Goal: Task Accomplishment & Management: Manage account settings

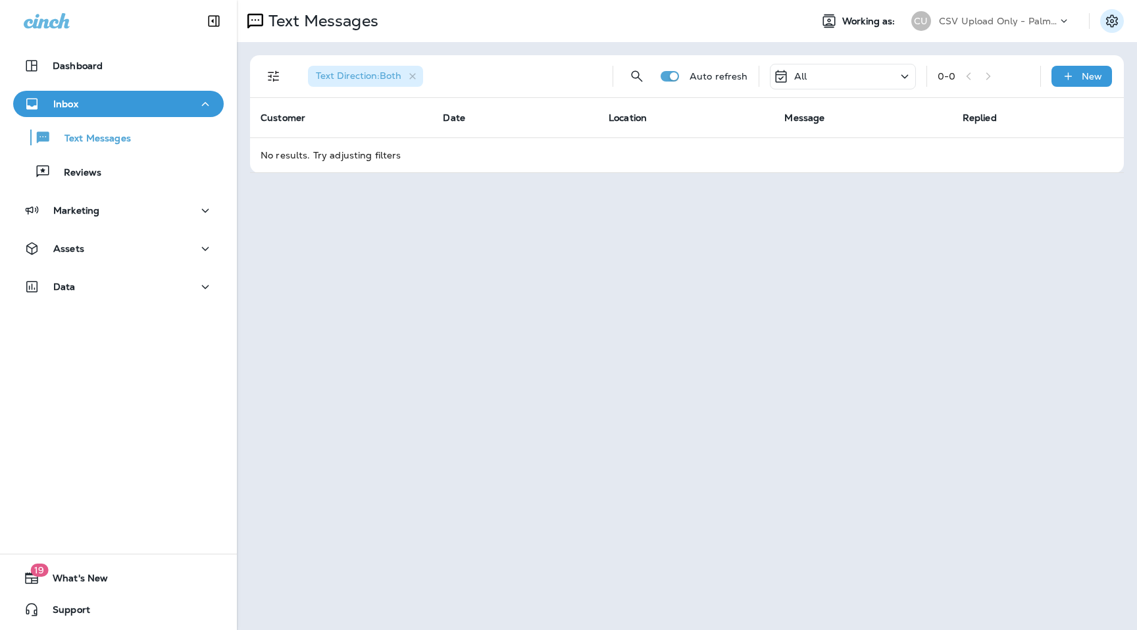
click at [1123, 20] on button "Settings" at bounding box center [1112, 21] width 24 height 24
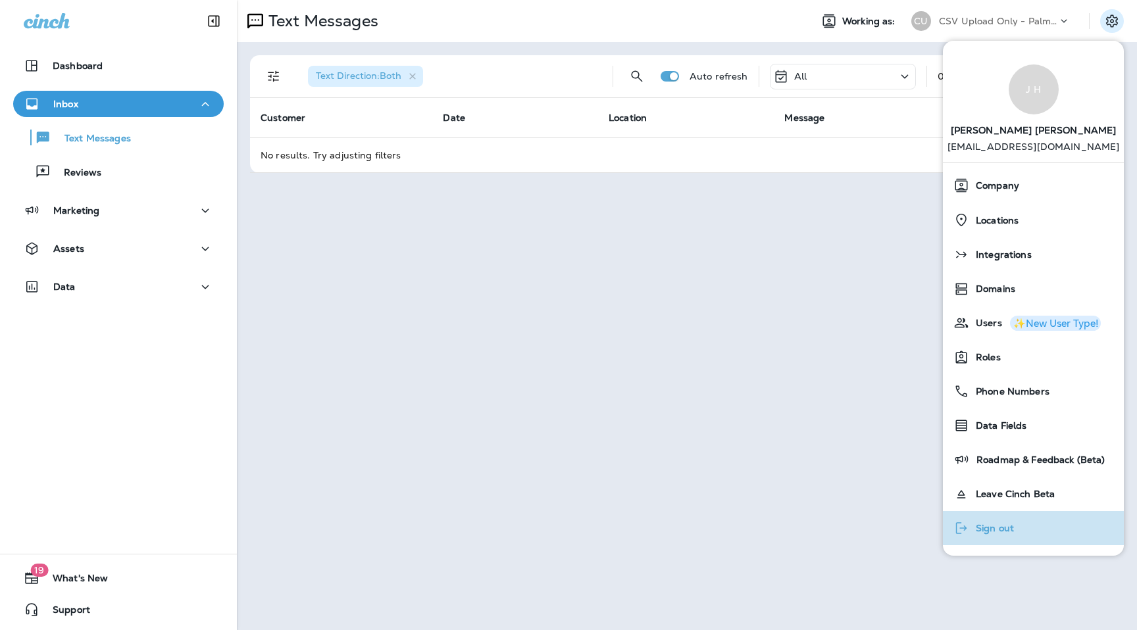
click at [1006, 528] on span "Sign out" at bounding box center [991, 528] width 45 height 11
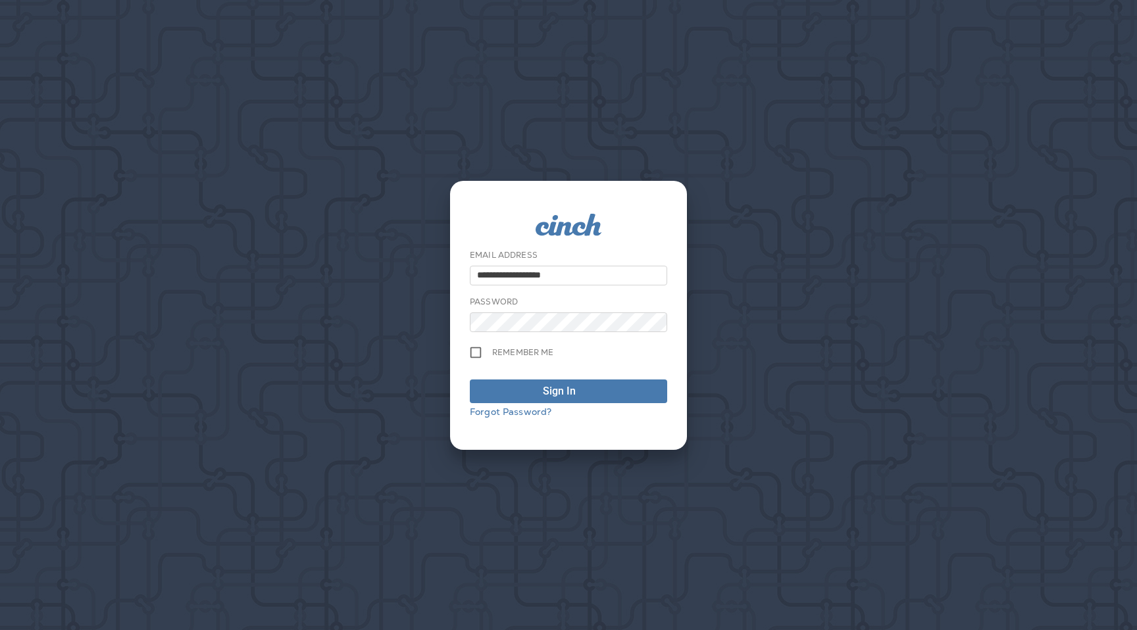
click at [575, 278] on input "**********" at bounding box center [568, 276] width 197 height 20
type input "**********"
click at [559, 390] on div "Sign In" at bounding box center [559, 392] width 33 height 16
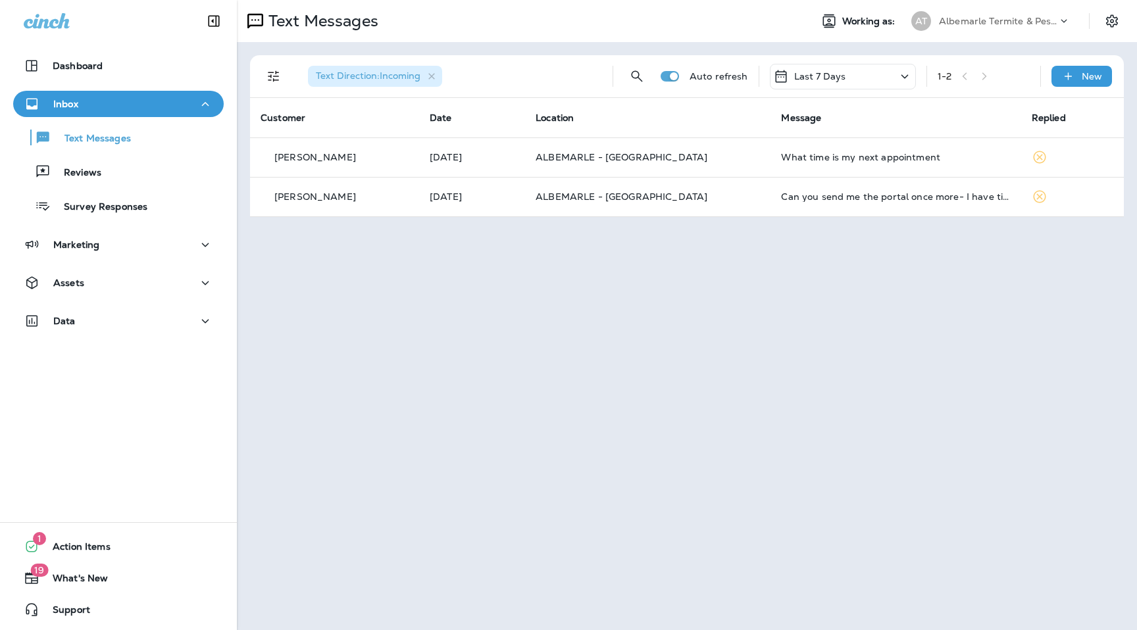
click at [990, 28] on div "Albemarle Termite & Pest Control" at bounding box center [998, 21] width 118 height 20
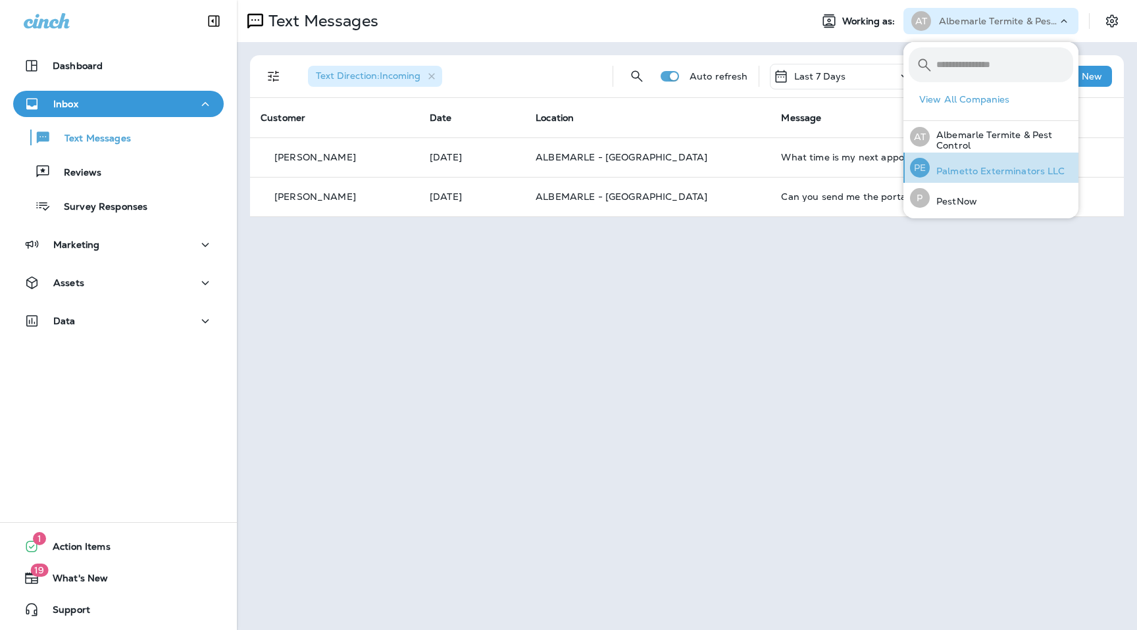
click at [994, 177] on div "PE Palmetto Exterminators LLC" at bounding box center [988, 168] width 166 height 30
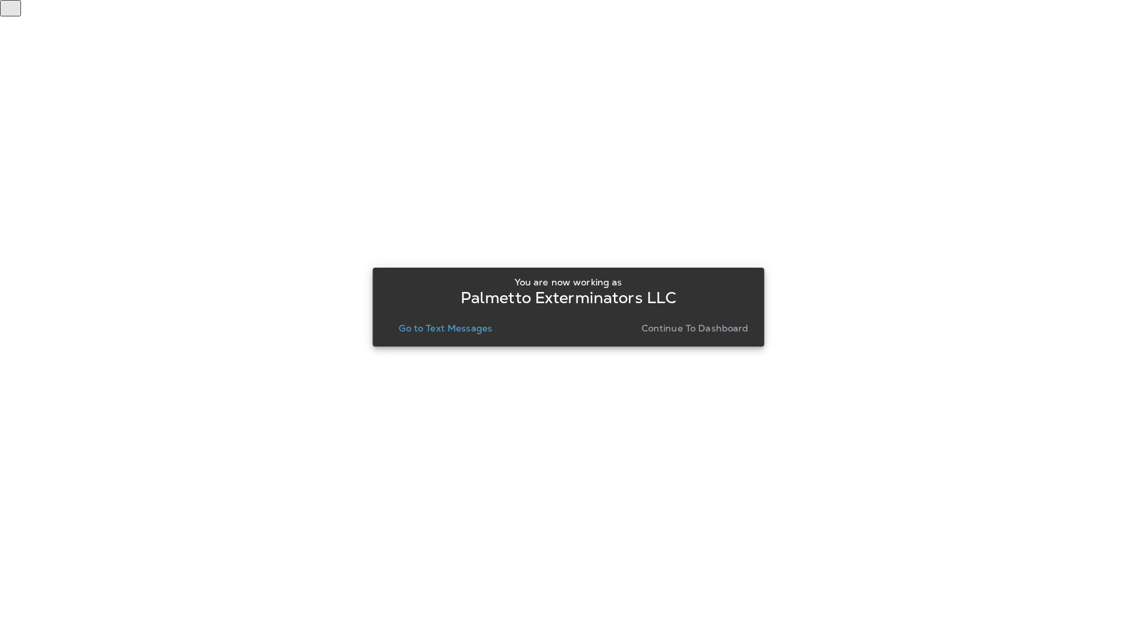
click at [438, 330] on p "Go to Text Messages" at bounding box center [445, 328] width 93 height 11
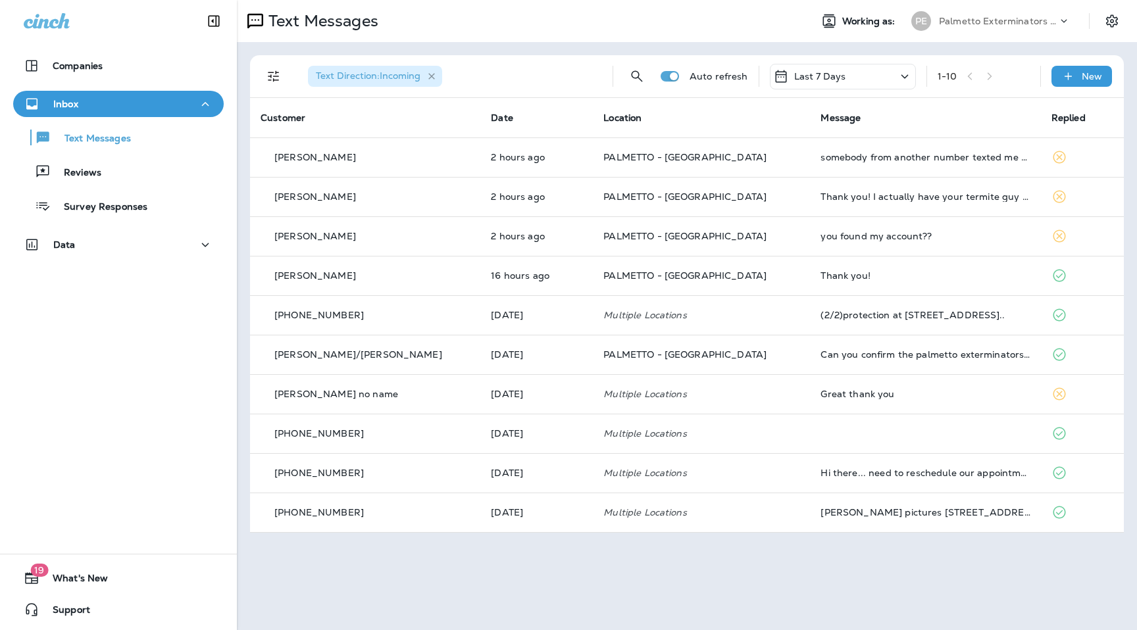
click at [434, 77] on icon "button" at bounding box center [431, 76] width 11 height 11
click at [901, 83] on icon at bounding box center [905, 76] width 16 height 16
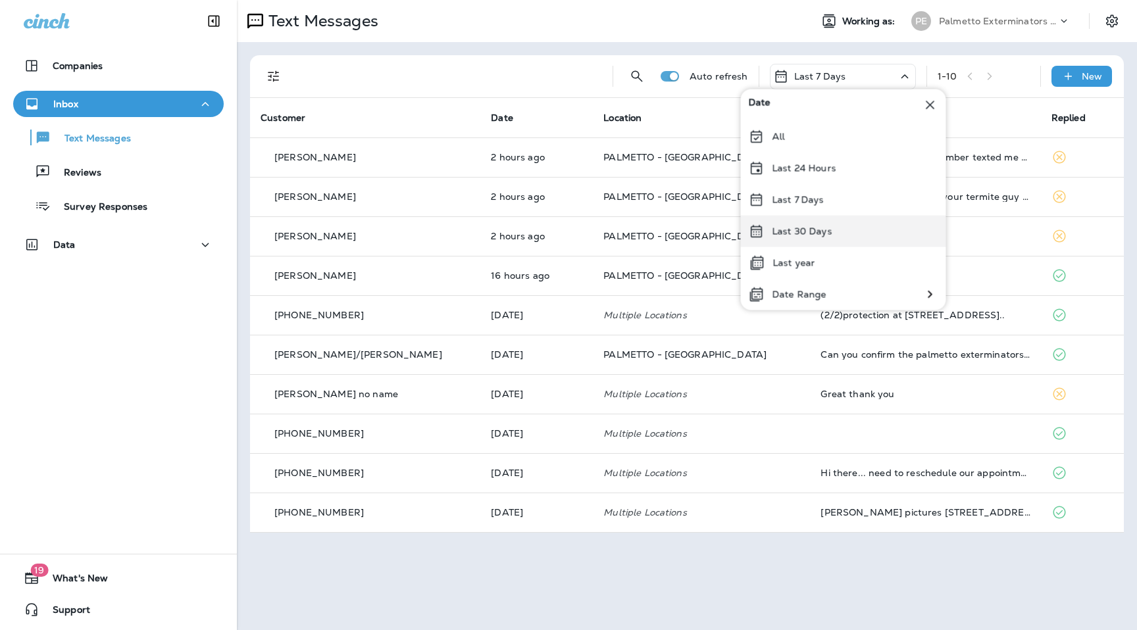
click at [821, 228] on p "Last 30 Days" at bounding box center [803, 231] width 60 height 11
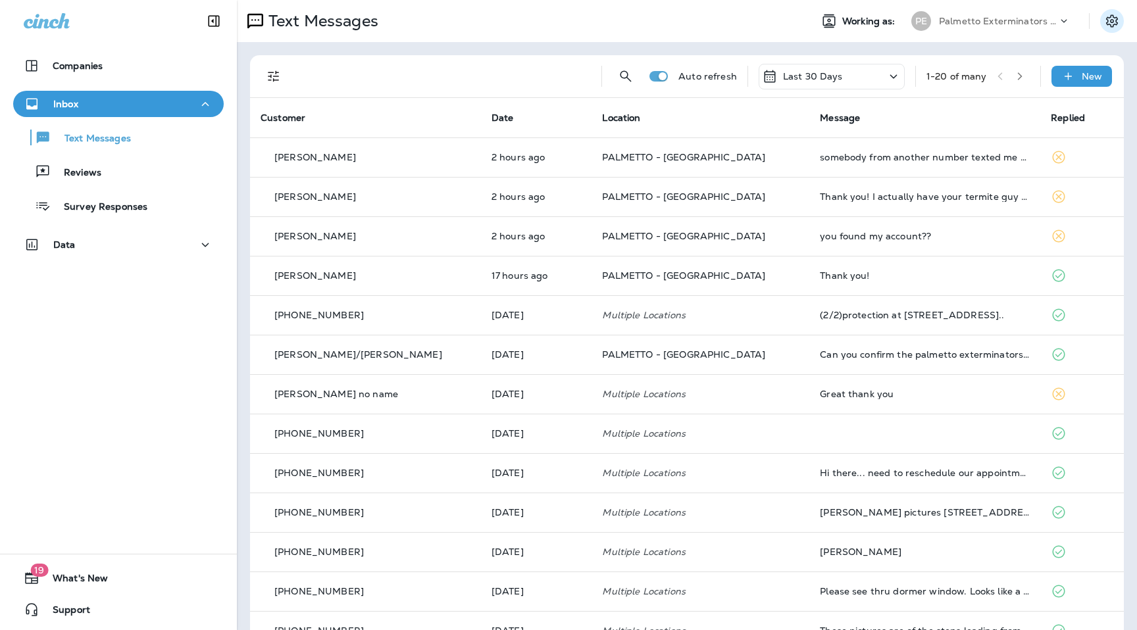
click at [1113, 25] on icon "Settings" at bounding box center [1112, 20] width 12 height 13
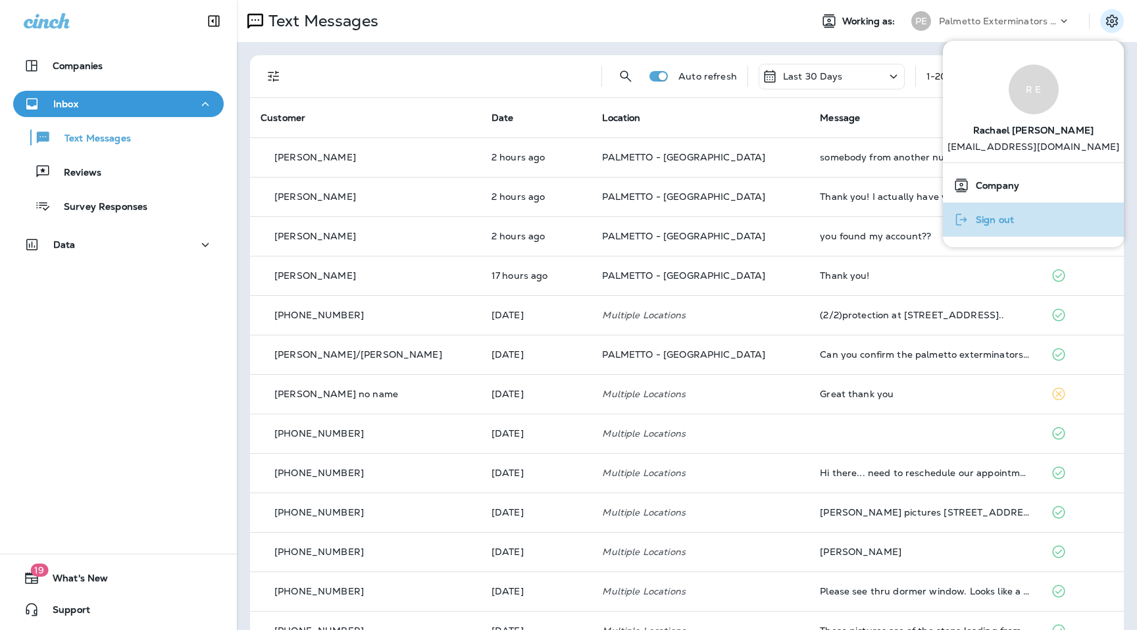
click at [998, 220] on span "Sign out" at bounding box center [991, 220] width 45 height 11
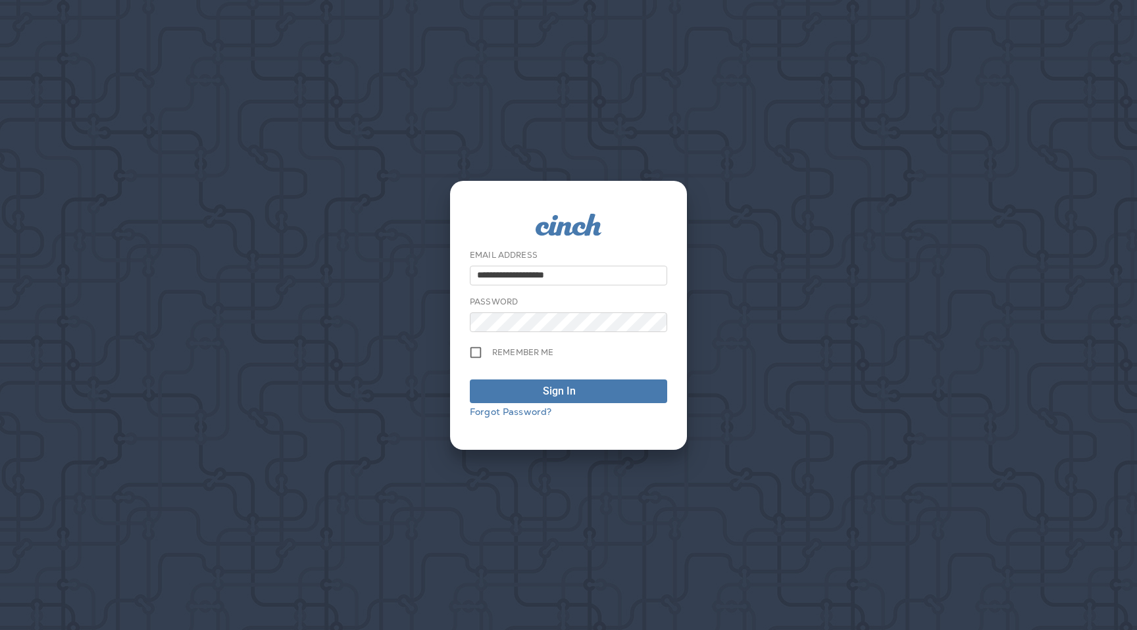
click at [559, 287] on form "**********" at bounding box center [568, 315] width 197 height 203
click at [565, 280] on input "**********" at bounding box center [568, 276] width 197 height 20
type input "**********"
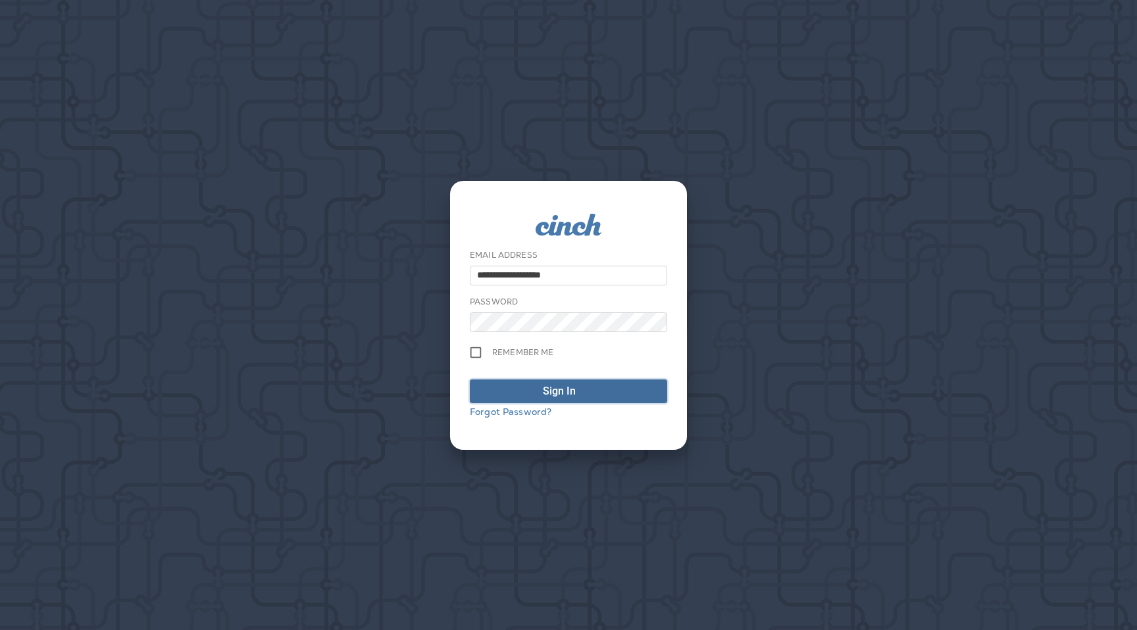
click at [575, 396] on div "Sign In" at bounding box center [559, 392] width 33 height 16
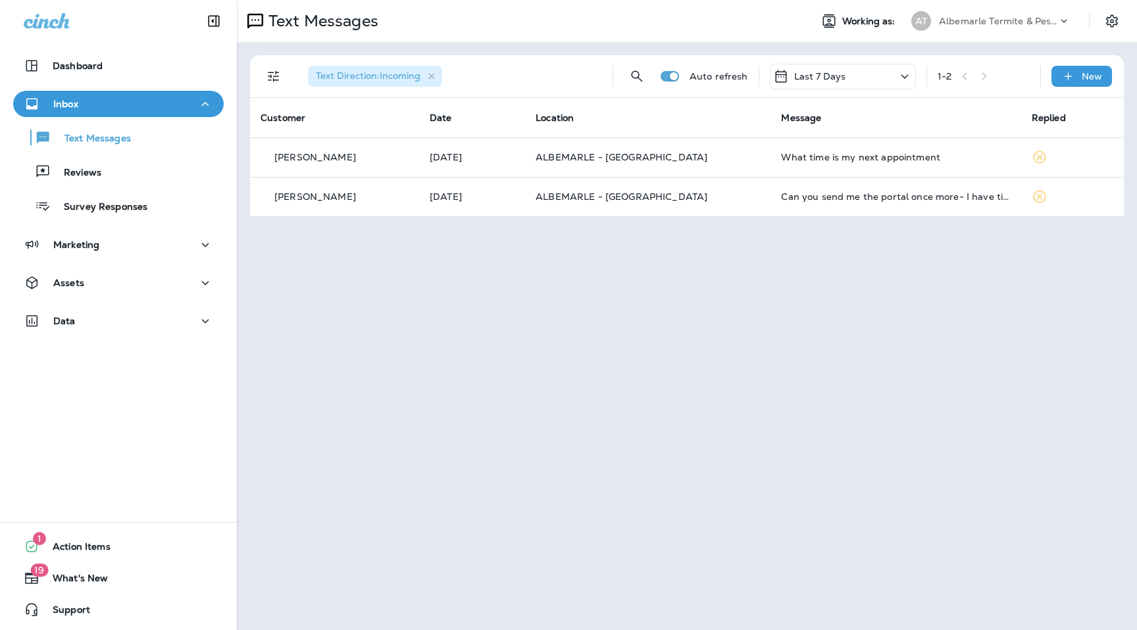
click at [1059, 25] on icon at bounding box center [1064, 20] width 13 height 13
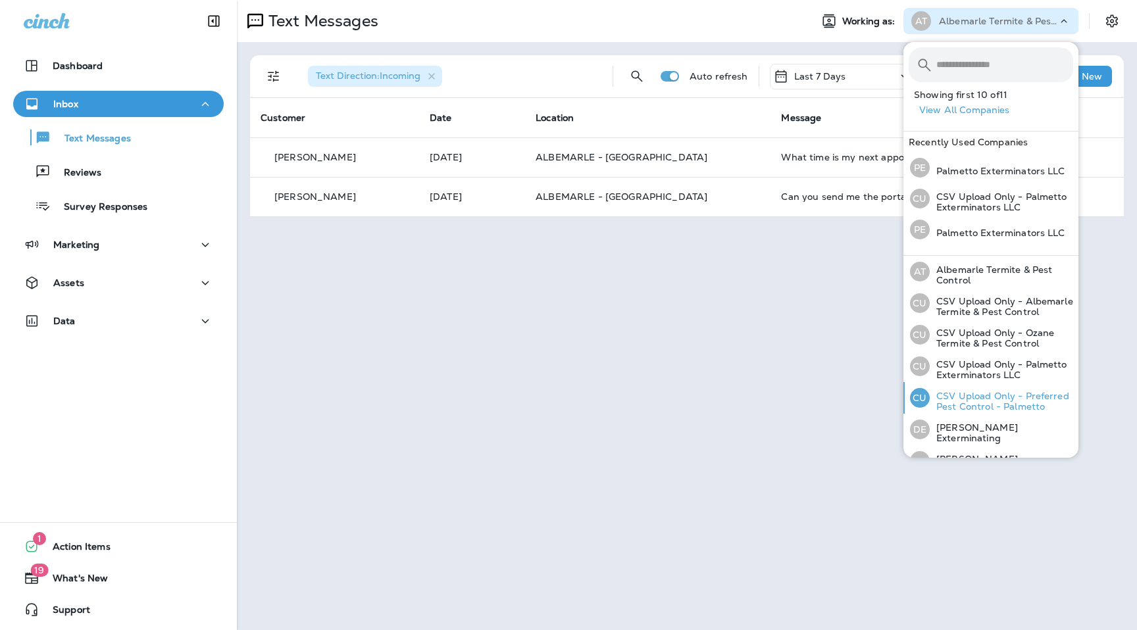
scroll to position [143, 0]
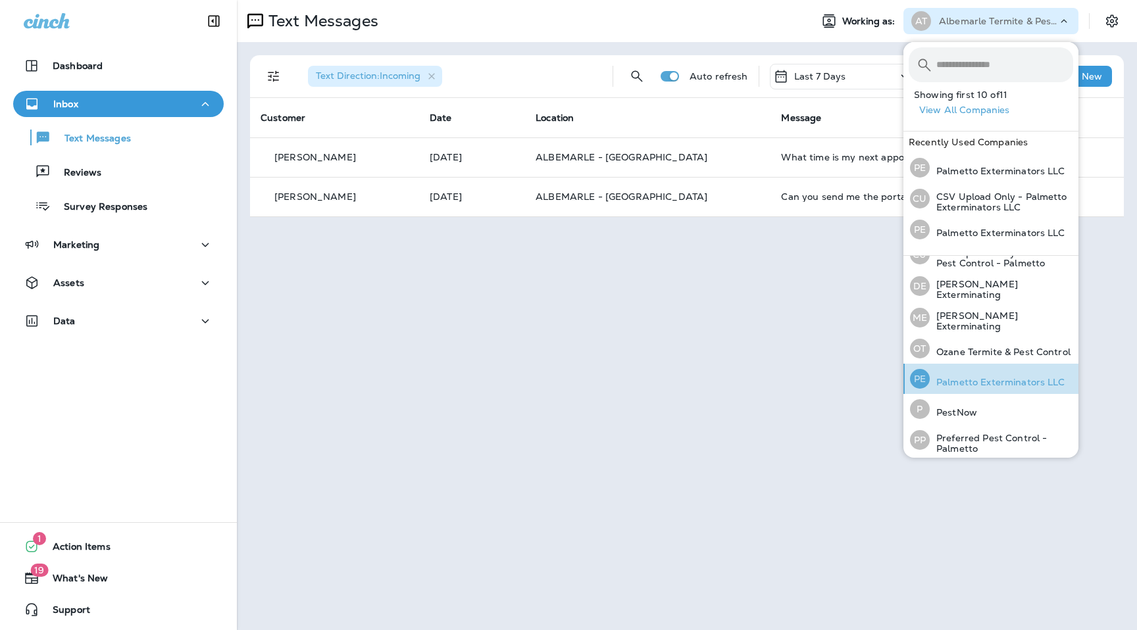
click at [983, 382] on p "Palmetto Exterminators LLC" at bounding box center [998, 382] width 136 height 11
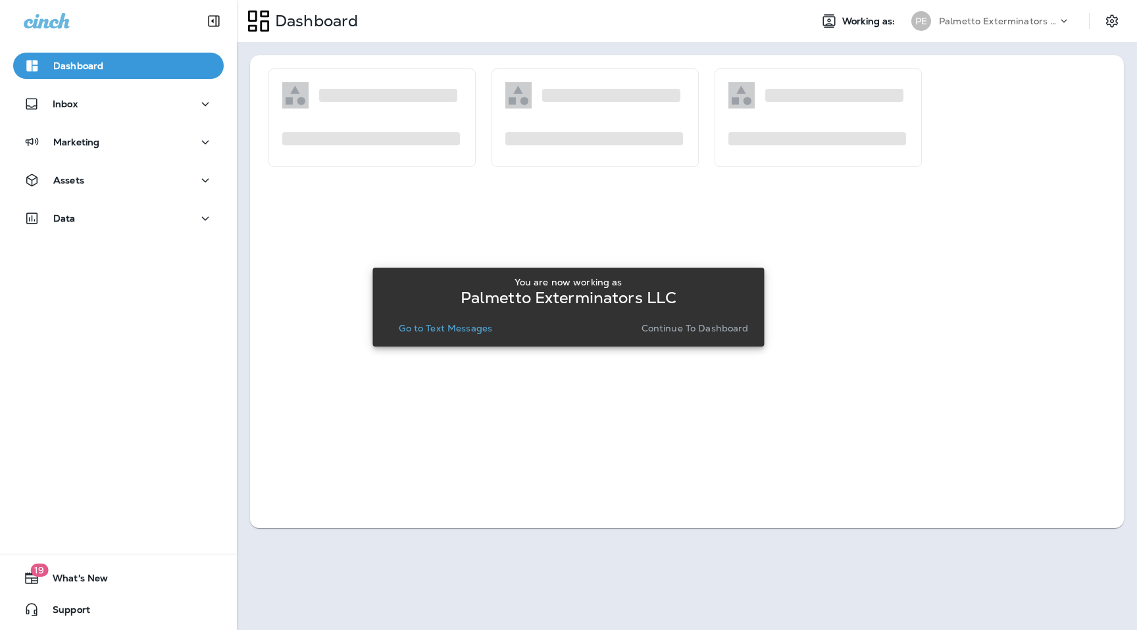
click at [474, 326] on p "Go to Text Messages" at bounding box center [445, 328] width 93 height 11
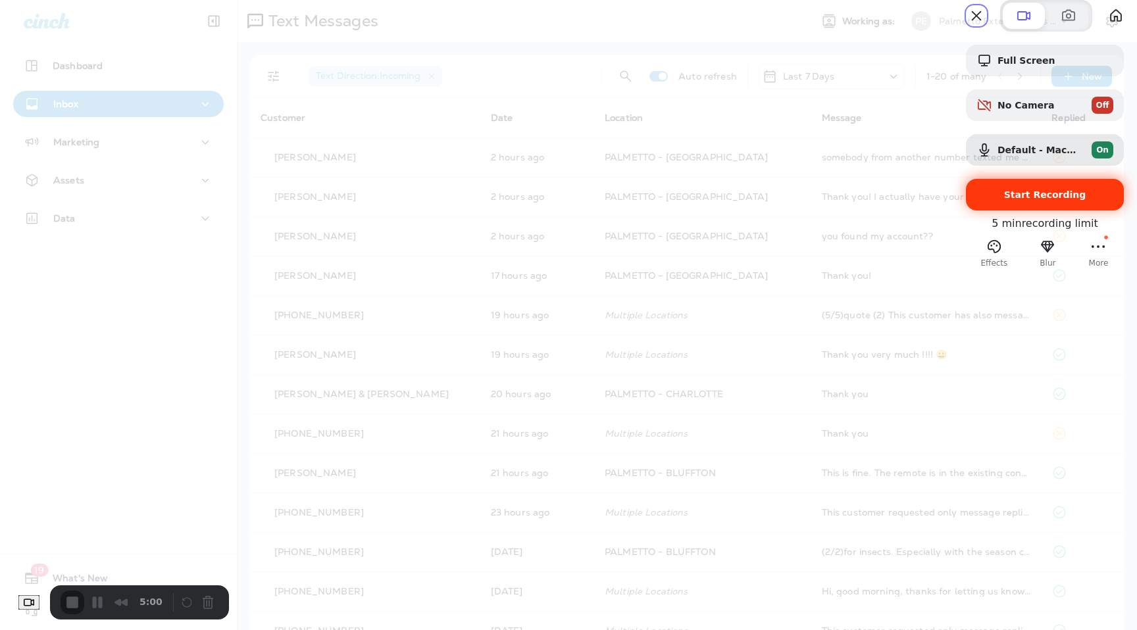
click at [1025, 211] on div "Start Recording" at bounding box center [1045, 195] width 158 height 32
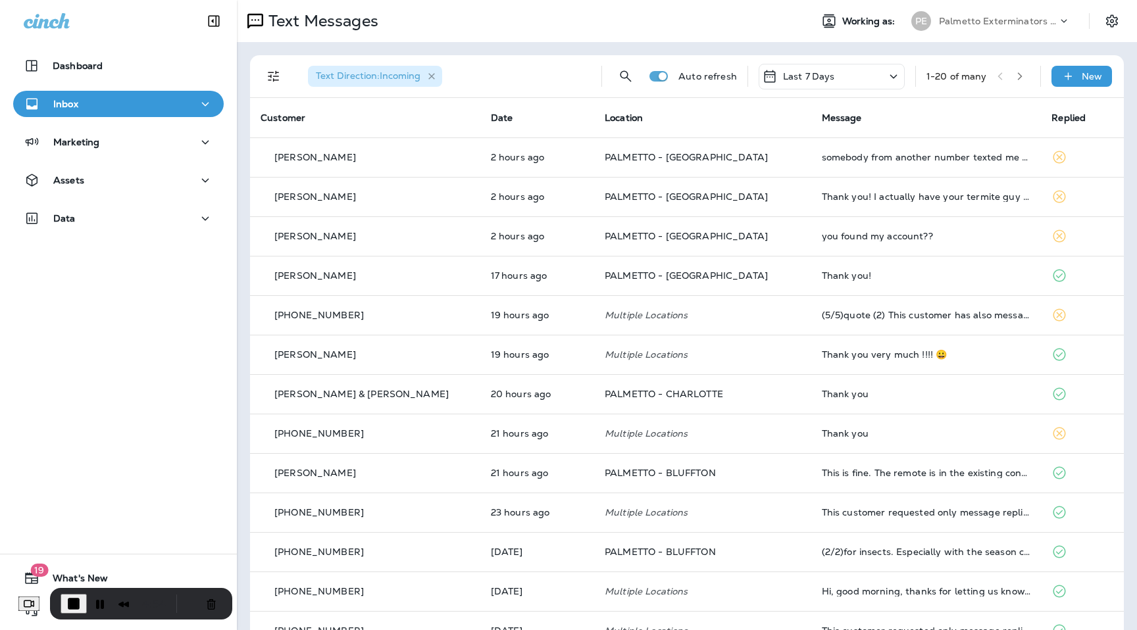
click at [434, 74] on icon "button" at bounding box center [431, 76] width 7 height 7
click at [850, 82] on div "Last 7 Days" at bounding box center [832, 77] width 146 height 26
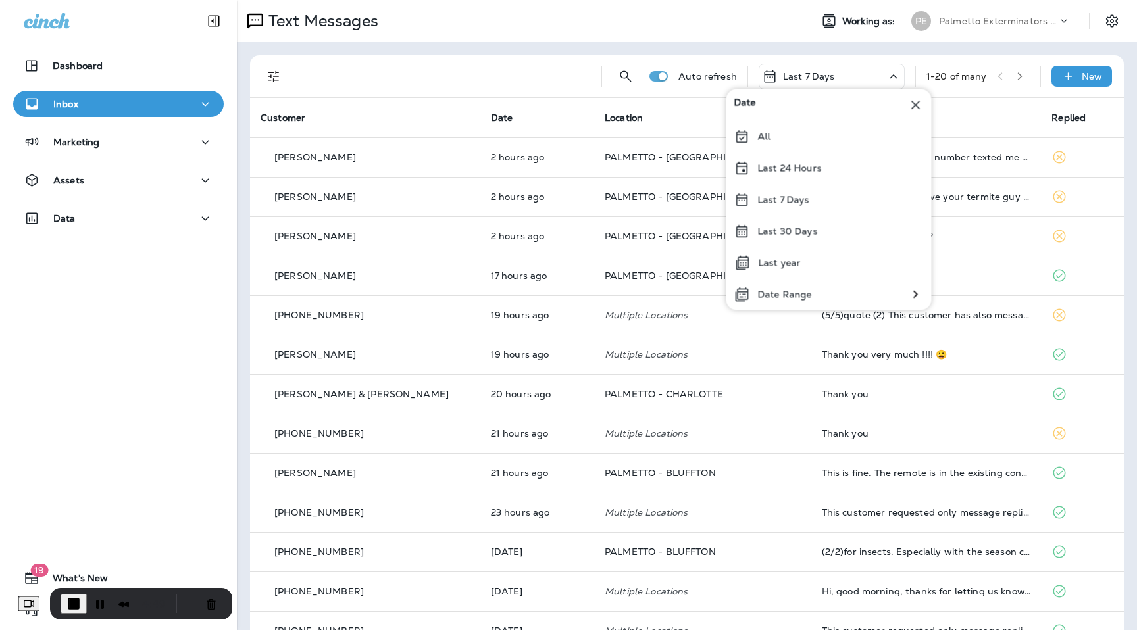
click at [675, 30] on div "Text Messages" at bounding box center [518, 21] width 563 height 26
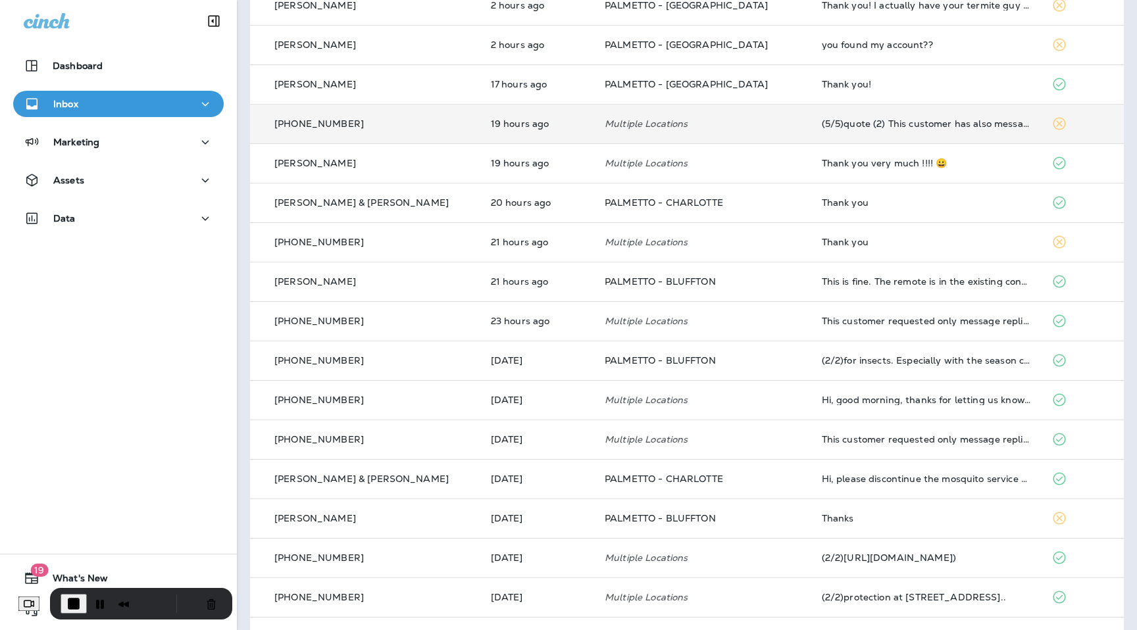
scroll to position [211, 0]
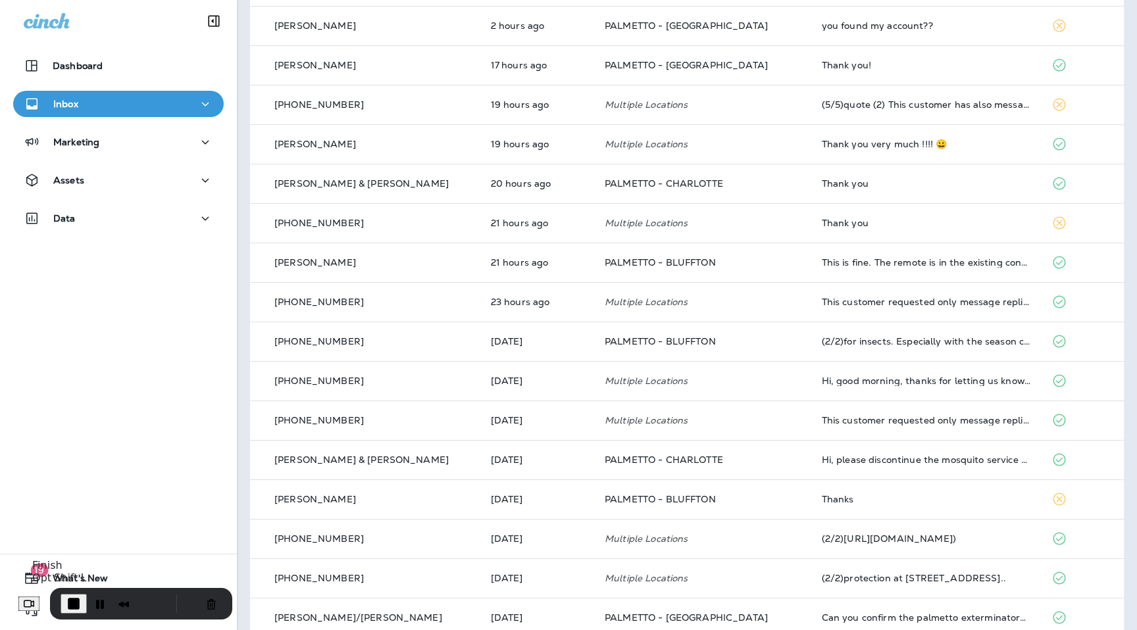
click at [82, 605] on span "End Recording" at bounding box center [74, 604] width 16 height 16
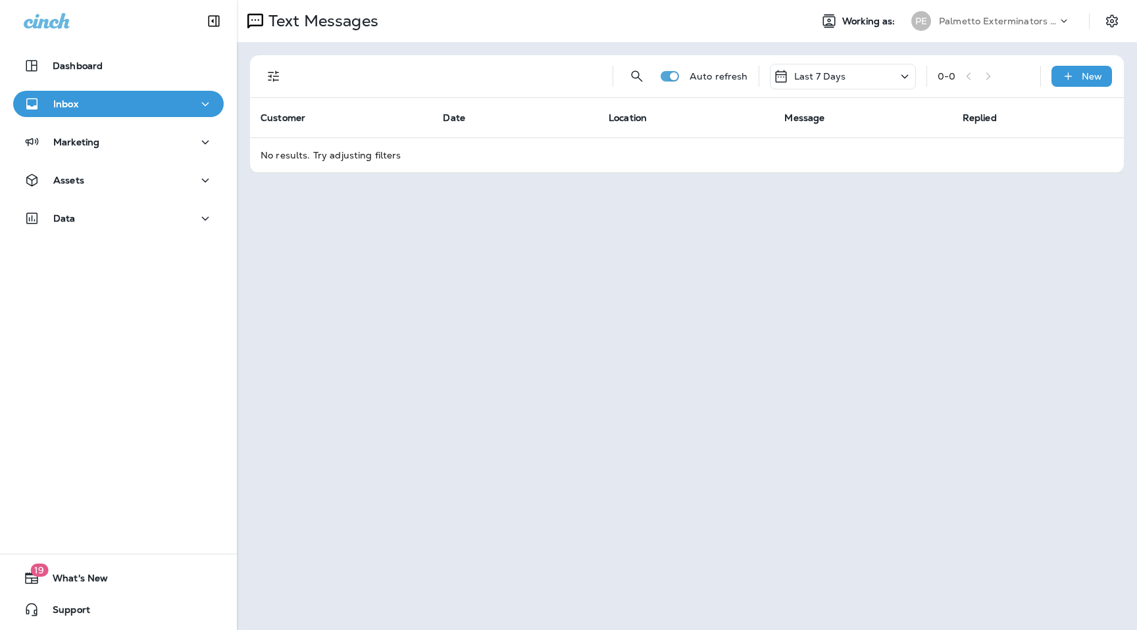
scroll to position [0, 0]
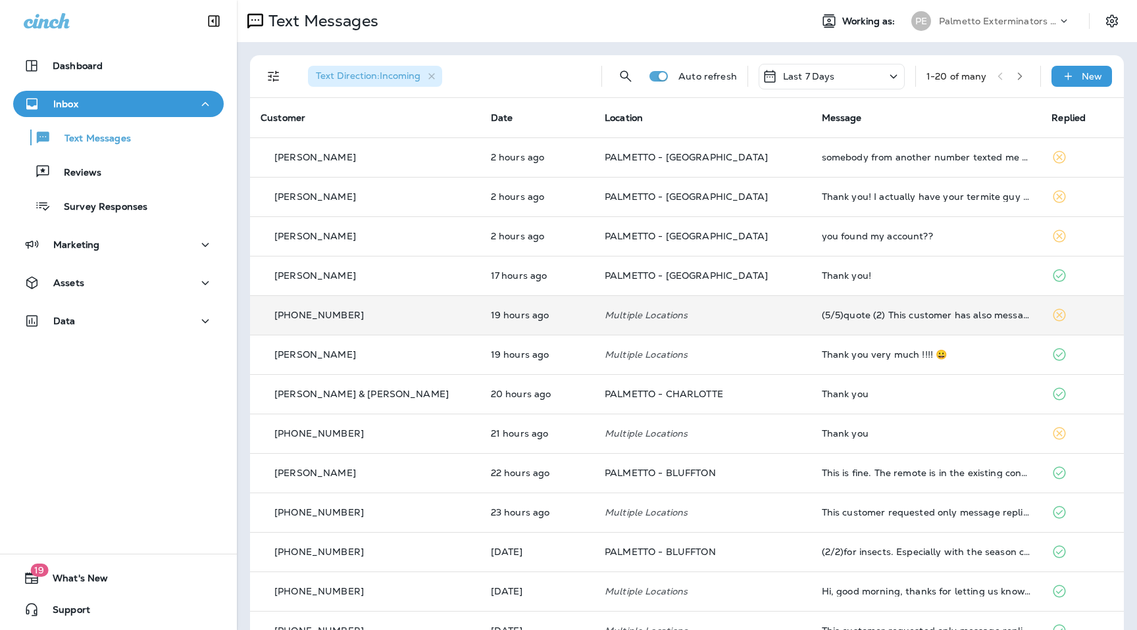
click at [338, 326] on td "[PHONE_NUMBER]" at bounding box center [365, 314] width 230 height 39
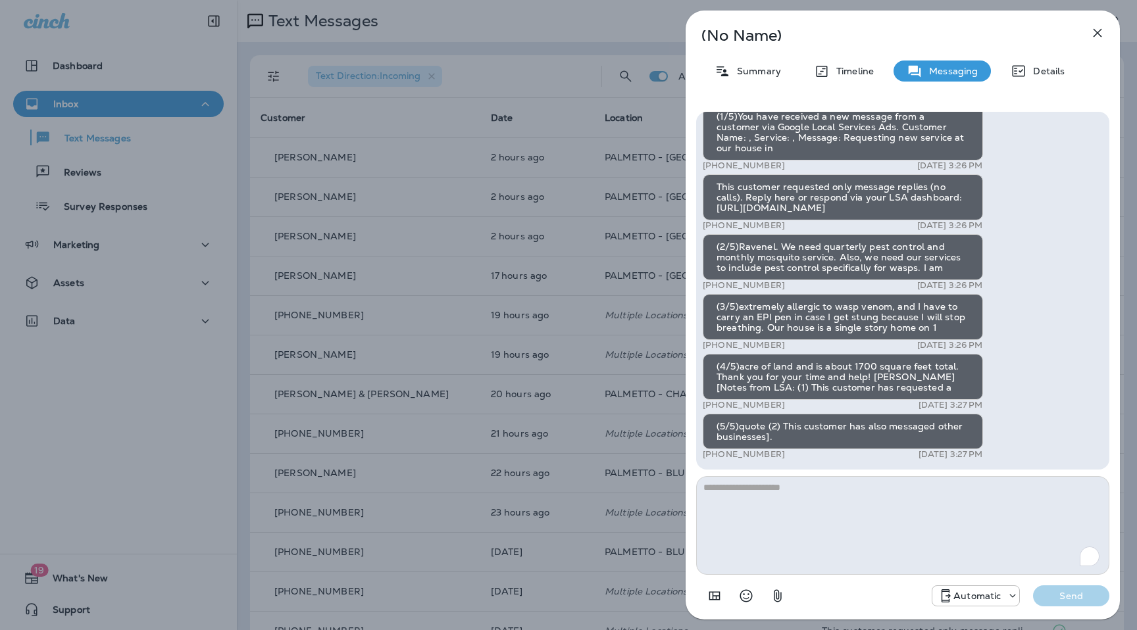
scroll to position [-14, 0]
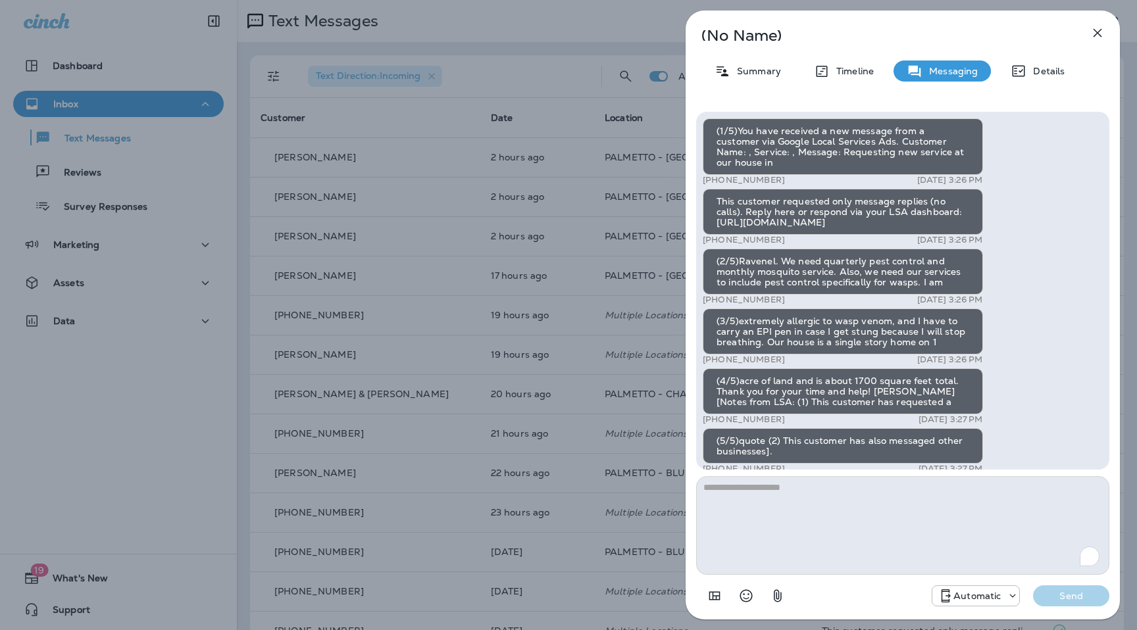
drag, startPoint x: 782, startPoint y: 178, endPoint x: 714, endPoint y: 183, distance: 68.0
click at [714, 183] on div "+1 (559) 242-7813 Sep 3, 2025 3:26 PM" at bounding box center [843, 180] width 280 height 11
copy p "(559) 242-7813"
click at [1048, 35] on p "(No Name)" at bounding box center [881, 35] width 359 height 11
click at [1092, 36] on icon "button" at bounding box center [1098, 33] width 16 height 16
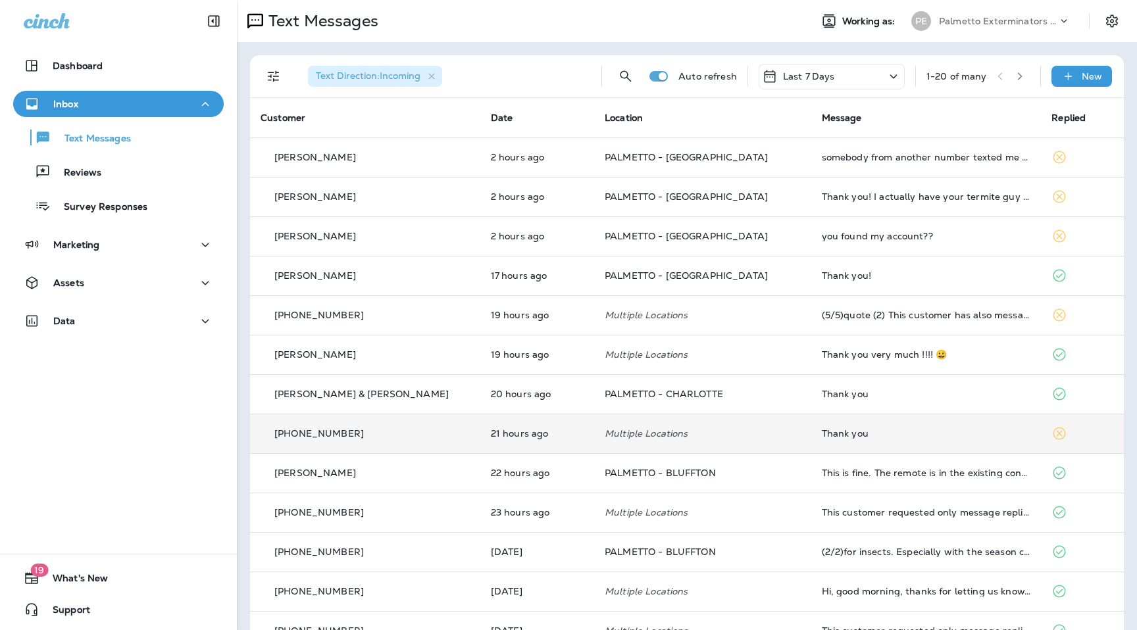
click at [303, 437] on p "+1 (770) 525-2215" at bounding box center [319, 433] width 90 height 11
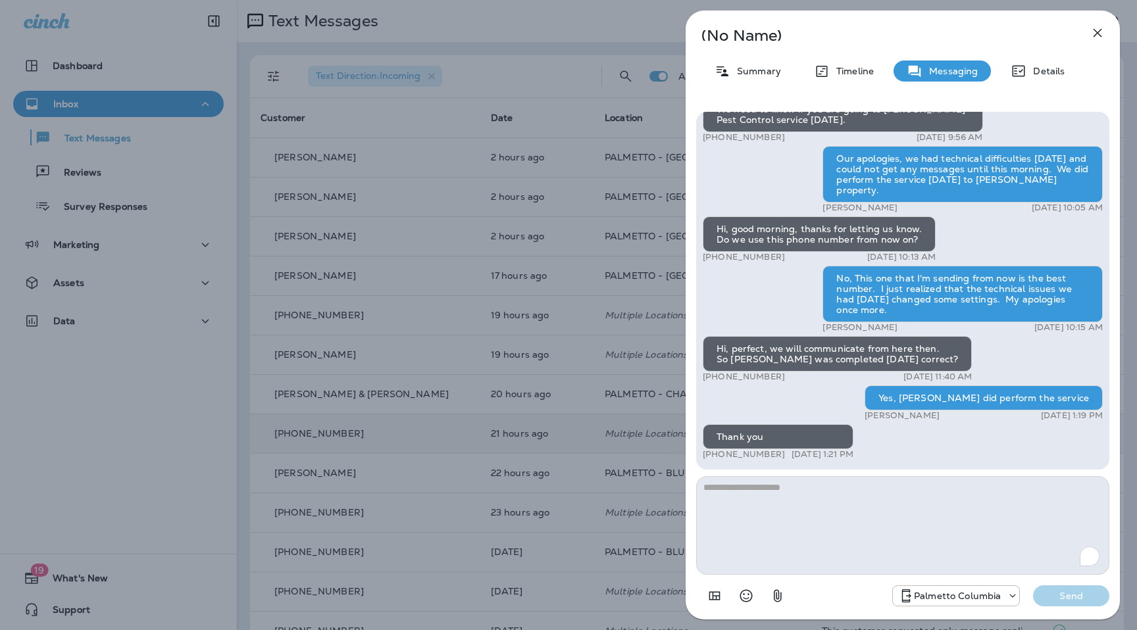
drag, startPoint x: 780, startPoint y: 140, endPoint x: 712, endPoint y: 141, distance: 67.8
click at [712, 141] on div "+1 (770) 525-2215 Sep 2, 2025 9:56 AM" at bounding box center [843, 137] width 280 height 11
copy p "(770) 525-2215"
click at [1102, 34] on icon "button" at bounding box center [1098, 33] width 16 height 16
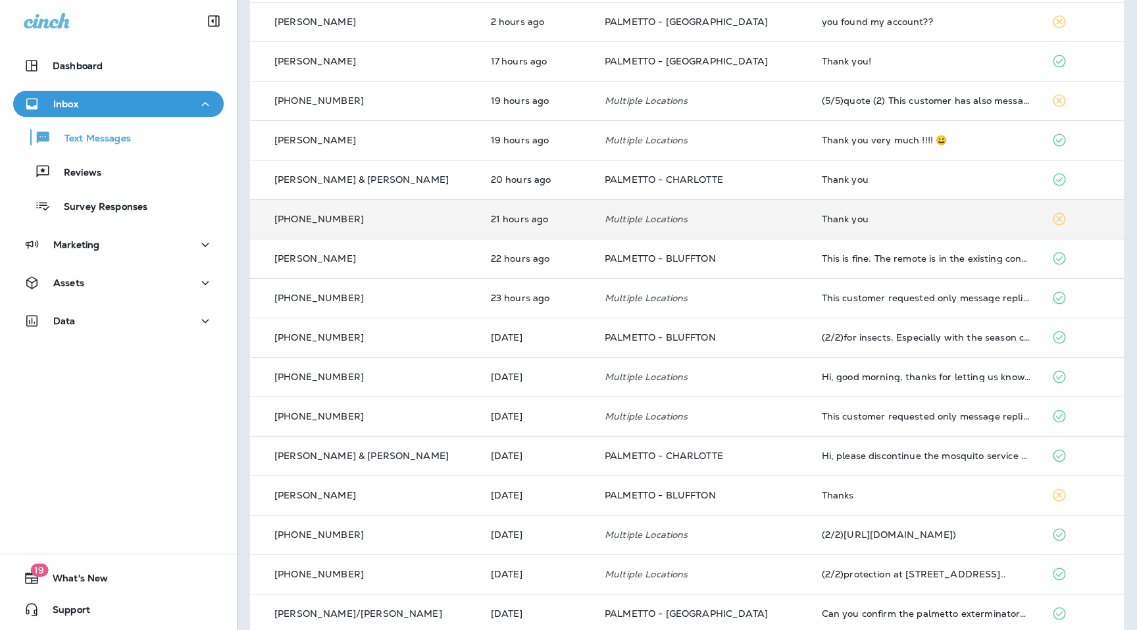
scroll to position [228, 0]
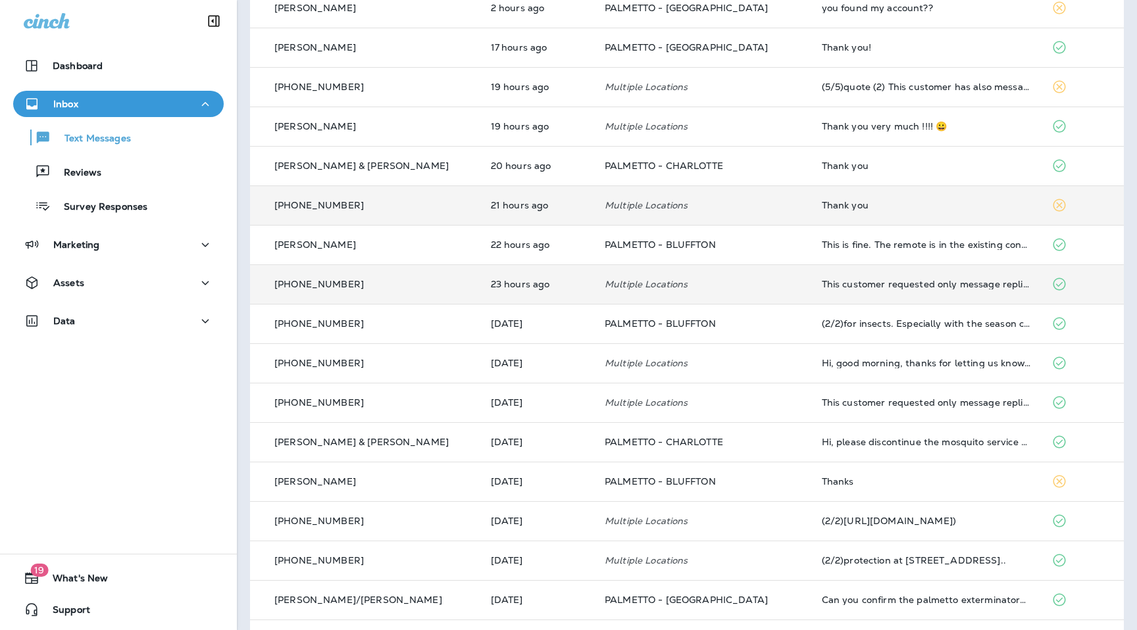
click at [346, 292] on td "[PHONE_NUMBER]" at bounding box center [365, 284] width 230 height 39
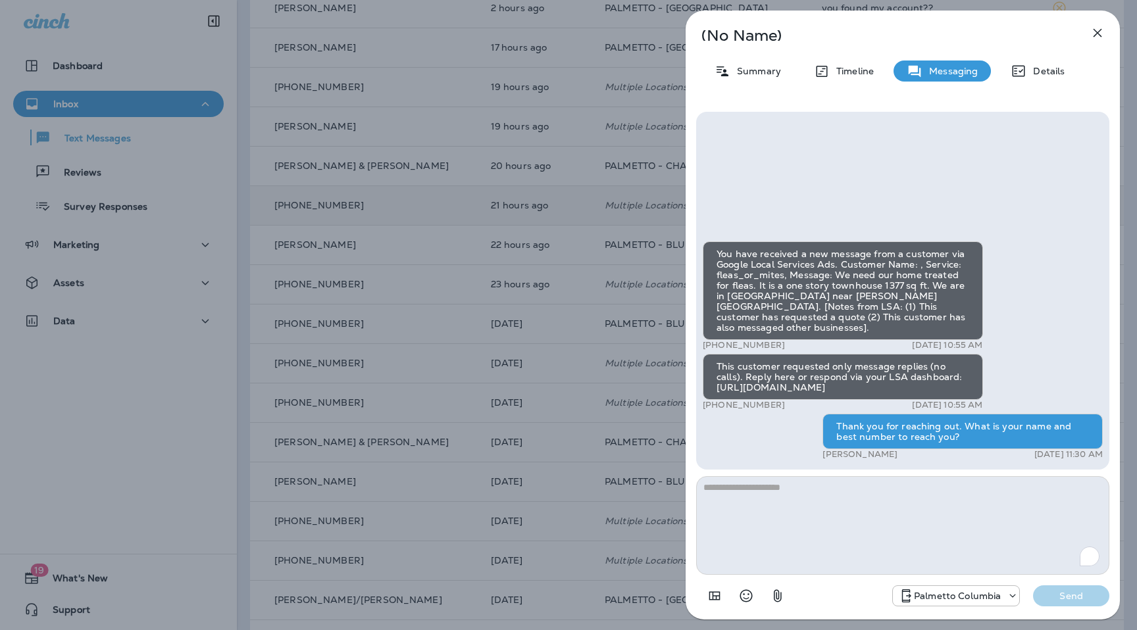
drag, startPoint x: 787, startPoint y: 347, endPoint x: 713, endPoint y: 350, distance: 74.4
click at [713, 350] on div "+1 (918) 219-0486 Sep 3, 2025 10:55 AM" at bounding box center [843, 345] width 280 height 11
copy p "(918) 219-0486"
click at [1096, 32] on icon "button" at bounding box center [1098, 33] width 16 height 16
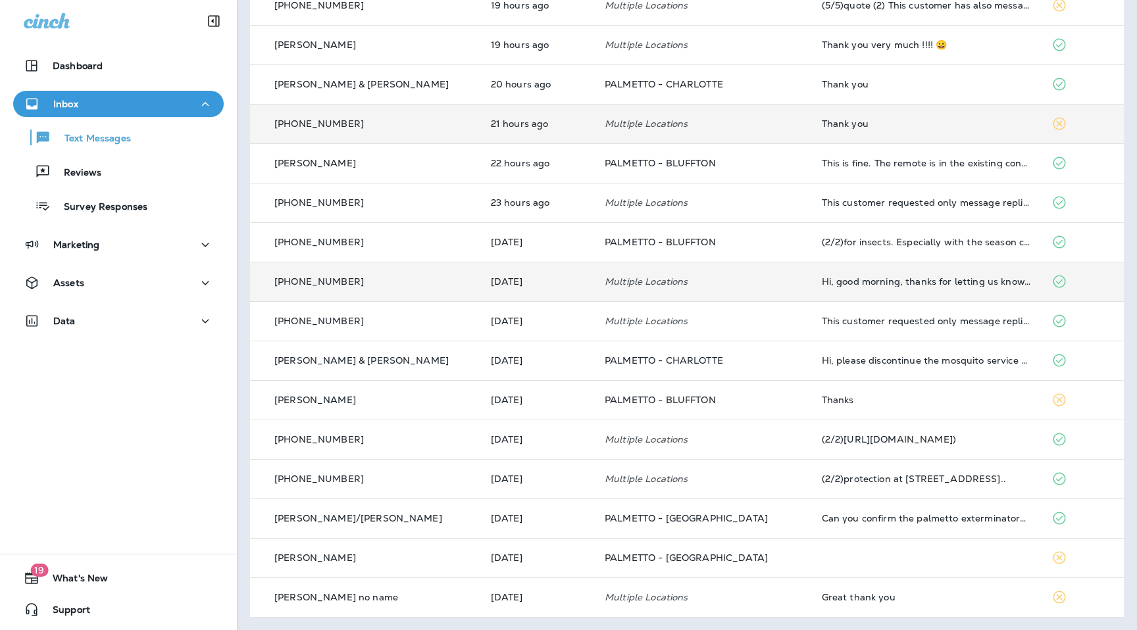
scroll to position [307, 0]
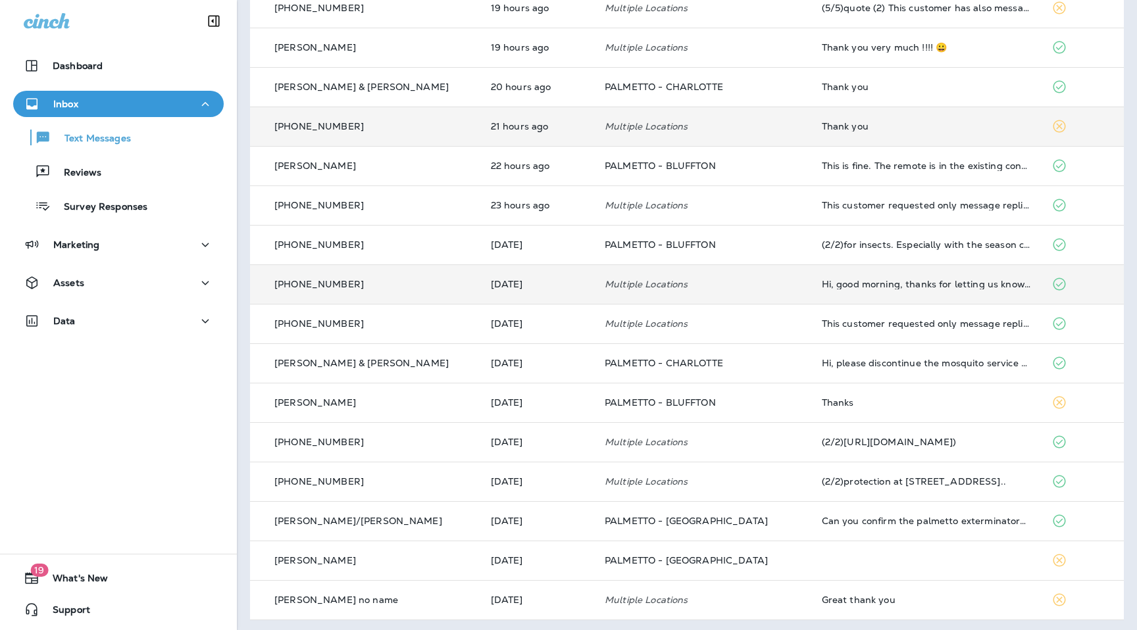
click at [349, 275] on td "[PHONE_NUMBER]" at bounding box center [365, 284] width 230 height 39
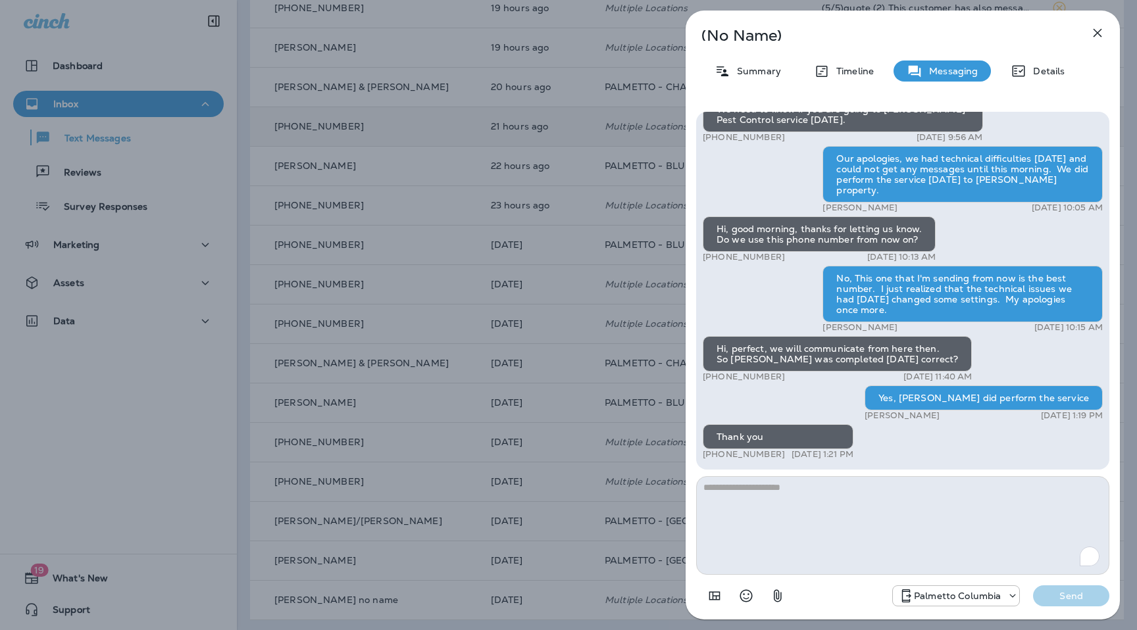
drag, startPoint x: 783, startPoint y: 134, endPoint x: 713, endPoint y: 141, distance: 69.5
click at [713, 141] on div "+1 (770) 525-2215 Sep 2, 2025 9:56 AM" at bounding box center [843, 137] width 280 height 11
copy p "(770) 525-2215"
click at [1097, 26] on icon "button" at bounding box center [1098, 33] width 16 height 16
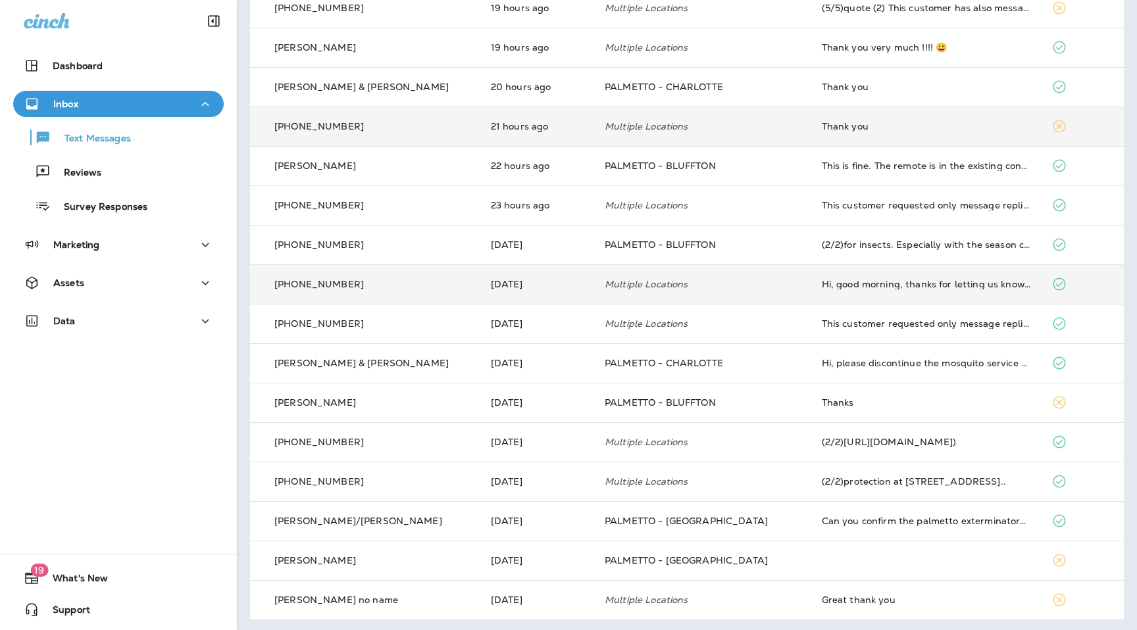
click at [330, 282] on p "[PHONE_NUMBER]" at bounding box center [319, 284] width 90 height 11
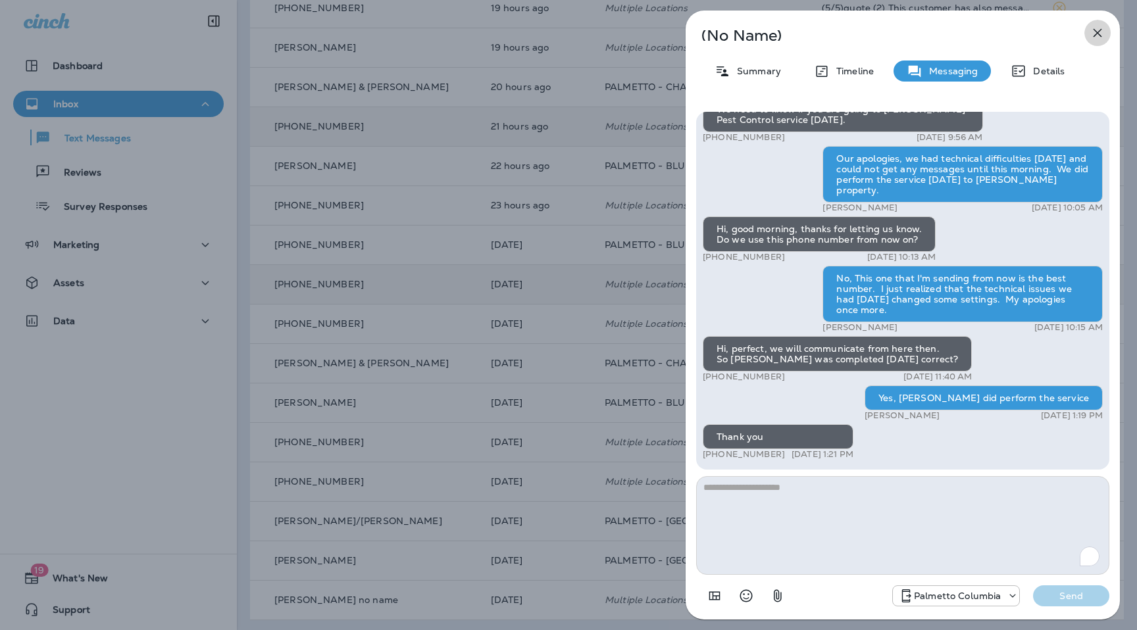
click at [1100, 29] on icon "button" at bounding box center [1098, 33] width 16 height 16
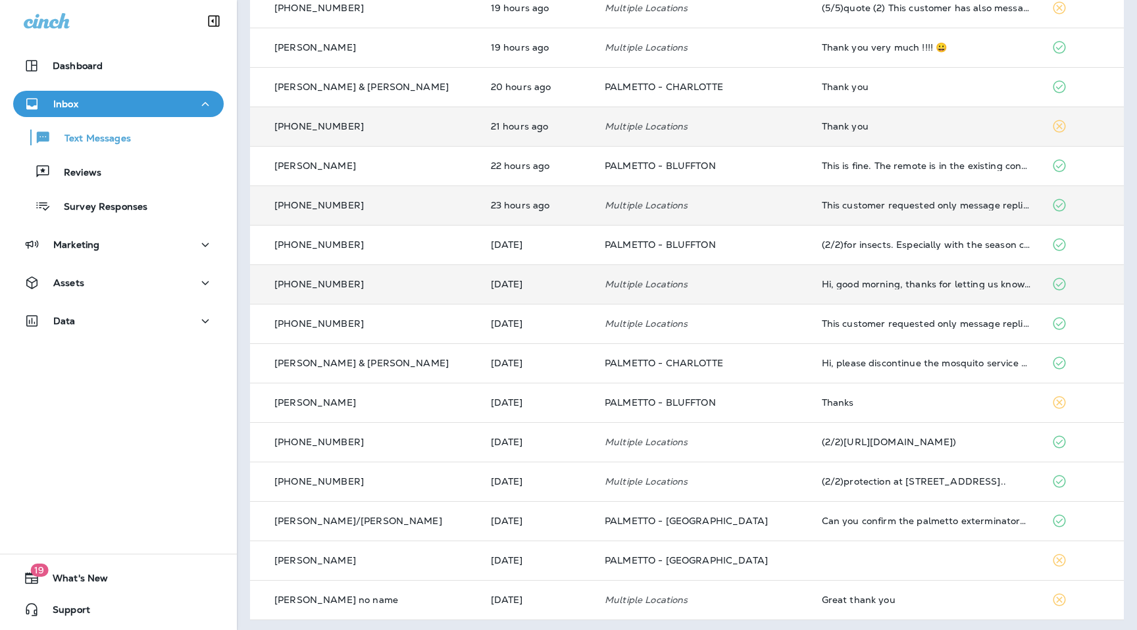
click at [352, 206] on p "[PHONE_NUMBER]" at bounding box center [319, 205] width 90 height 11
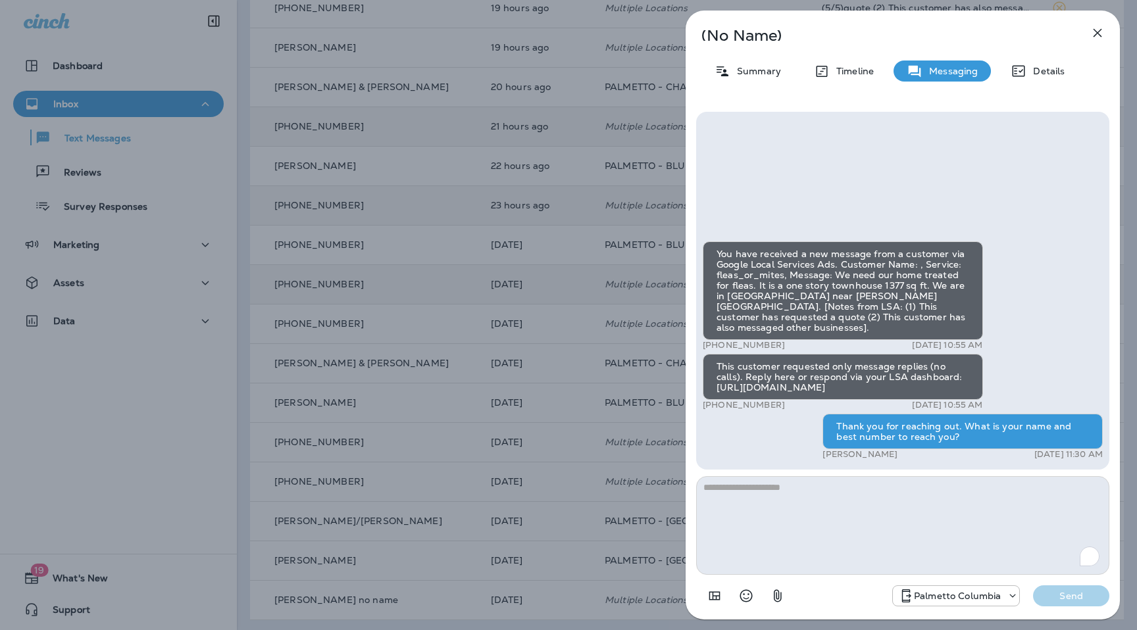
click at [1094, 37] on icon "button" at bounding box center [1098, 33] width 16 height 16
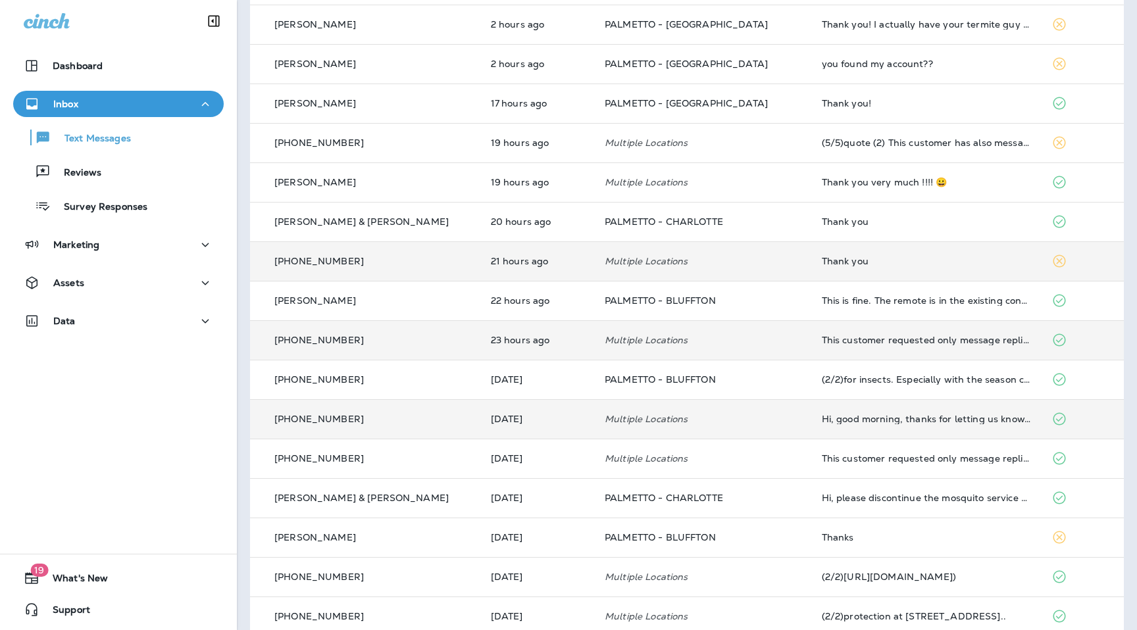
scroll to position [163, 0]
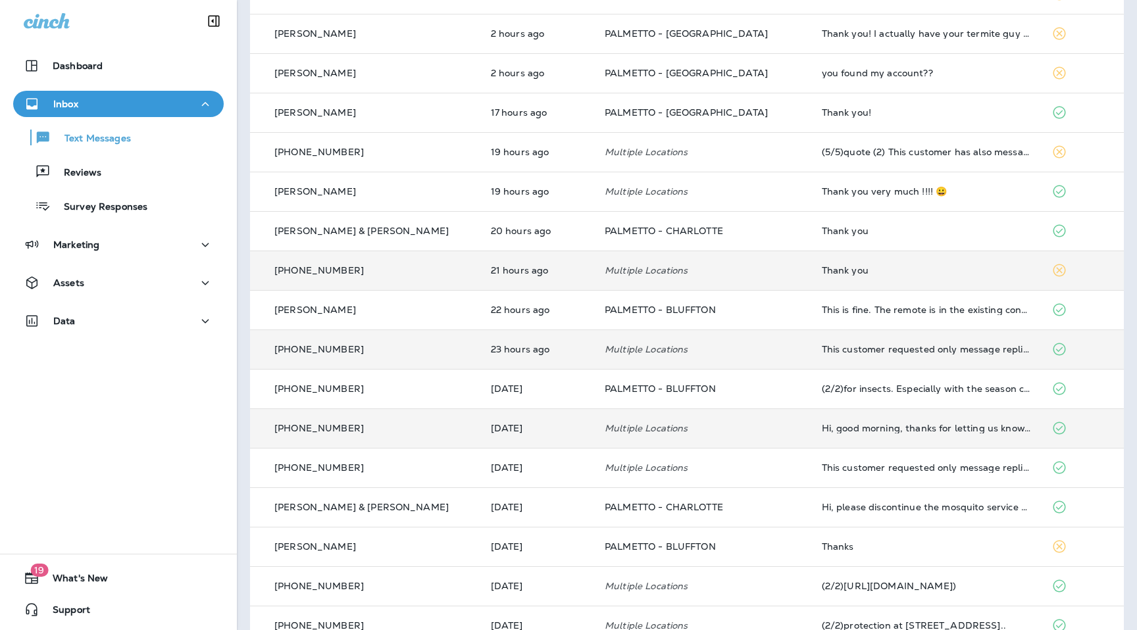
click at [319, 270] on p "[PHONE_NUMBER]" at bounding box center [319, 270] width 90 height 11
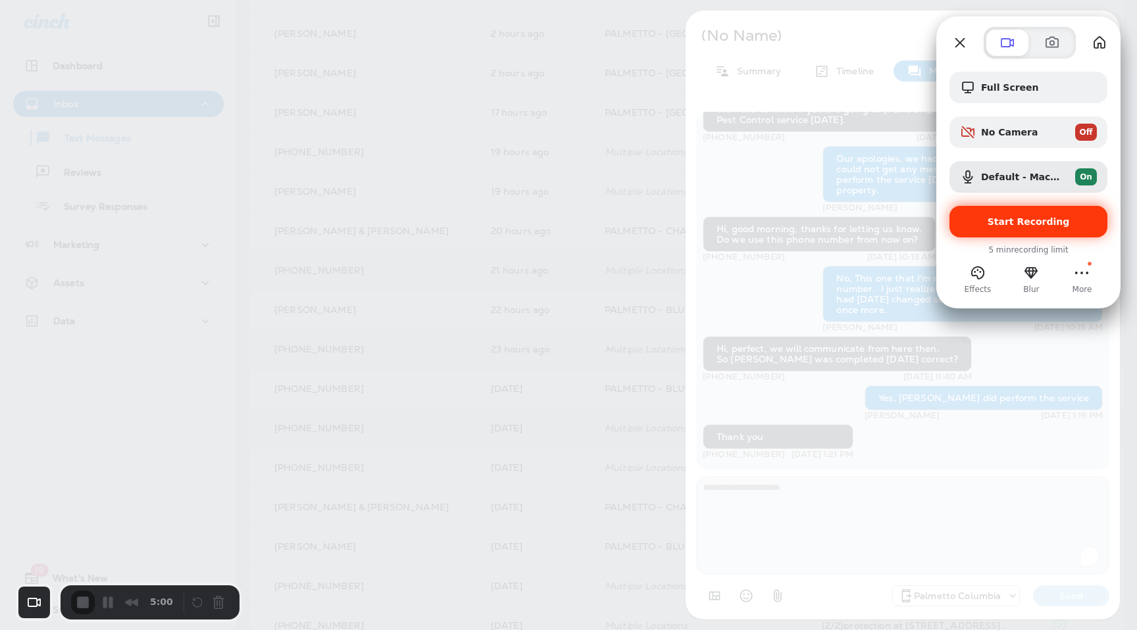
click at [1009, 228] on div "Start Recording" at bounding box center [1029, 222] width 158 height 32
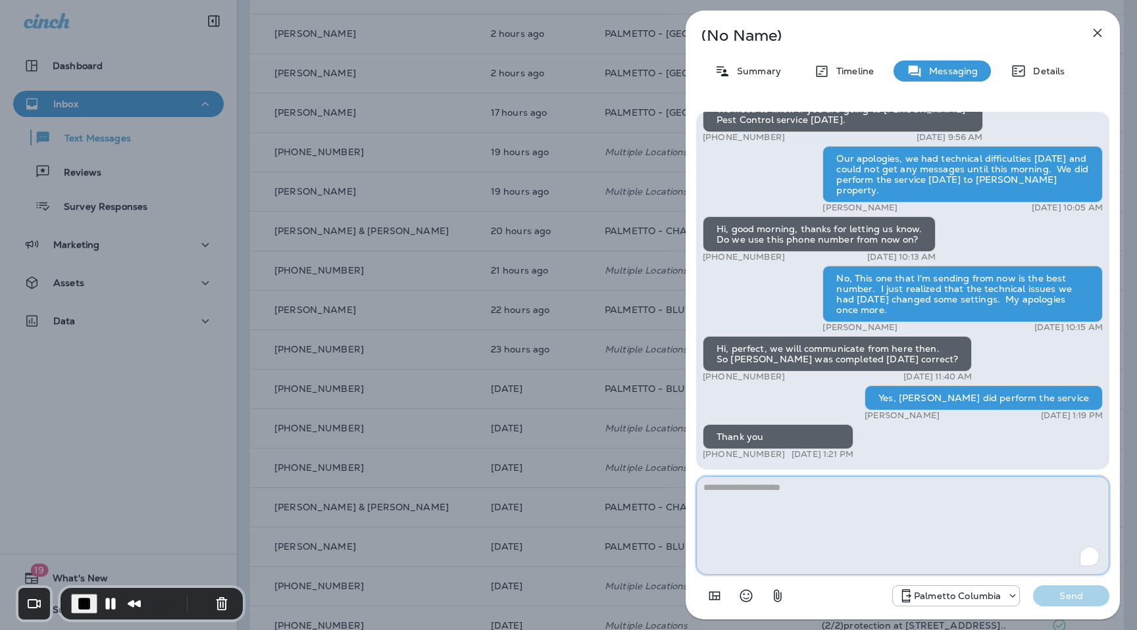
scroll to position [-82, 0]
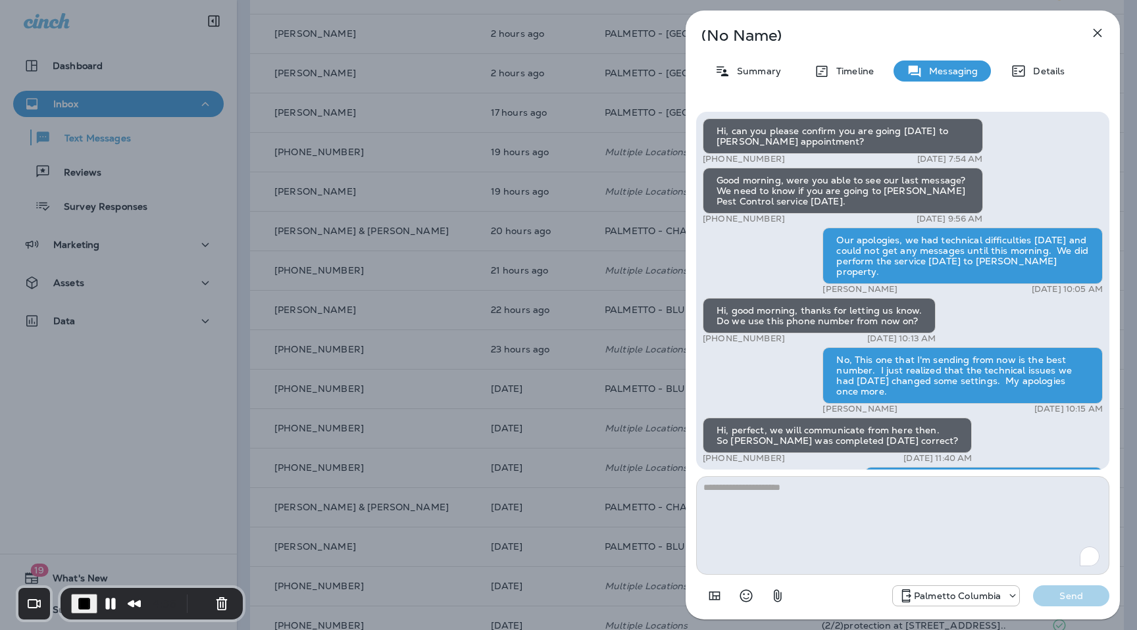
click at [763, 157] on p "[PHONE_NUMBER]" at bounding box center [744, 159] width 82 height 11
click at [744, 66] on p "Summary" at bounding box center [756, 71] width 51 height 11
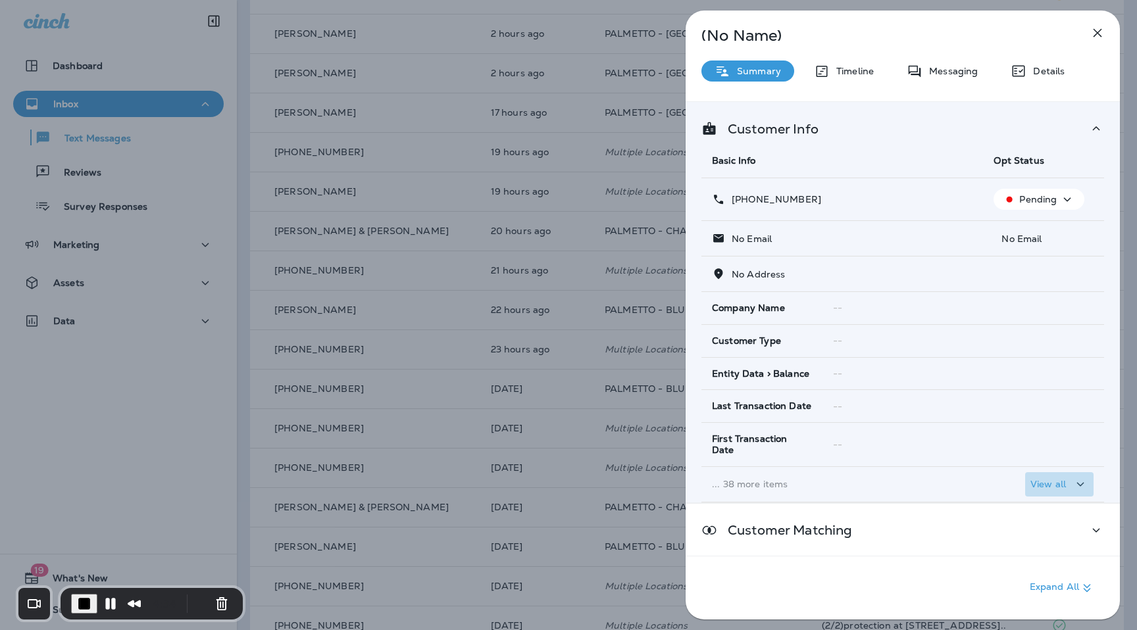
click at [1084, 483] on button "View all" at bounding box center [1059, 485] width 68 height 24
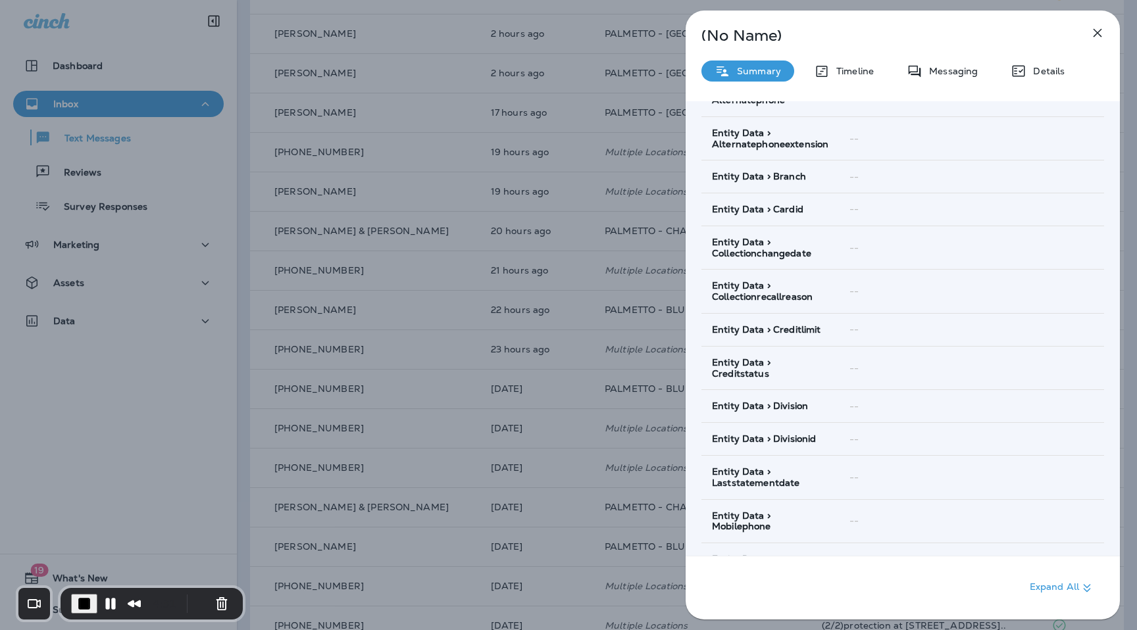
scroll to position [1089, 0]
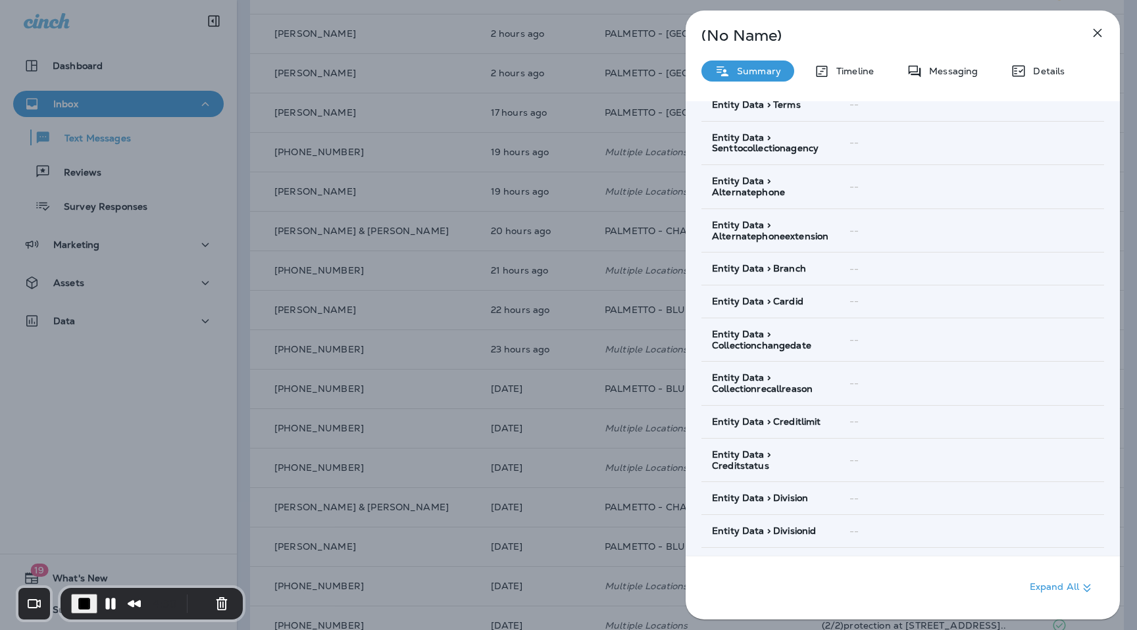
click at [878, 264] on div "--" at bounding box center [972, 269] width 244 height 11
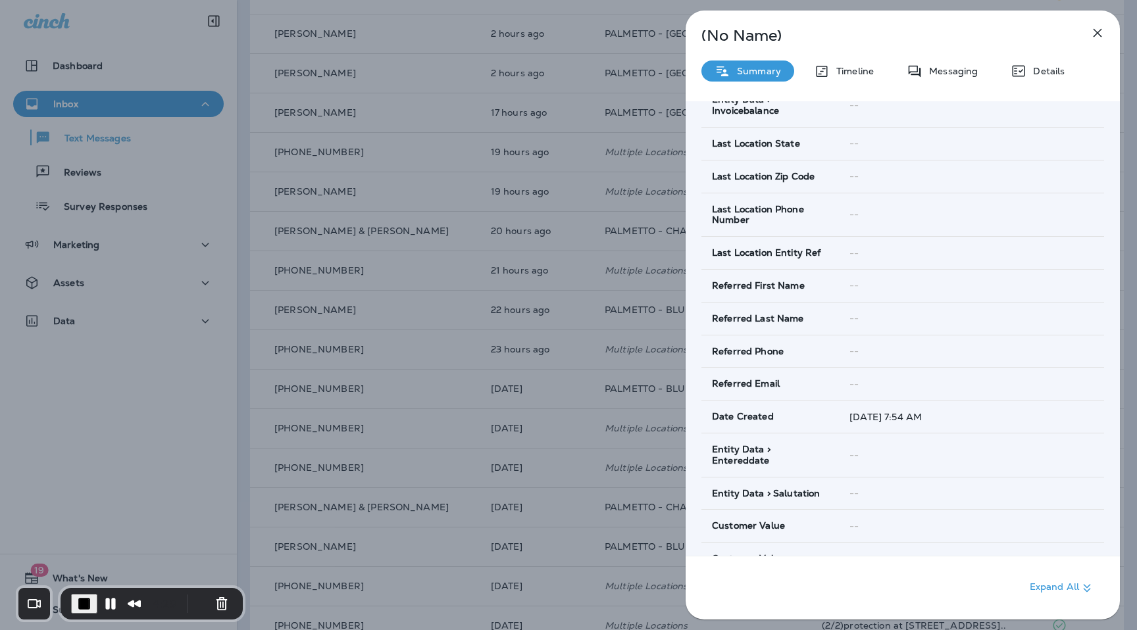
scroll to position [0, 0]
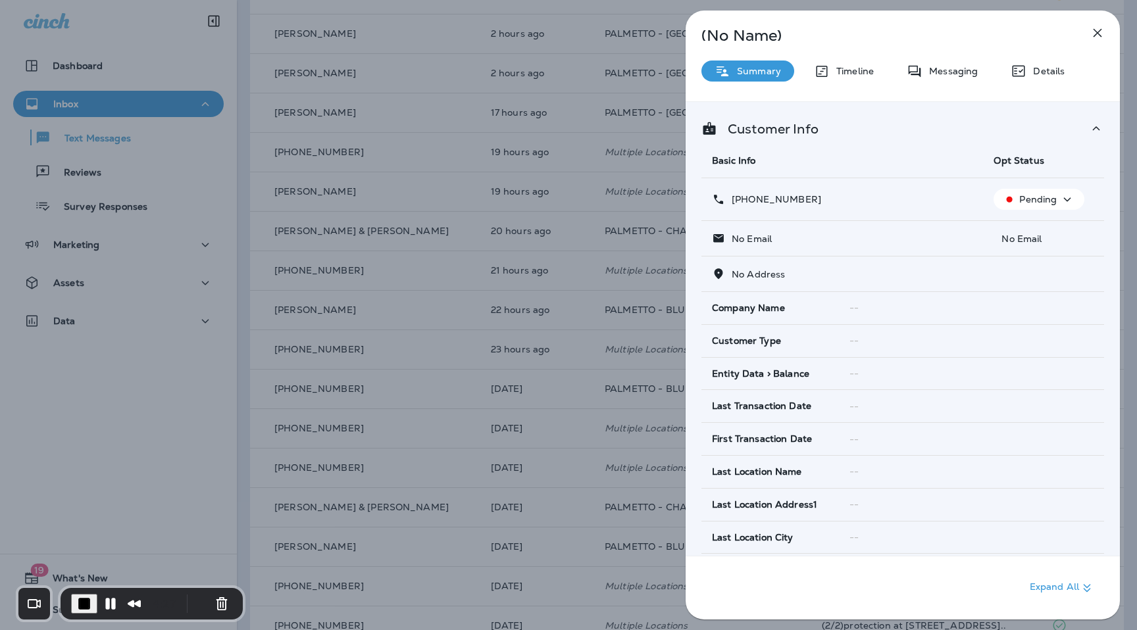
click at [959, 60] on div "(No Name) Summary Timeline Messaging Details Customer Info Basic Info Opt Statu…" at bounding box center [903, 315] width 434 height 609
click at [954, 69] on p "Messaging" at bounding box center [950, 71] width 55 height 11
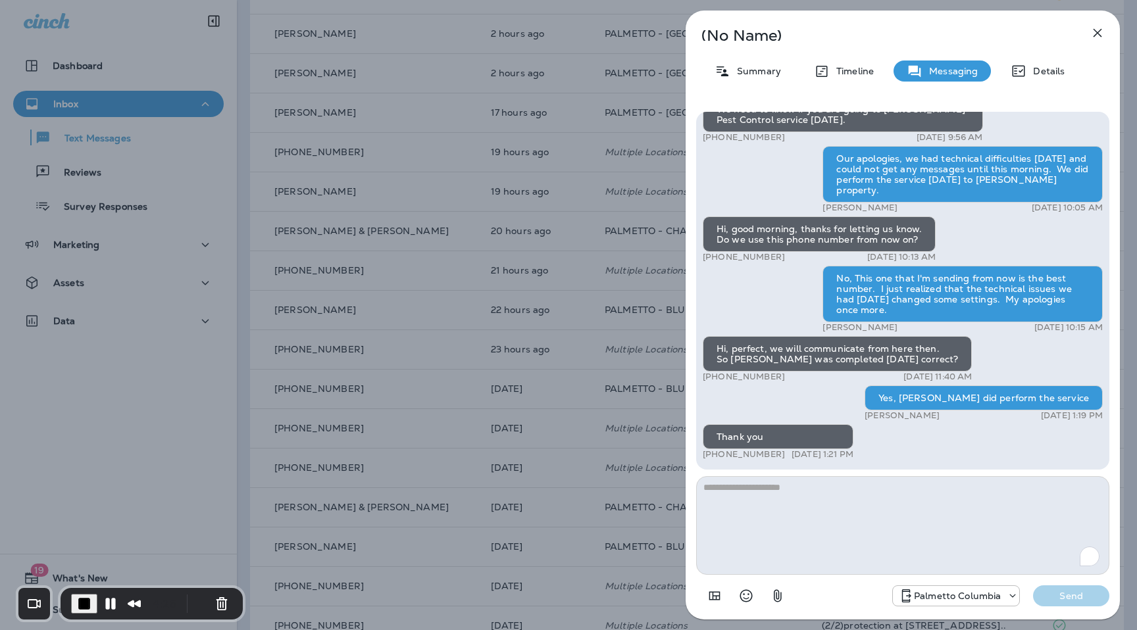
click at [1042, 53] on div "(No Name) Summary Timeline Messaging Details Hi, can you please confirm you are…" at bounding box center [903, 315] width 434 height 609
click at [1035, 74] on p "Details" at bounding box center [1046, 71] width 38 height 11
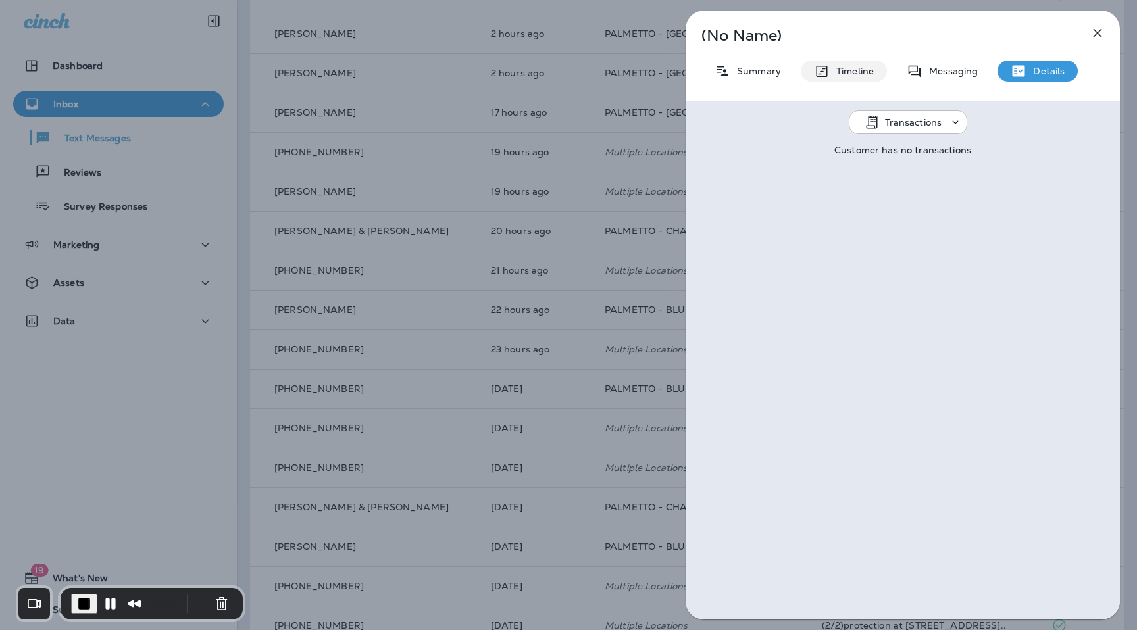
click at [860, 74] on p "Timeline" at bounding box center [852, 71] width 44 height 11
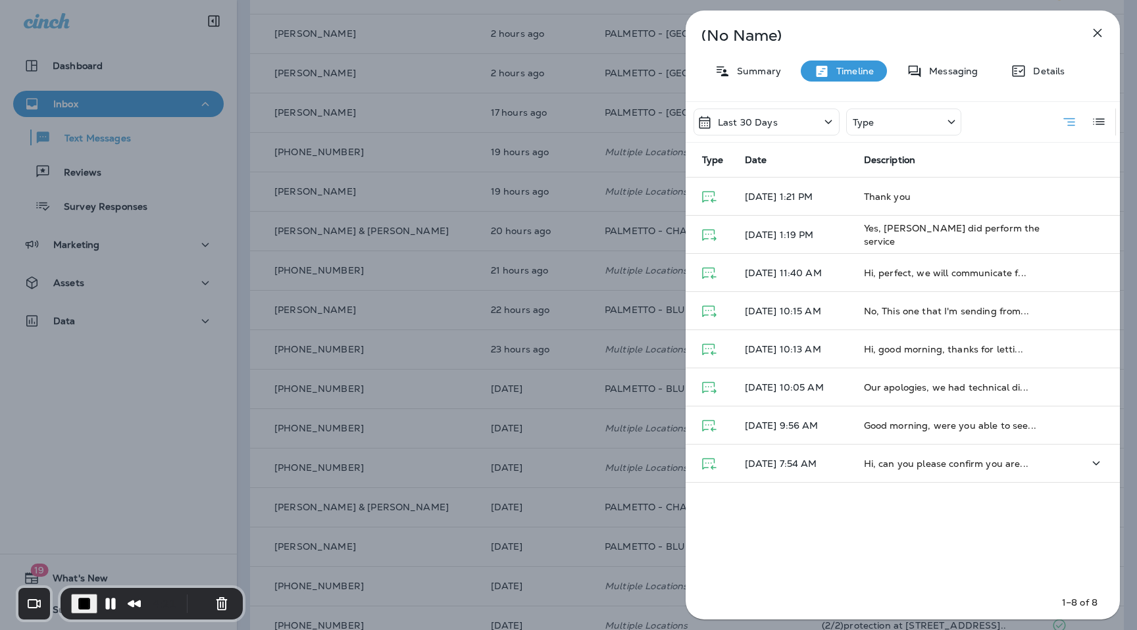
click at [1058, 456] on td at bounding box center [1085, 464] width 70 height 38
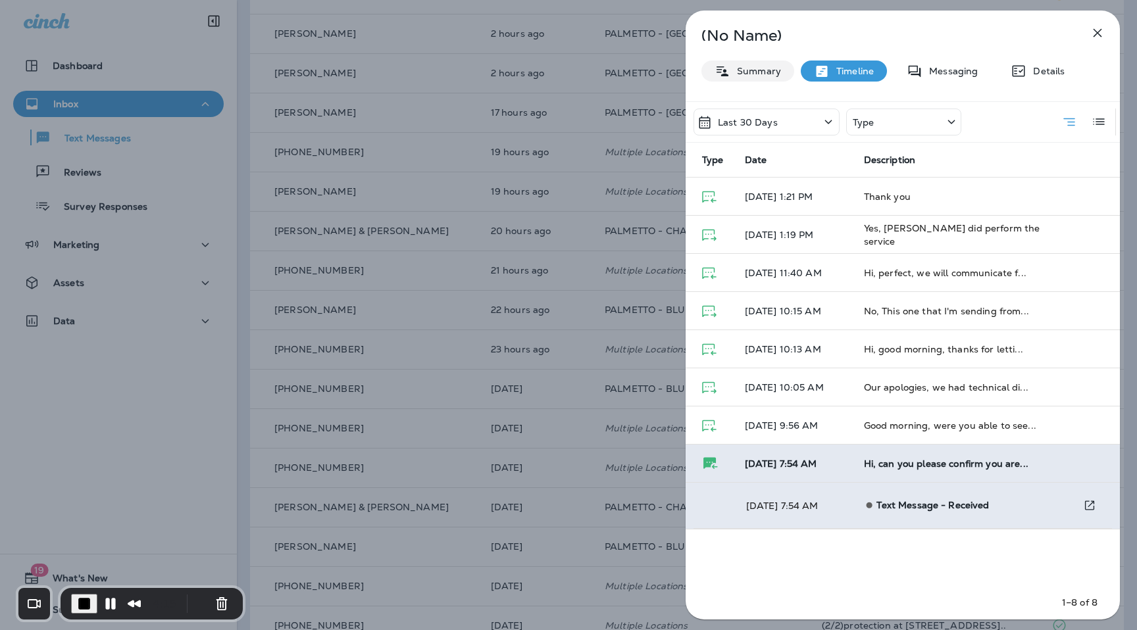
click at [723, 82] on div "(No Name) Summary Timeline Messaging Details Last 30 Days Type Type Date Descri…" at bounding box center [903, 315] width 434 height 609
click at [740, 79] on div "Summary" at bounding box center [748, 71] width 93 height 21
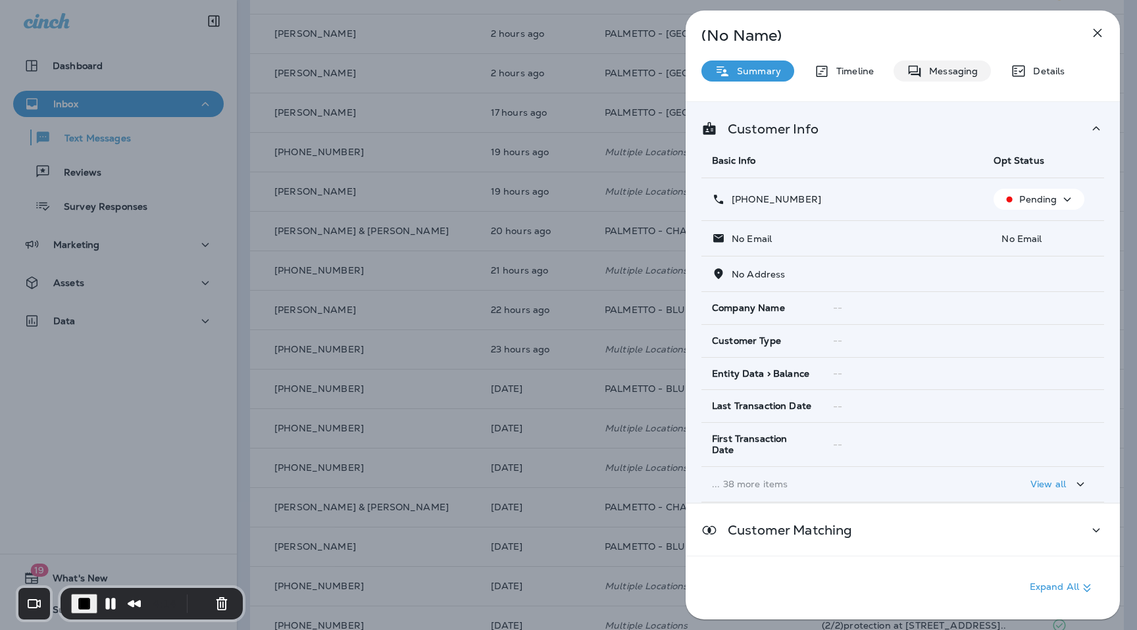
click at [945, 78] on div "Messaging" at bounding box center [942, 71] width 97 height 21
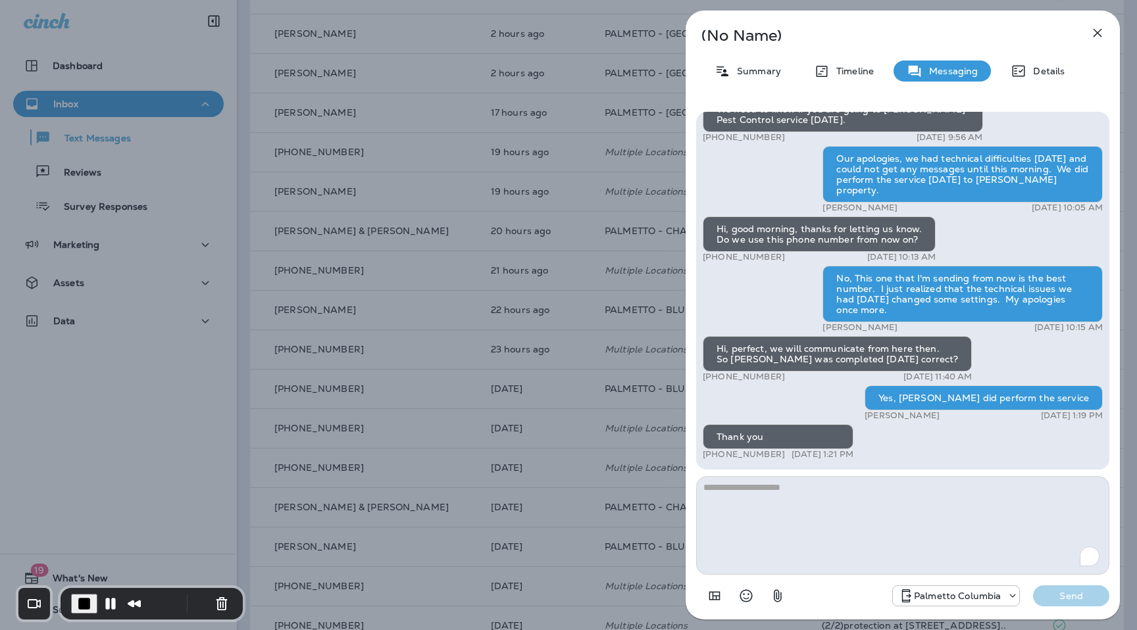
scroll to position [-82, 0]
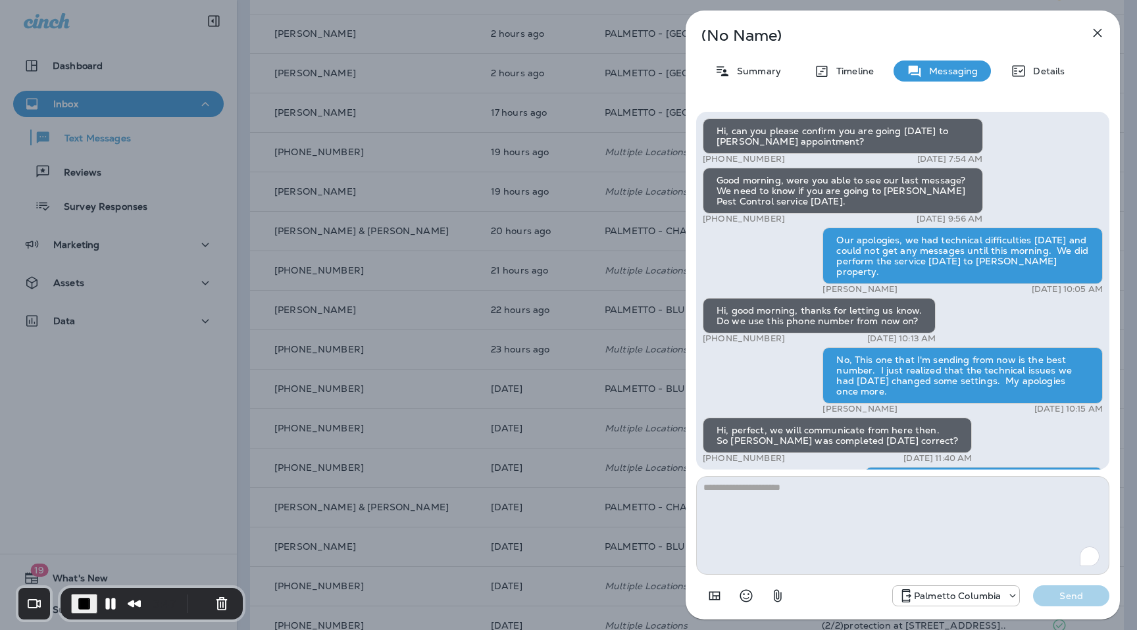
drag, startPoint x: 717, startPoint y: 132, endPoint x: 906, endPoint y: 140, distance: 189.0
click at [906, 141] on div "Hi, can you please confirm you are going [DATE] to [PERSON_NAME] appointment?" at bounding box center [843, 136] width 280 height 36
click at [1099, 37] on icon "button" at bounding box center [1098, 33] width 16 height 16
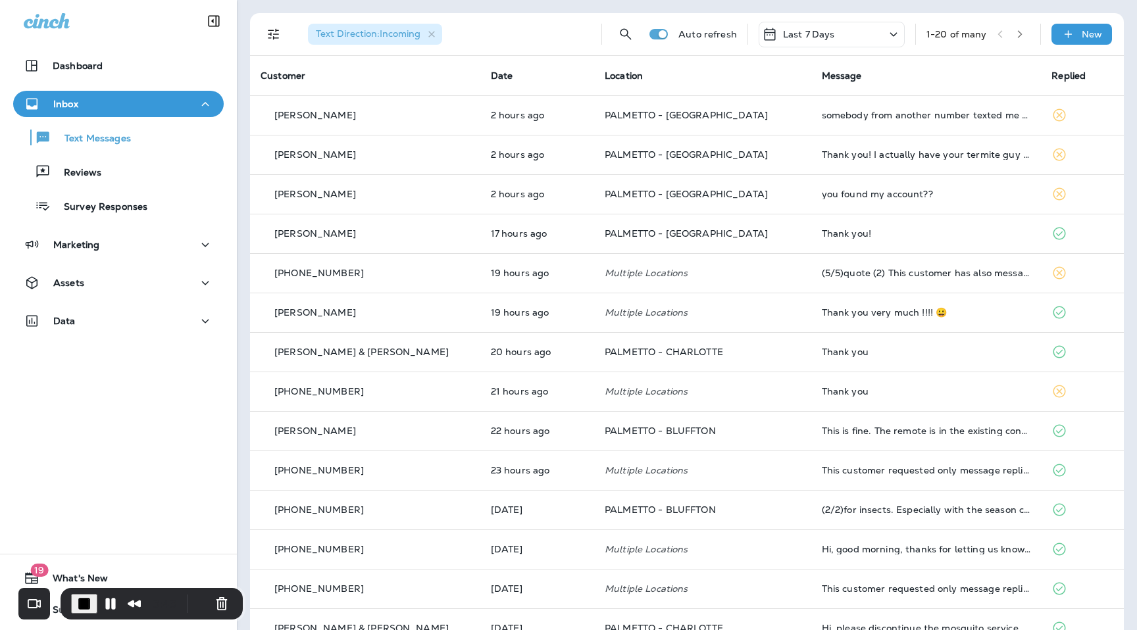
scroll to position [40, 0]
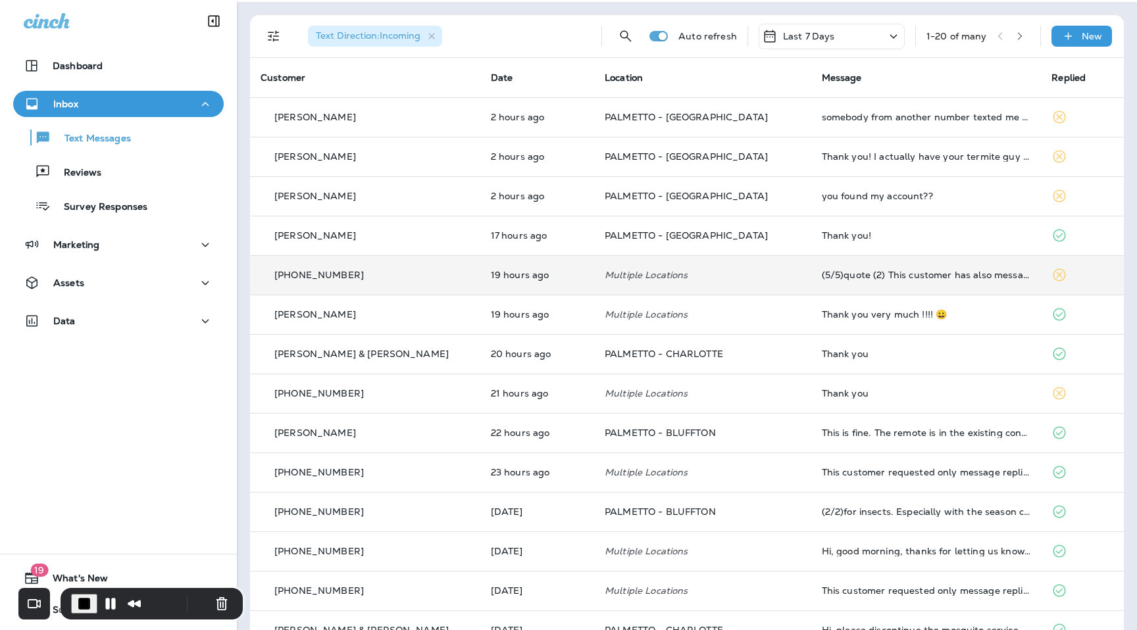
click at [419, 272] on div "[PHONE_NUMBER]" at bounding box center [365, 276] width 209 height 14
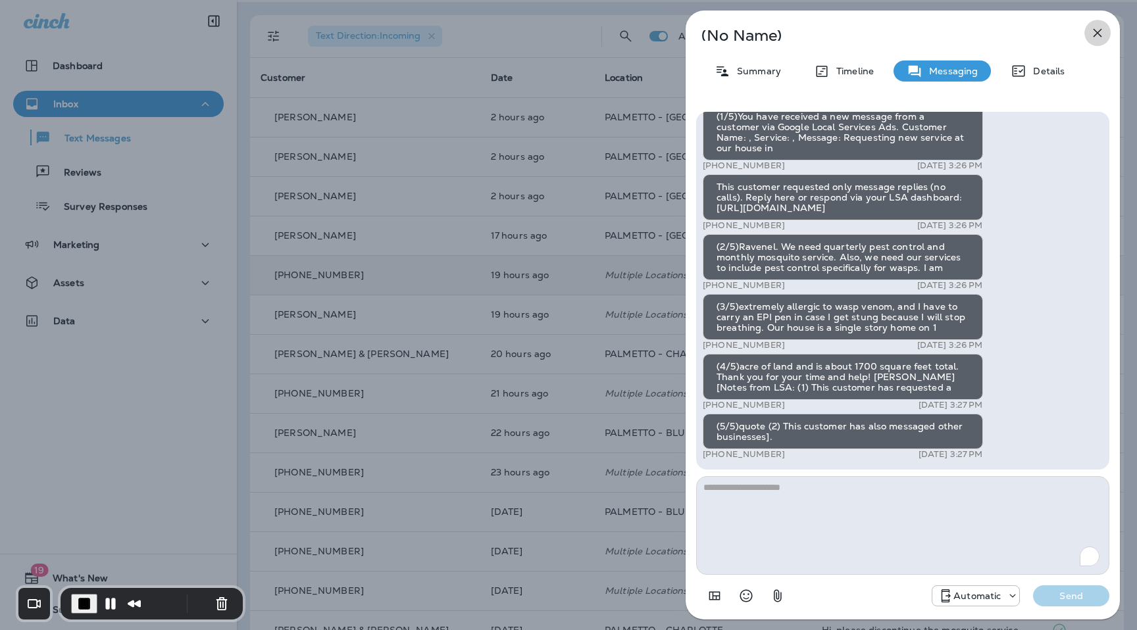
click at [1105, 32] on icon "button" at bounding box center [1098, 33] width 16 height 16
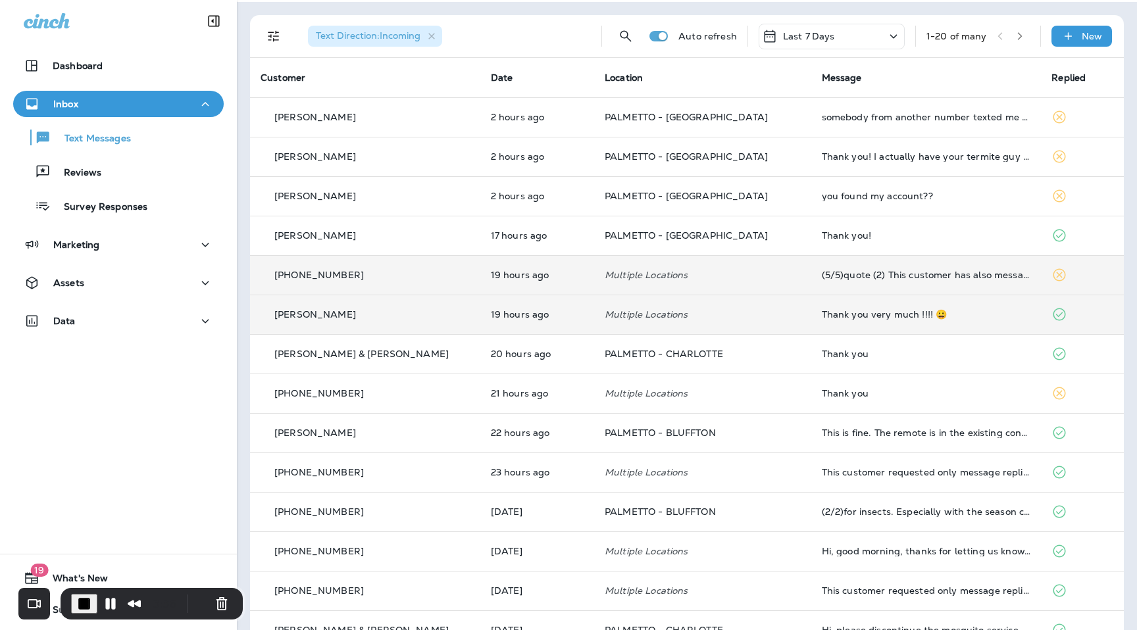
click at [480, 321] on td "19 hours ago" at bounding box center [537, 314] width 114 height 39
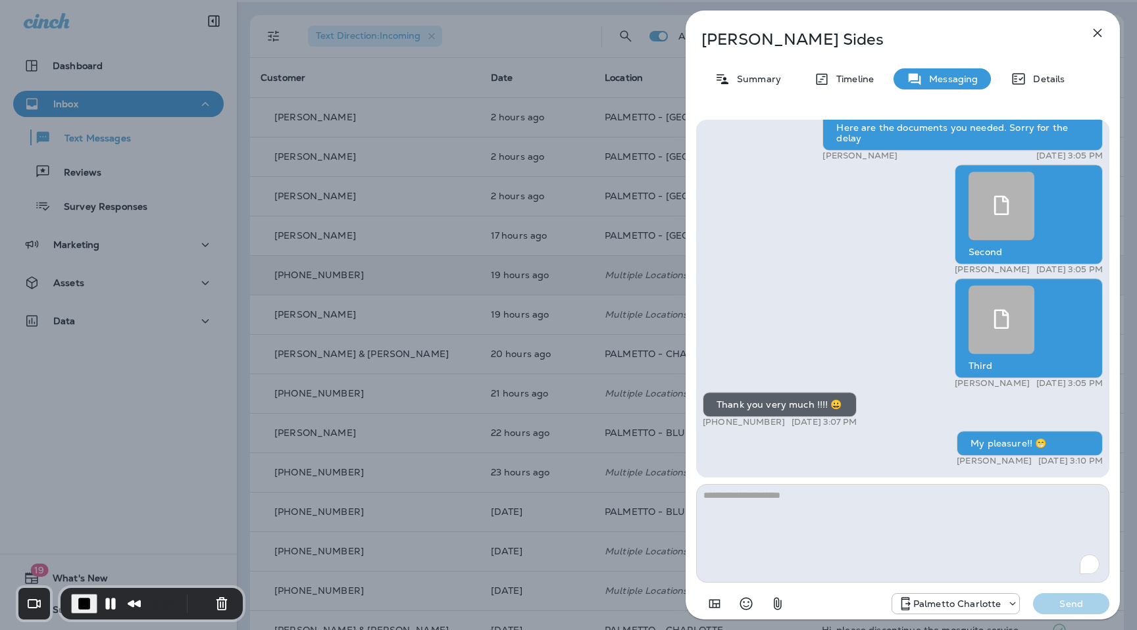
scroll to position [-184, 0]
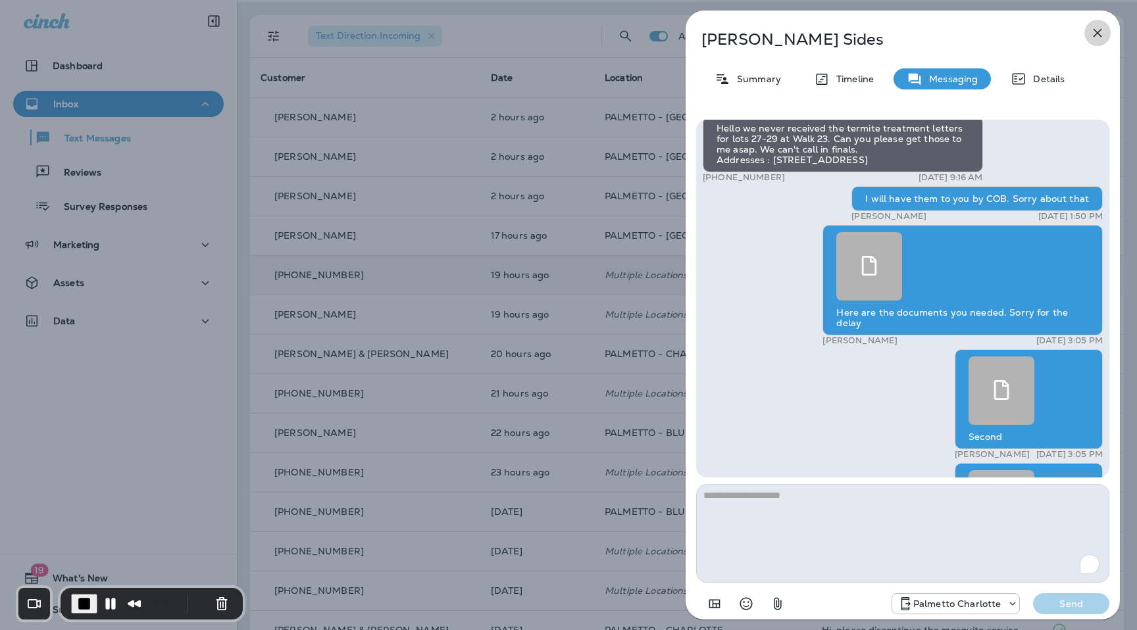
click at [1099, 30] on icon "button" at bounding box center [1098, 33] width 16 height 16
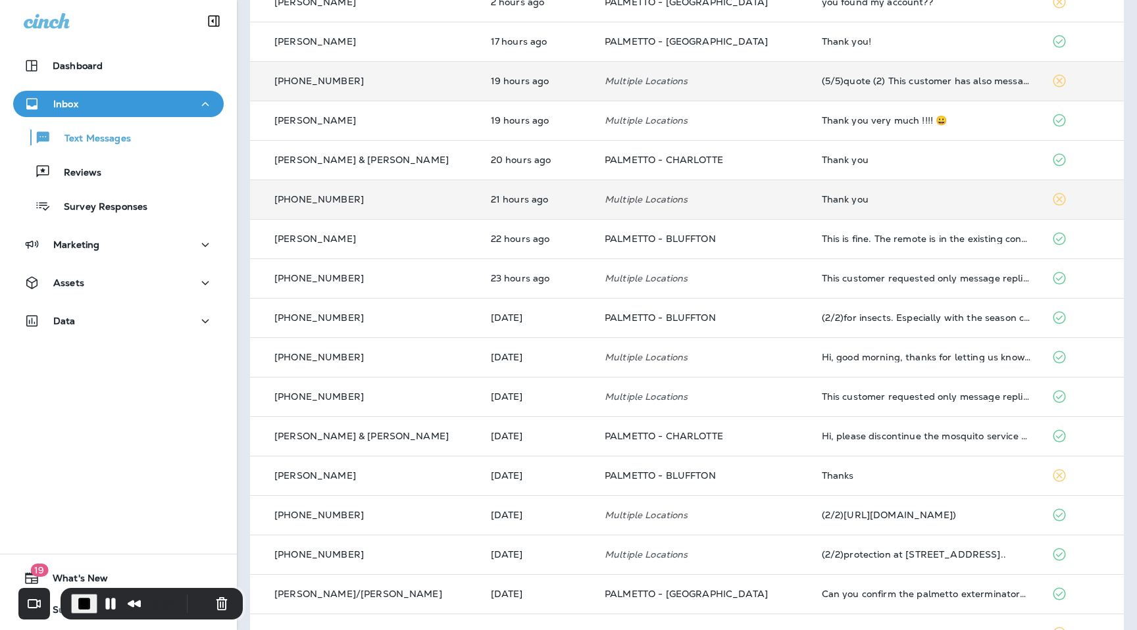
scroll to position [237, 0]
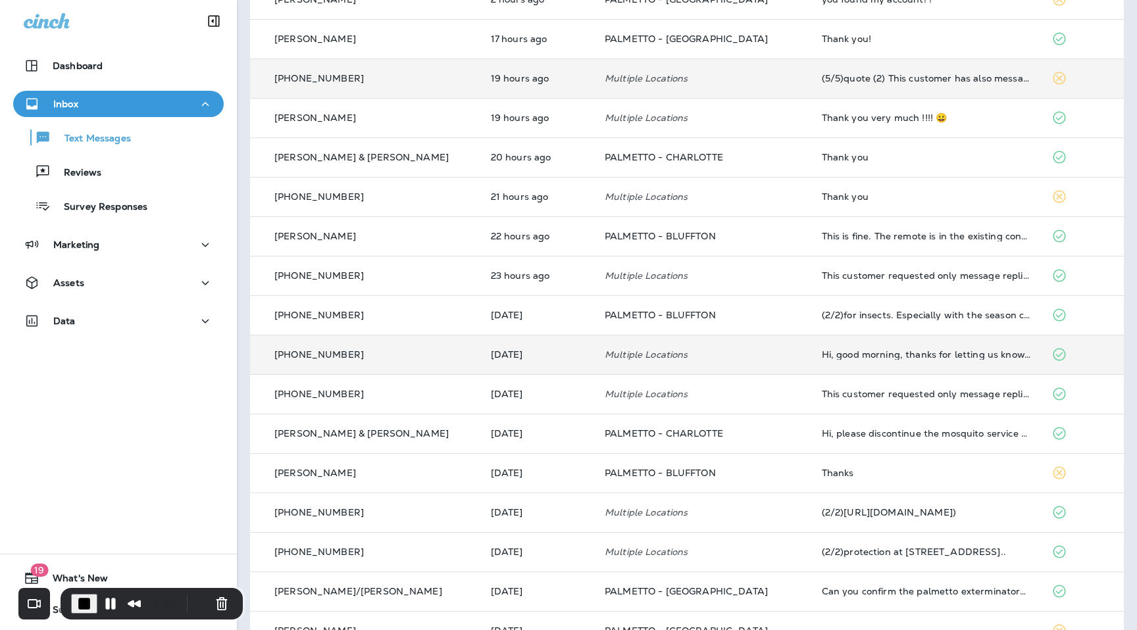
click at [503, 365] on td "[DATE]" at bounding box center [537, 354] width 114 height 39
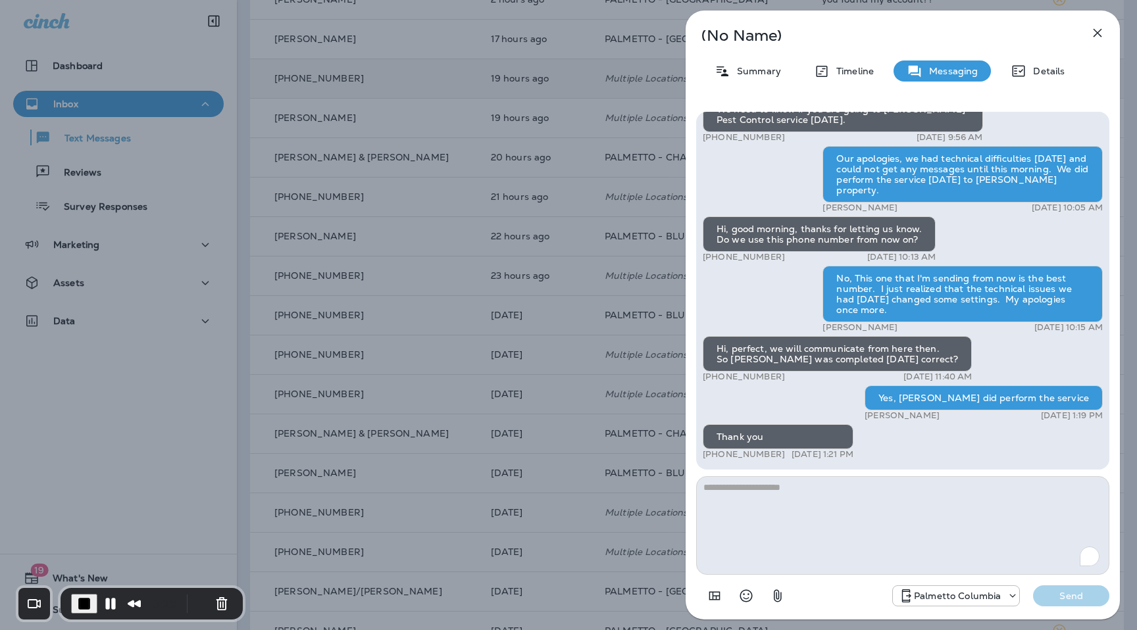
scroll to position [-82, 0]
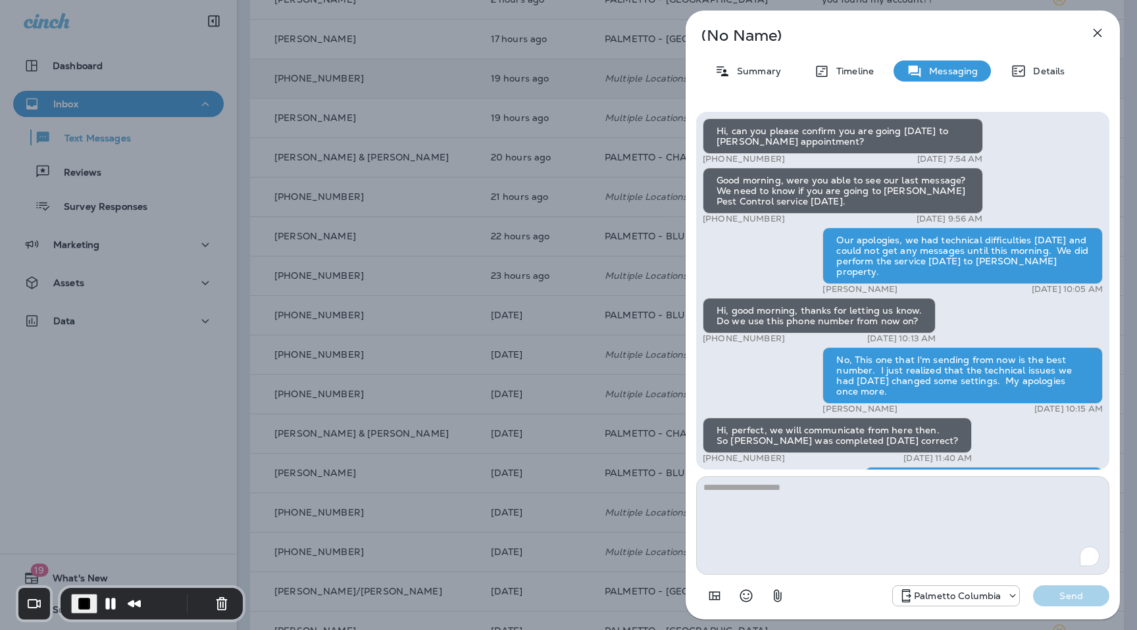
click at [1102, 33] on icon "button" at bounding box center [1098, 33] width 16 height 16
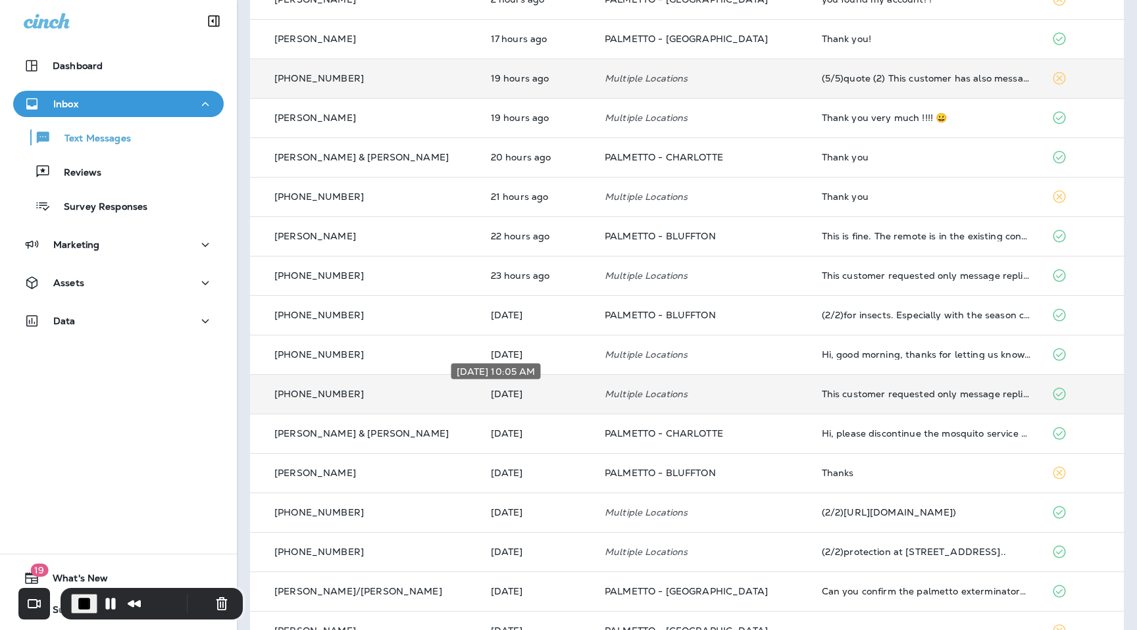
click at [494, 392] on p "[DATE]" at bounding box center [537, 394] width 93 height 11
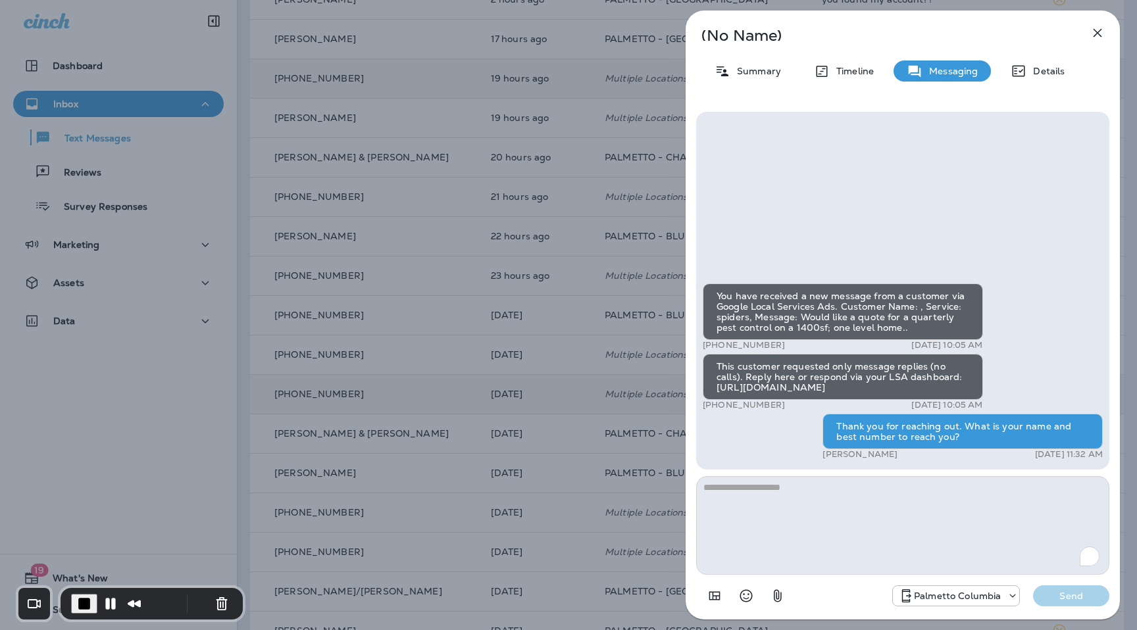
click at [925, 424] on div "Thank you for reaching out. What is your name and best number to reach you?" at bounding box center [963, 432] width 280 height 36
click at [1098, 34] on icon "button" at bounding box center [1098, 33] width 9 height 9
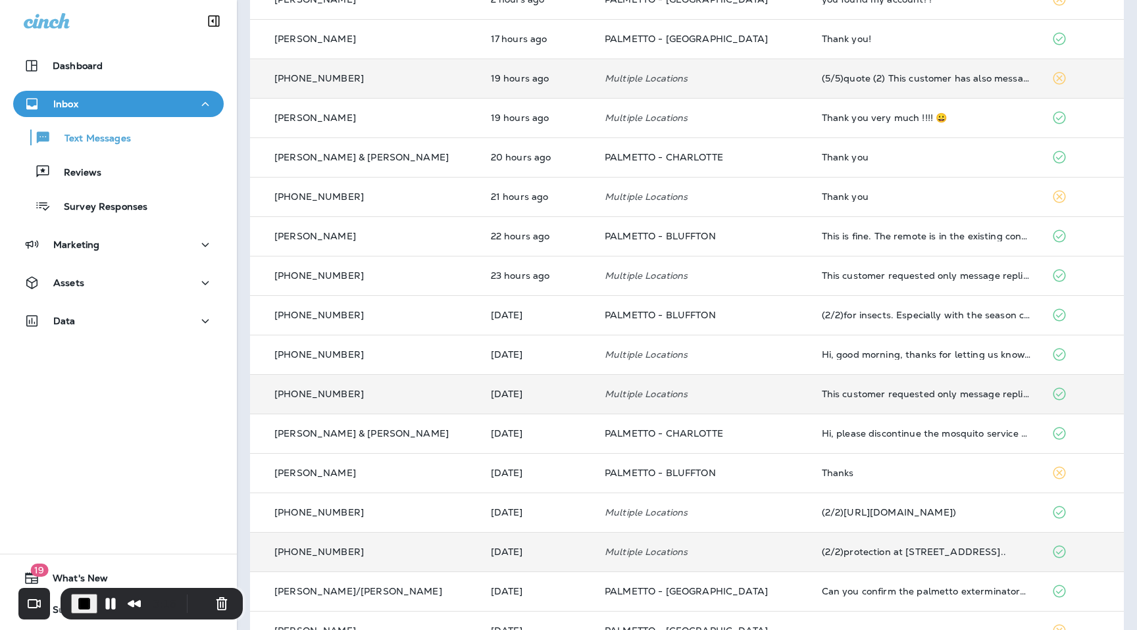
click at [332, 553] on p "[PHONE_NUMBER]" at bounding box center [319, 552] width 90 height 11
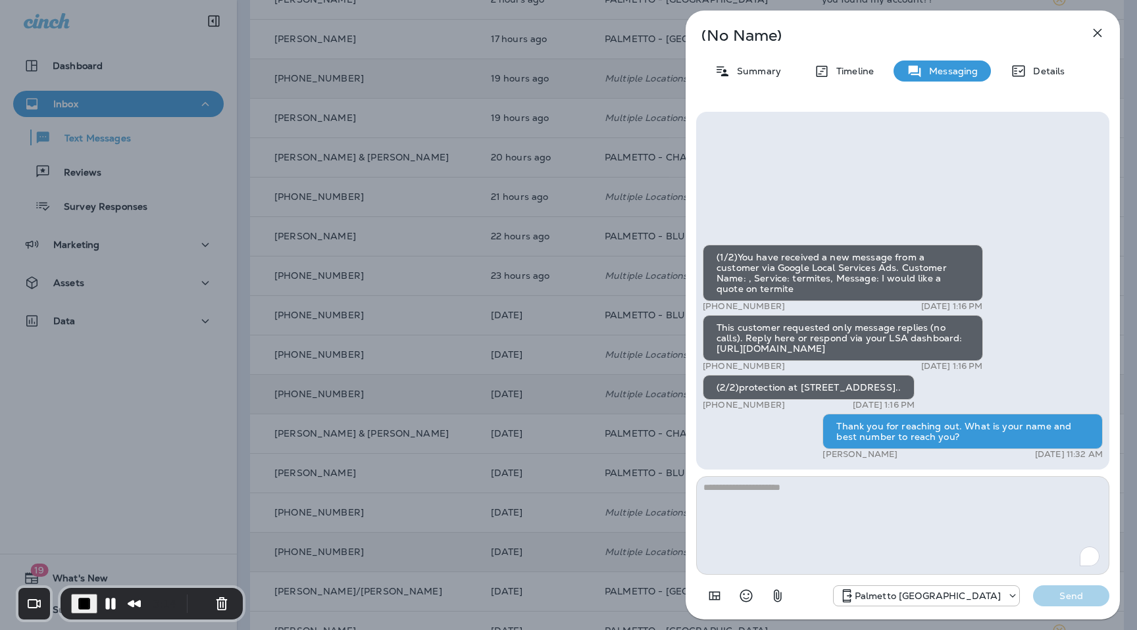
click at [1096, 32] on icon "button" at bounding box center [1098, 33] width 16 height 16
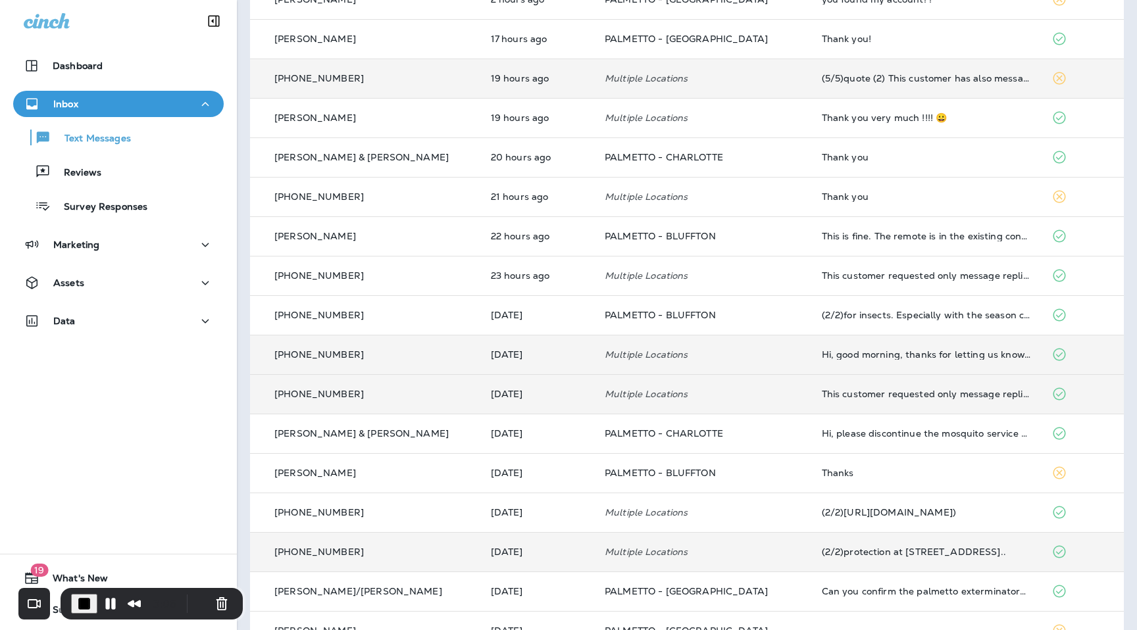
click at [625, 351] on p "Multiple Locations" at bounding box center [703, 354] width 196 height 11
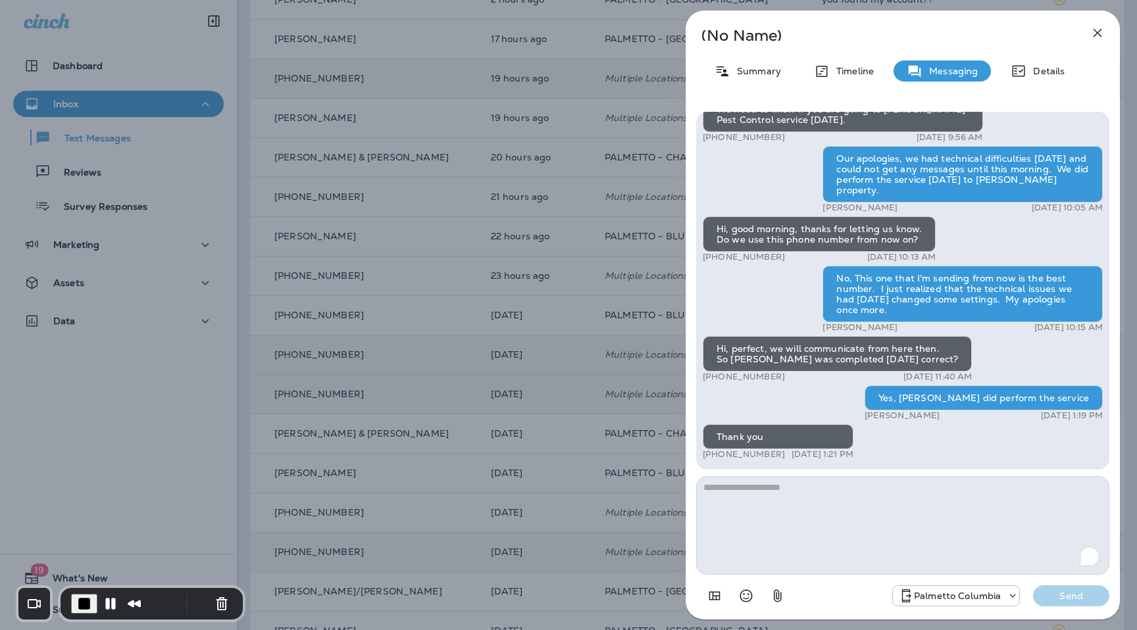
click at [1094, 34] on icon "button" at bounding box center [1098, 33] width 16 height 16
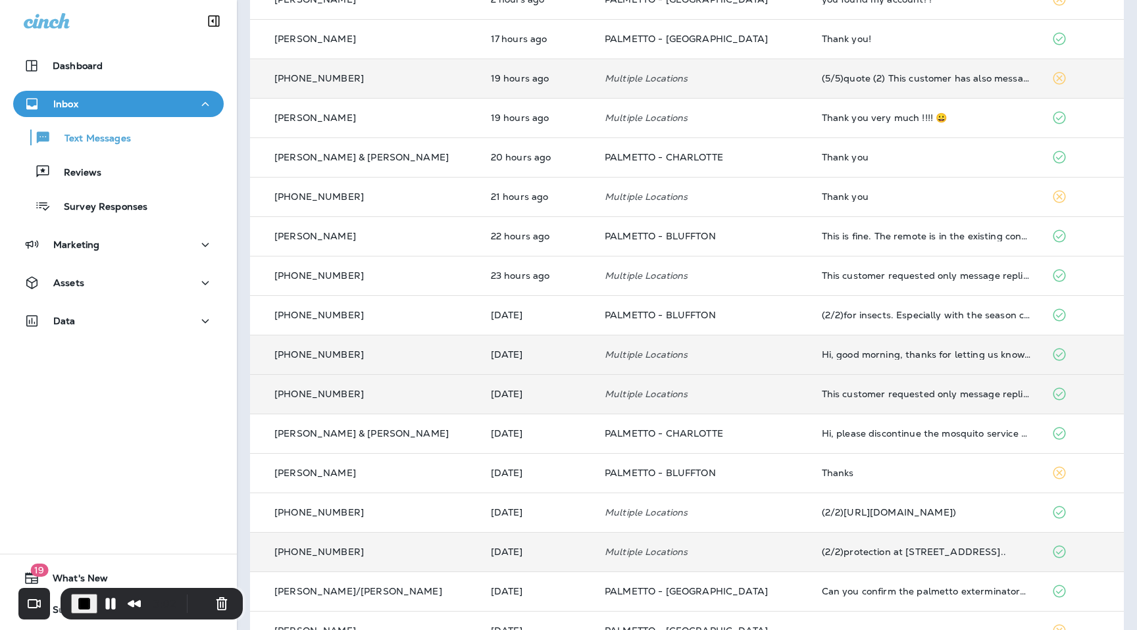
click at [430, 399] on td "[PHONE_NUMBER]" at bounding box center [365, 393] width 230 height 39
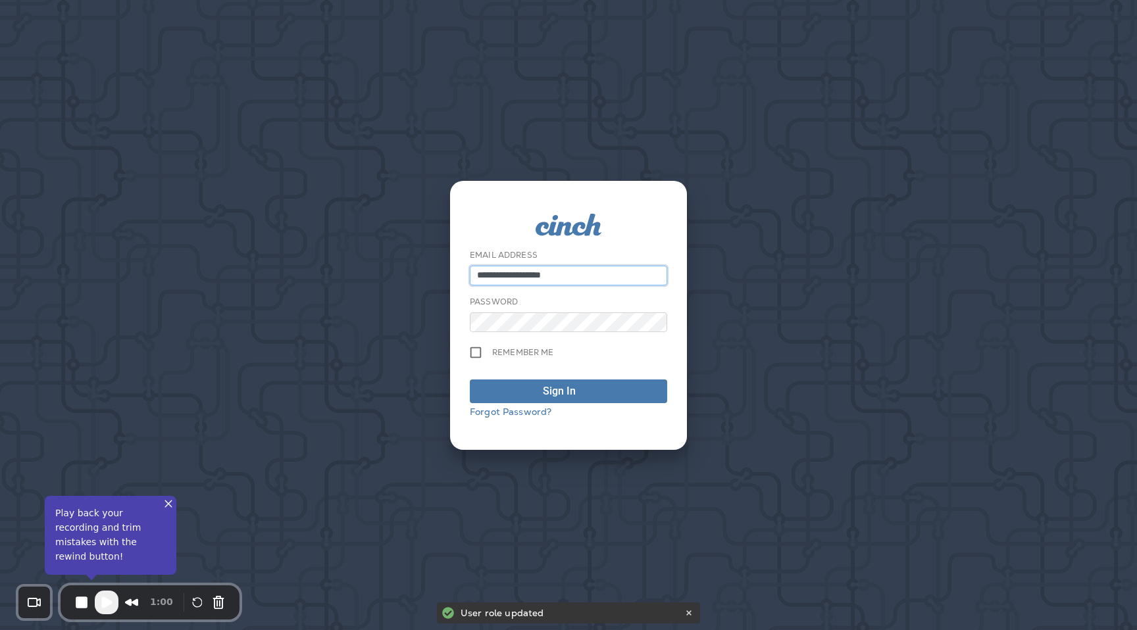
click at [616, 279] on input "**********" at bounding box center [568, 276] width 197 height 20
type input "**********"
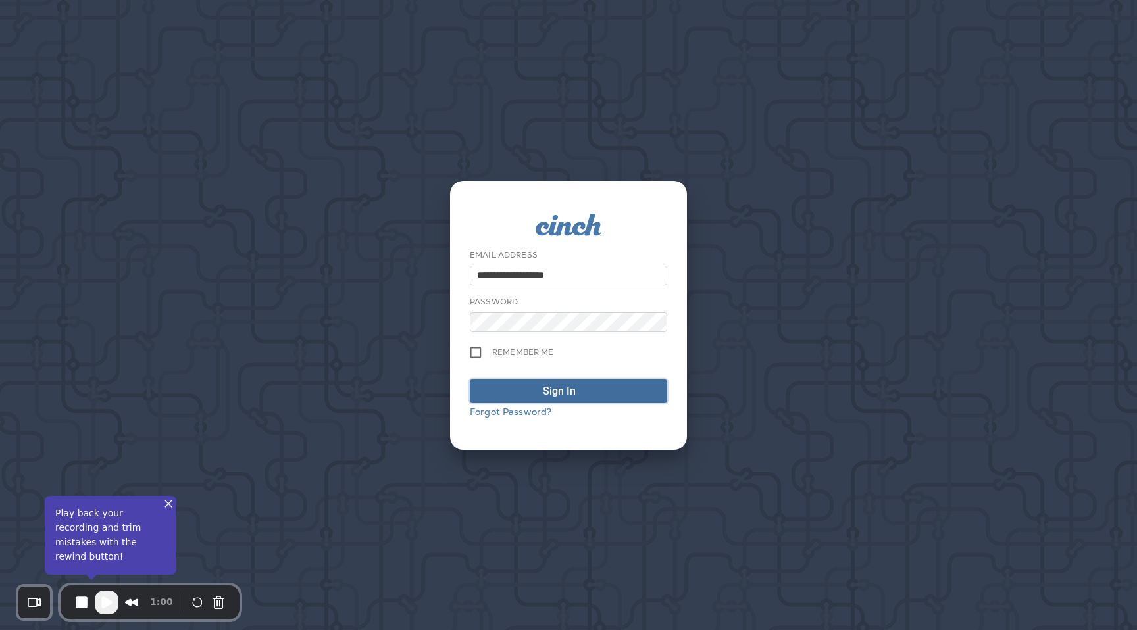
click at [603, 398] on span "Sign In" at bounding box center [568, 392] width 183 height 16
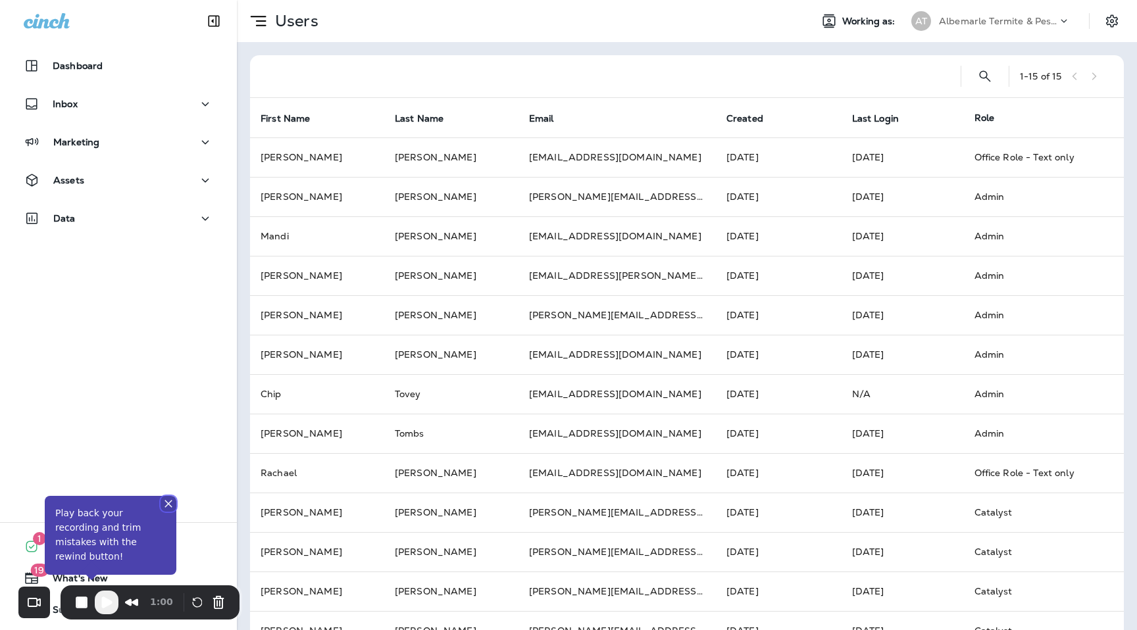
click at [168, 512] on button "Close" at bounding box center [169, 504] width 16 height 16
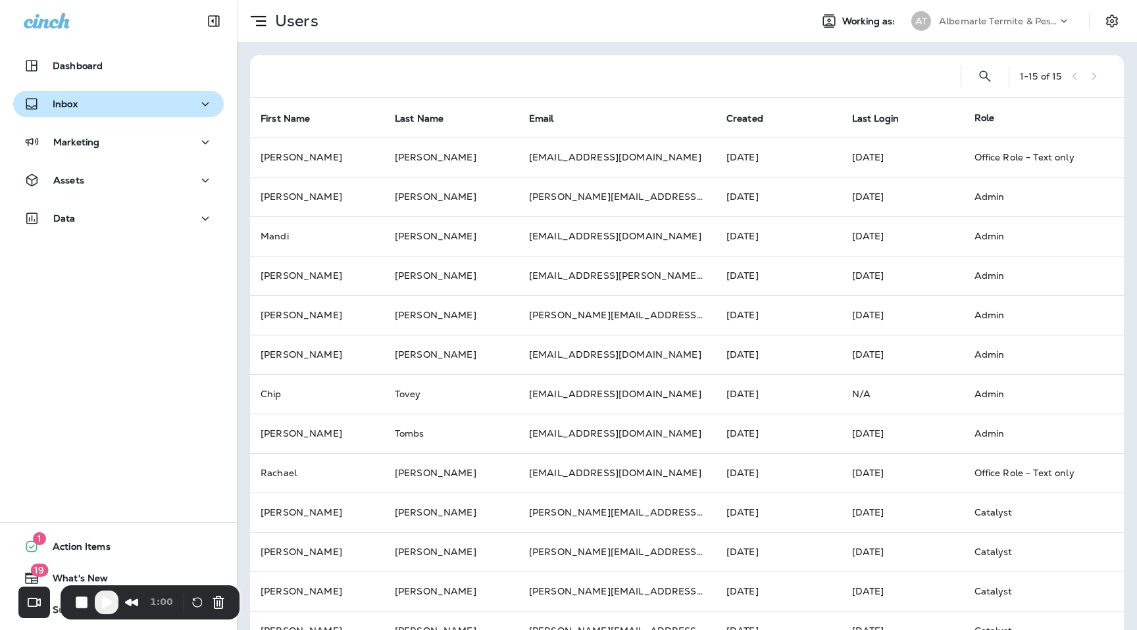
click at [123, 101] on div "Inbox" at bounding box center [119, 104] width 190 height 16
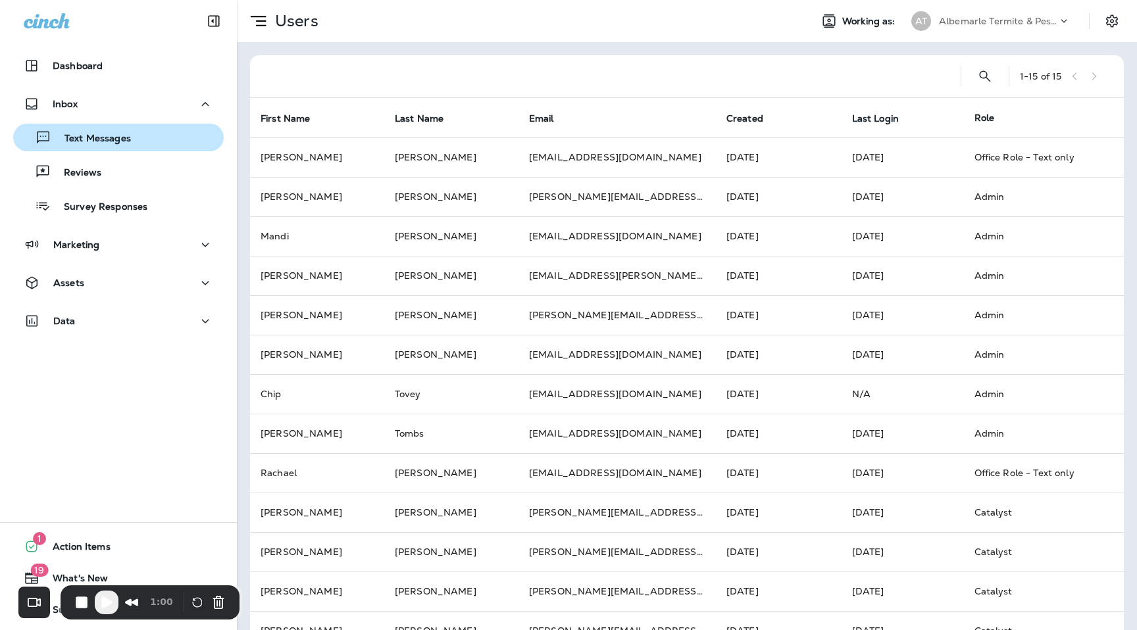
click at [157, 131] on div "Text Messages" at bounding box center [118, 138] width 200 height 20
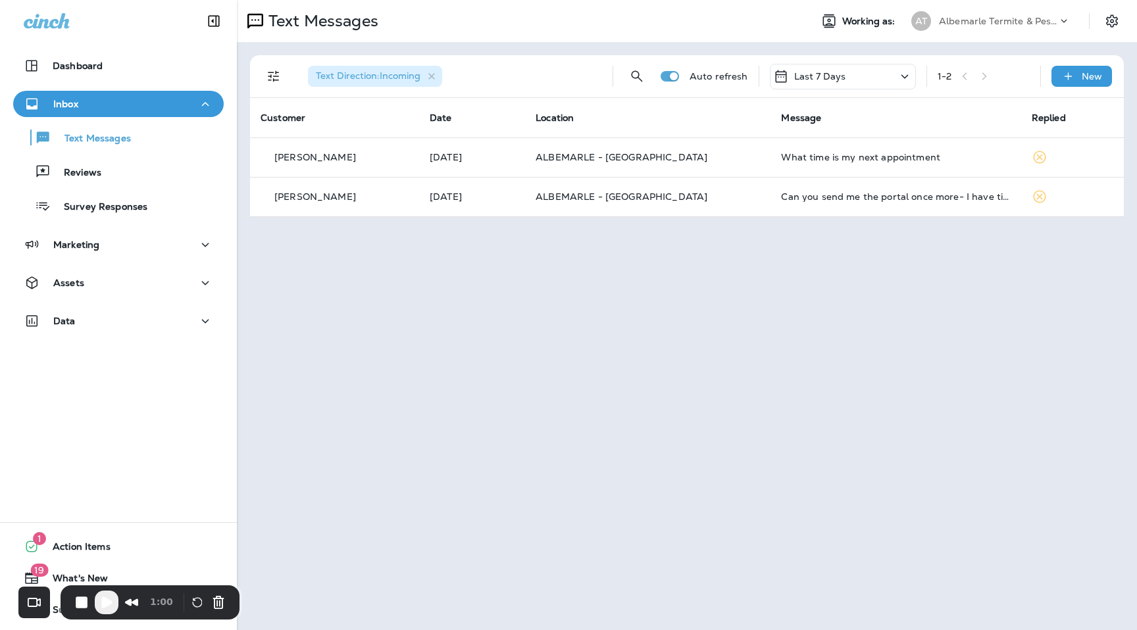
click at [438, 76] on div "Text Direction : Incoming" at bounding box center [375, 76] width 134 height 21
click at [431, 76] on icon "button" at bounding box center [431, 76] width 11 height 11
click at [1000, 17] on p "Albemarle Termite & Pest Control" at bounding box center [998, 21] width 118 height 11
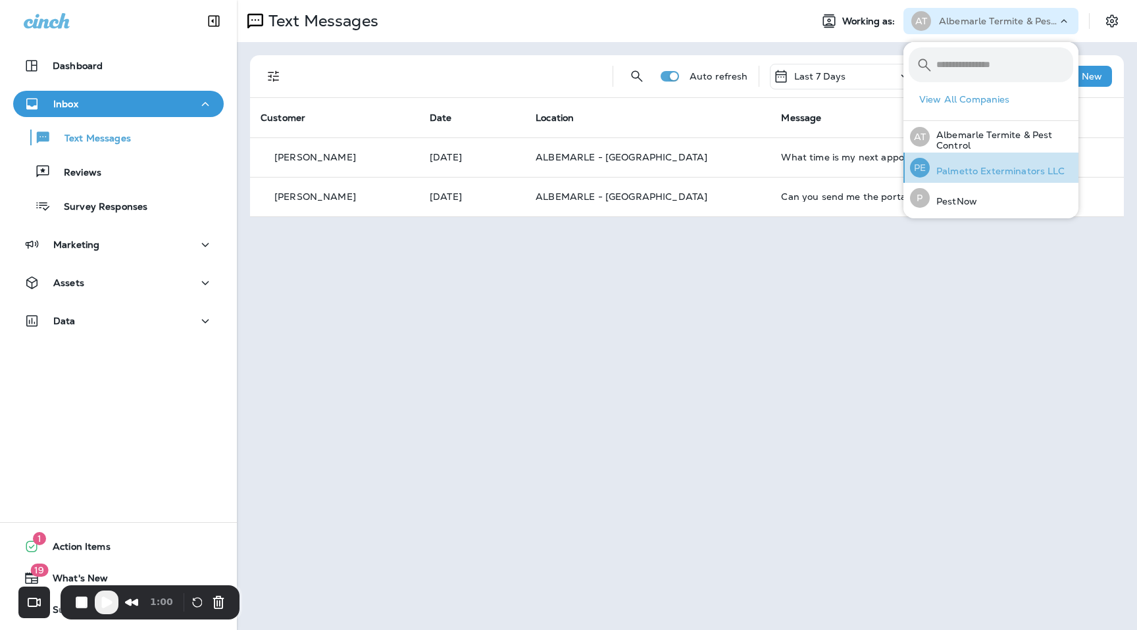
click at [986, 176] on div "PE Palmetto Exterminators LLC" at bounding box center [988, 168] width 166 height 30
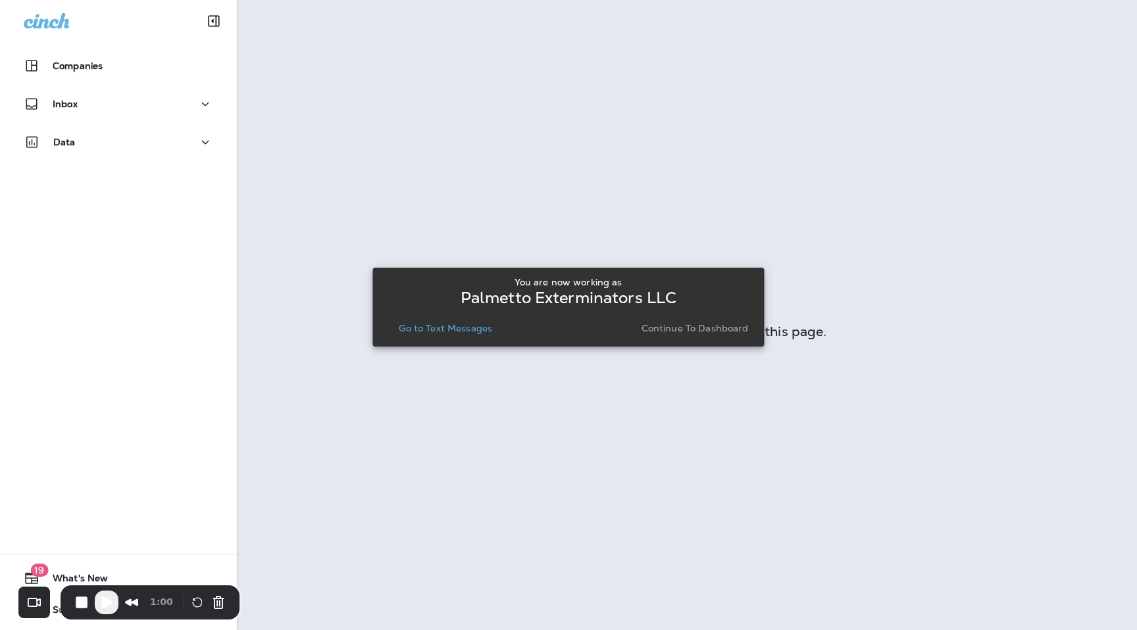
click at [680, 334] on button "Continue to Dashboard" at bounding box center [695, 328] width 118 height 18
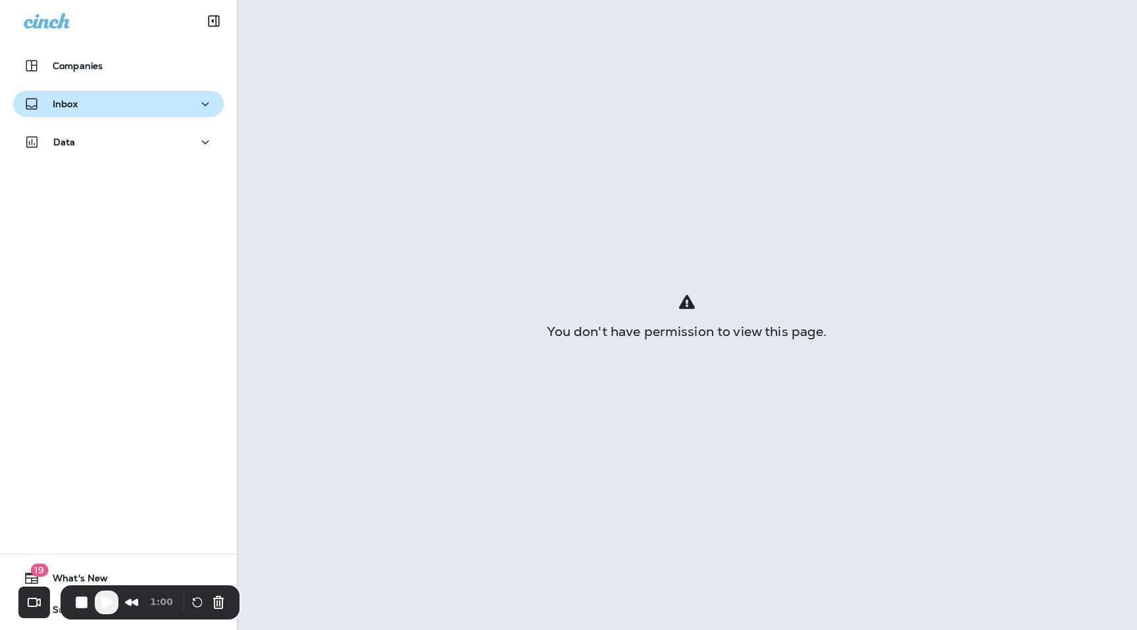
click at [138, 99] on div "Inbox" at bounding box center [119, 104] width 190 height 16
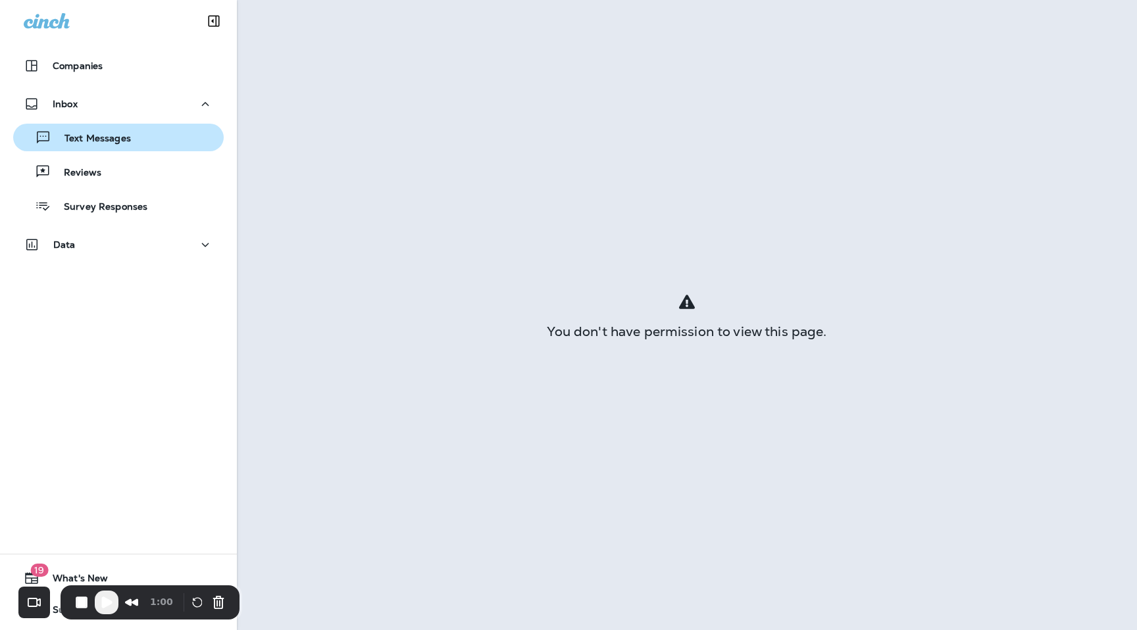
click at [136, 151] on button "Text Messages" at bounding box center [118, 138] width 211 height 28
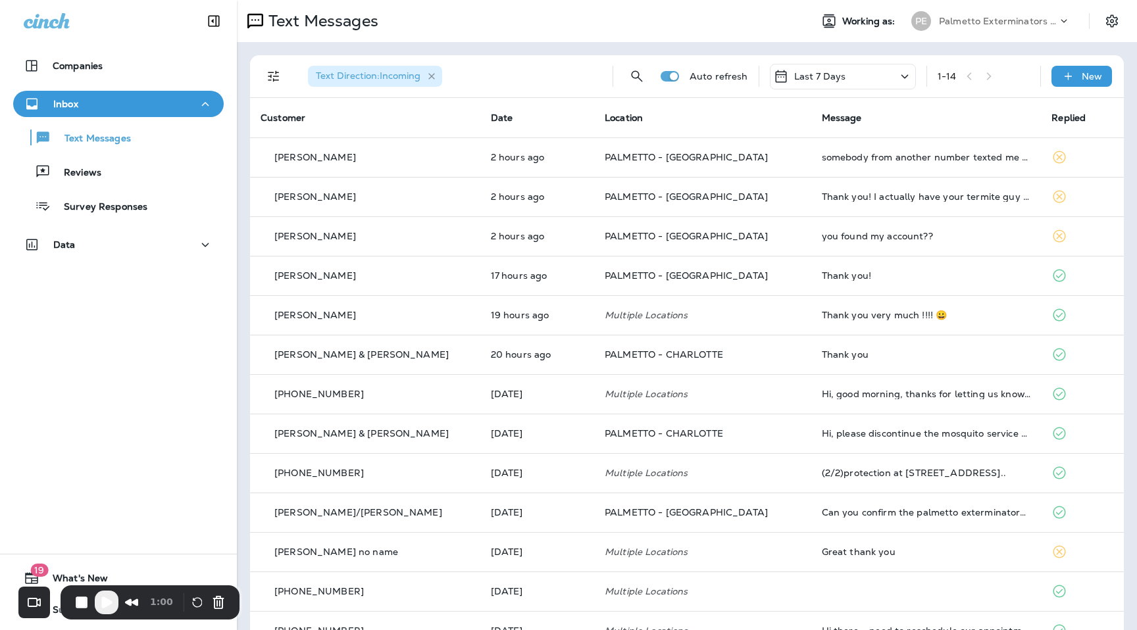
click at [436, 78] on icon "button" at bounding box center [431, 76] width 11 height 11
click at [112, 605] on span "Play Recording" at bounding box center [107, 603] width 16 height 16
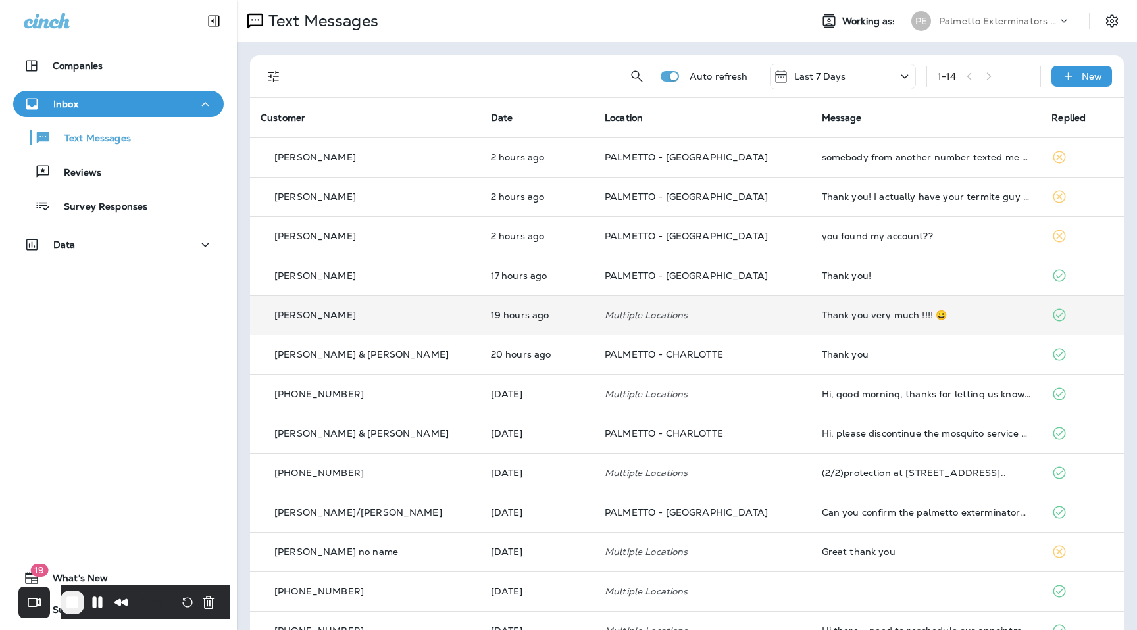
click at [369, 322] on td "Carrie Sides" at bounding box center [365, 314] width 230 height 39
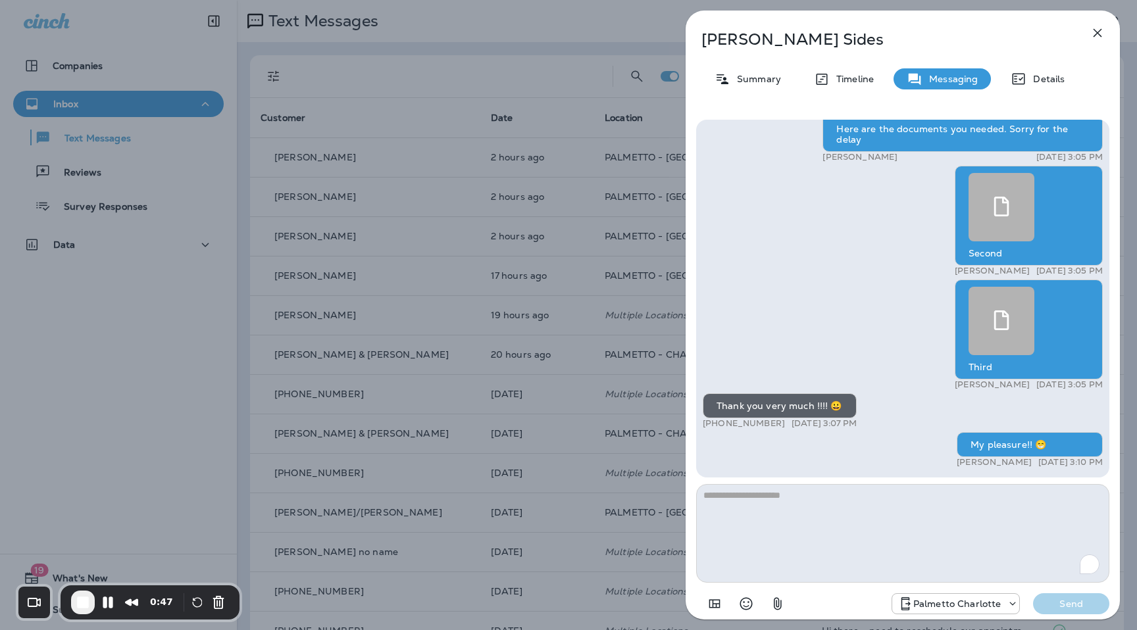
scroll to position [-184, 0]
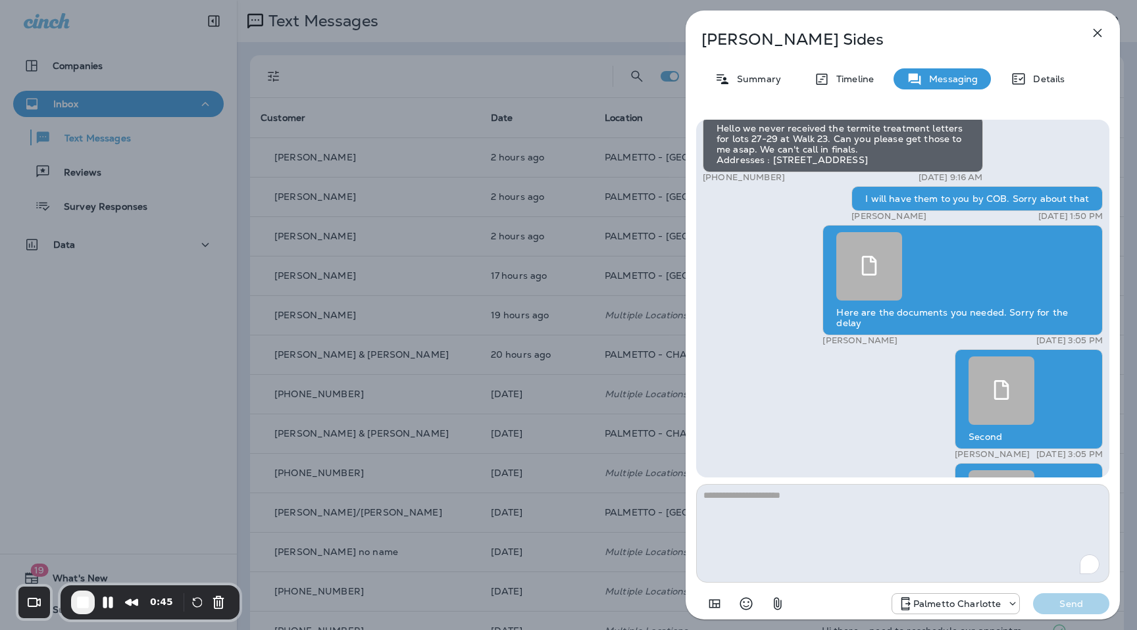
click at [1094, 32] on icon "button" at bounding box center [1098, 33] width 16 height 16
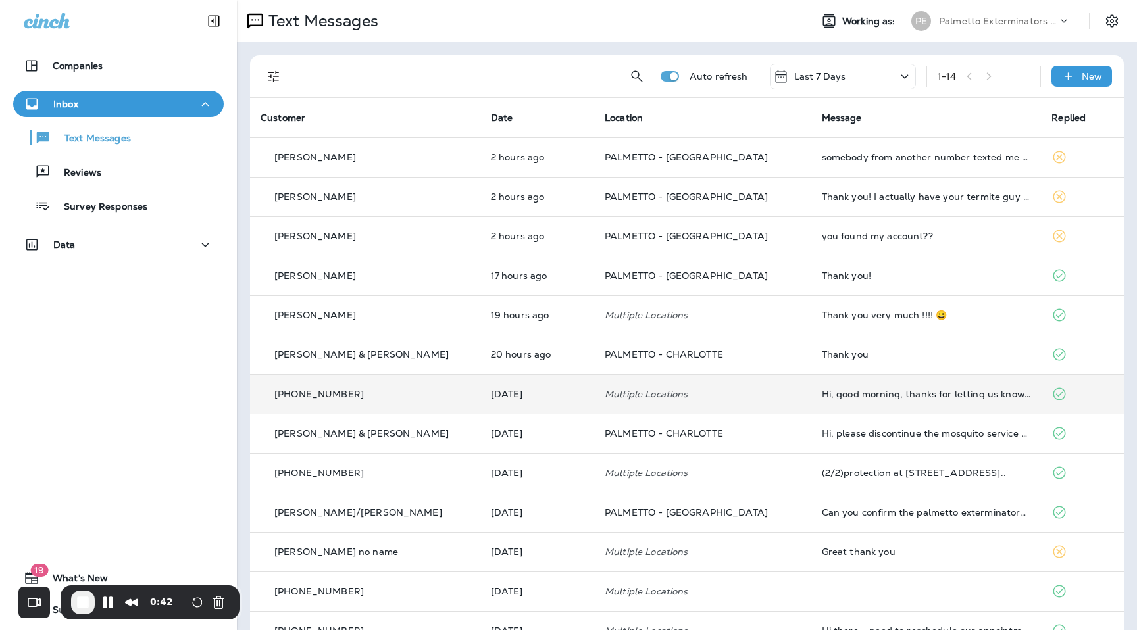
click at [419, 401] on td "+1 (770) 525-2215" at bounding box center [365, 393] width 230 height 39
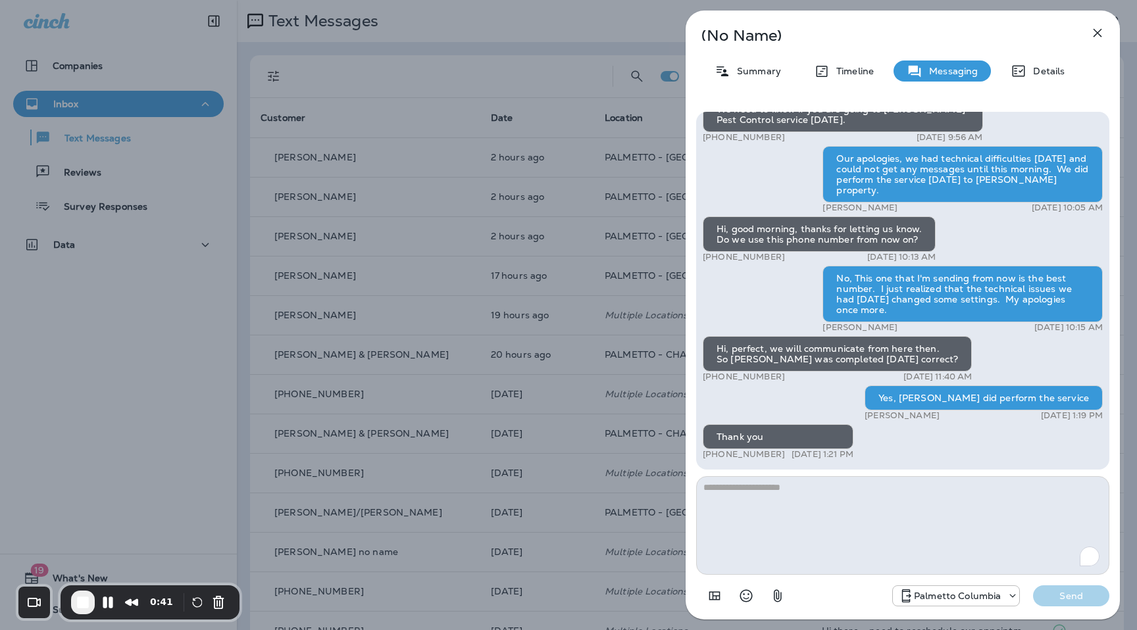
scroll to position [-82, 0]
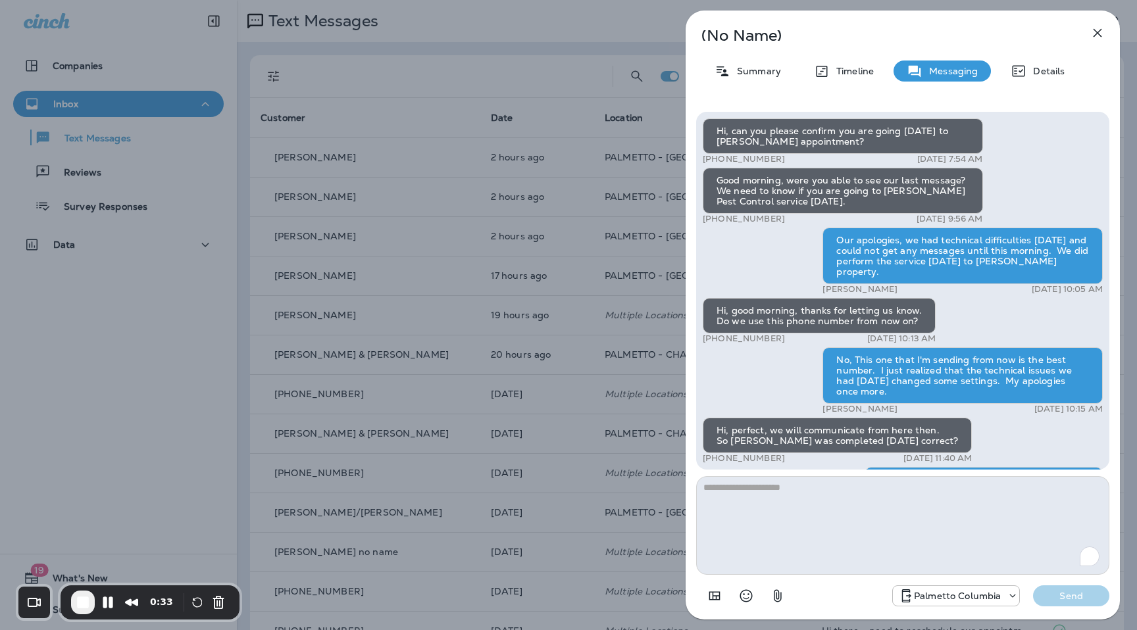
click at [1099, 30] on icon "button" at bounding box center [1098, 33] width 9 height 9
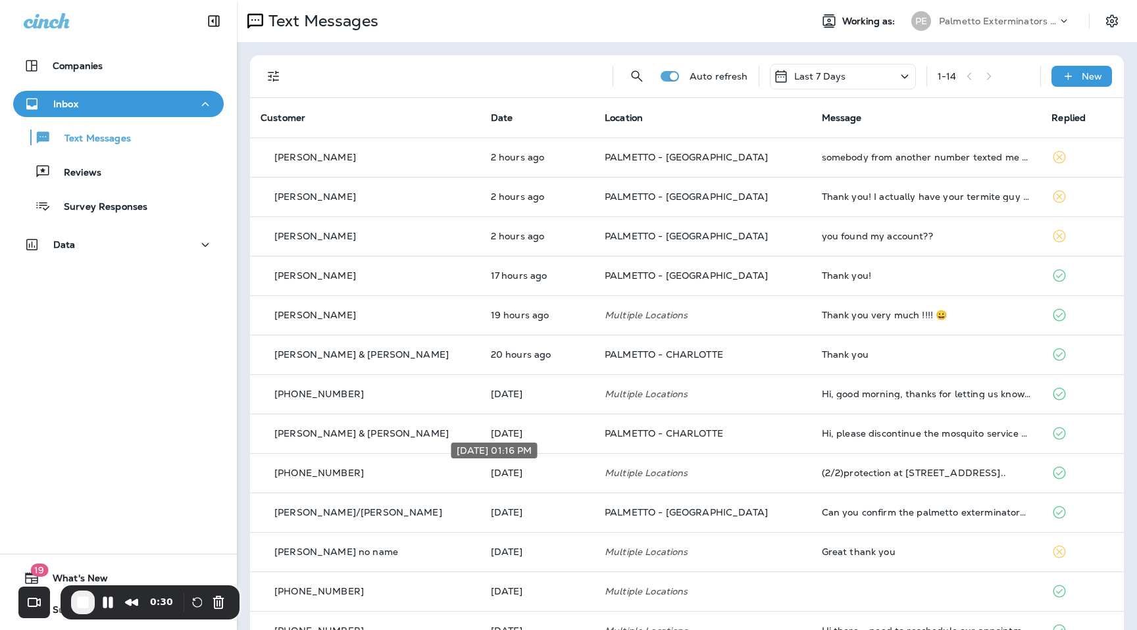
click at [539, 463] on div "Sep 2, 2025 01:16 PM" at bounding box center [494, 455] width 89 height 26
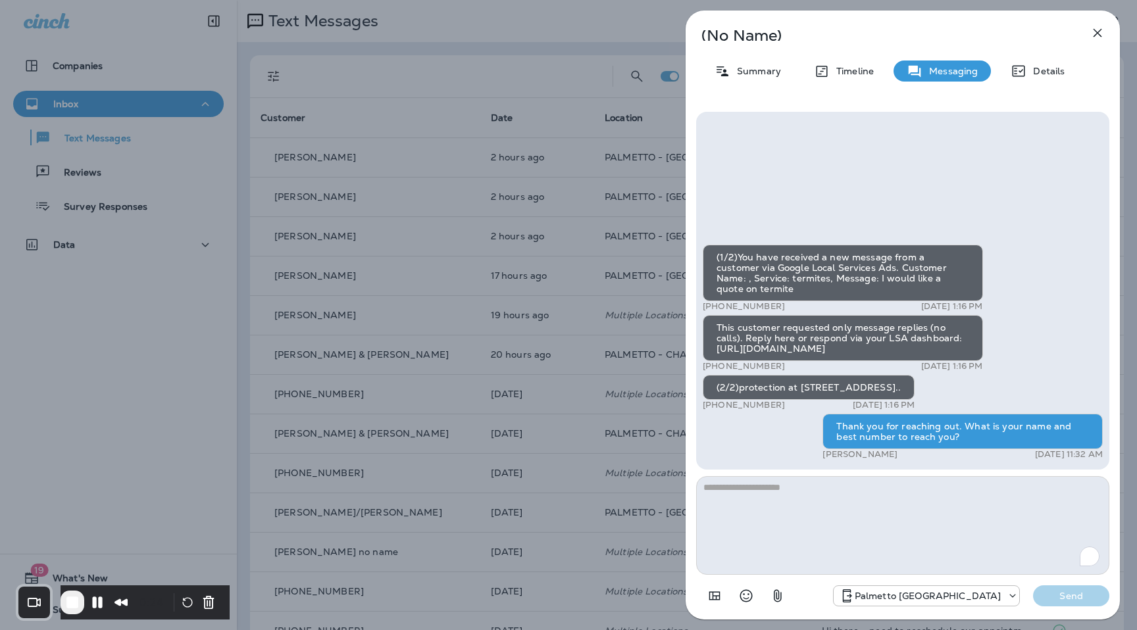
click at [1097, 37] on icon "button" at bounding box center [1098, 33] width 16 height 16
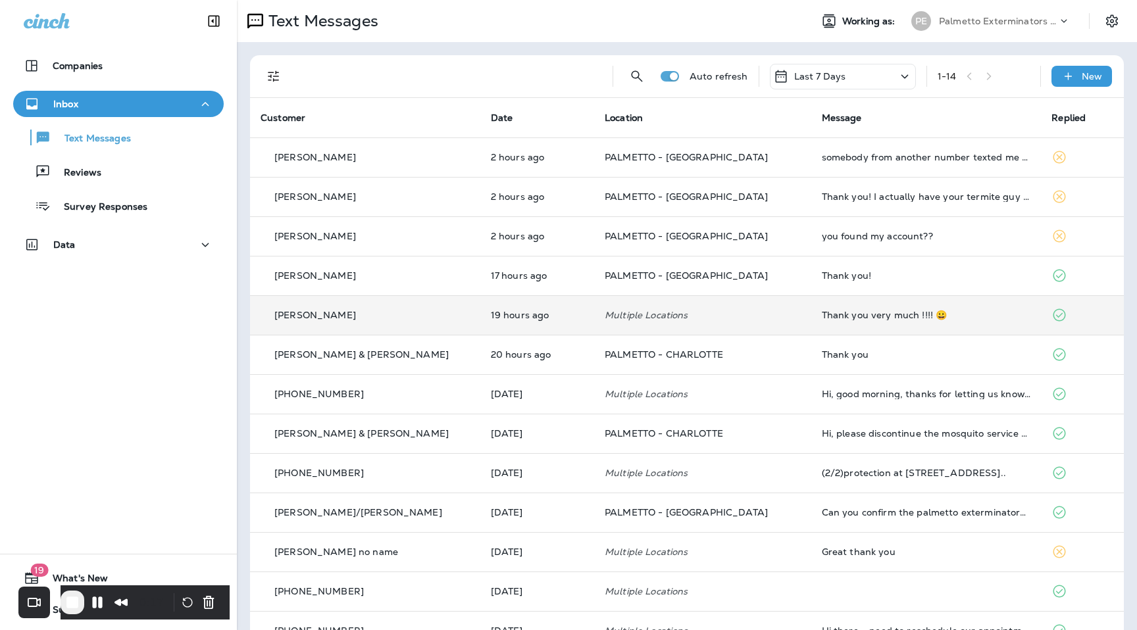
click at [366, 320] on div "[PERSON_NAME]" at bounding box center [365, 316] width 209 height 14
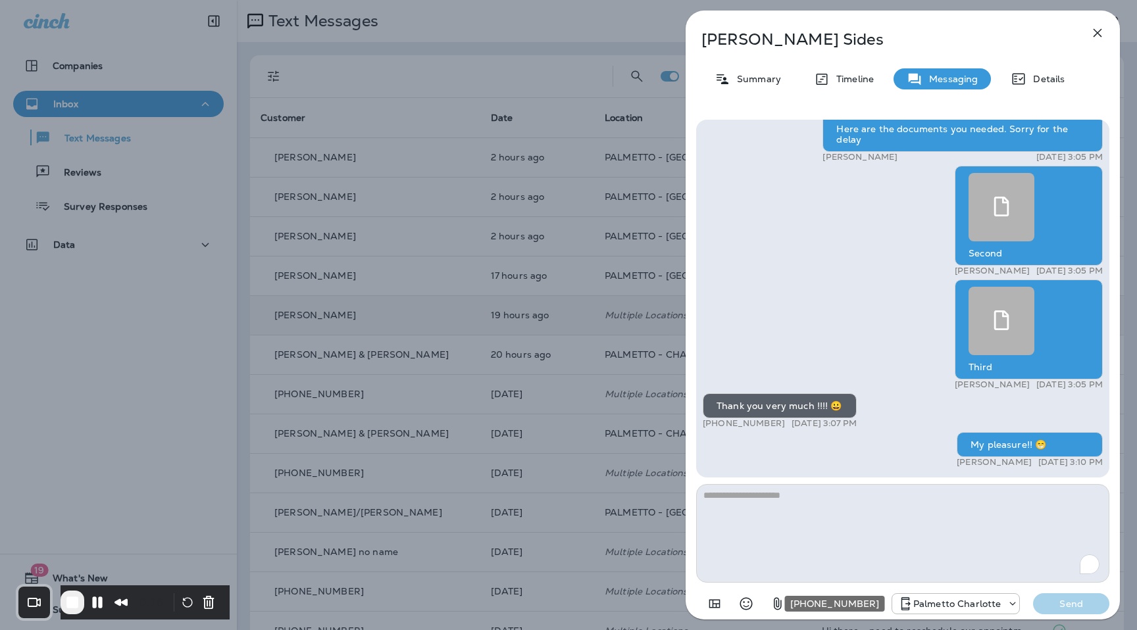
click at [974, 602] on p "Palmetto Charlotte" at bounding box center [957, 604] width 88 height 11
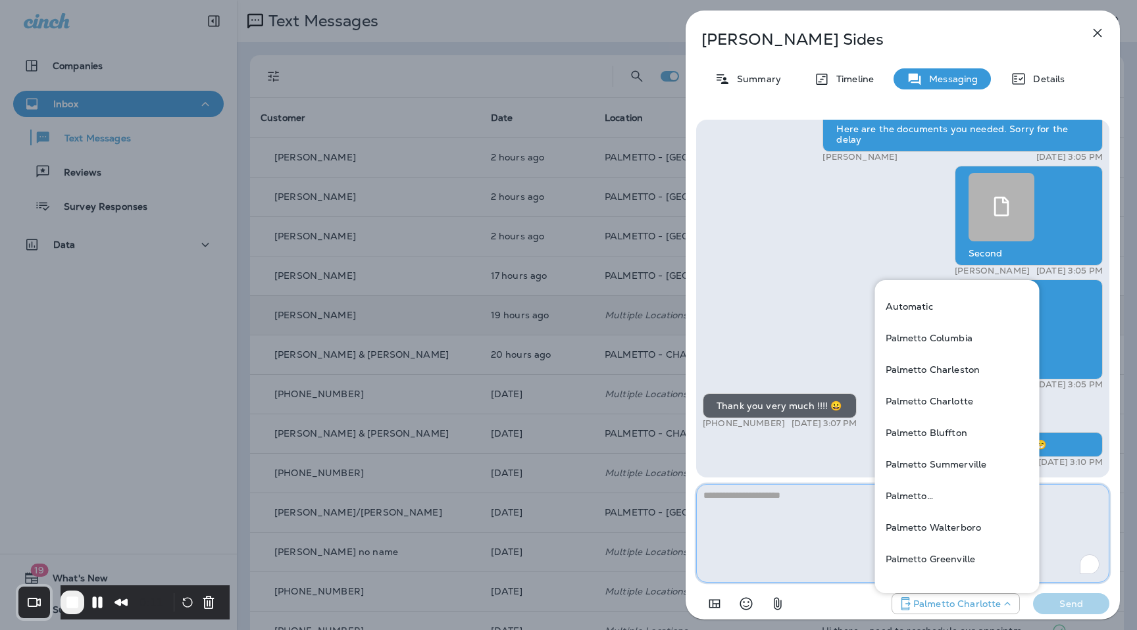
click at [788, 521] on textarea "To enrich screen reader interactions, please activate Accessibility in Grammarl…" at bounding box center [902, 533] width 413 height 99
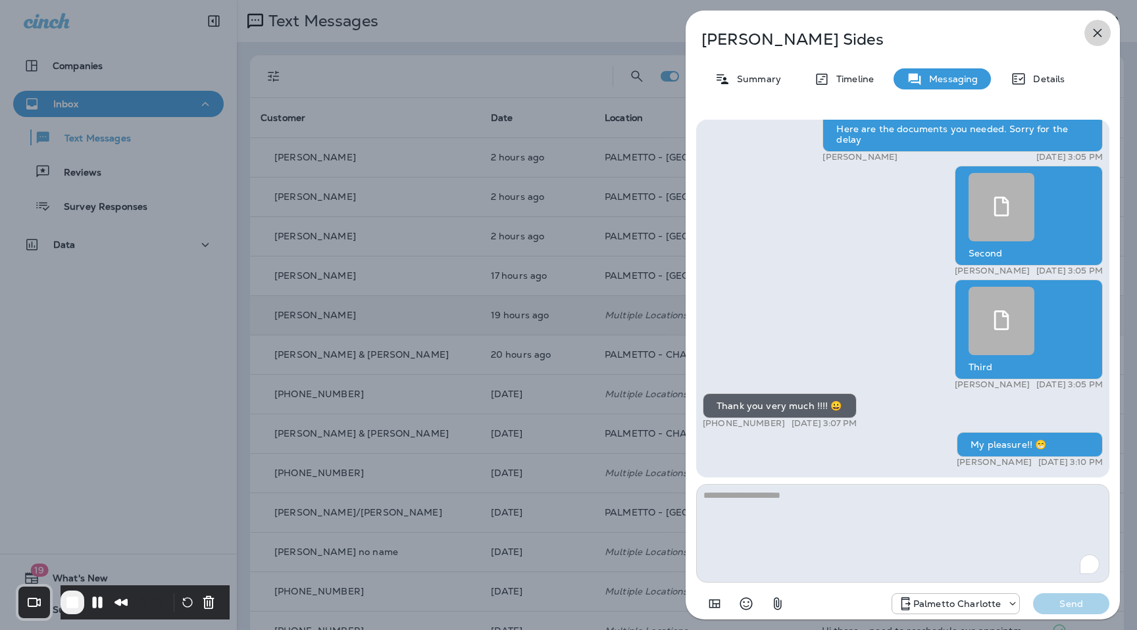
click at [1099, 29] on icon "button" at bounding box center [1098, 33] width 16 height 16
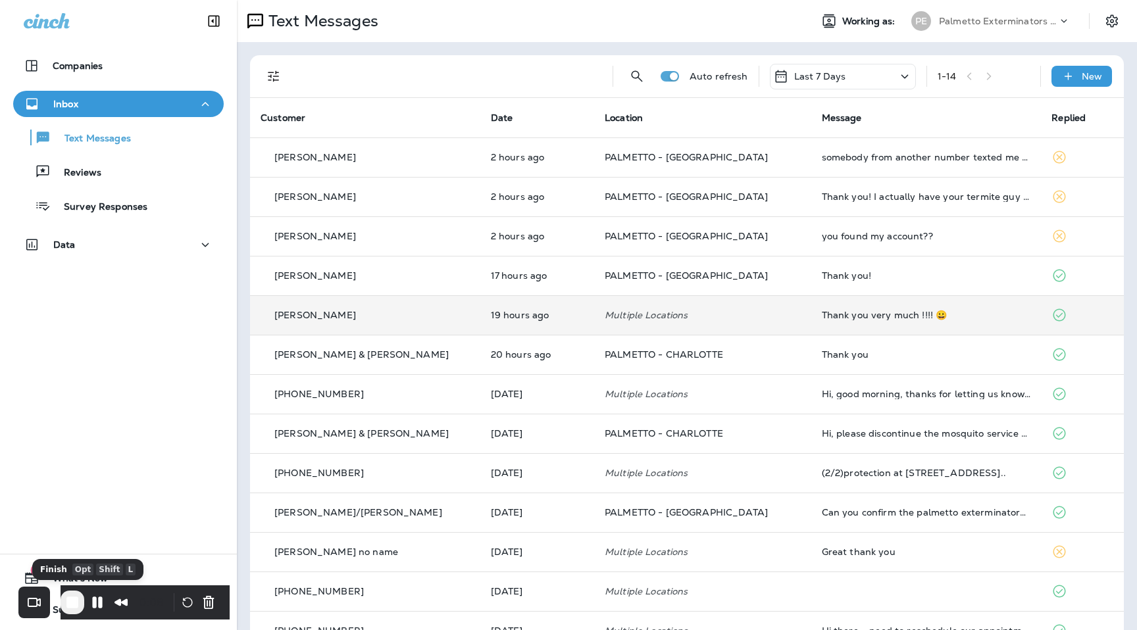
click at [80, 604] on span "End Recording" at bounding box center [72, 603] width 16 height 16
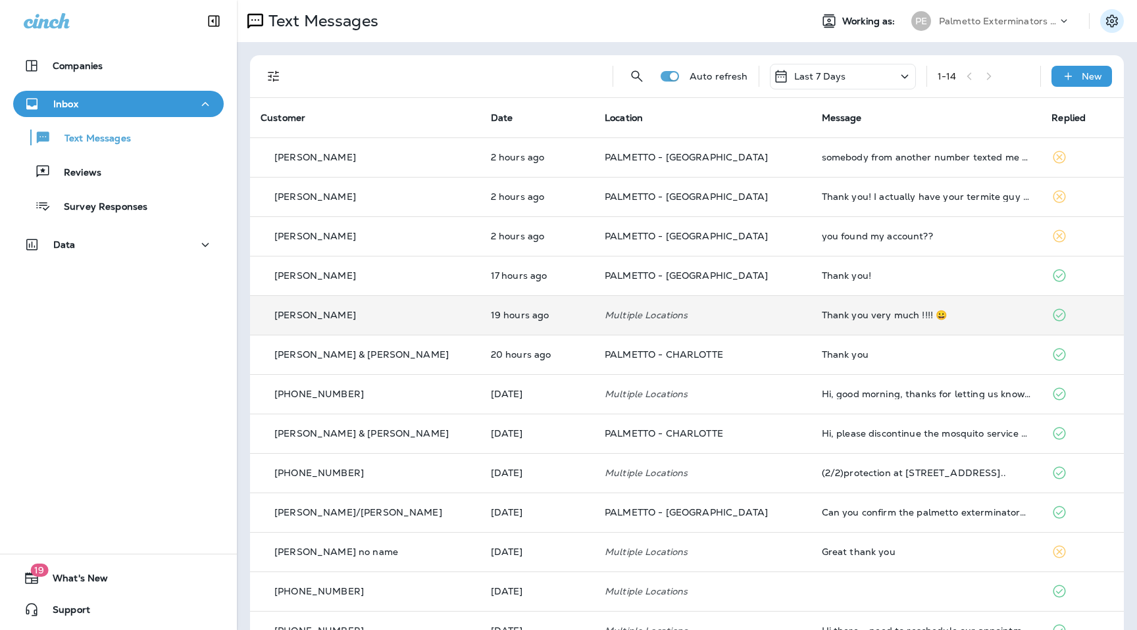
click at [1103, 20] on button "Settings" at bounding box center [1112, 21] width 24 height 24
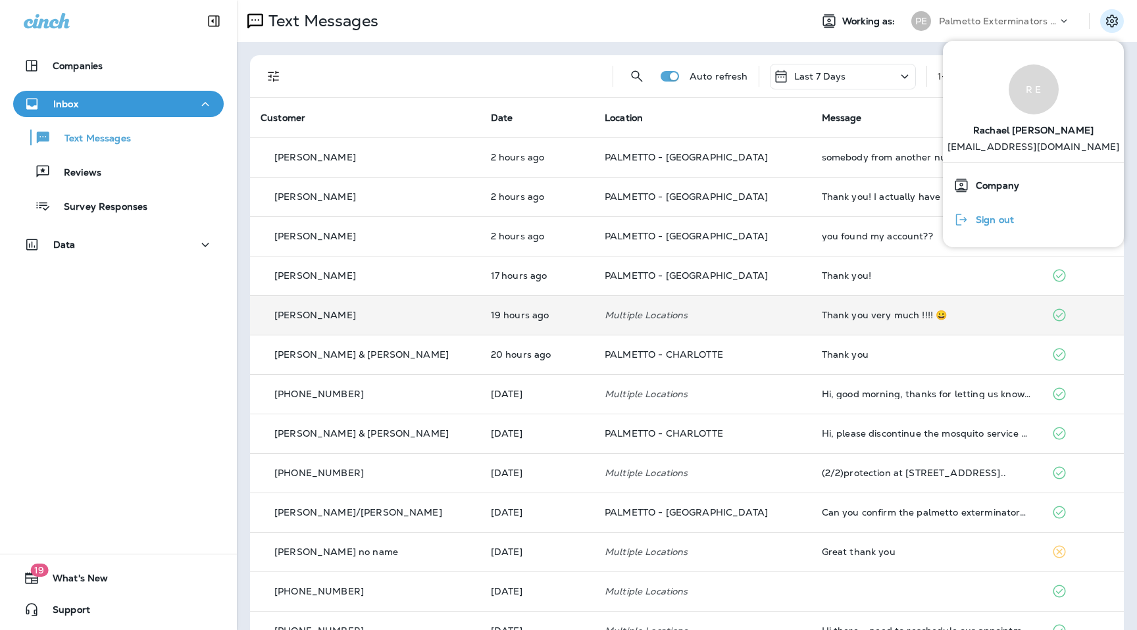
click at [1017, 227] on div "Sign out" at bounding box center [983, 220] width 71 height 26
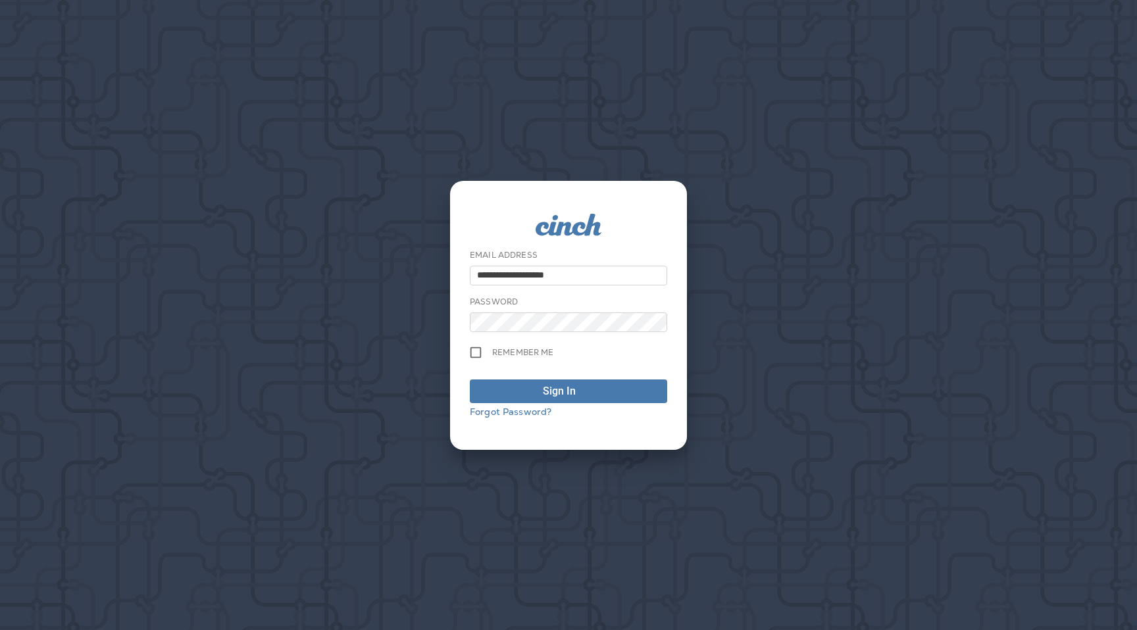
click at [572, 274] on input "**********" at bounding box center [568, 276] width 197 height 20
type input "**********"
click at [563, 393] on div "Sign In" at bounding box center [559, 392] width 33 height 16
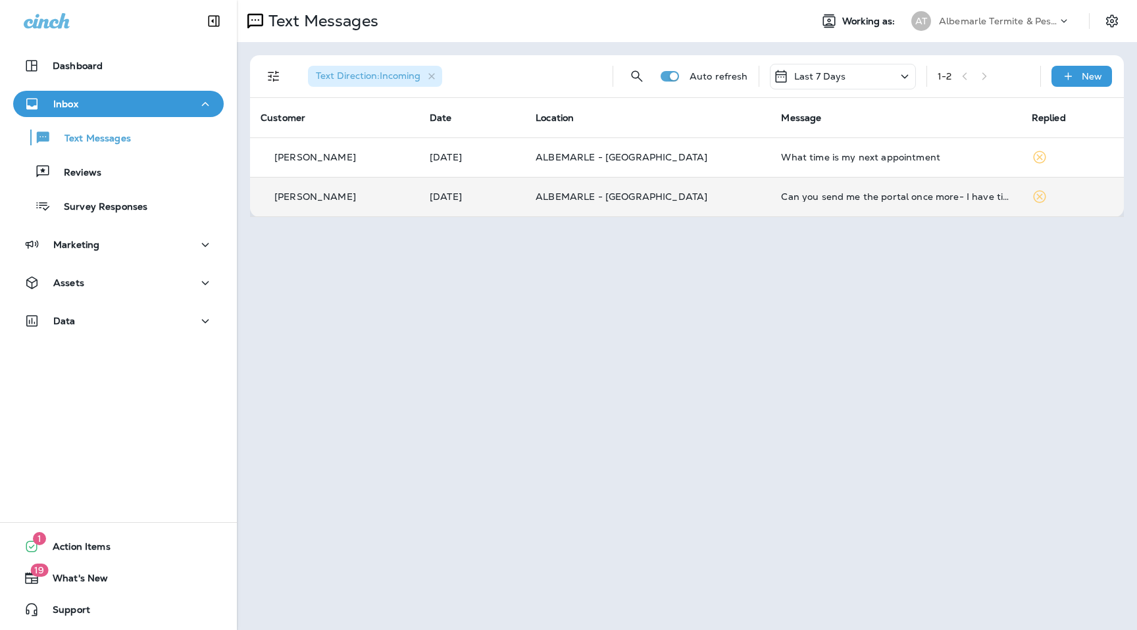
click at [809, 190] on td "Can you send me the portal once more- I have time this afternoon and I will get…" at bounding box center [896, 196] width 250 height 39
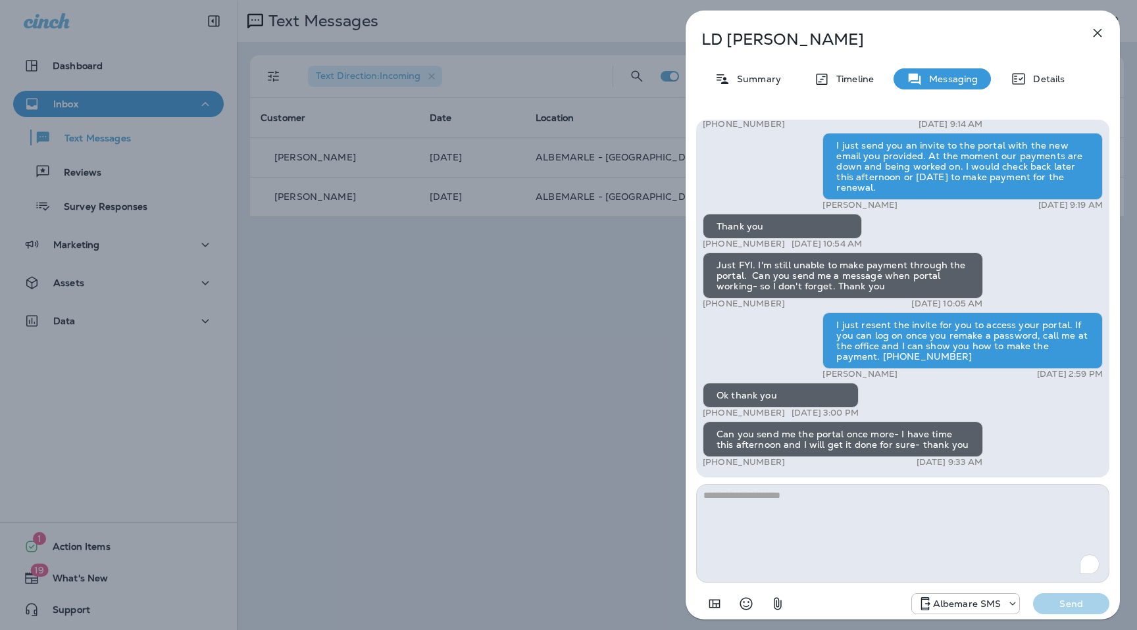
click at [1096, 31] on icon "button" at bounding box center [1098, 33] width 9 height 9
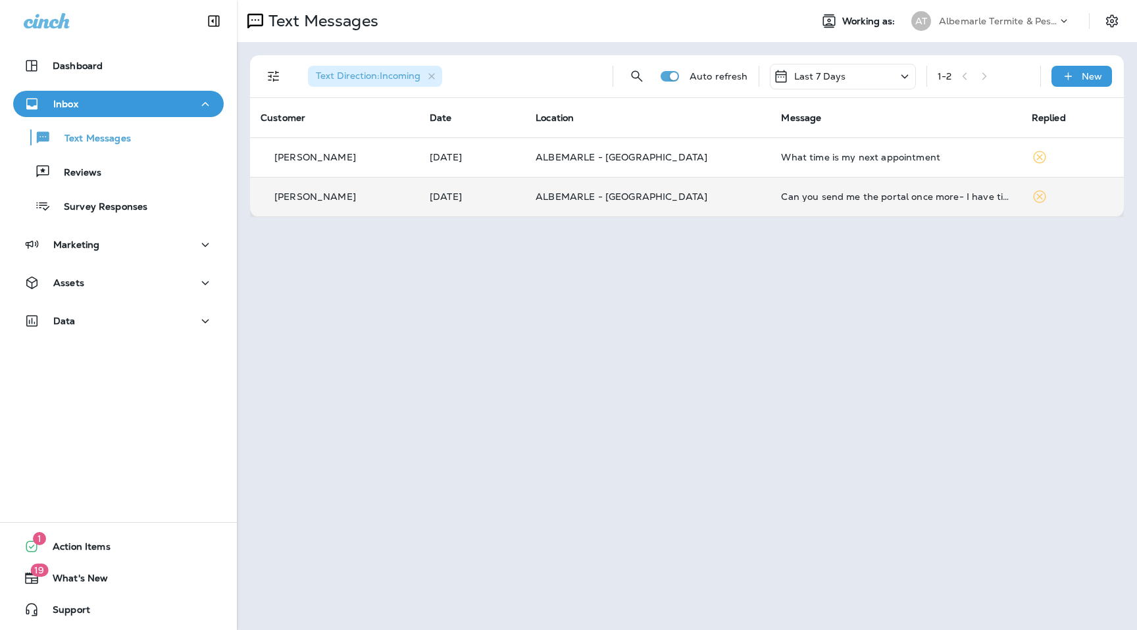
click at [663, 208] on td "ALBEMARLE - [GEOGRAPHIC_DATA]" at bounding box center [647, 196] width 245 height 39
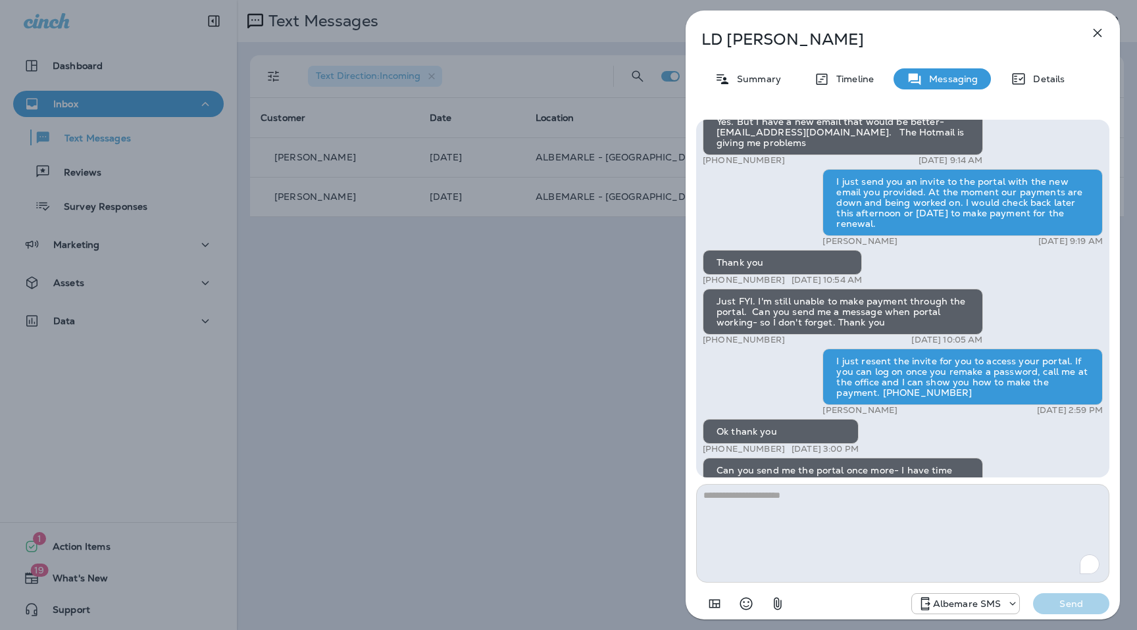
click at [1100, 32] on icon "button" at bounding box center [1098, 33] width 16 height 16
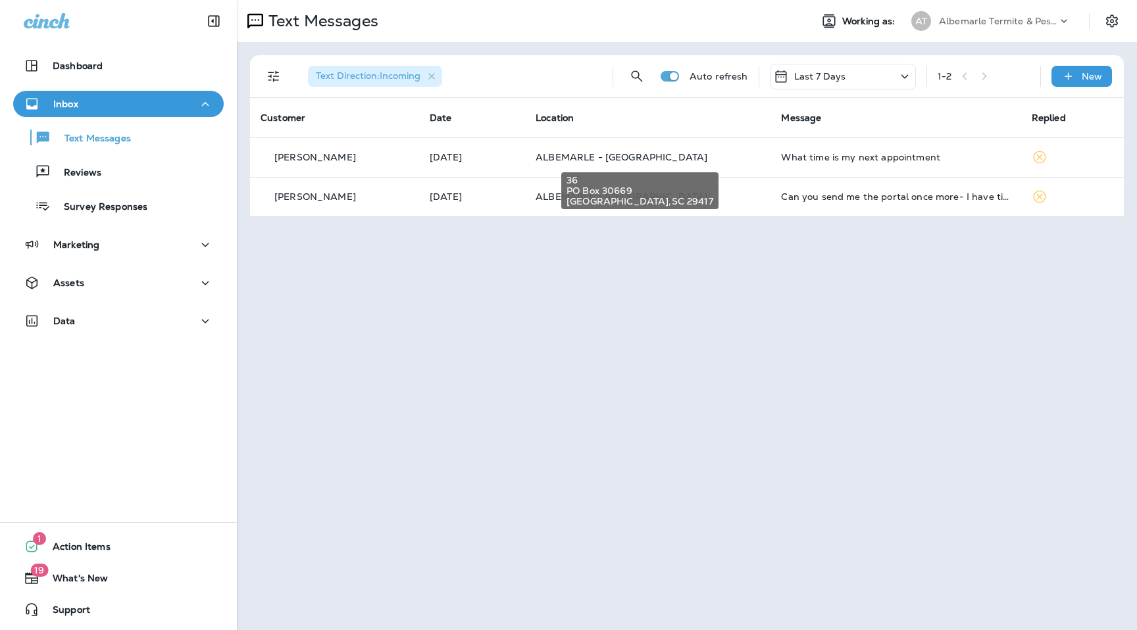
click at [633, 160] on span "ALBEMARLE - [GEOGRAPHIC_DATA]" at bounding box center [622, 157] width 172 height 12
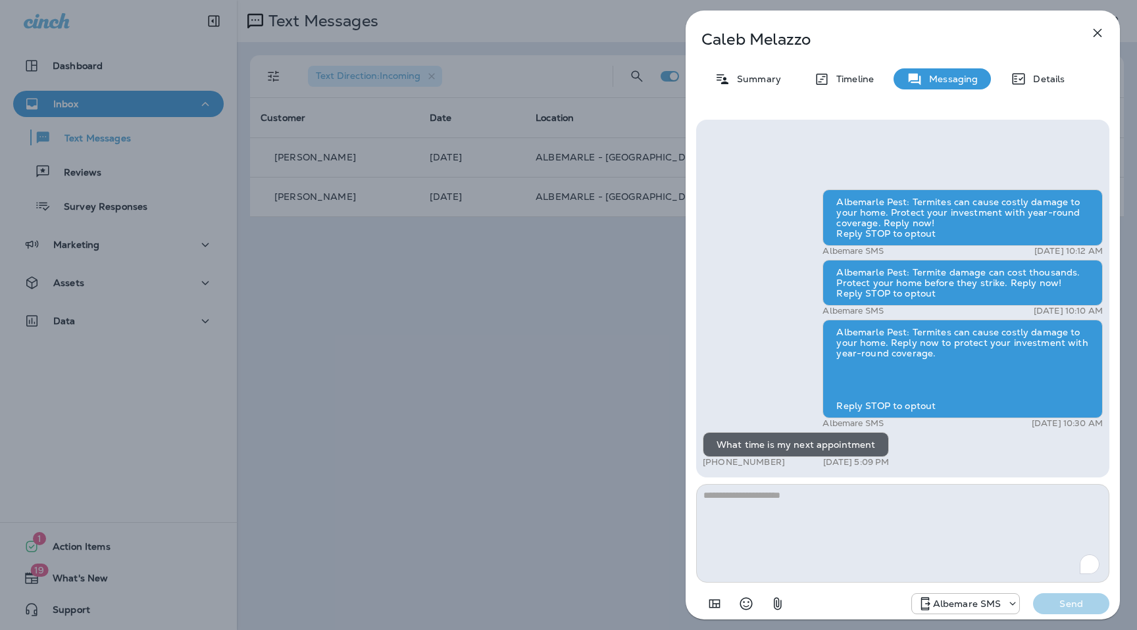
click at [1098, 34] on icon "button" at bounding box center [1098, 33] width 9 height 9
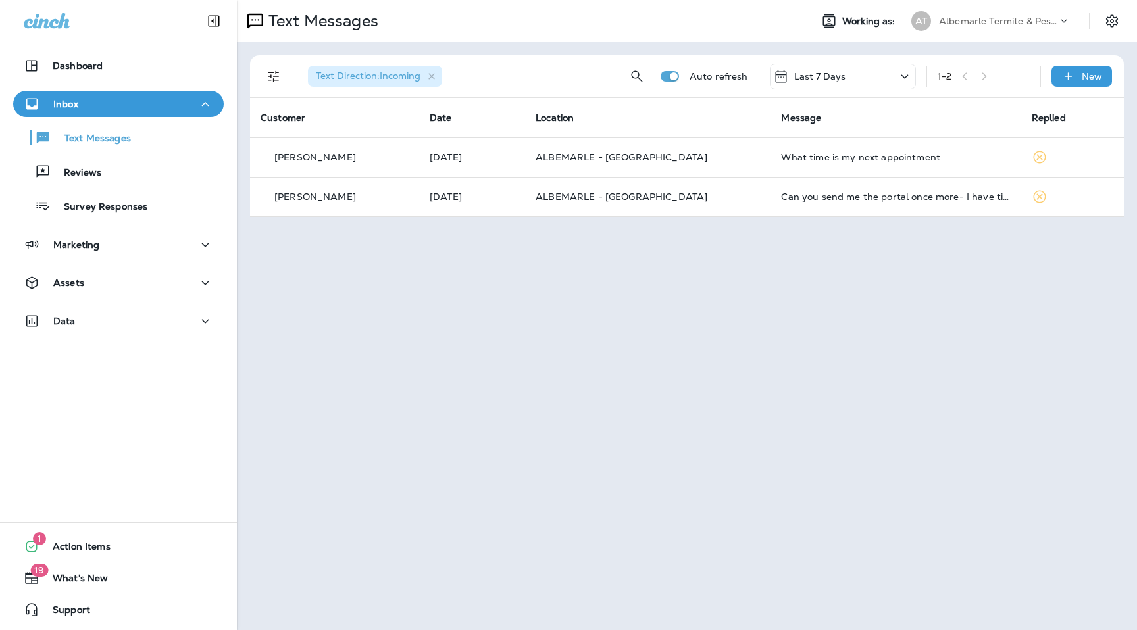
click at [1017, 14] on div "Albemarle Termite & Pest Control" at bounding box center [998, 21] width 118 height 20
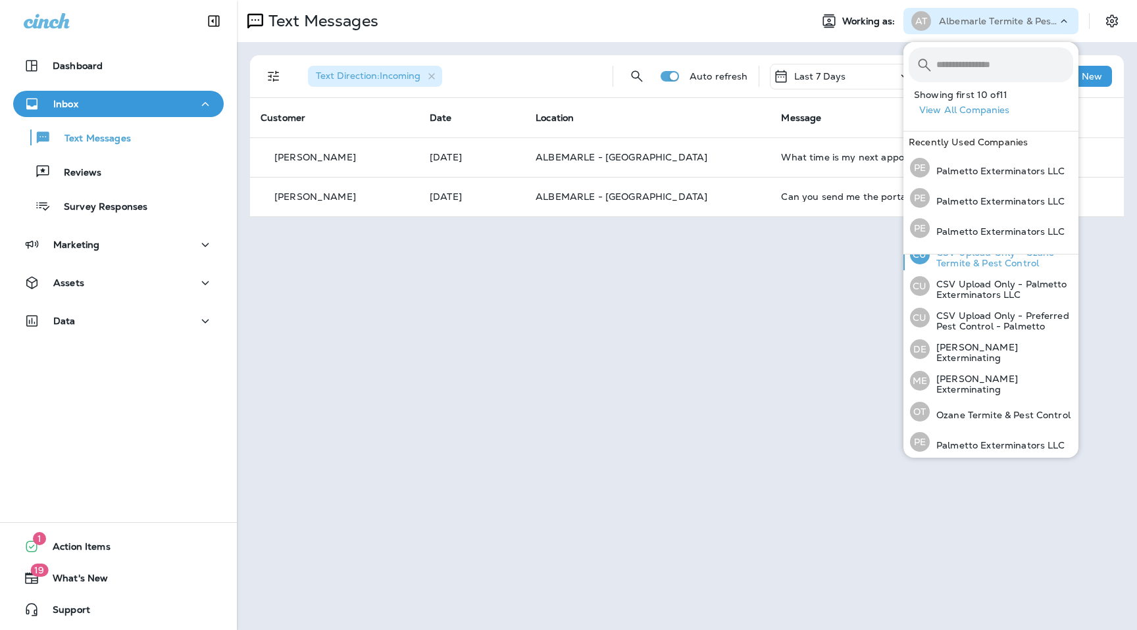
scroll to position [114, 0]
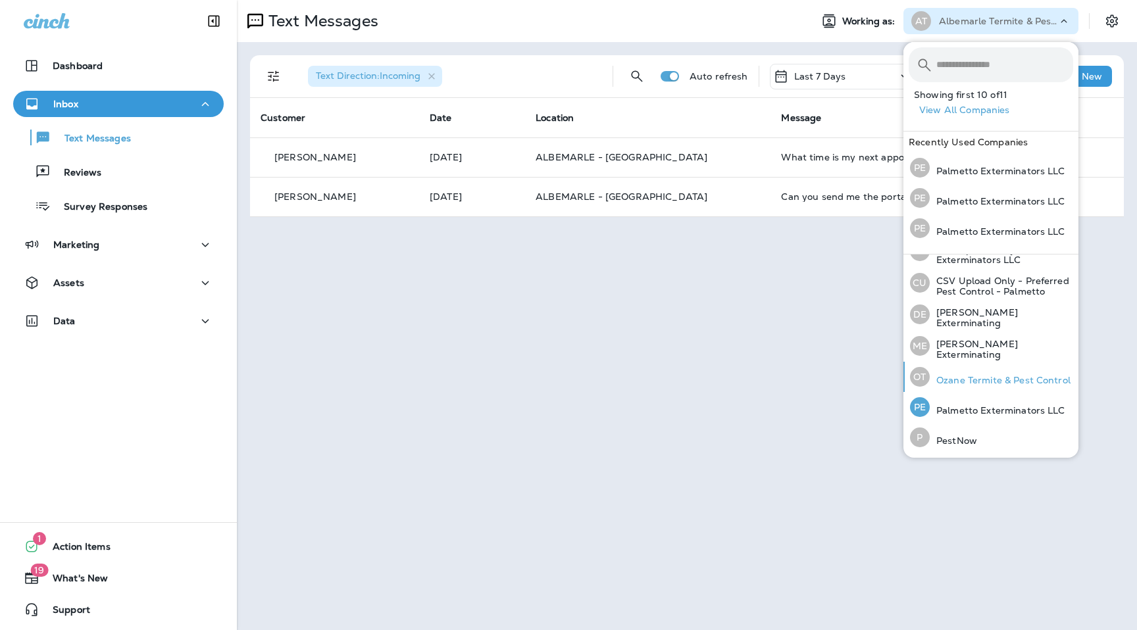
click at [967, 380] on p "Ozane Termite & Pest Control" at bounding box center [1000, 380] width 141 height 11
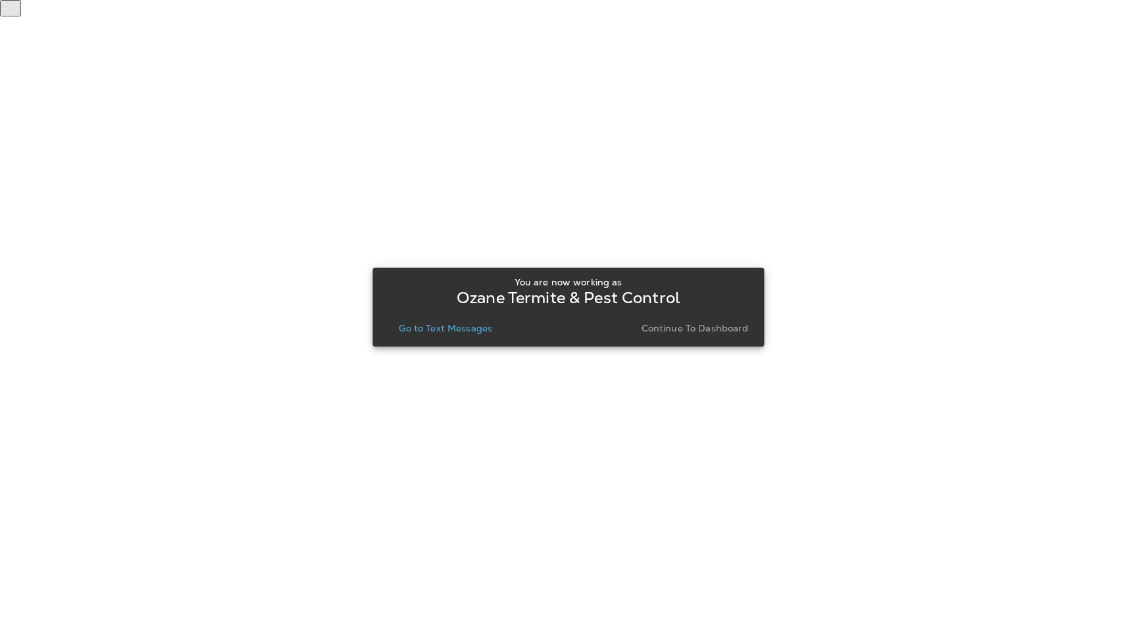
click at [429, 328] on p "Go to Text Messages" at bounding box center [445, 328] width 93 height 11
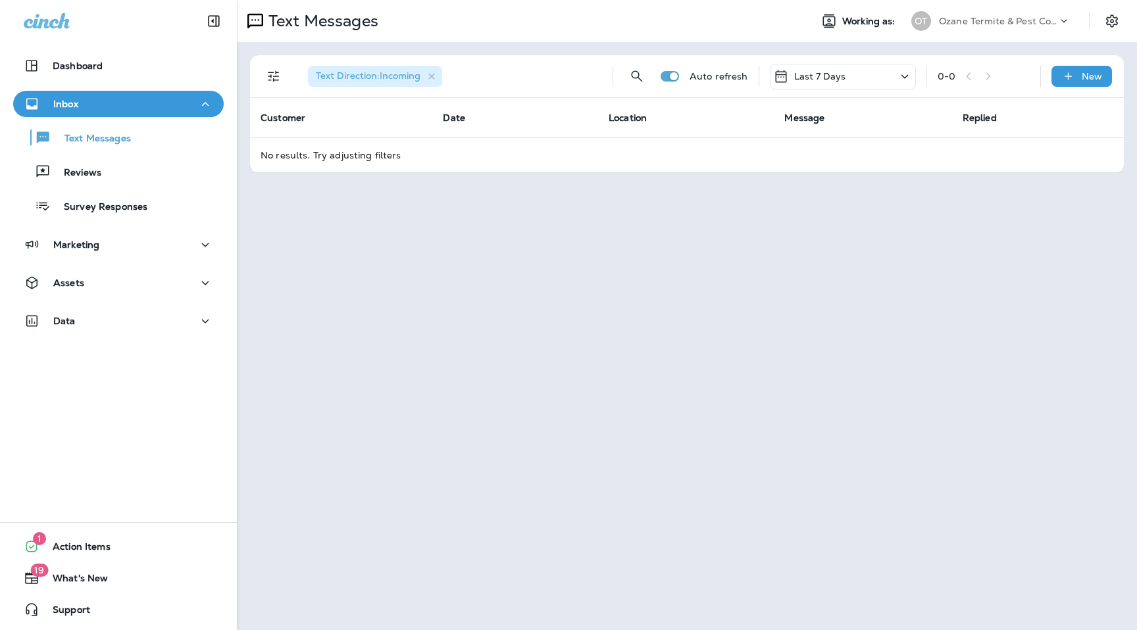
click at [965, 24] on p "Ozane Termite & Pest Control" at bounding box center [998, 21] width 118 height 11
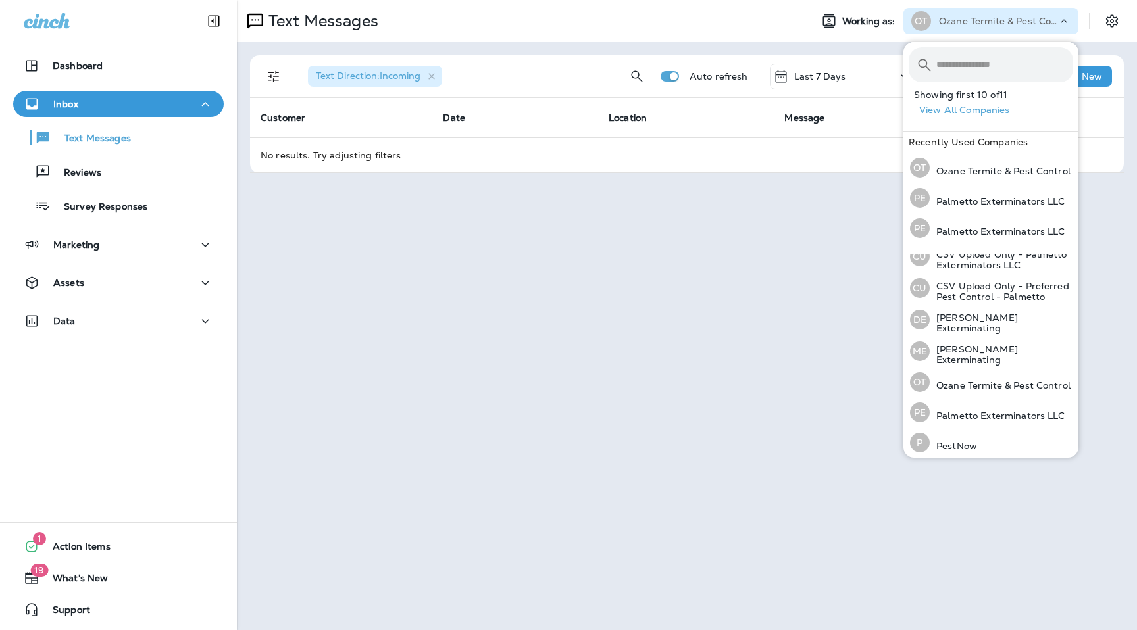
scroll to position [124, 0]
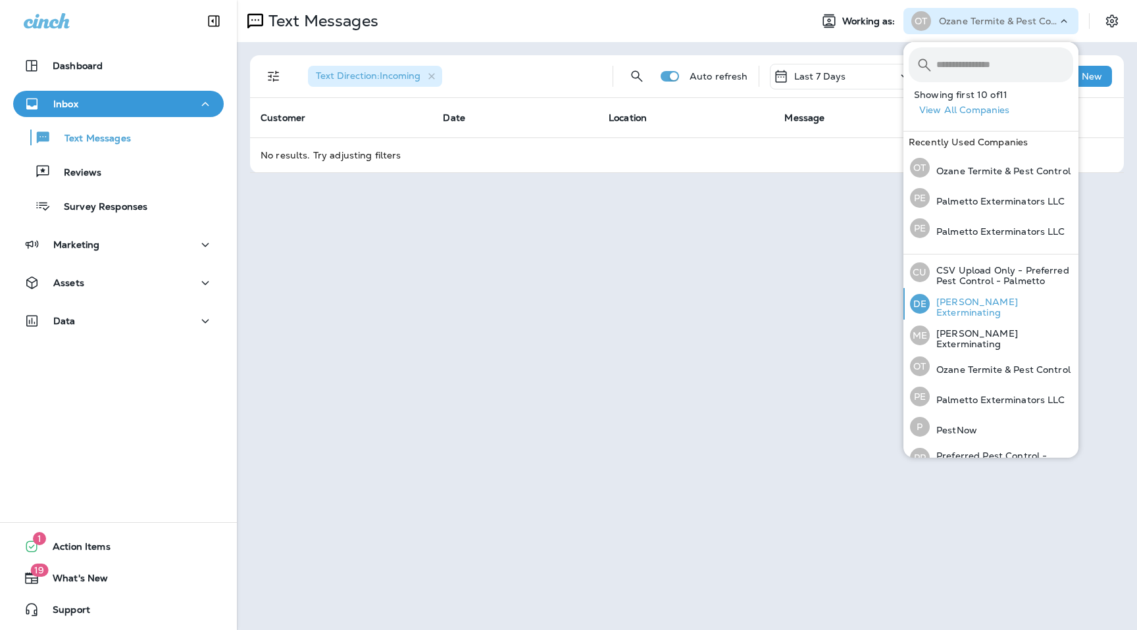
click at [979, 309] on p "Duncan Exterminating" at bounding box center [1001, 307] width 143 height 21
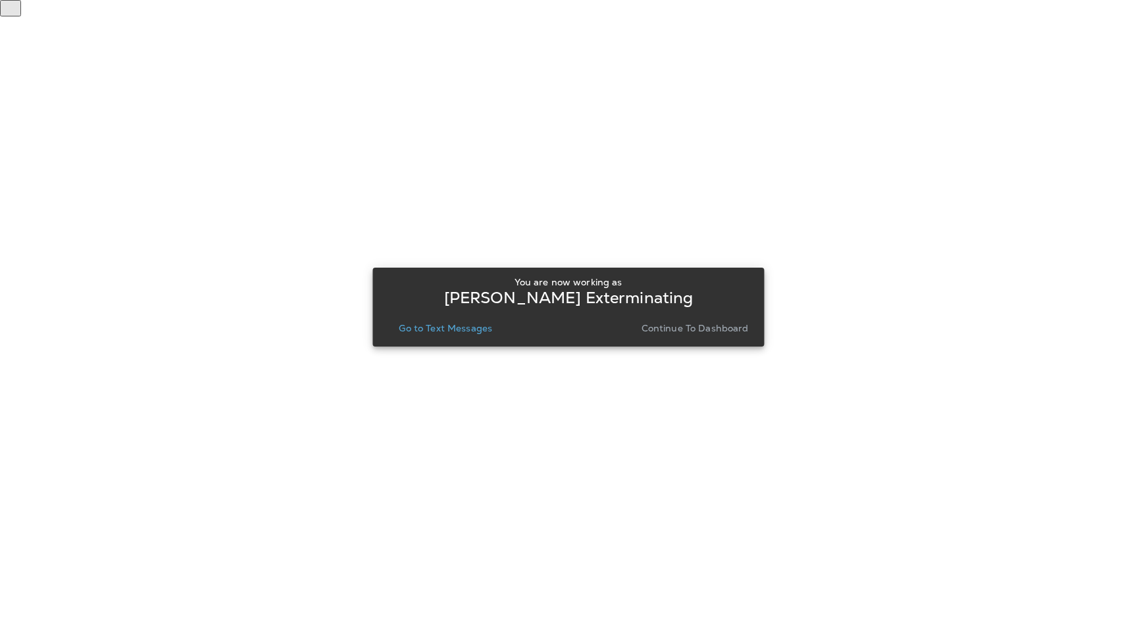
click at [477, 335] on button "Go to Text Messages" at bounding box center [446, 328] width 104 height 18
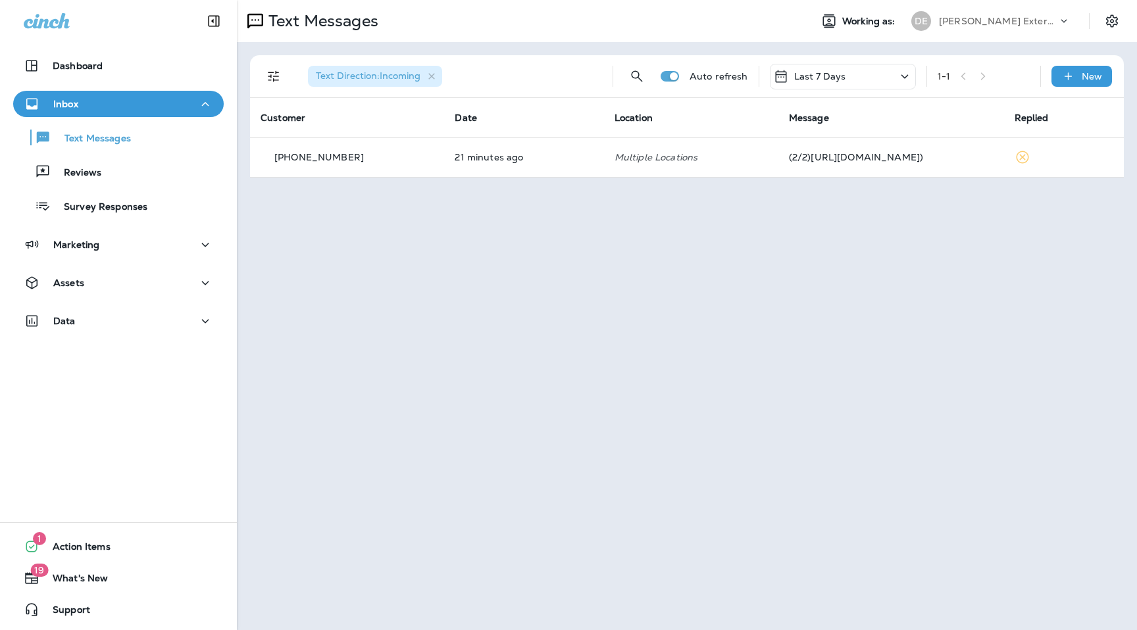
click at [1019, 36] on div "Text Messages Working as: DE Duncan Exterminating" at bounding box center [687, 21] width 900 height 42
click at [1032, 22] on p "Duncan Exterminating" at bounding box center [998, 21] width 118 height 11
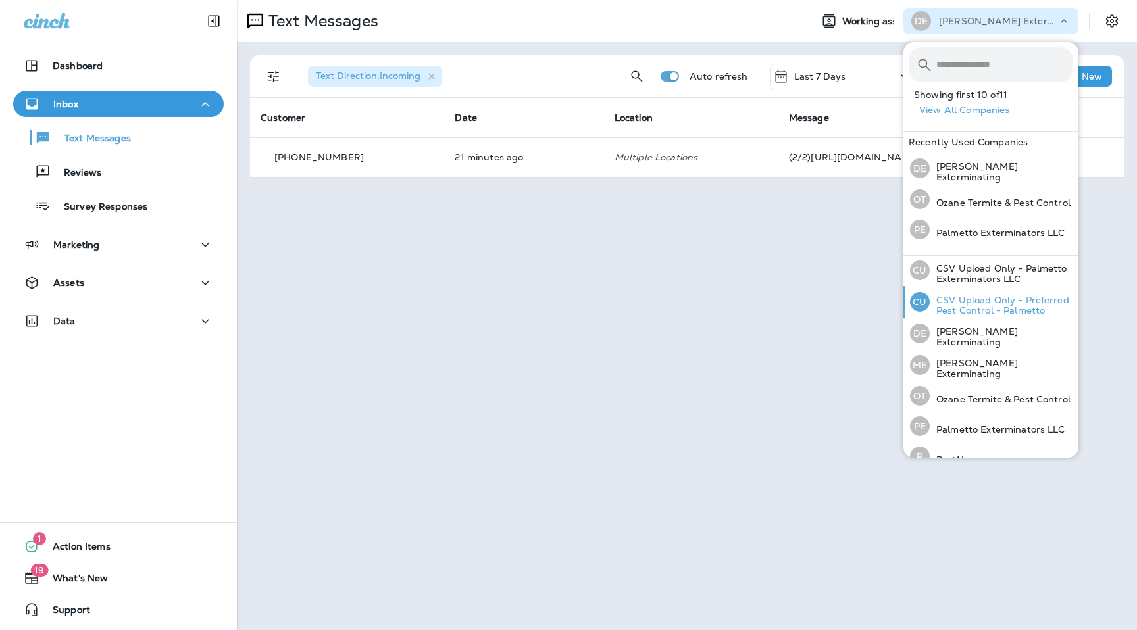
scroll to position [98, 0]
click at [971, 365] on p "Mares Exterminating" at bounding box center [1001, 366] width 143 height 21
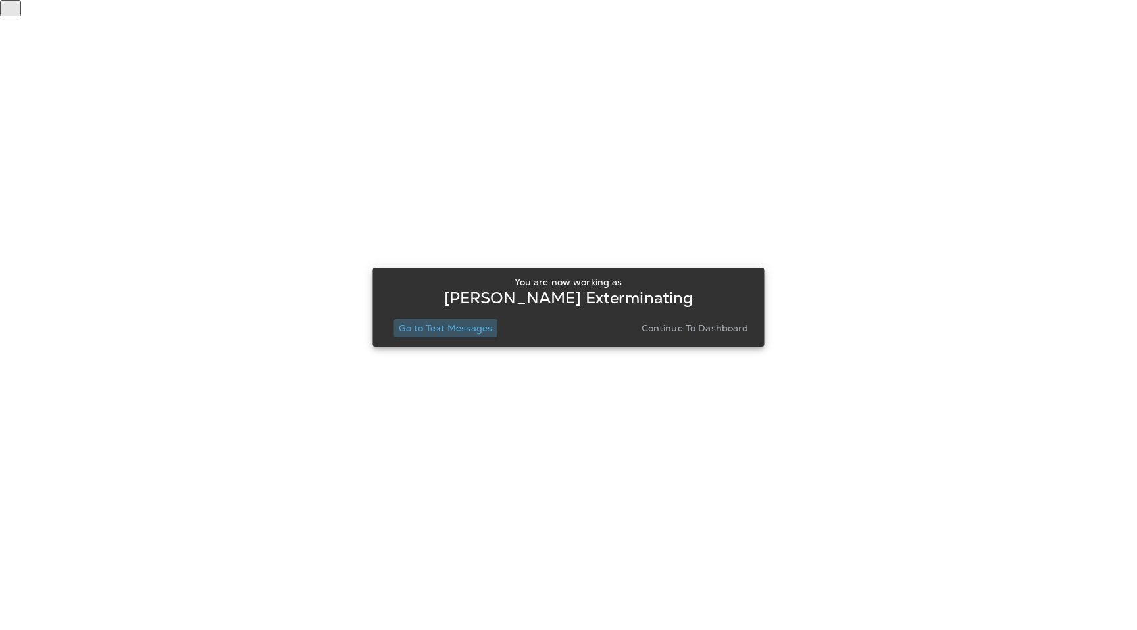
click at [438, 326] on p "Go to Text Messages" at bounding box center [445, 328] width 93 height 11
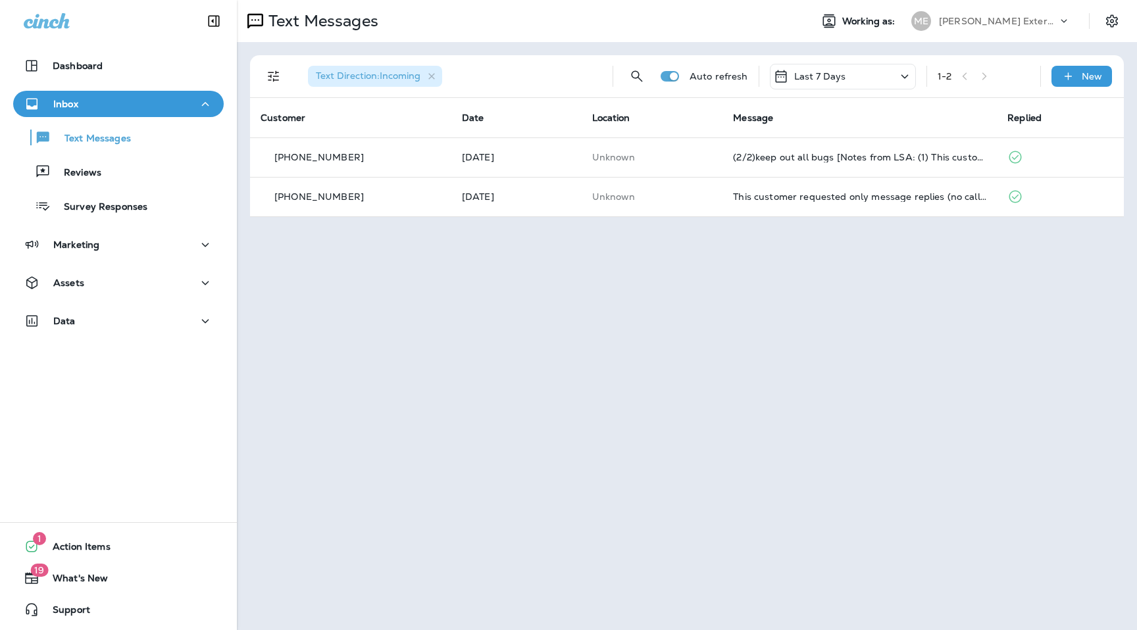
click at [1021, 24] on p "Mares Exterminating" at bounding box center [998, 21] width 118 height 11
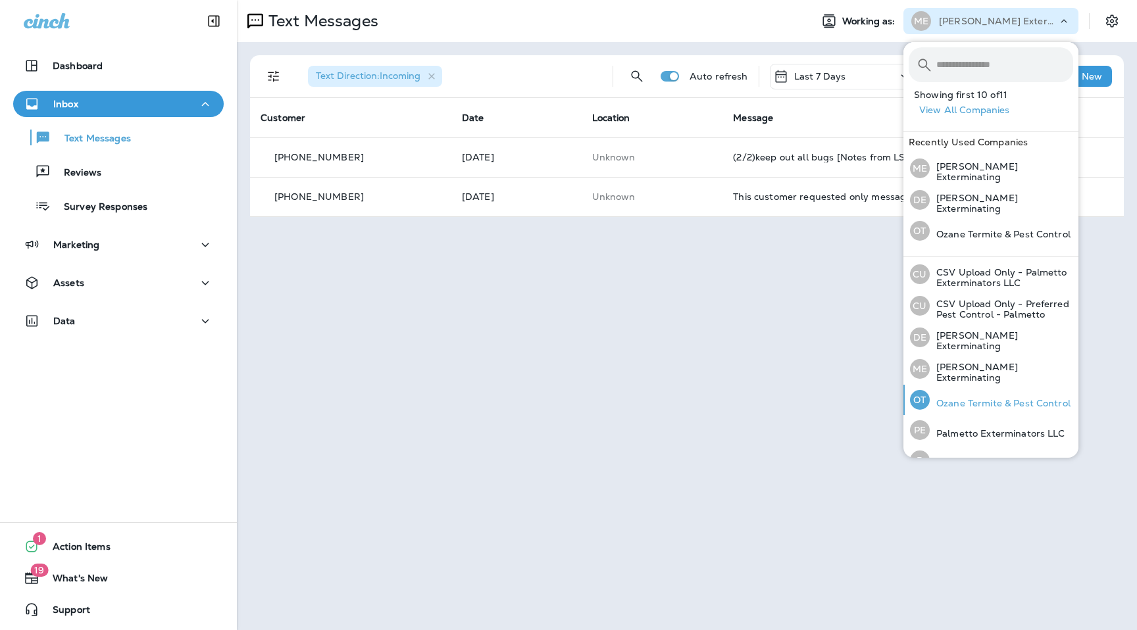
scroll to position [142, 0]
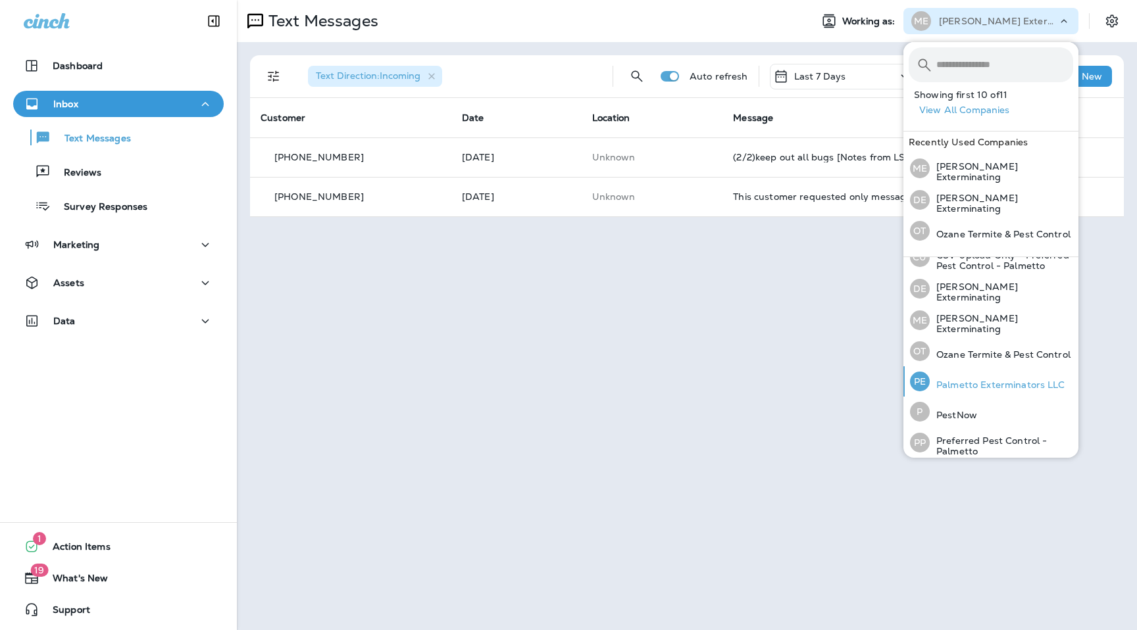
click at [981, 383] on p "Palmetto Exterminators LLC" at bounding box center [998, 385] width 136 height 11
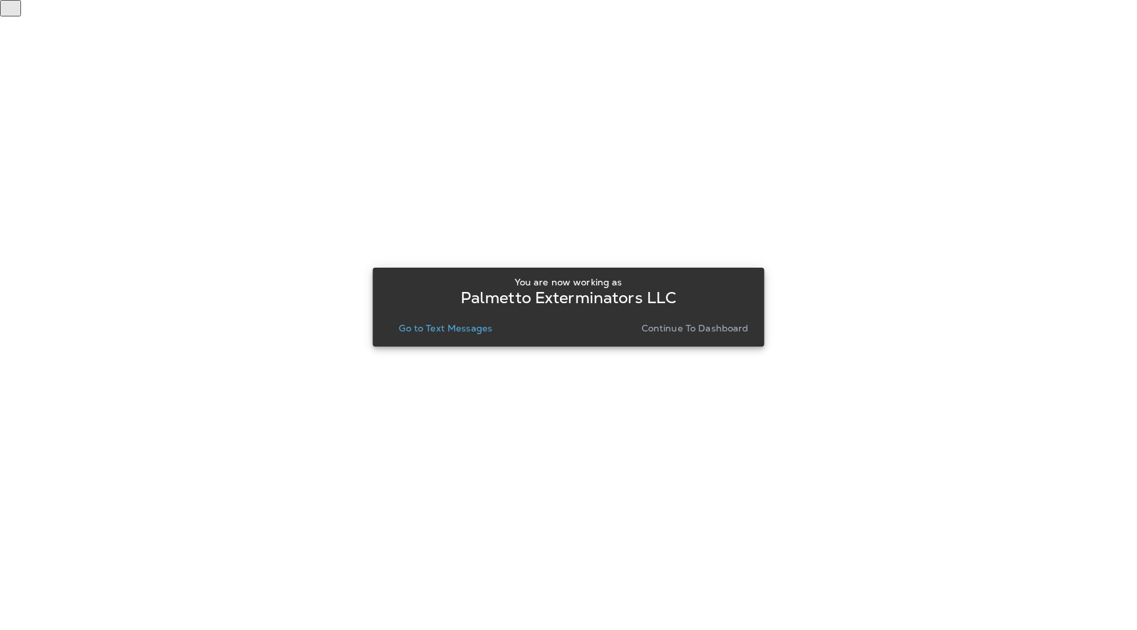
click at [447, 330] on p "Go to Text Messages" at bounding box center [445, 328] width 93 height 11
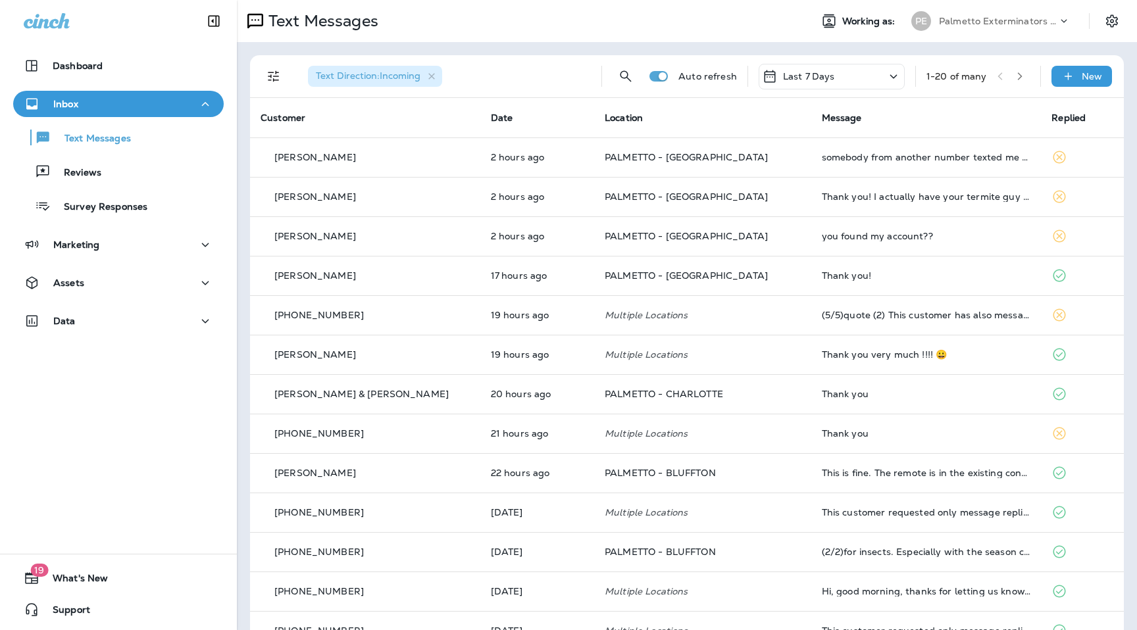
click at [1074, 30] on div at bounding box center [1070, 24] width 25 height 20
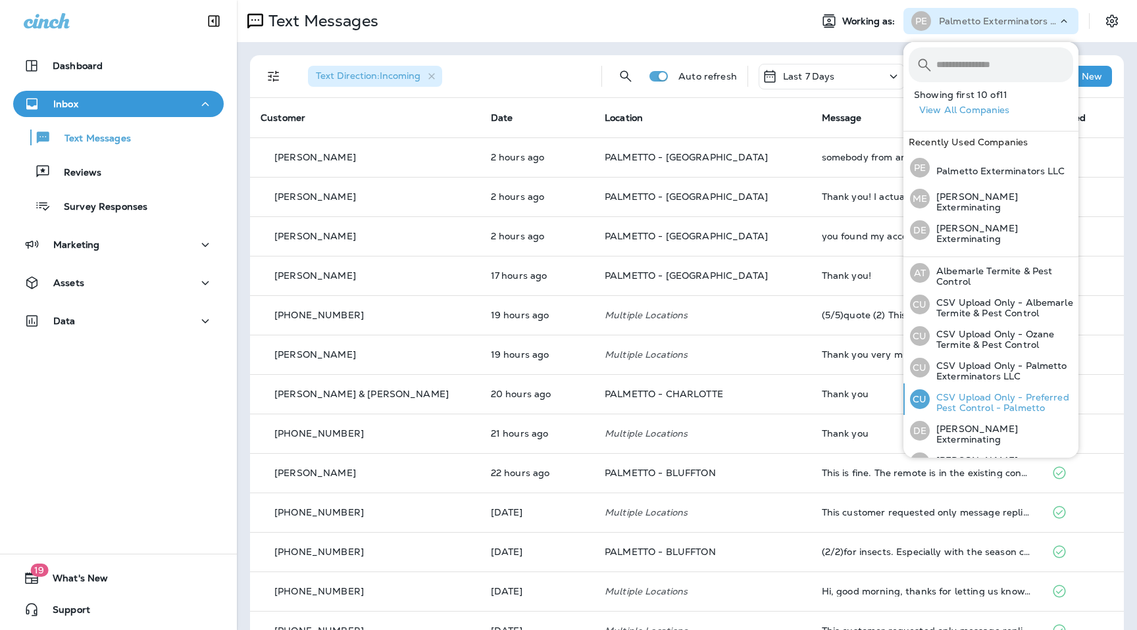
scroll to position [142, 0]
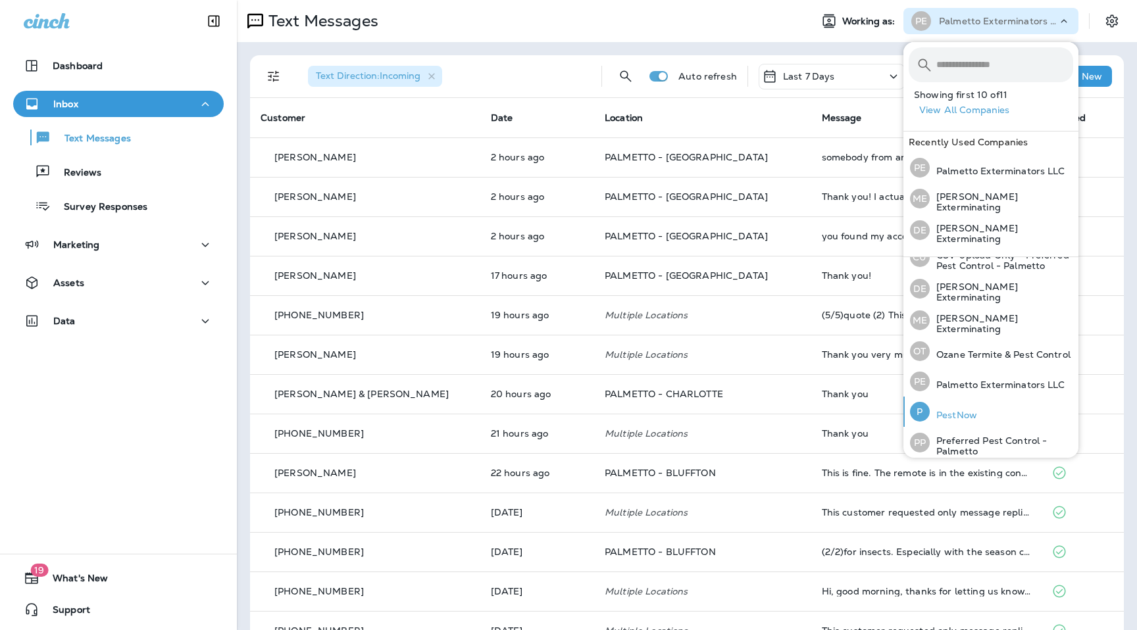
click at [979, 413] on div "P PestNow" at bounding box center [944, 412] width 78 height 30
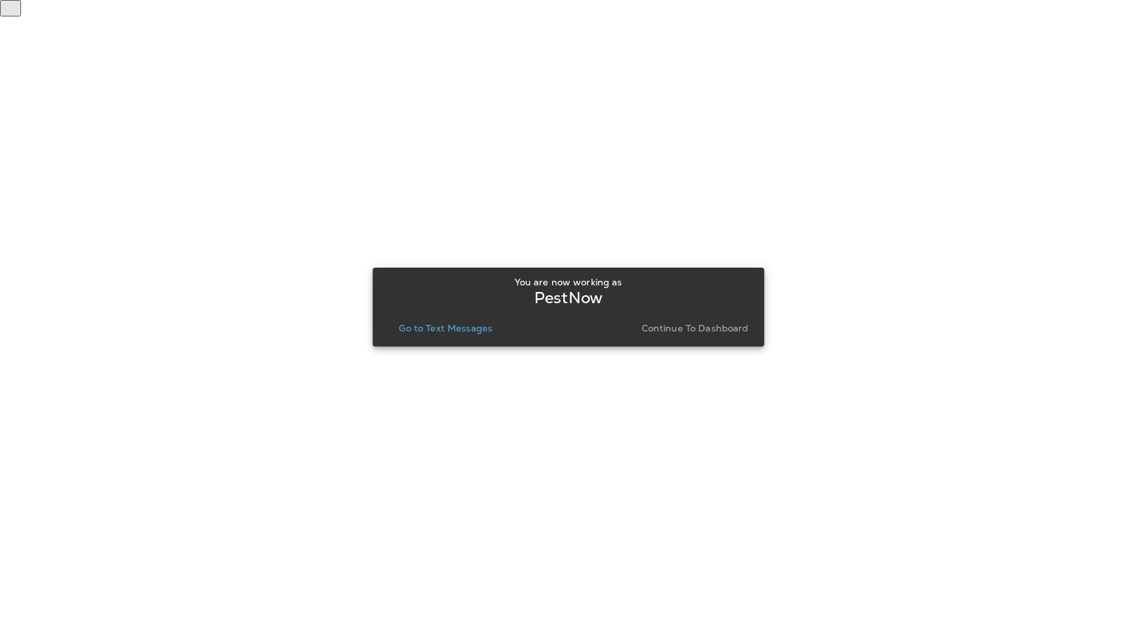
click at [464, 329] on p "Go to Text Messages" at bounding box center [445, 328] width 93 height 11
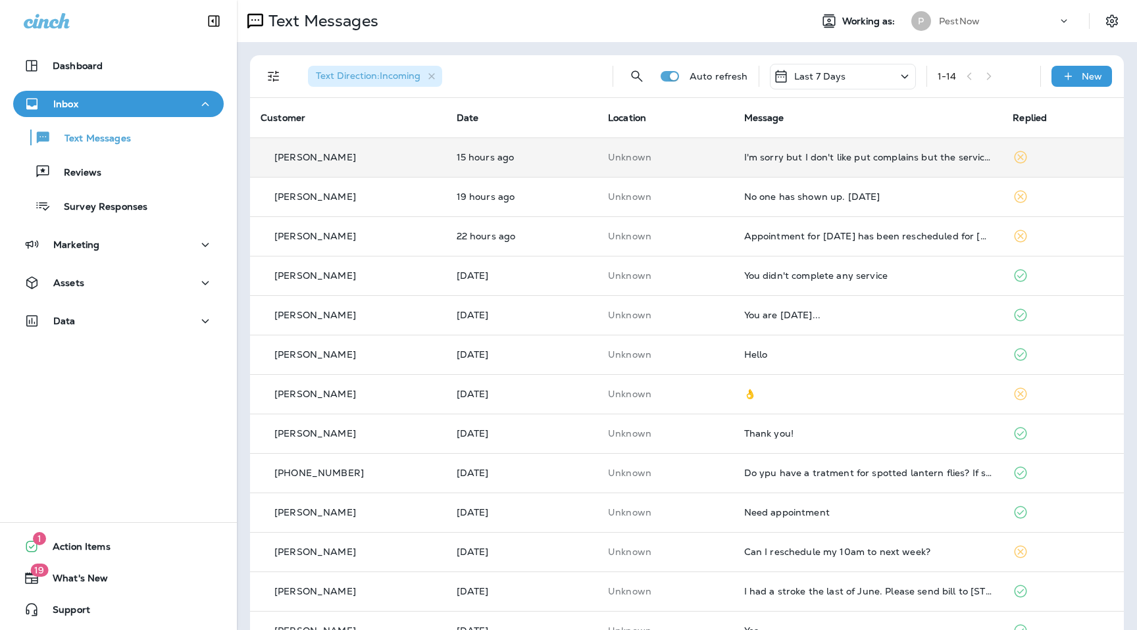
click at [617, 152] on td "Unknown" at bounding box center [666, 157] width 136 height 39
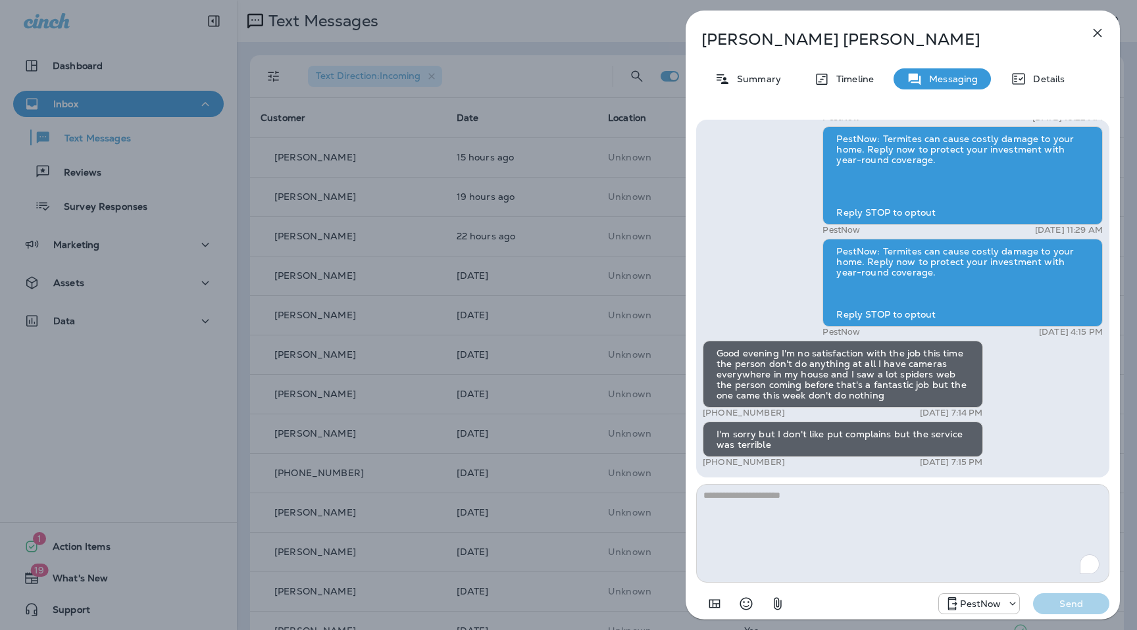
click at [1098, 27] on icon "button" at bounding box center [1098, 33] width 16 height 16
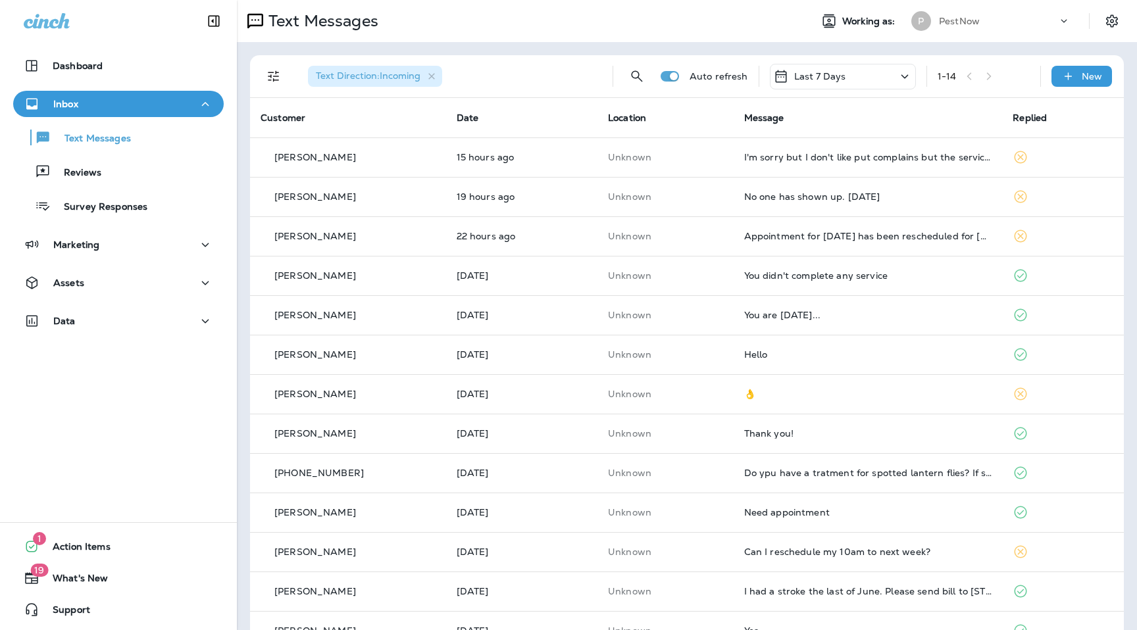
click at [979, 28] on div "PestNow" at bounding box center [998, 21] width 118 height 20
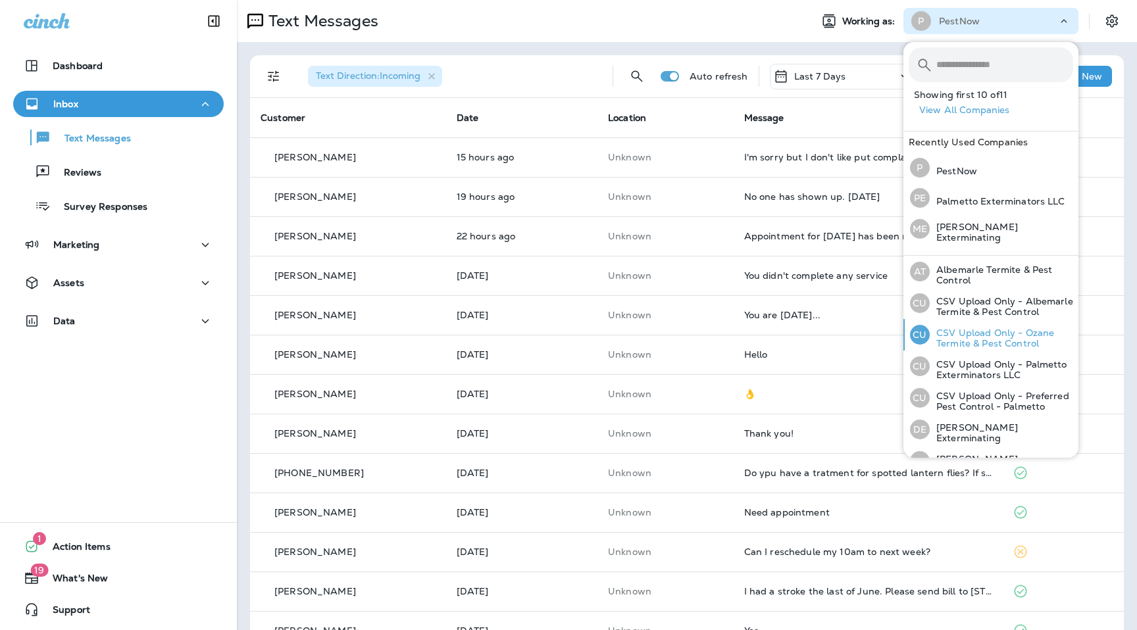
scroll to position [142, 0]
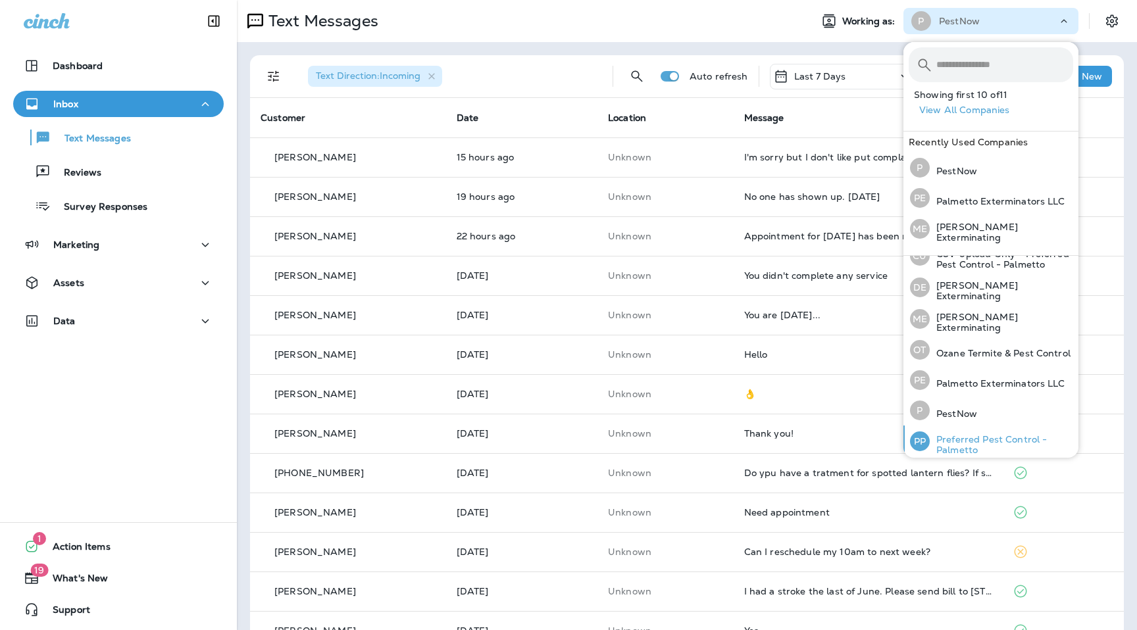
click at [979, 427] on div "PP Preferred Pest Control - Palmetto" at bounding box center [992, 442] width 174 height 32
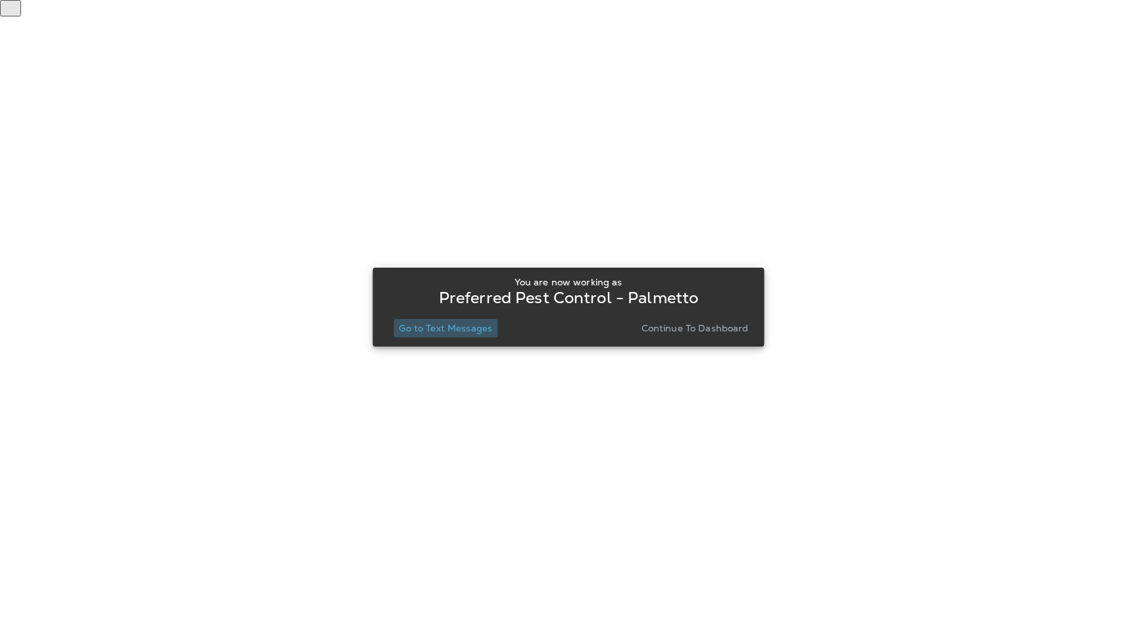
click at [484, 332] on p "Go to Text Messages" at bounding box center [445, 328] width 93 height 11
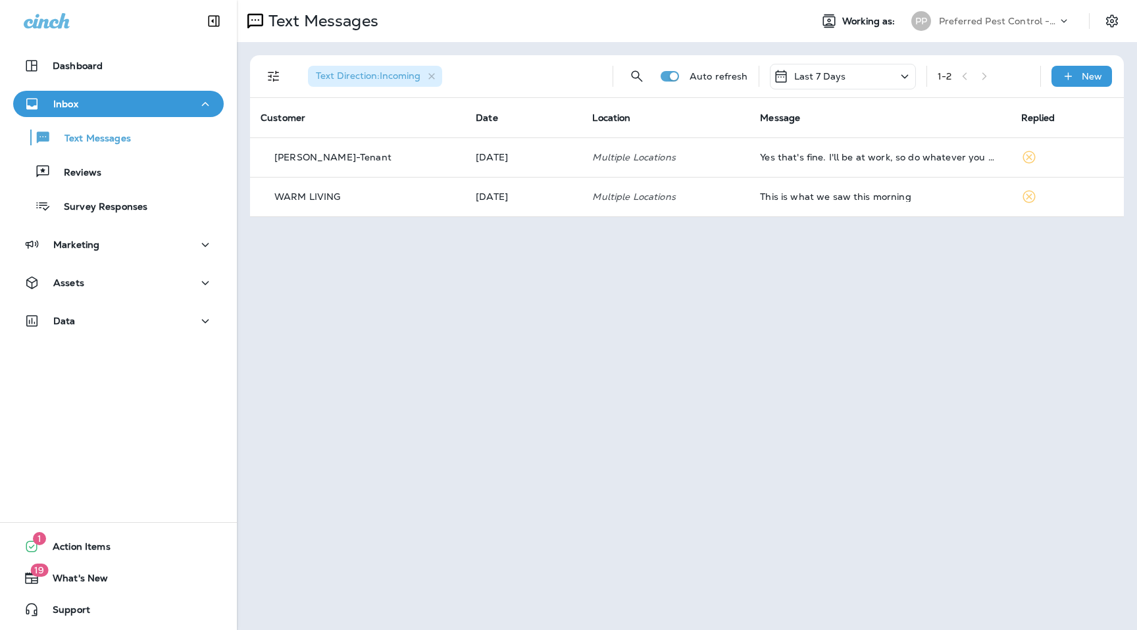
click at [1005, 22] on p "Preferred Pest Control - Palmetto" at bounding box center [998, 21] width 118 height 11
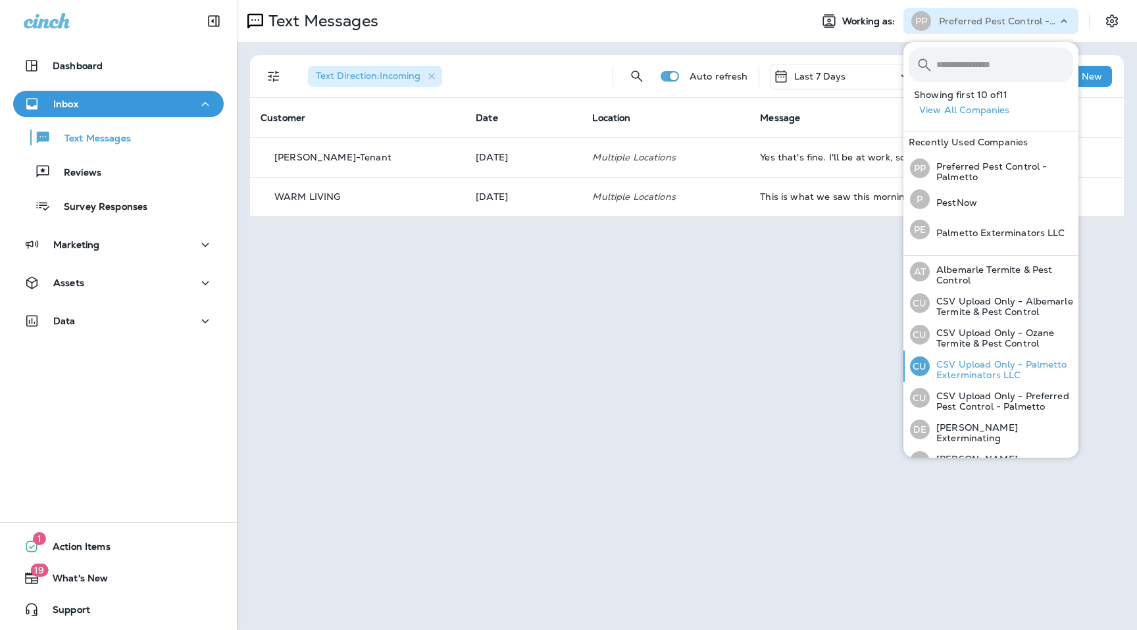
scroll to position [129, 0]
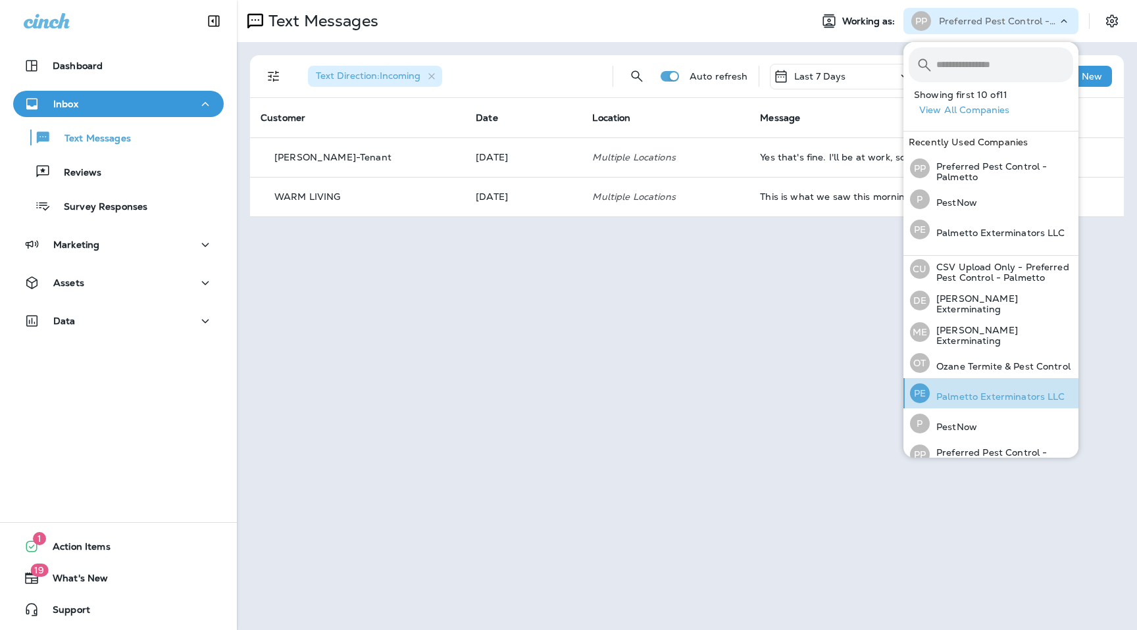
click at [1002, 402] on div "PE Palmetto Exterminators LLC" at bounding box center [988, 393] width 166 height 30
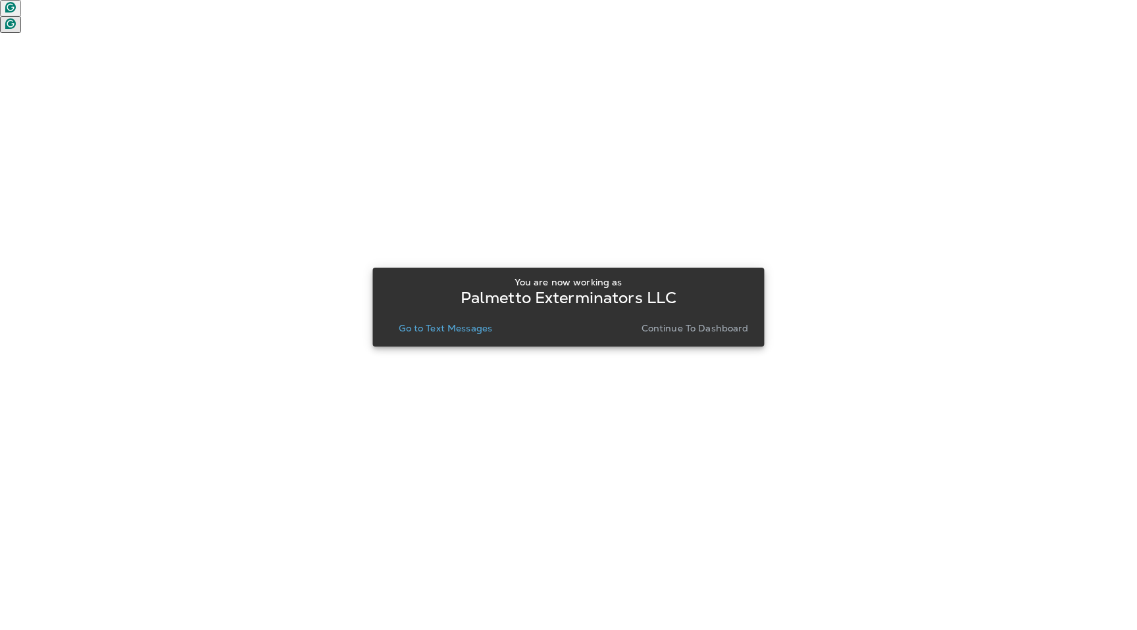
click at [444, 324] on p "Go to Text Messages" at bounding box center [445, 328] width 93 height 11
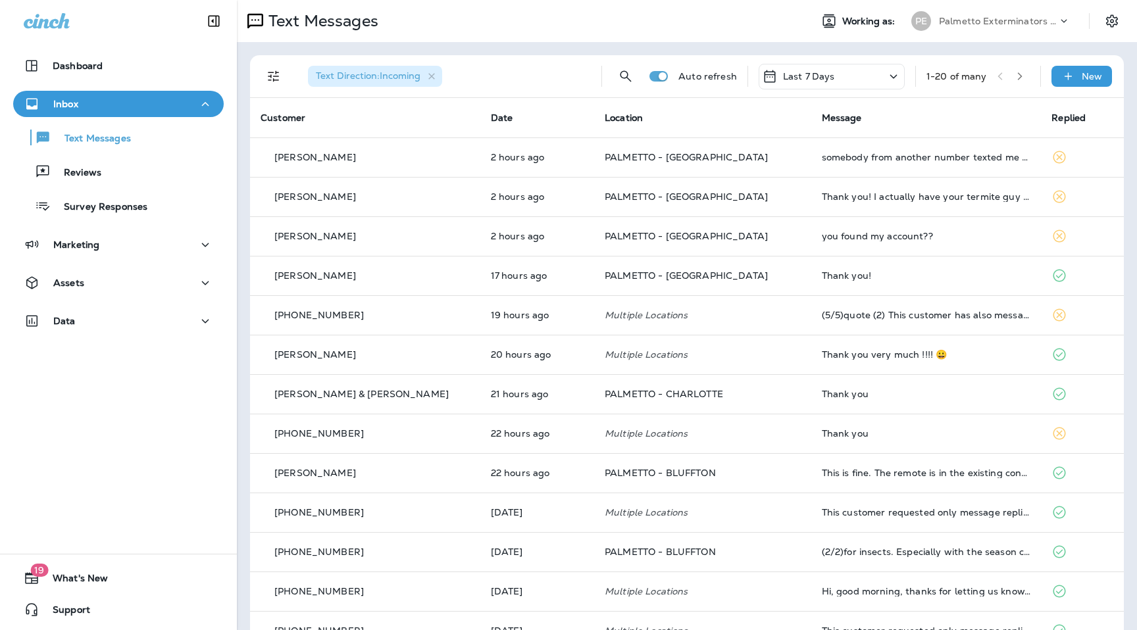
click at [436, 70] on div "Text Direction : Incoming" at bounding box center [375, 76] width 134 height 21
click at [435, 72] on icon "button" at bounding box center [431, 76] width 11 height 11
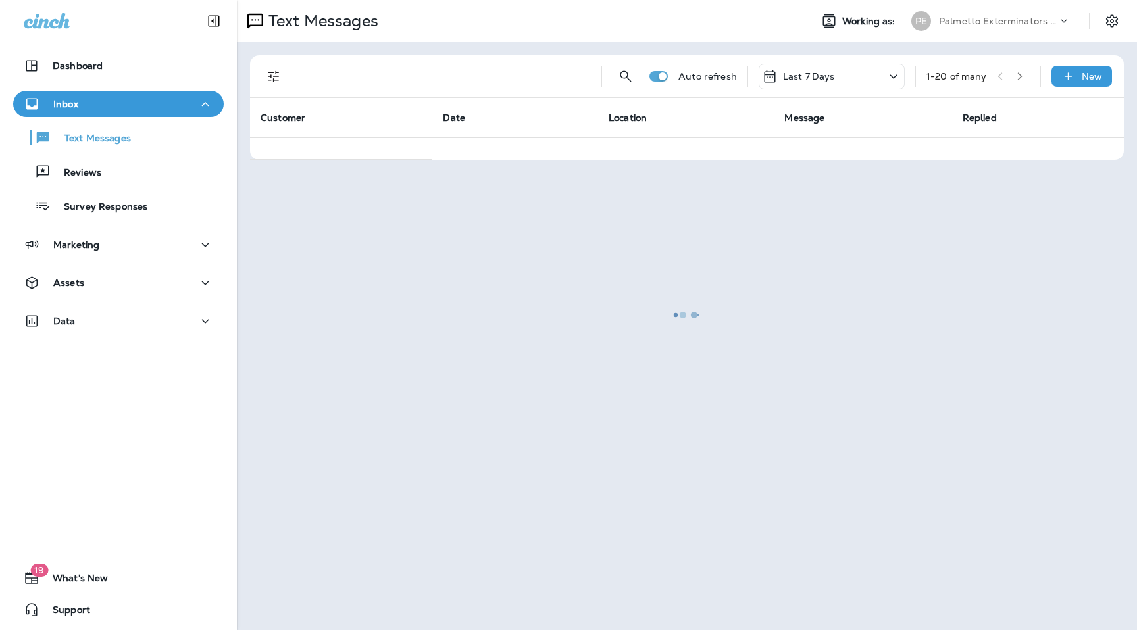
click at [288, 69] on div at bounding box center [687, 315] width 898 height 628
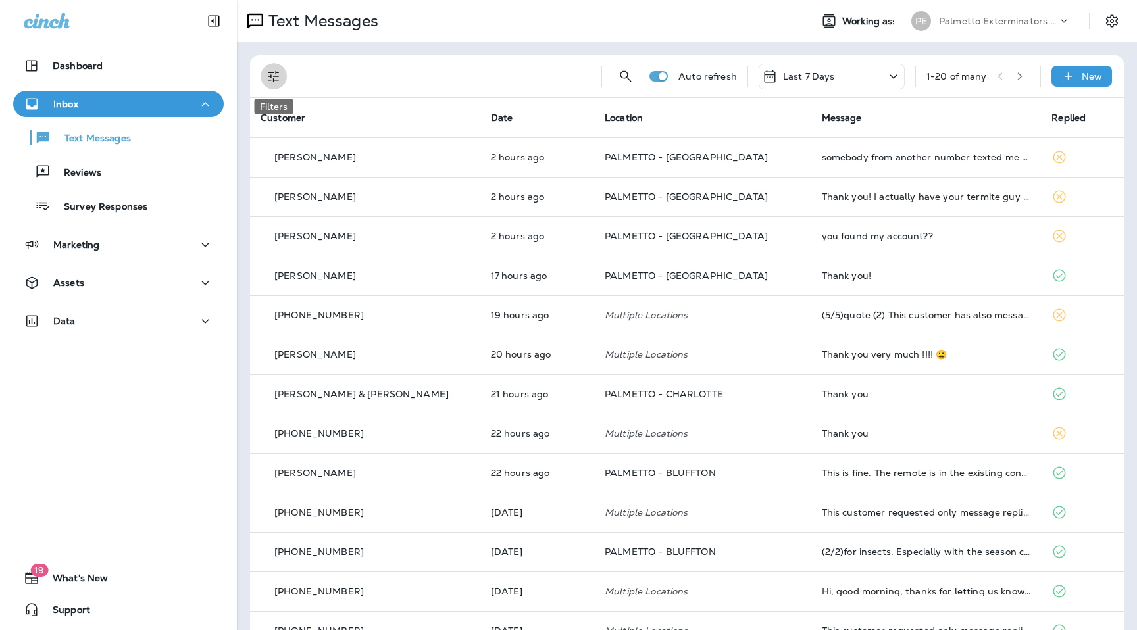
click at [271, 79] on icon "Filters" at bounding box center [274, 76] width 16 height 16
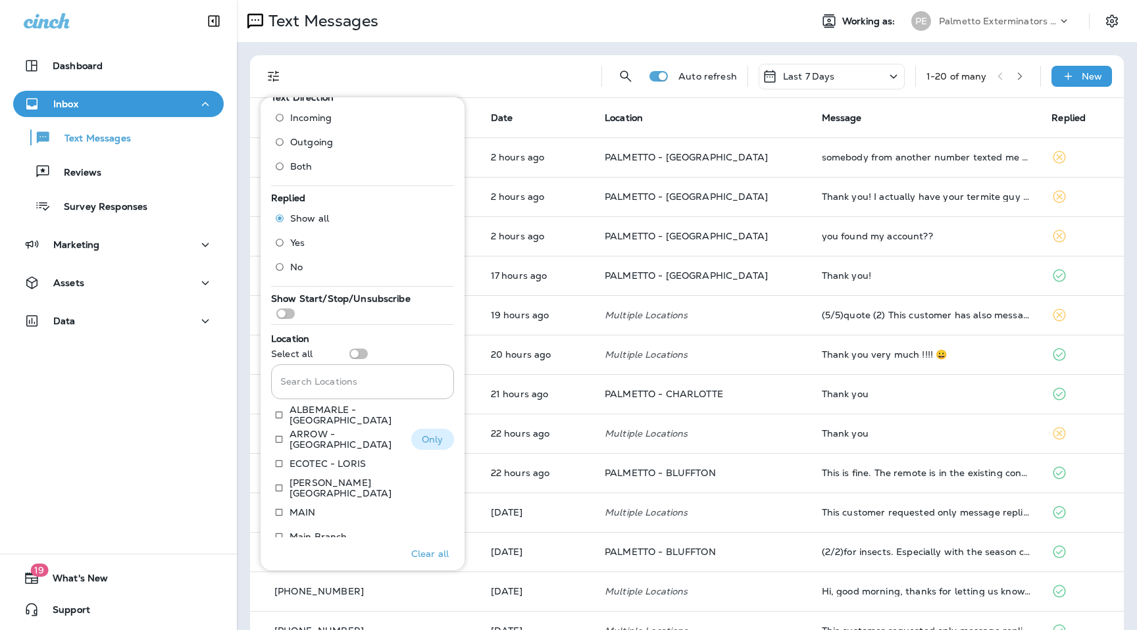
scroll to position [32, 0]
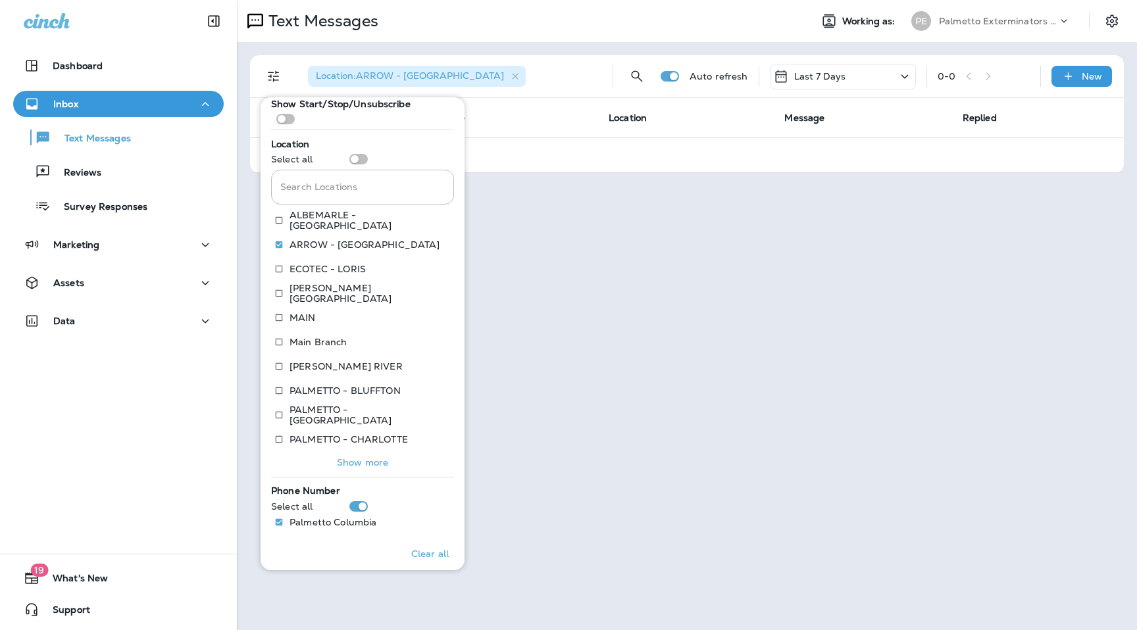
scroll to position [218, 0]
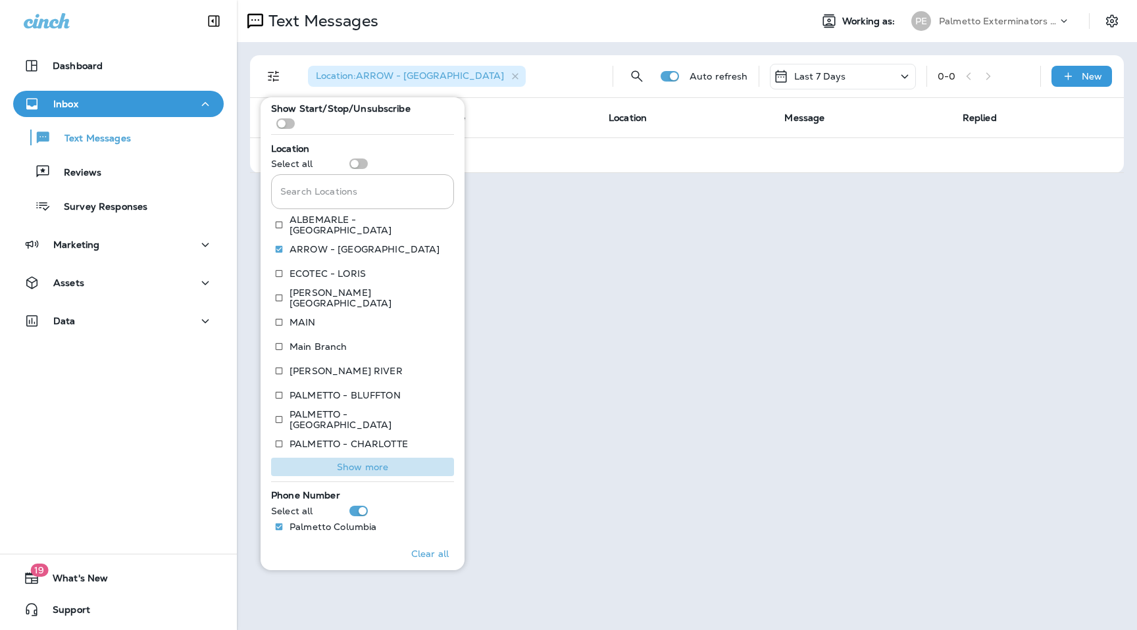
click at [371, 467] on p "Show more" at bounding box center [362, 467] width 51 height 11
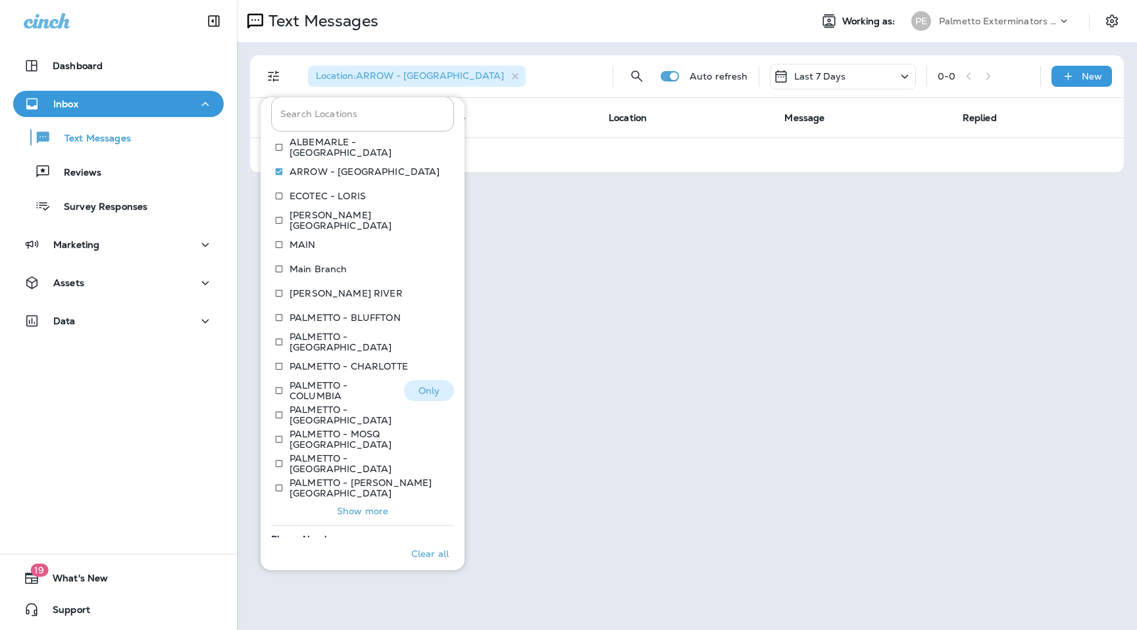
scroll to position [295, 0]
click at [367, 515] on p "Show more" at bounding box center [362, 512] width 51 height 11
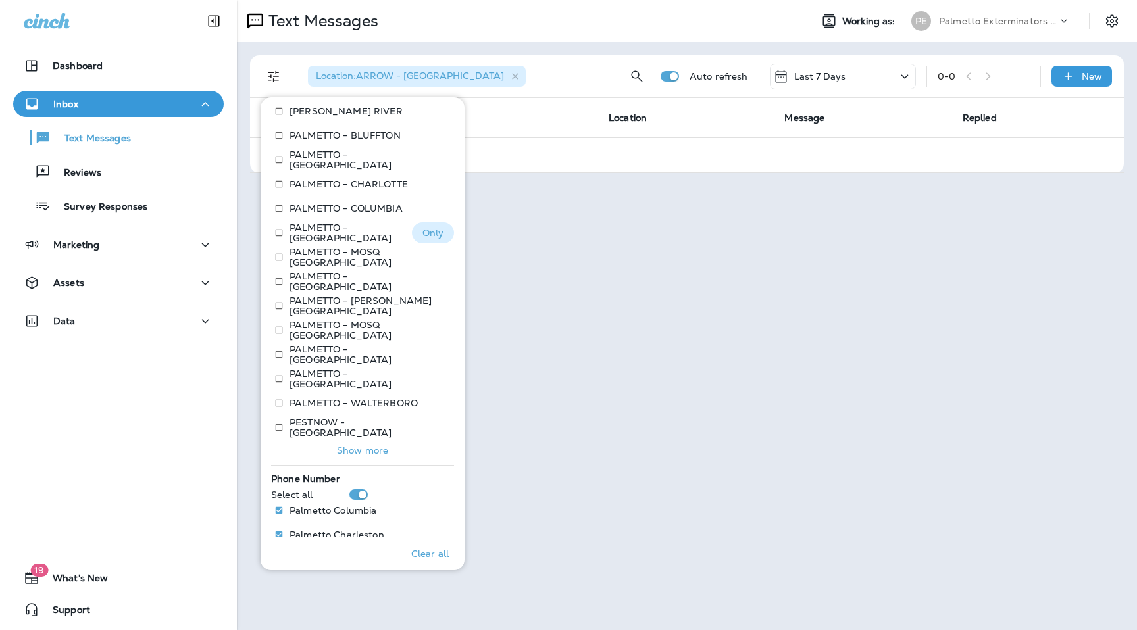
scroll to position [550, 0]
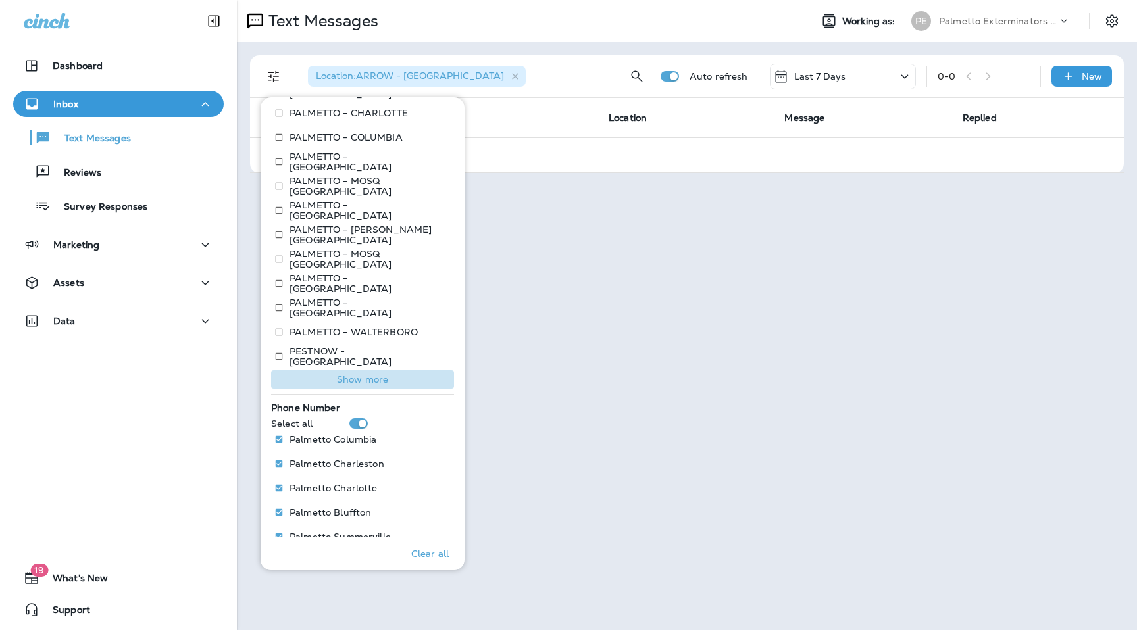
click at [369, 382] on p "Show more" at bounding box center [362, 379] width 51 height 11
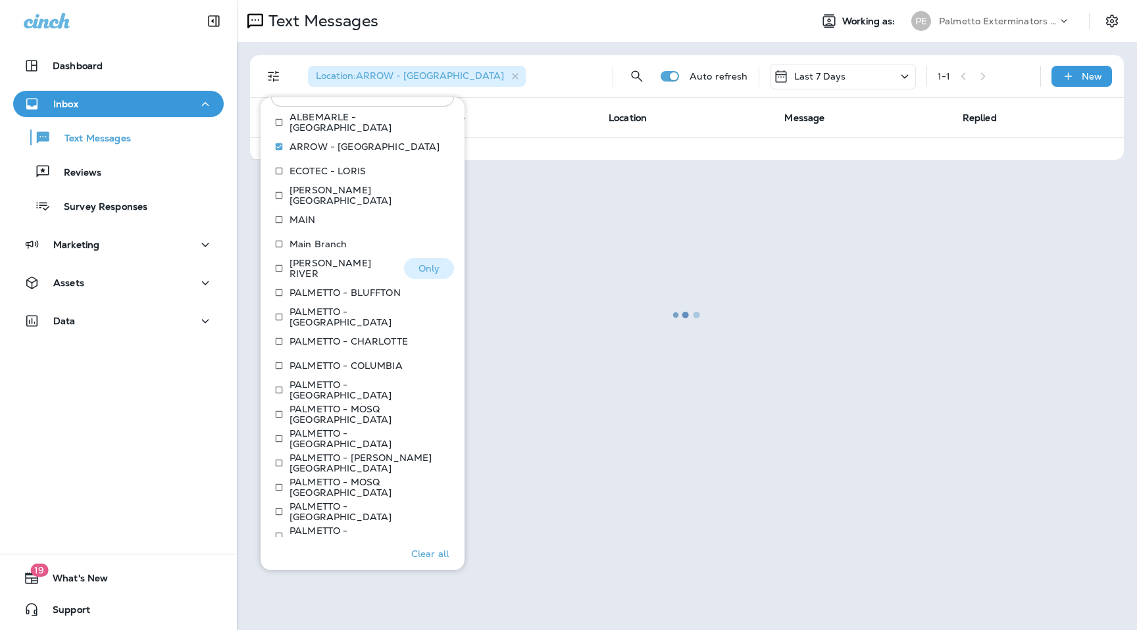
scroll to position [319, 0]
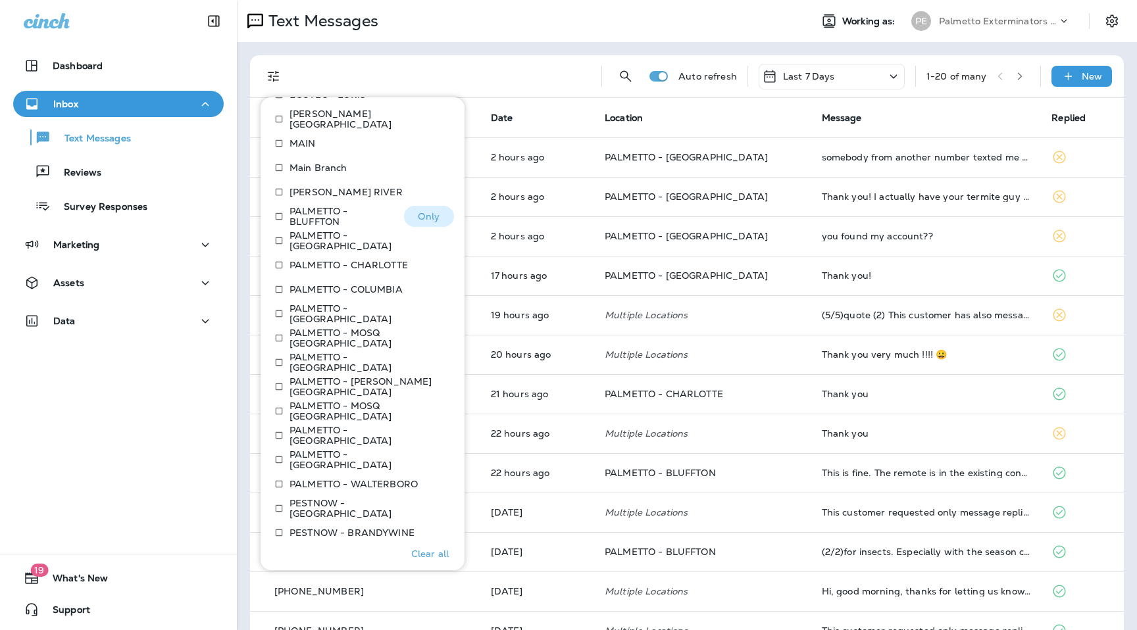
scroll to position [413, 0]
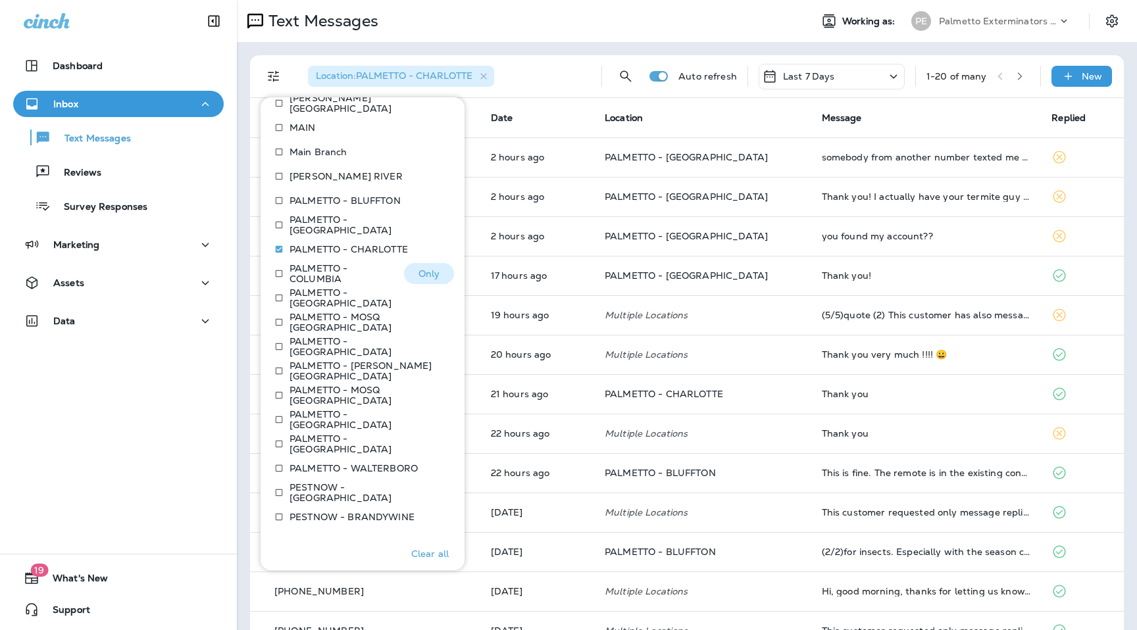
click at [432, 272] on p "Only" at bounding box center [430, 274] width 22 height 11
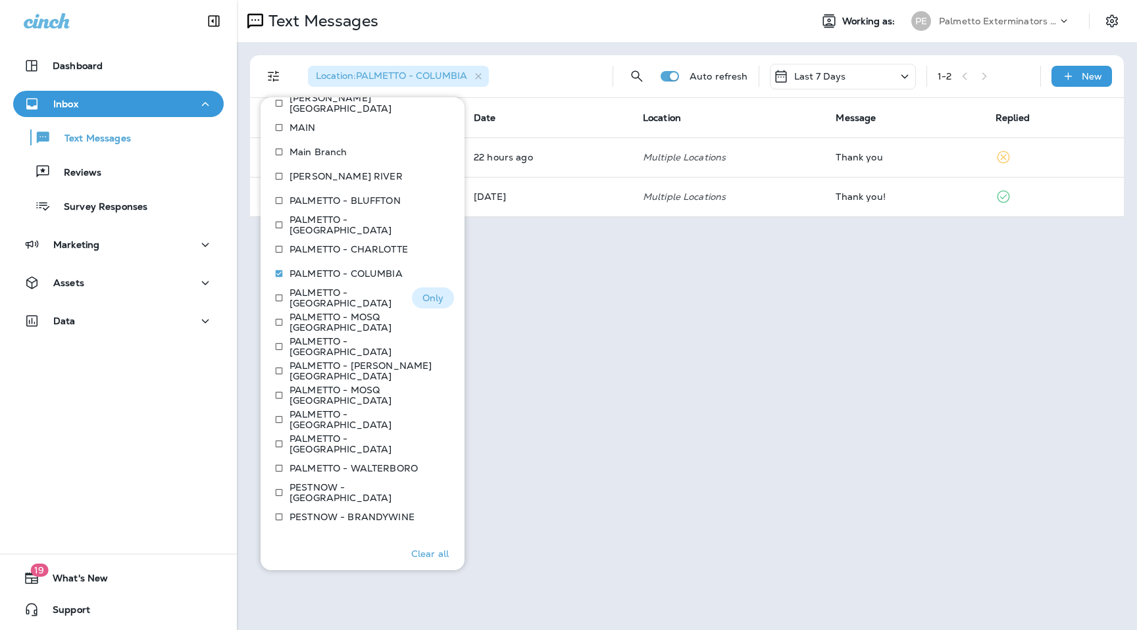
click at [434, 299] on p "Only" at bounding box center [434, 298] width 22 height 11
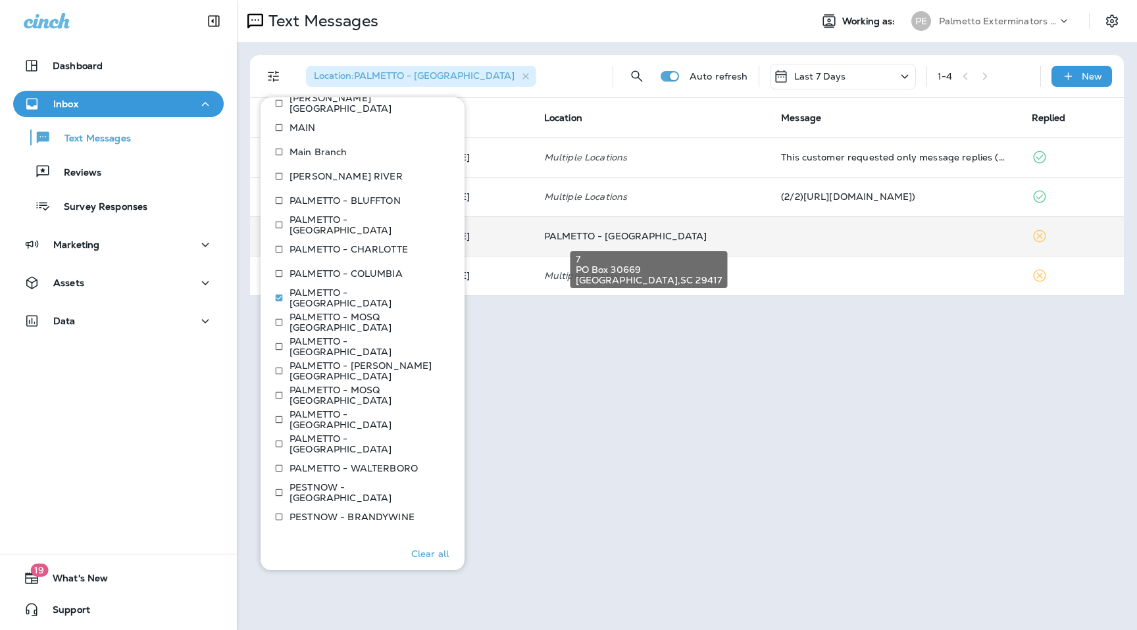
click at [650, 239] on span "PALMETTO - [GEOGRAPHIC_DATA]" at bounding box center [625, 236] width 163 height 12
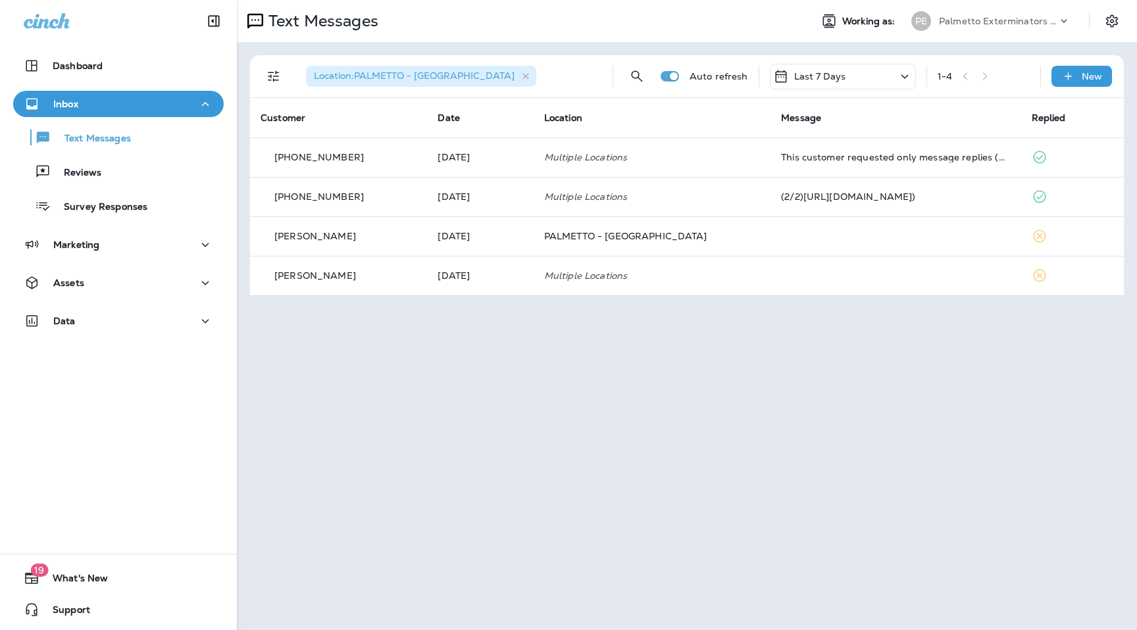
click at [253, 70] on div "Location : PALMETTO - [GEOGRAPHIC_DATA] Auto refresh Last 7 Days 1 - 4 New" at bounding box center [687, 76] width 874 height 43
click at [267, 73] on icon "Filters" at bounding box center [274, 76] width 16 height 16
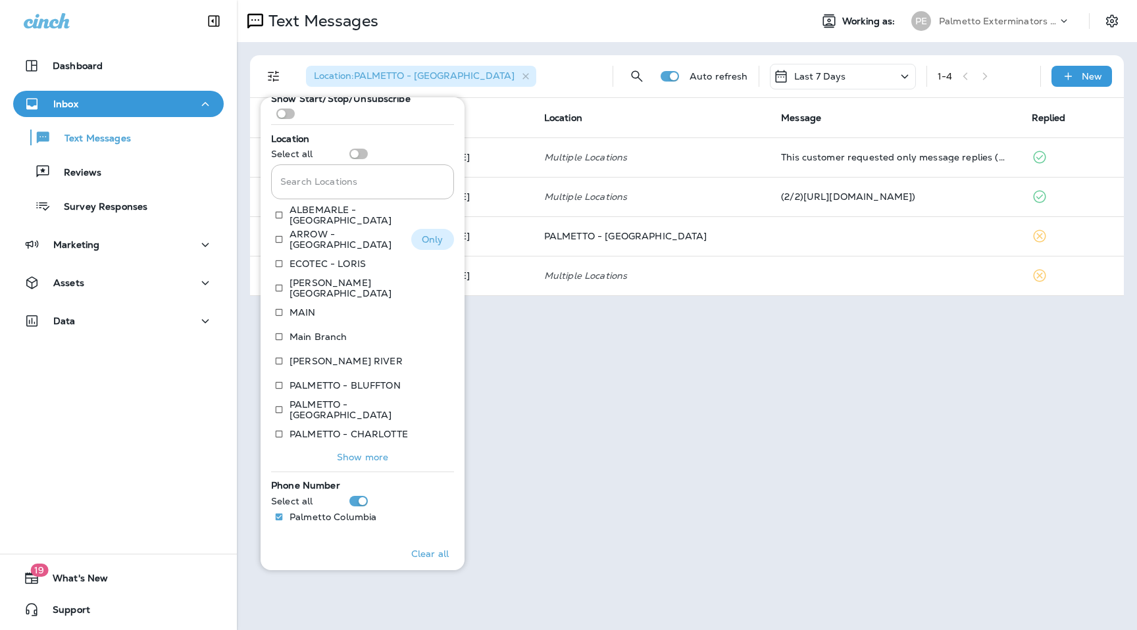
scroll to position [279, 0]
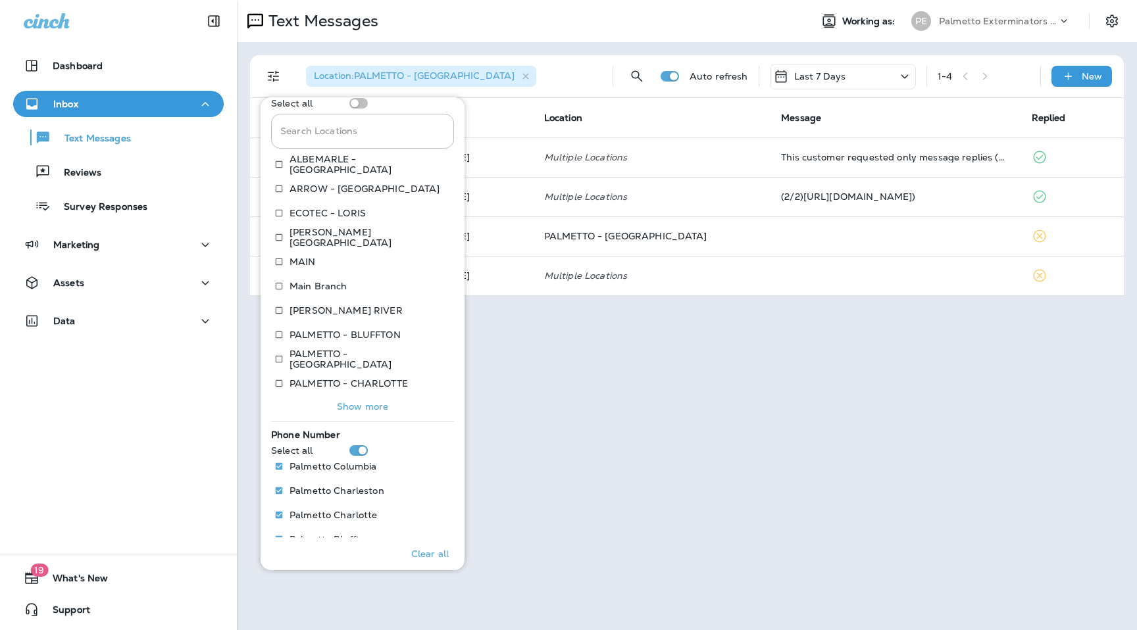
click at [361, 410] on p "Show more" at bounding box center [362, 406] width 51 height 11
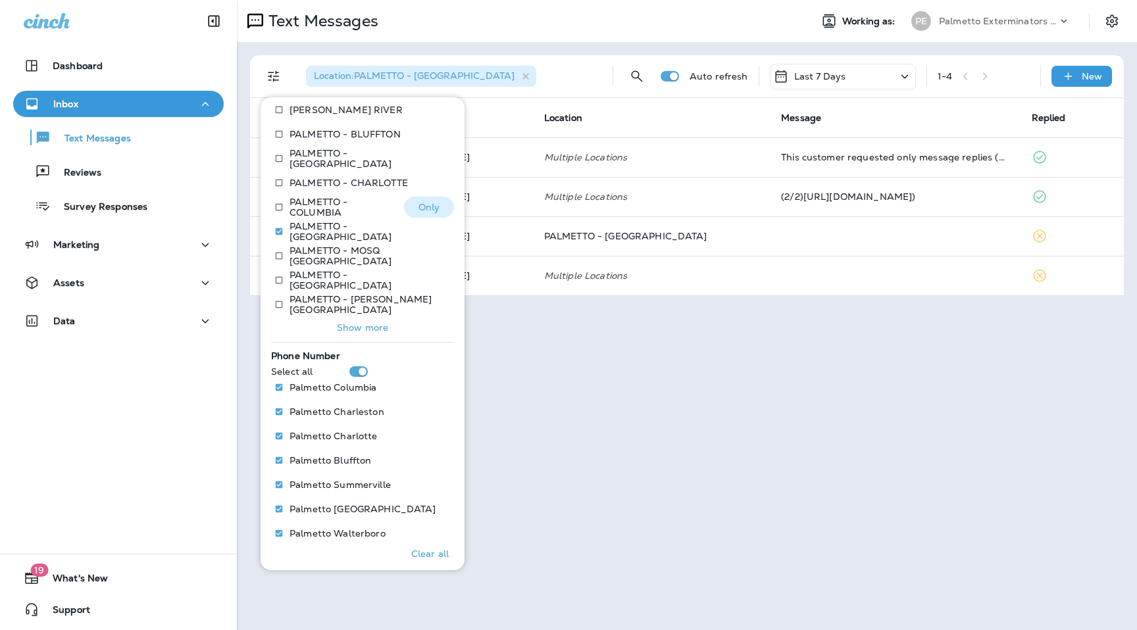
scroll to position [510, 0]
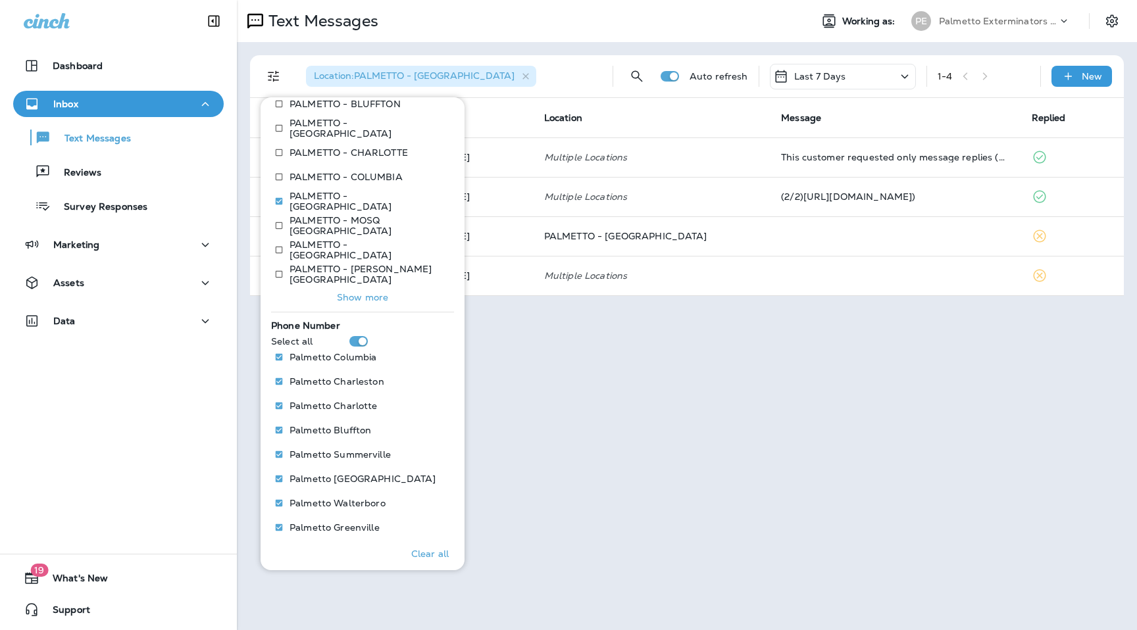
click at [375, 303] on button "Show more" at bounding box center [362, 297] width 183 height 18
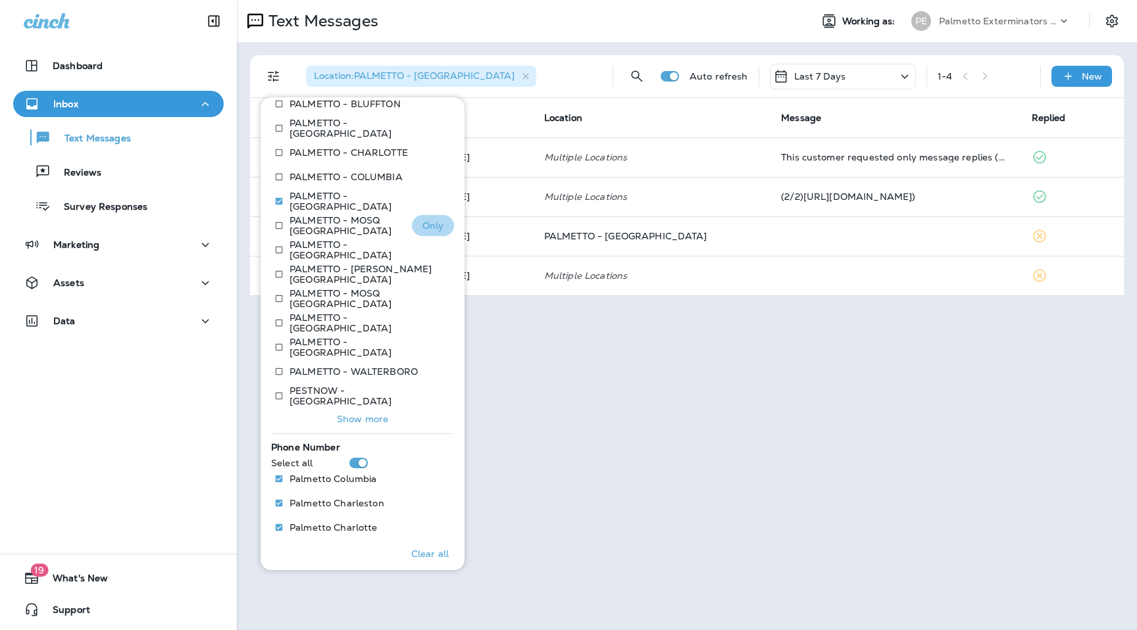
click at [437, 226] on p "Only" at bounding box center [434, 225] width 22 height 11
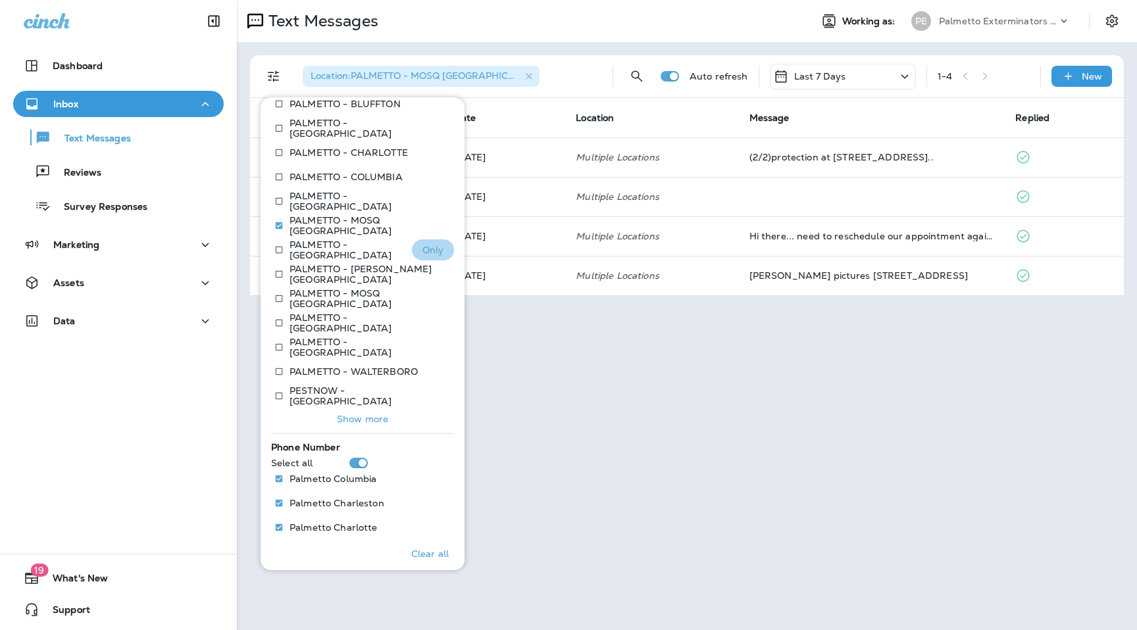
click at [437, 245] on p "Only" at bounding box center [434, 250] width 22 height 11
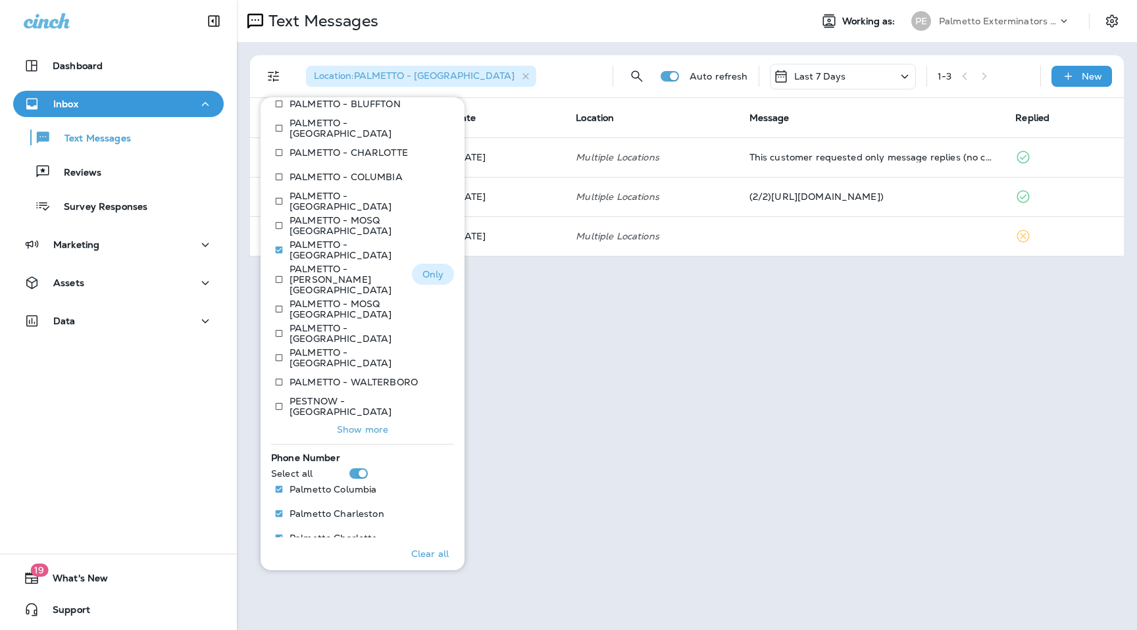
click at [443, 274] on p "Only" at bounding box center [434, 274] width 22 height 11
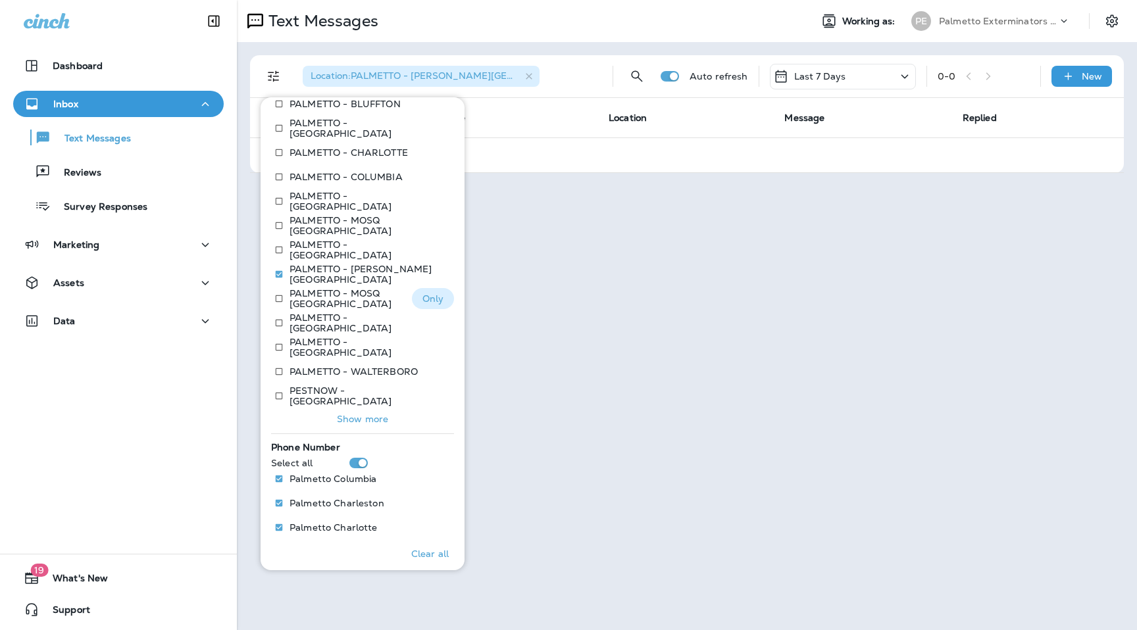
click at [442, 298] on p "Only" at bounding box center [434, 299] width 22 height 11
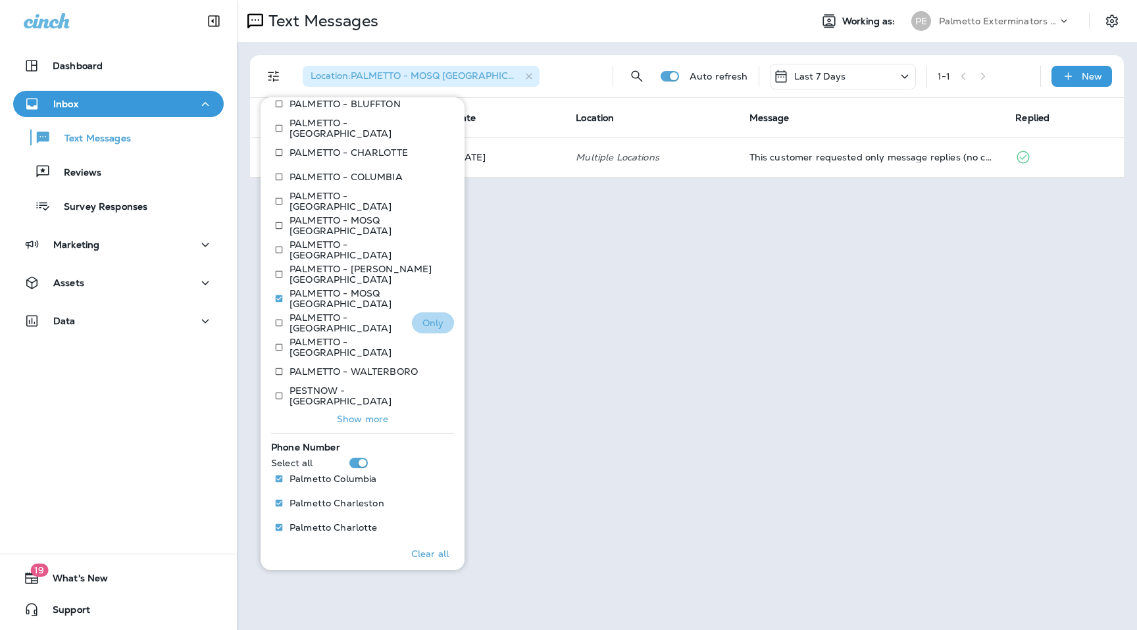
click at [436, 324] on p "Only" at bounding box center [434, 323] width 22 height 11
click at [436, 344] on p "Only" at bounding box center [434, 347] width 22 height 11
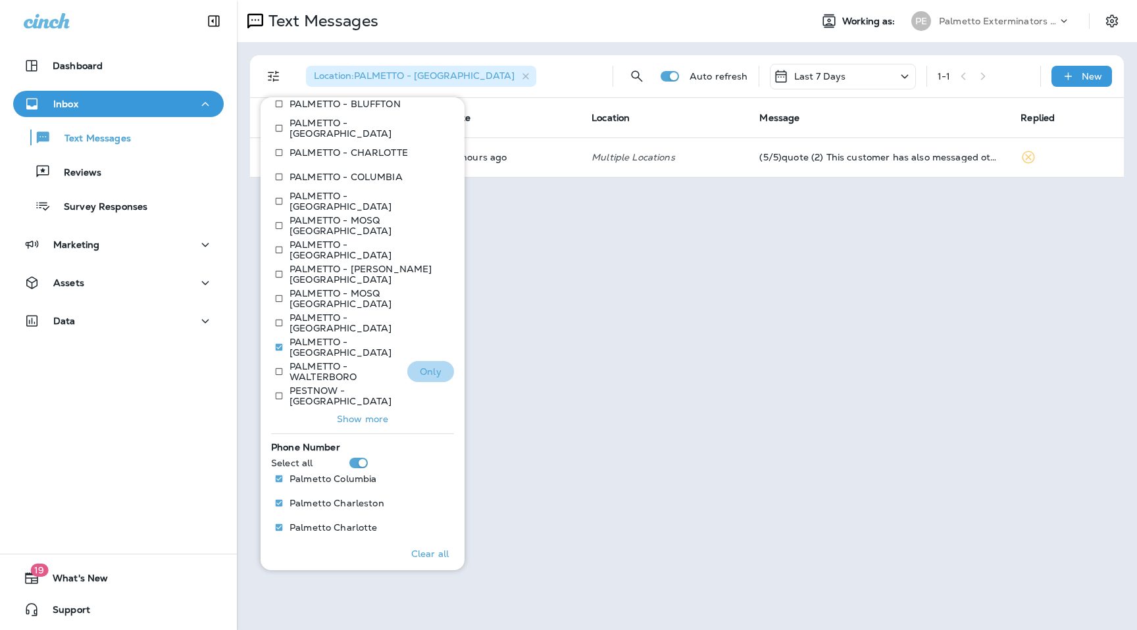
click at [440, 373] on p "Only" at bounding box center [431, 372] width 22 height 11
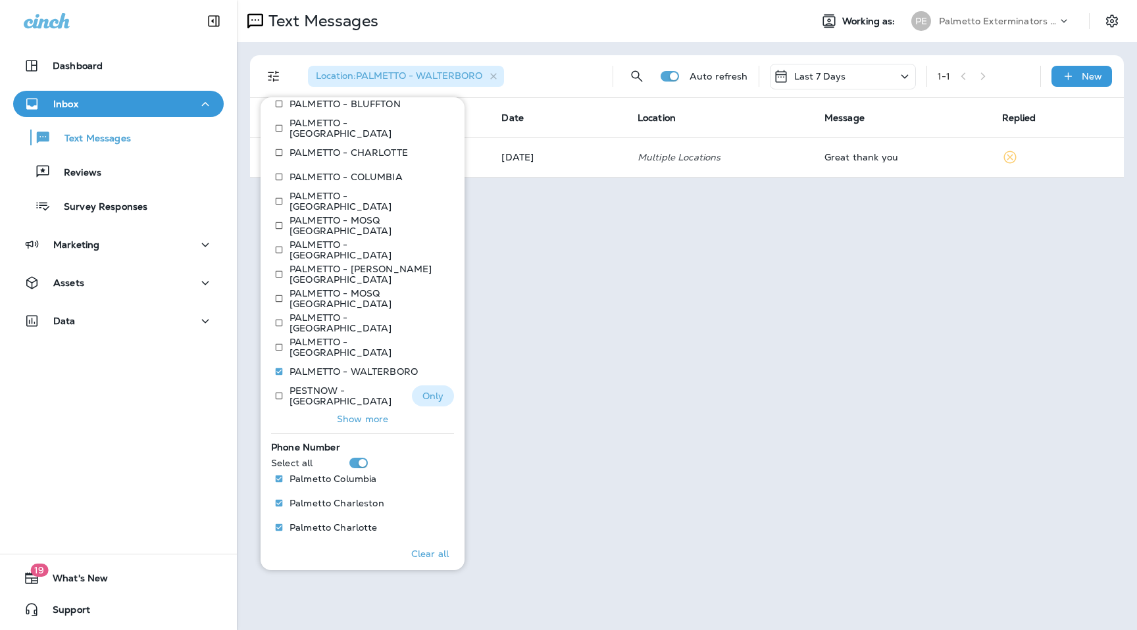
click at [440, 397] on button "Only" at bounding box center [433, 396] width 42 height 21
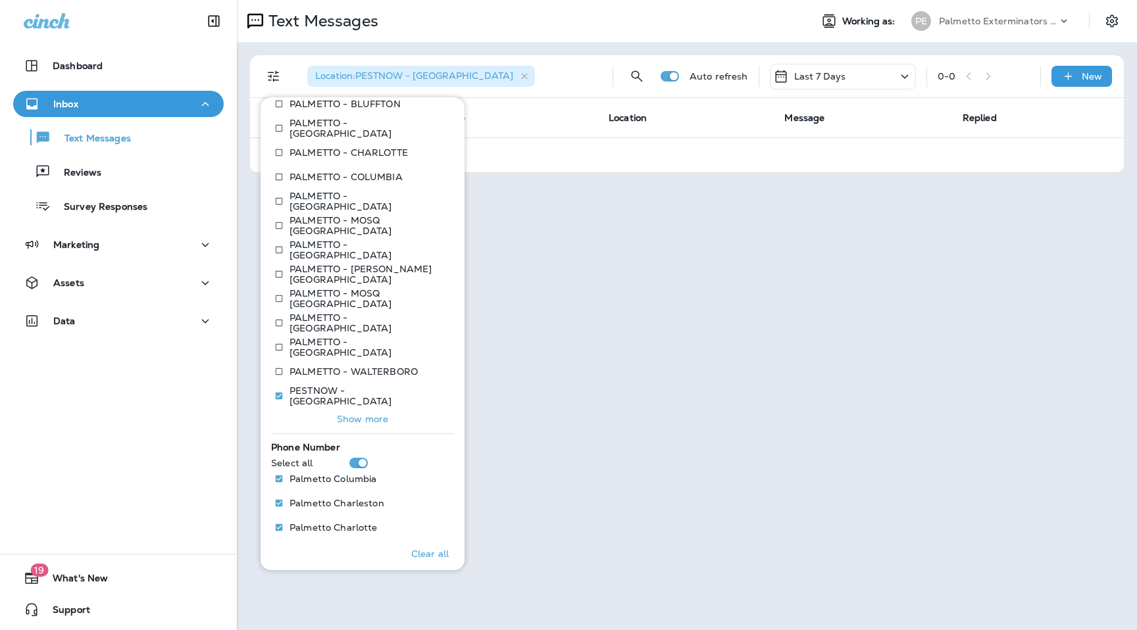
click at [358, 427] on button "Show more" at bounding box center [362, 419] width 183 height 18
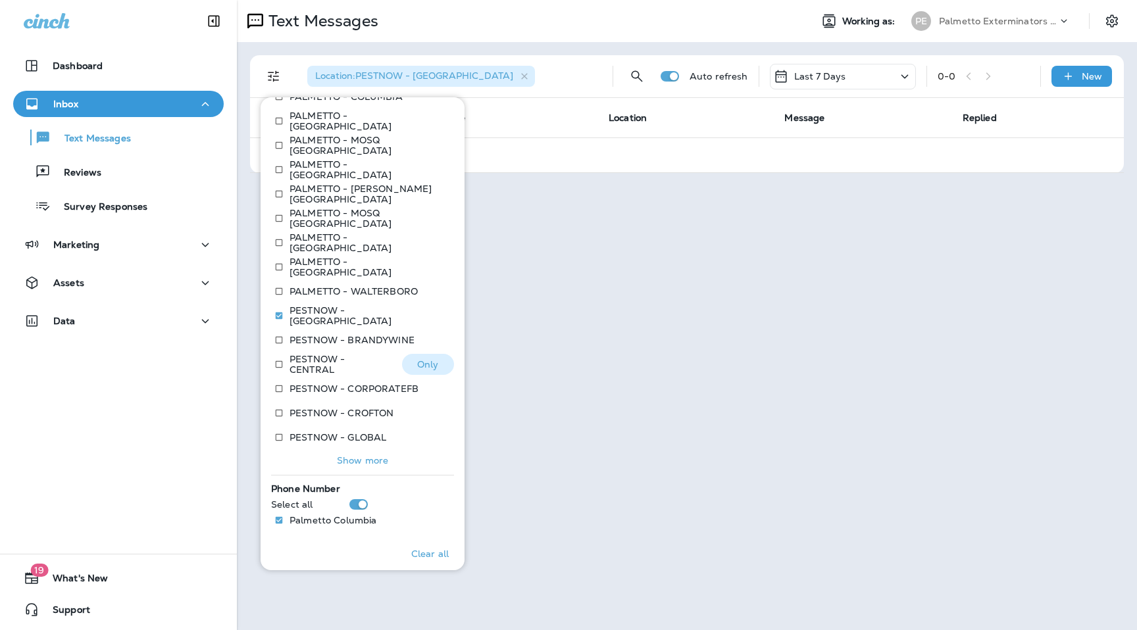
scroll to position [595, 0]
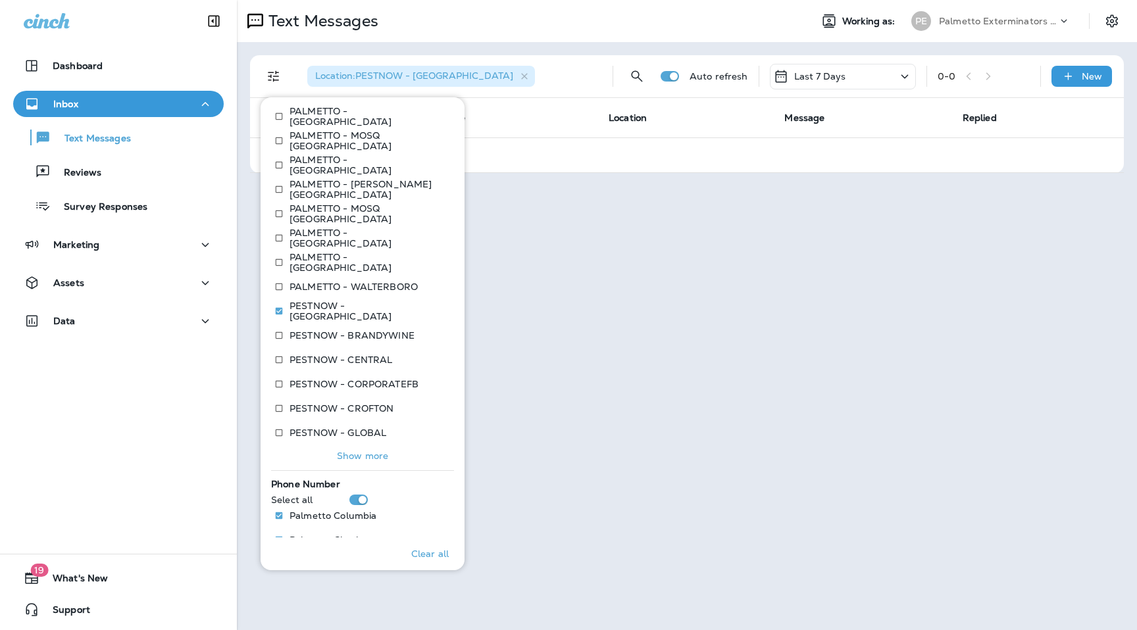
click at [386, 459] on p "Show more" at bounding box center [362, 456] width 51 height 11
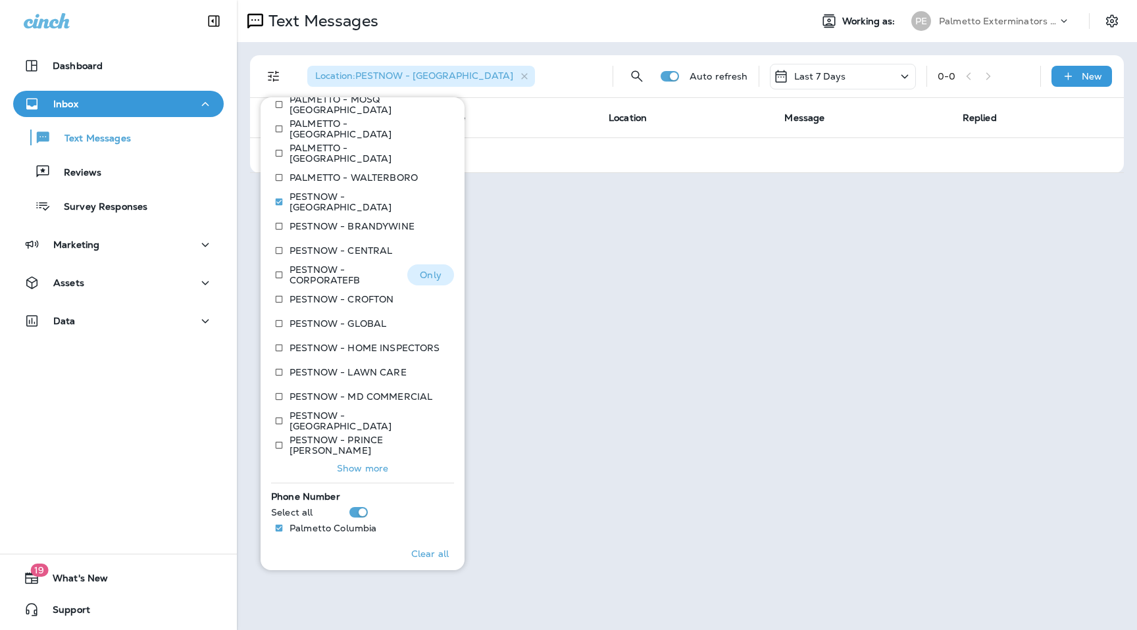
scroll to position [756, 0]
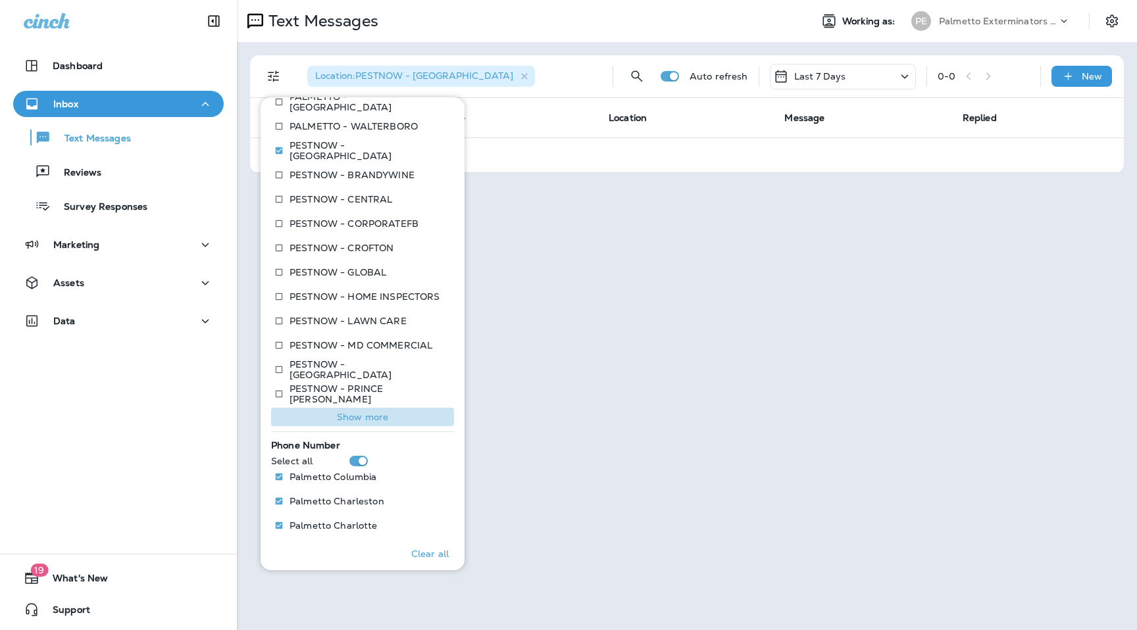
click at [380, 423] on p "Show more" at bounding box center [362, 417] width 51 height 11
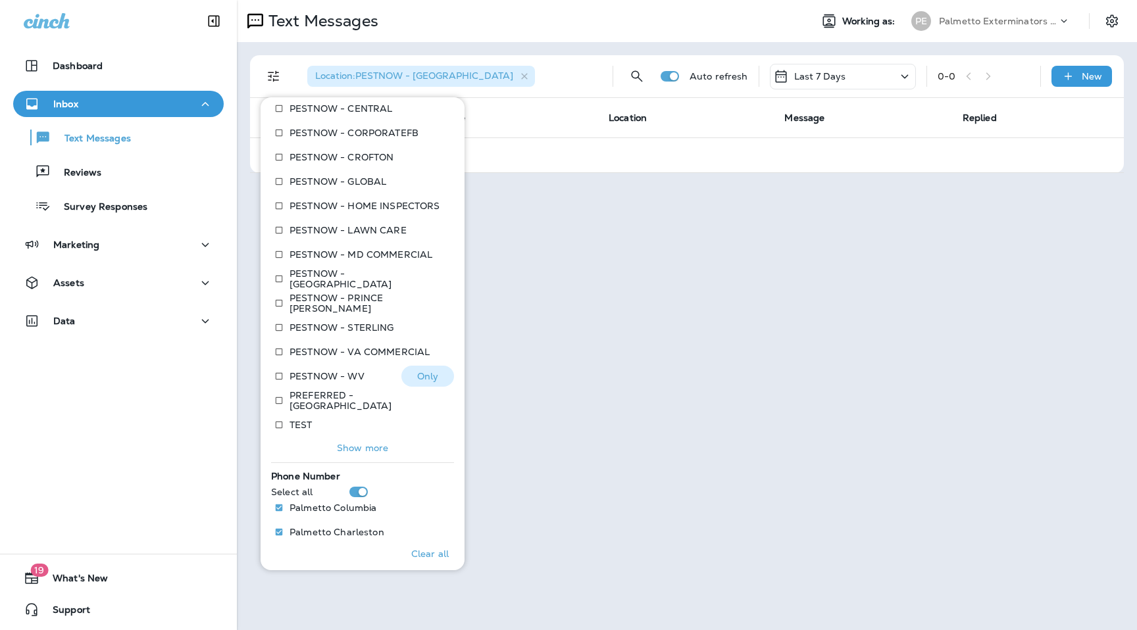
scroll to position [858, 0]
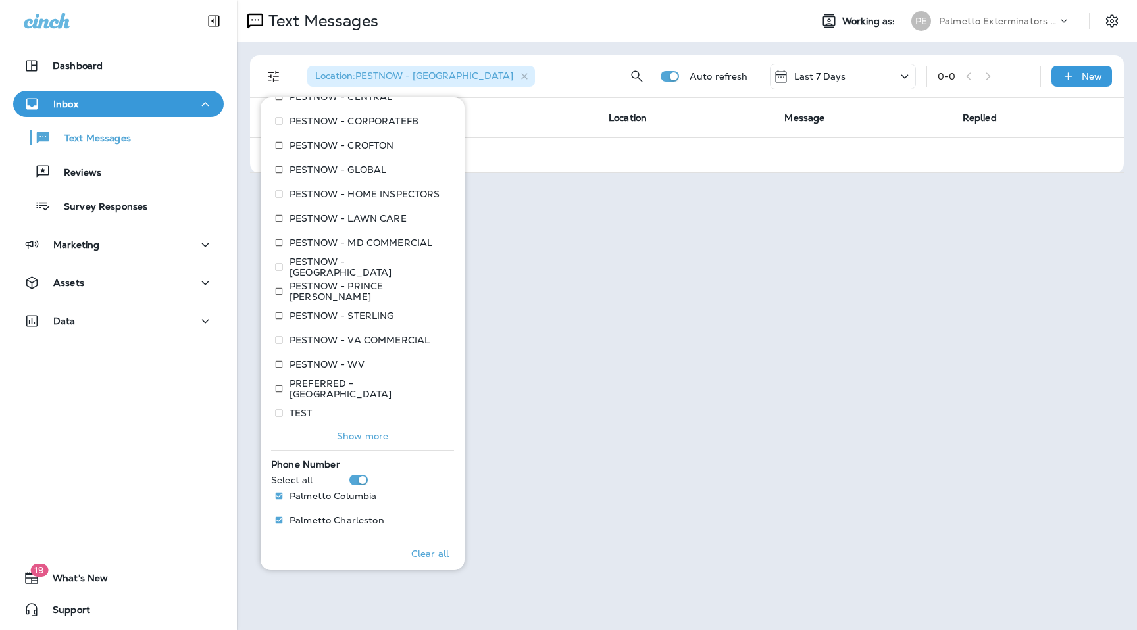
click at [380, 438] on p "Show more" at bounding box center [362, 436] width 51 height 11
click at [583, 272] on div "Text Messages Working as: PE Palmetto Exterminators LLC Location : PESTNOW - BA…" at bounding box center [687, 315] width 900 height 630
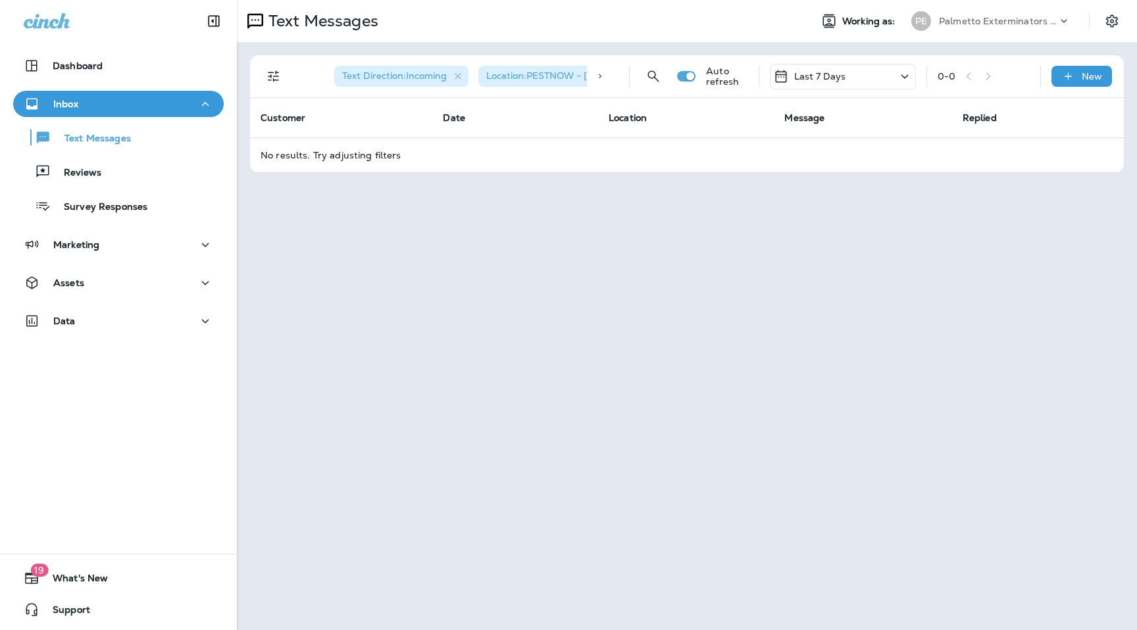
click at [1020, 26] on div "Palmetto Exterminators LLC" at bounding box center [998, 21] width 118 height 20
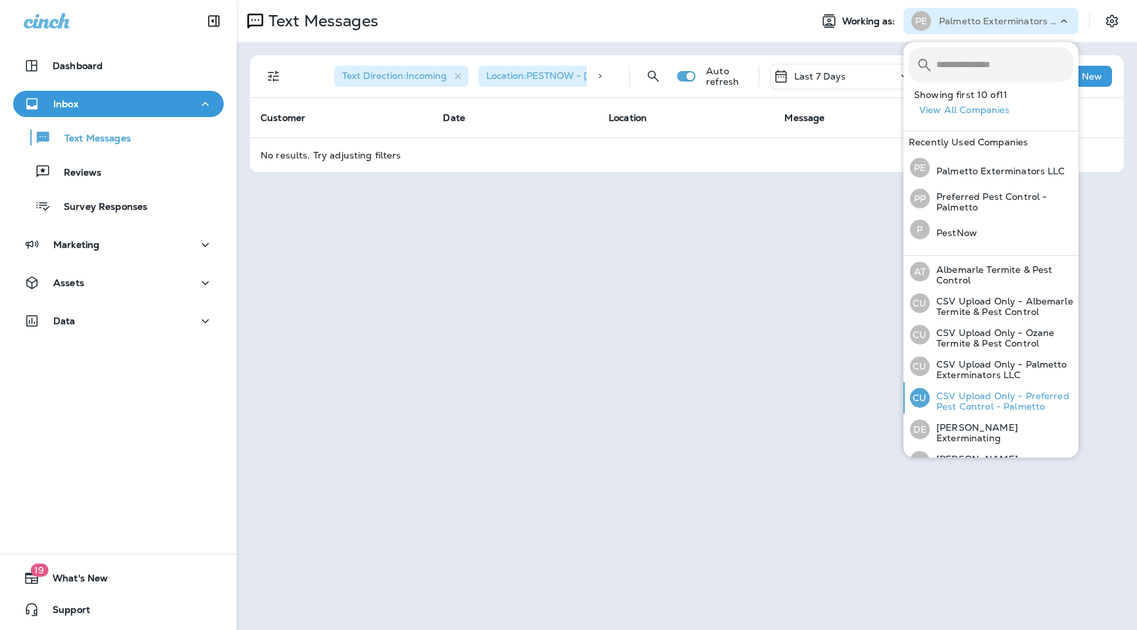
scroll to position [143, 0]
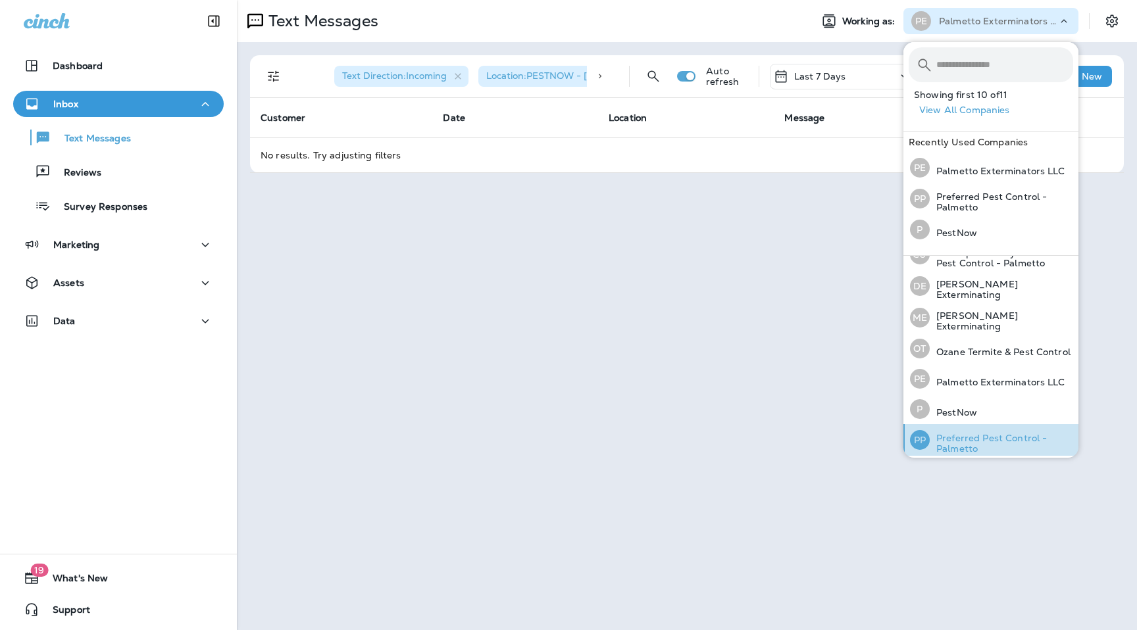
click at [975, 446] on p "Preferred Pest Control - Palmetto" at bounding box center [1001, 443] width 143 height 21
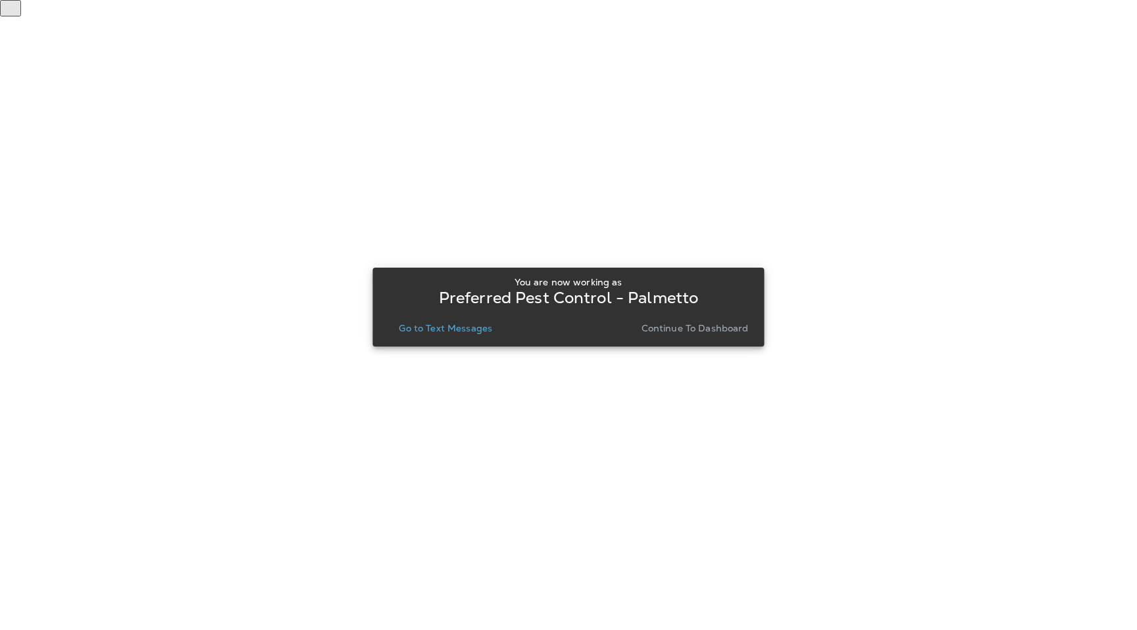
click at [455, 326] on p "Go to Text Messages" at bounding box center [445, 328] width 93 height 11
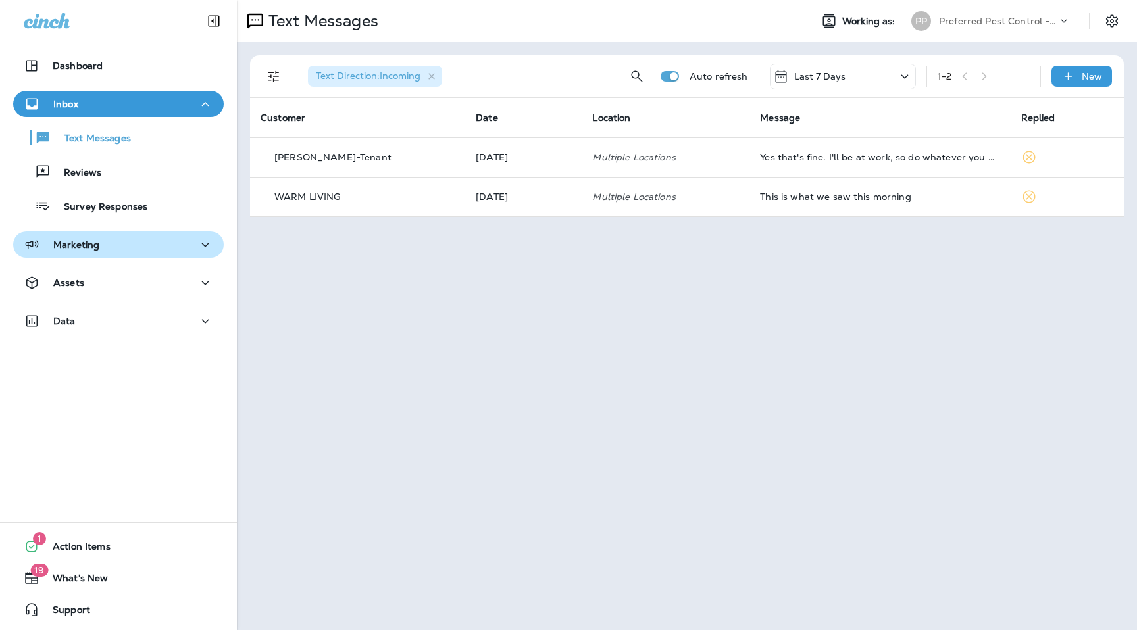
click at [116, 247] on div "Marketing" at bounding box center [119, 245] width 190 height 16
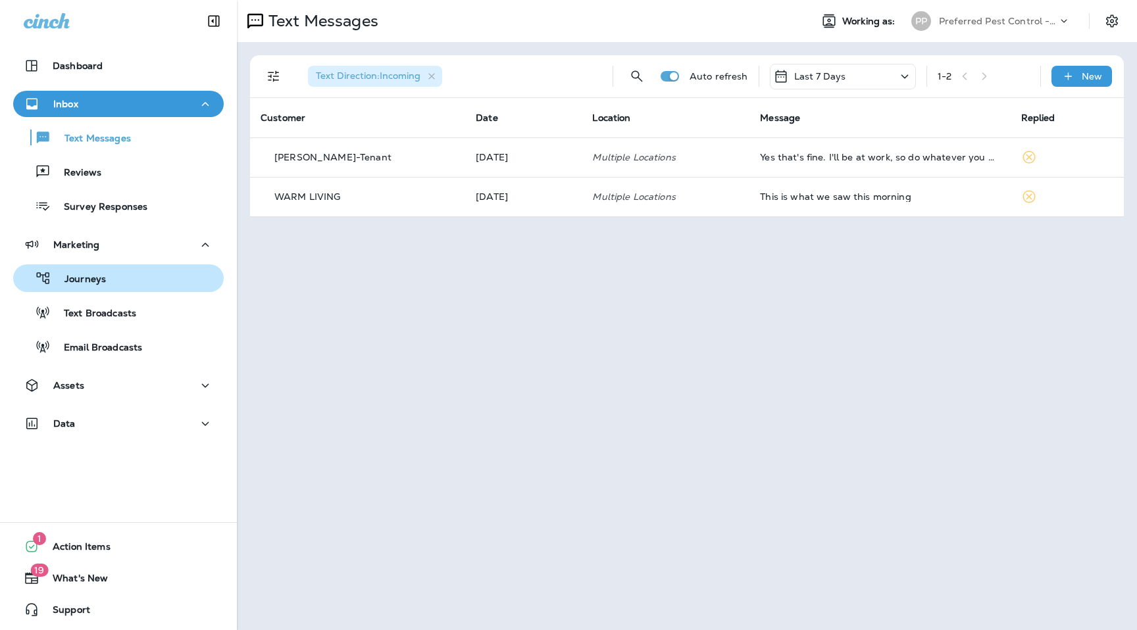
click at [116, 286] on div "Journeys" at bounding box center [118, 279] width 200 height 20
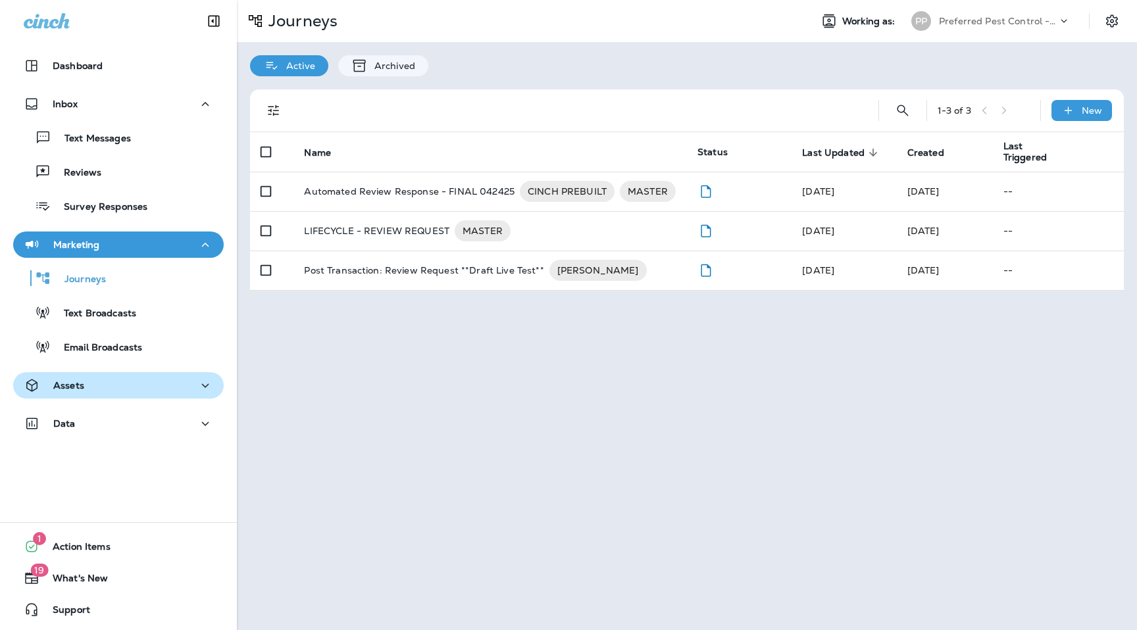
click at [129, 384] on div "Assets" at bounding box center [119, 386] width 190 height 16
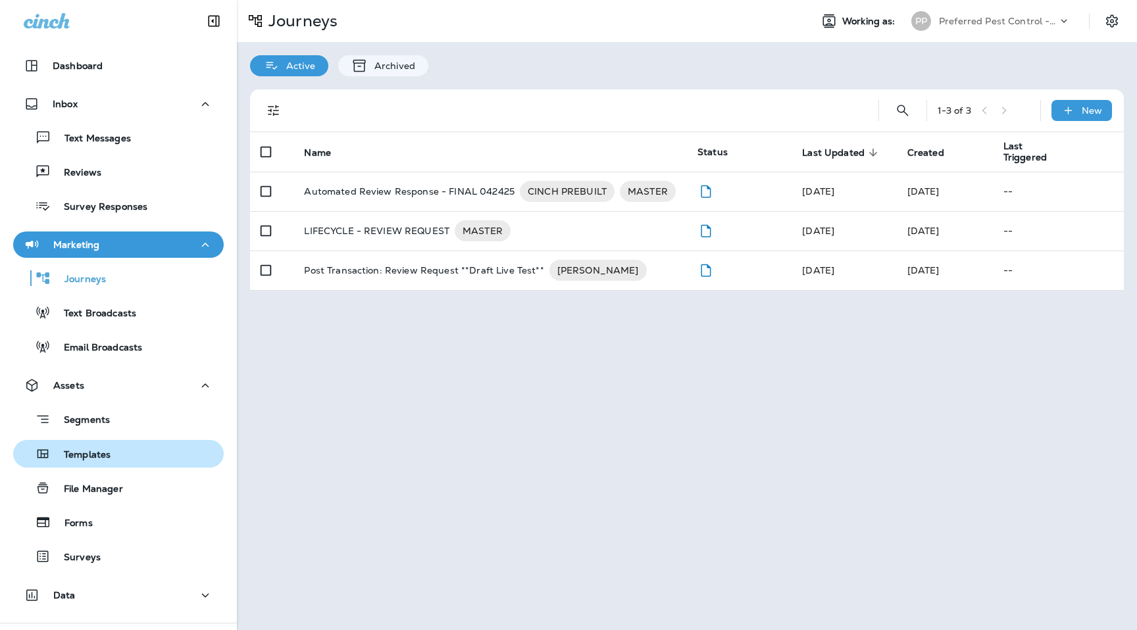
click at [132, 450] on div "Templates" at bounding box center [118, 454] width 200 height 20
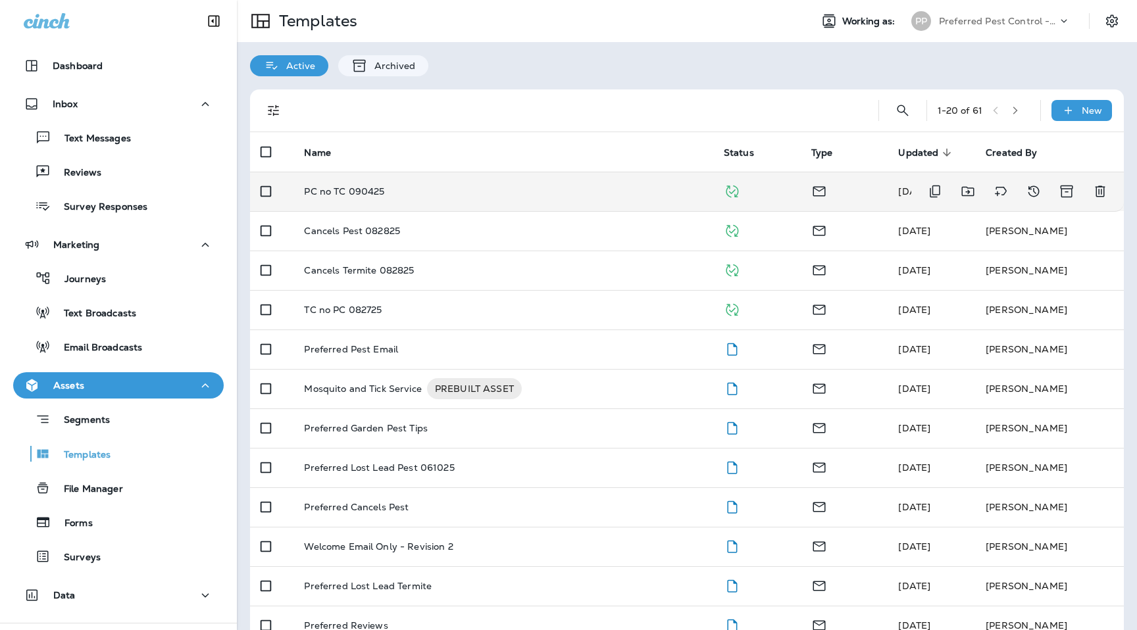
click at [416, 188] on div "PC no TC 090425" at bounding box center [503, 191] width 398 height 11
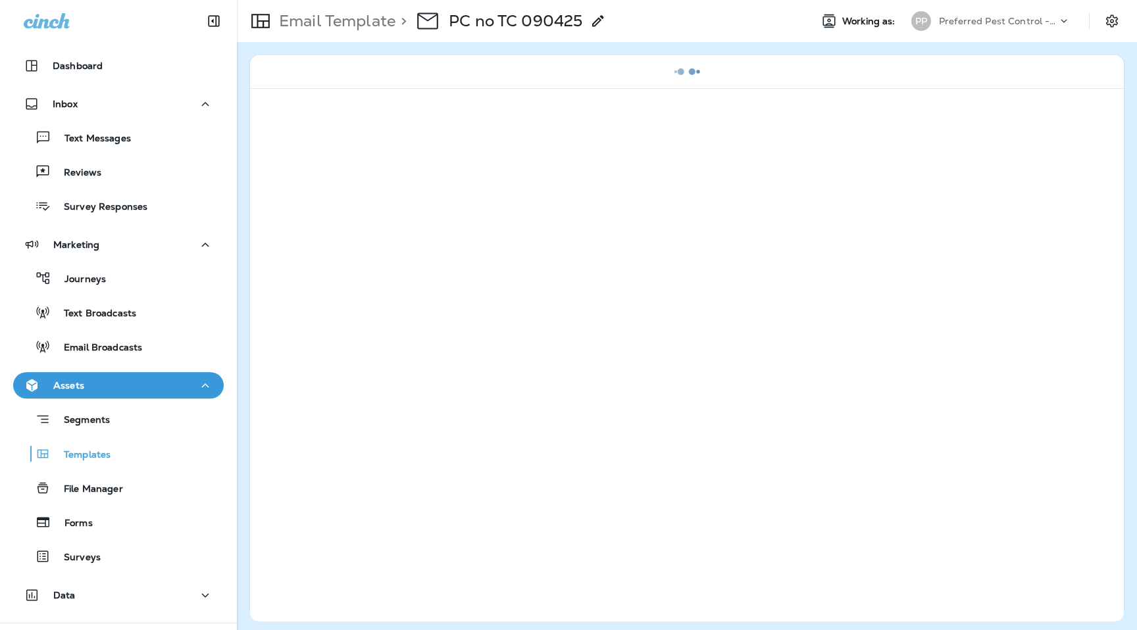
click at [606, 20] on icon at bounding box center [598, 21] width 16 height 16
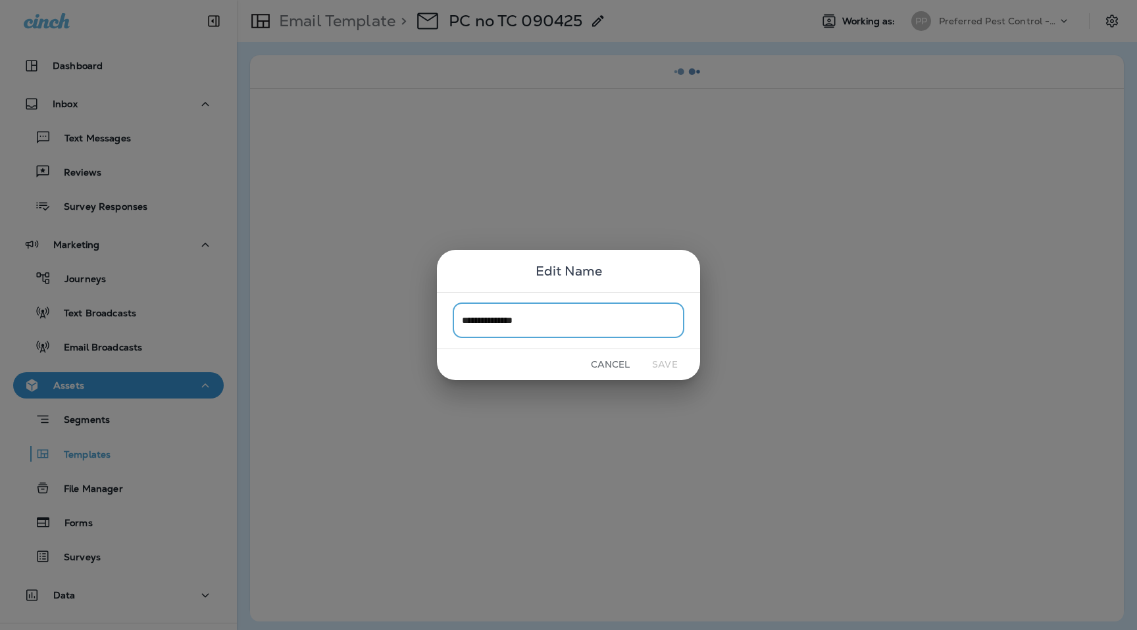
click at [491, 313] on input "**********" at bounding box center [569, 320] width 232 height 35
drag, startPoint x: 502, startPoint y: 324, endPoint x: 411, endPoint y: 324, distance: 90.8
click at [411, 324] on div "**********" at bounding box center [568, 315] width 1137 height 630
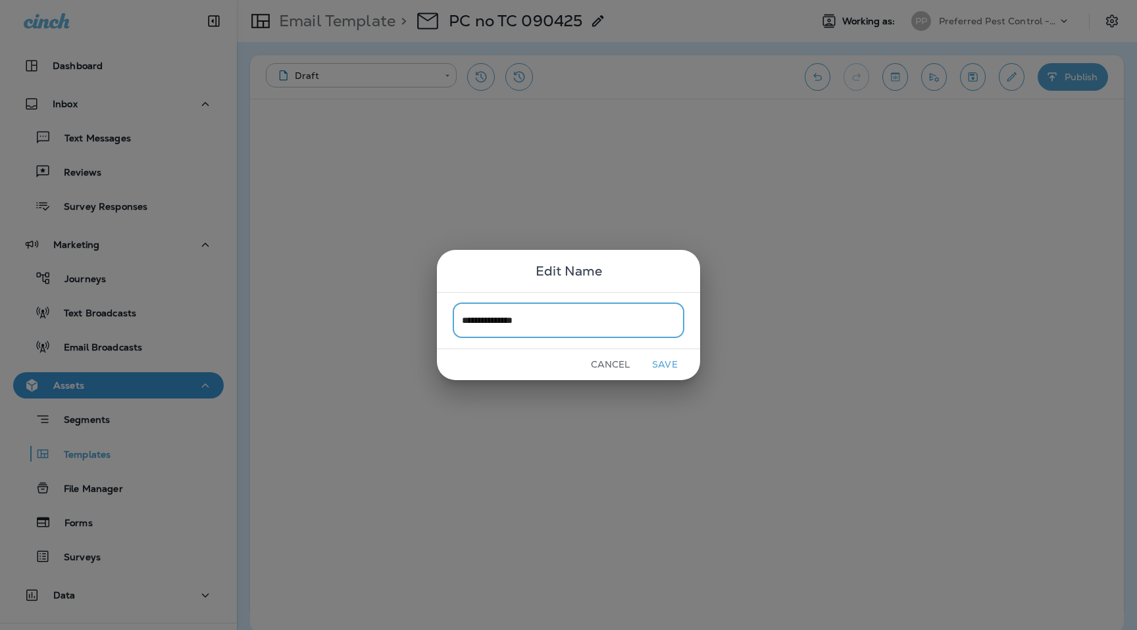
click at [530, 322] on input "**********" at bounding box center [569, 320] width 232 height 35
type input "**********"
click at [555, 362] on div "Cancel Save" at bounding box center [568, 364] width 263 height 31
click at [671, 363] on button "Save" at bounding box center [664, 365] width 49 height 20
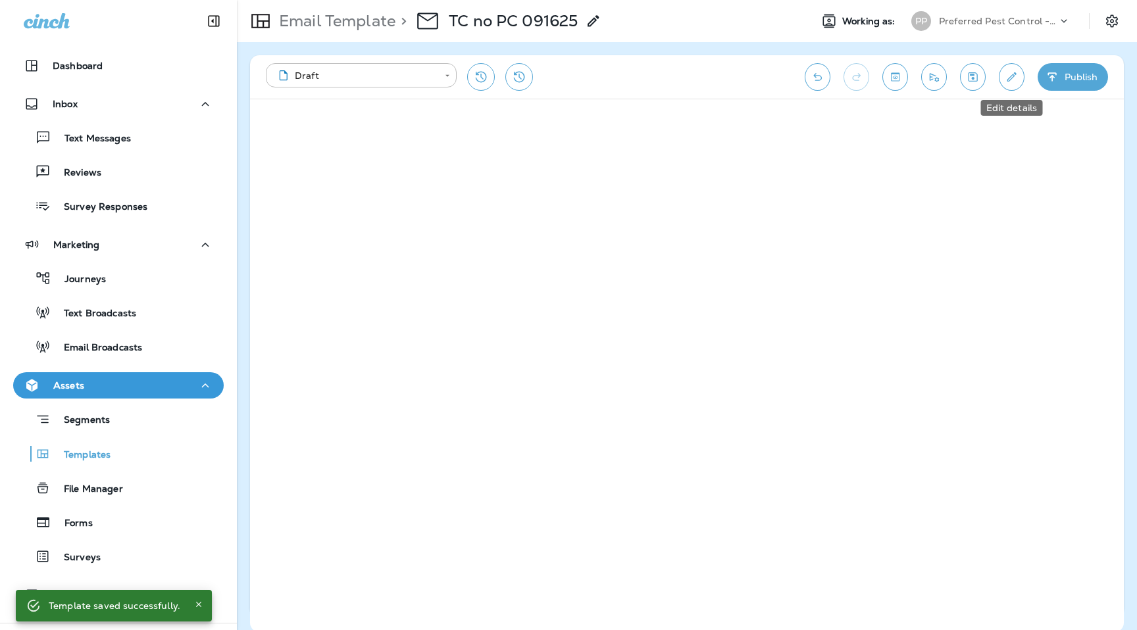
click at [1009, 86] on button "Edit details" at bounding box center [1012, 77] width 26 height 28
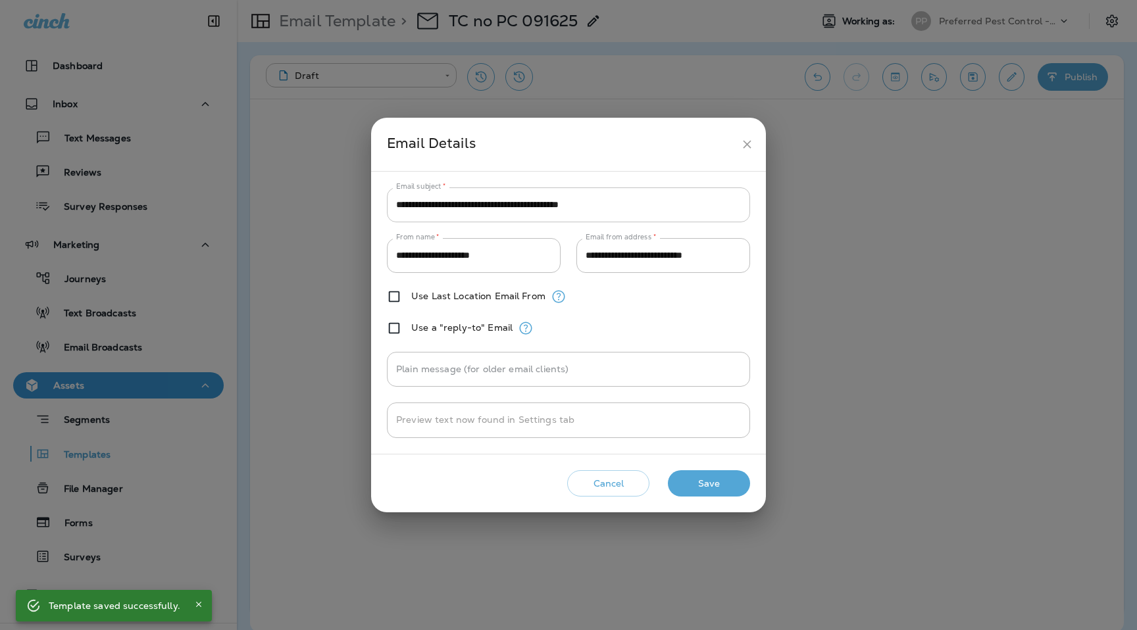
click at [631, 215] on input "**********" at bounding box center [568, 205] width 363 height 35
paste input "text"
type input "**********"
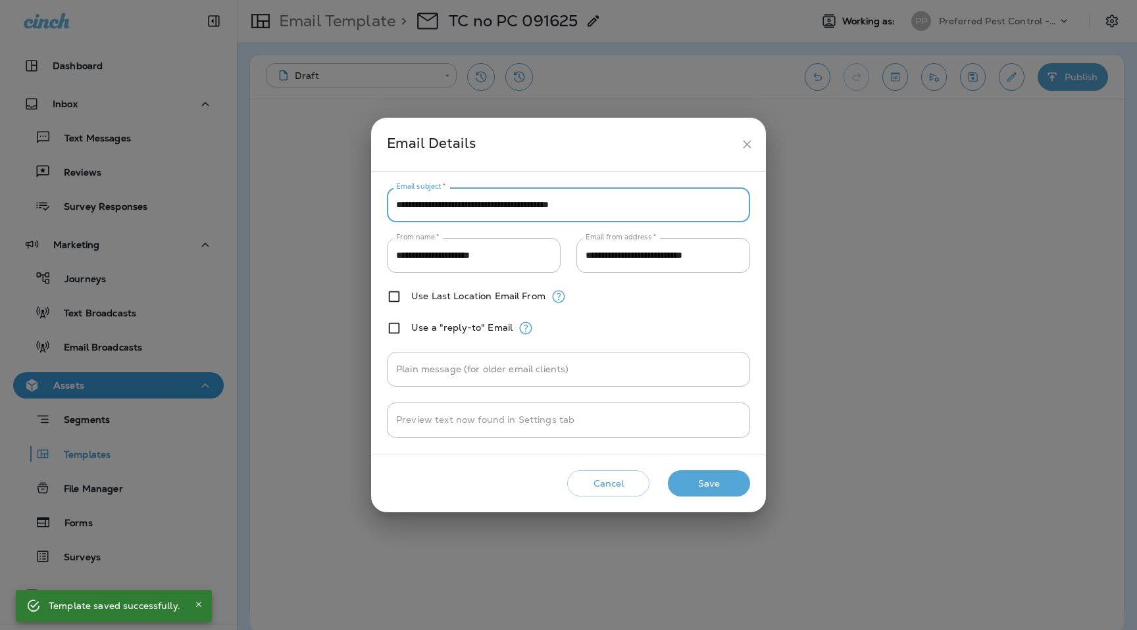
click at [711, 486] on button "Save" at bounding box center [709, 484] width 82 height 27
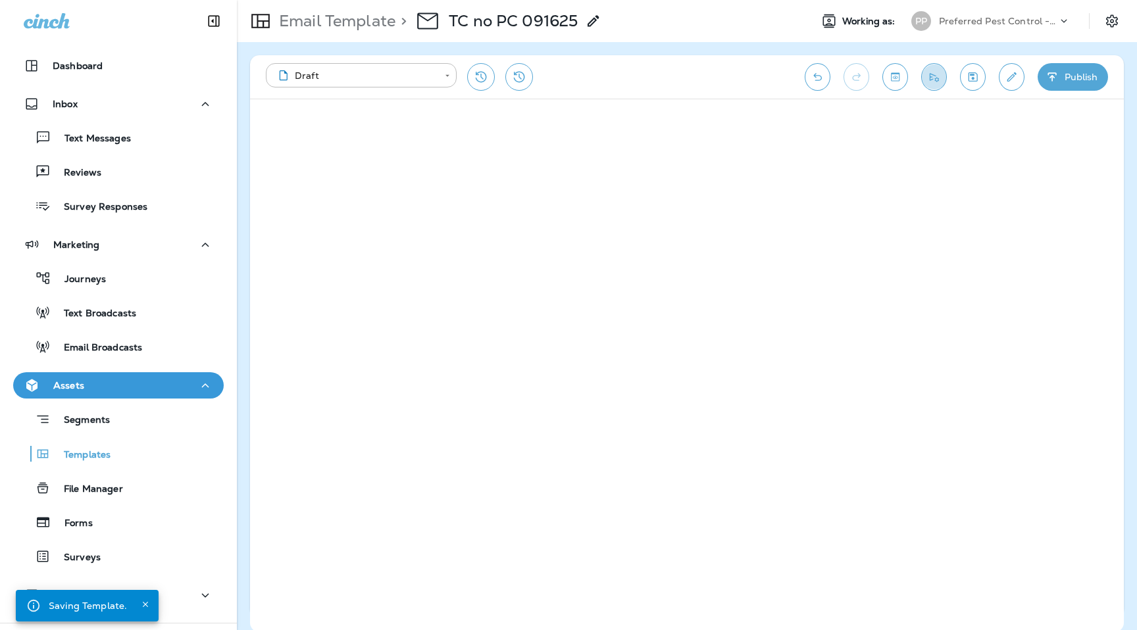
click at [935, 82] on icon "Send test email" at bounding box center [934, 76] width 14 height 13
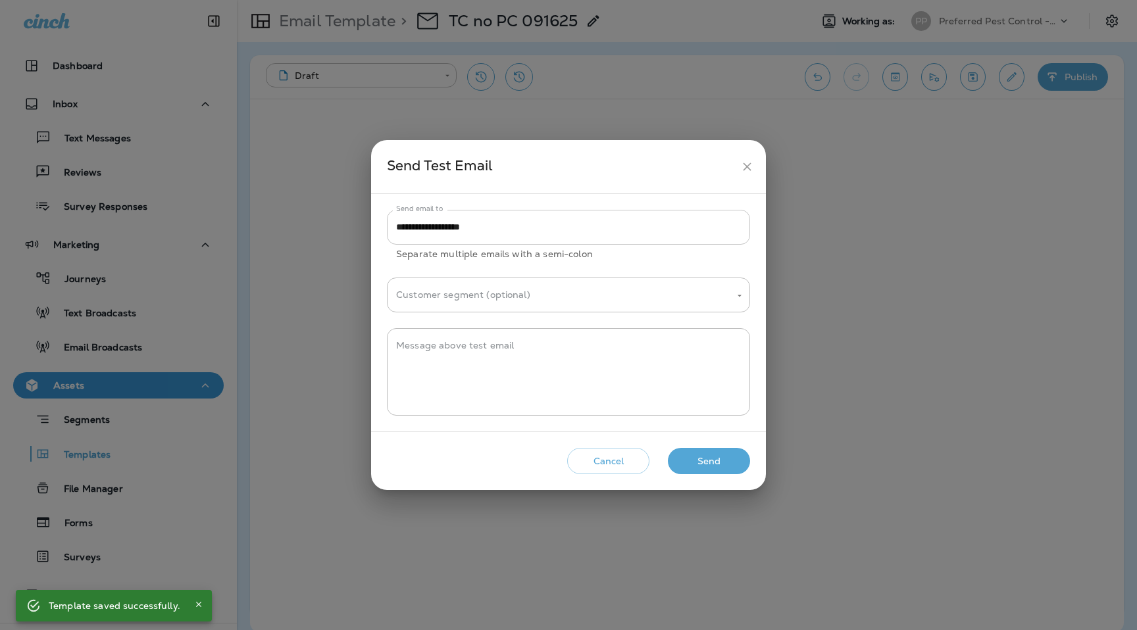
click at [609, 236] on input "**********" at bounding box center [568, 227] width 363 height 35
paste input "**********"
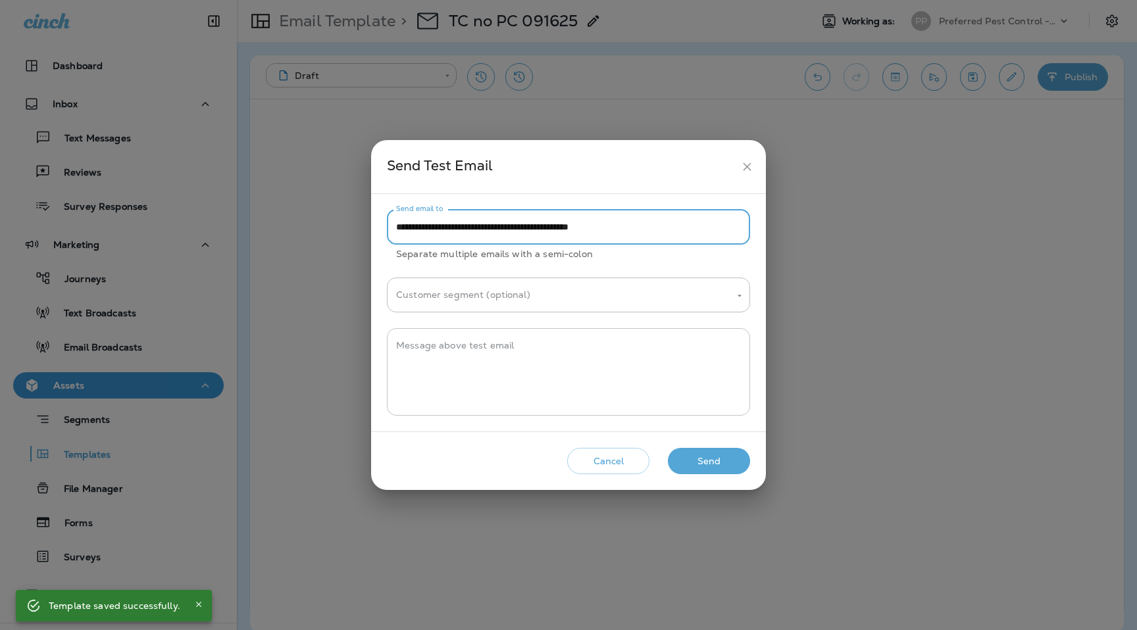
type input "**********"
click at [629, 348] on textarea "Message above test email" at bounding box center [568, 372] width 345 height 66
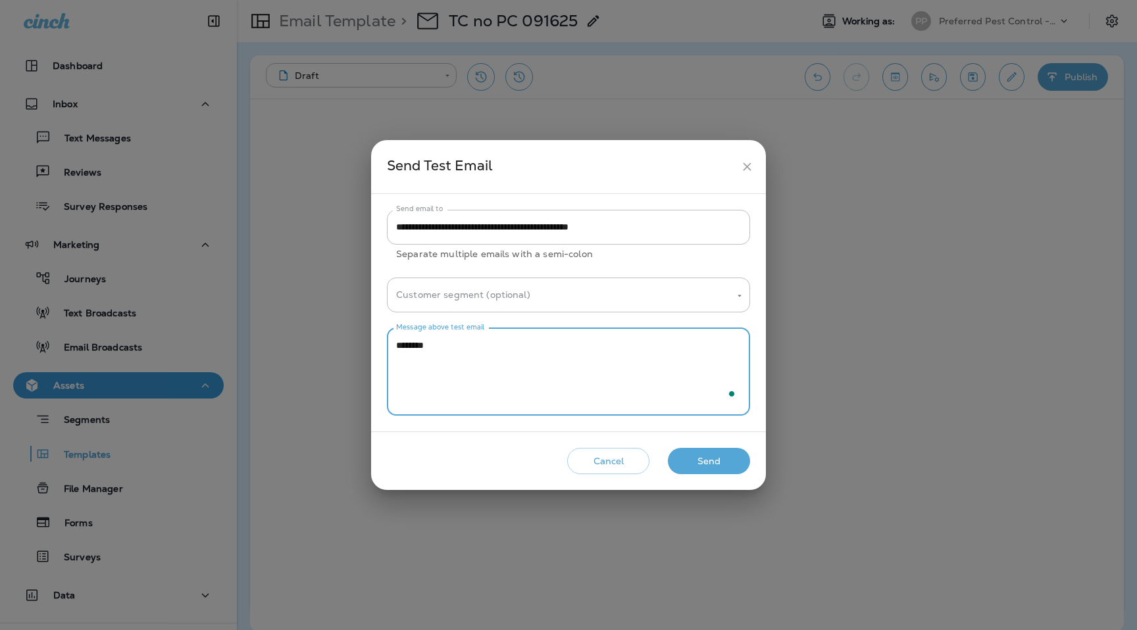
type textarea "********"
click at [750, 452] on div "Cancel Send" at bounding box center [569, 462] width 374 height 38
click at [710, 475] on div "Cancel Send" at bounding box center [569, 462] width 374 height 38
click at [710, 443] on div "Cancel Send" at bounding box center [569, 462] width 374 height 38
click at [709, 462] on button "Send" at bounding box center [709, 461] width 82 height 27
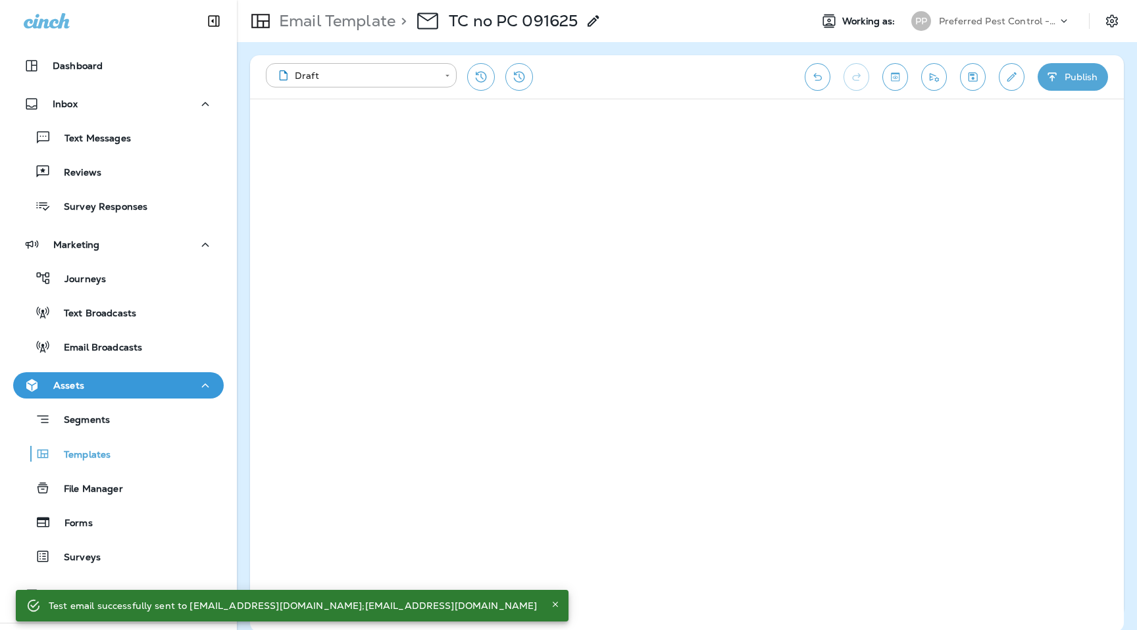
click at [970, 75] on icon "Save" at bounding box center [973, 76] width 9 height 9
click at [998, 20] on p "Preferred Pest Control - Palmetto" at bounding box center [998, 21] width 118 height 11
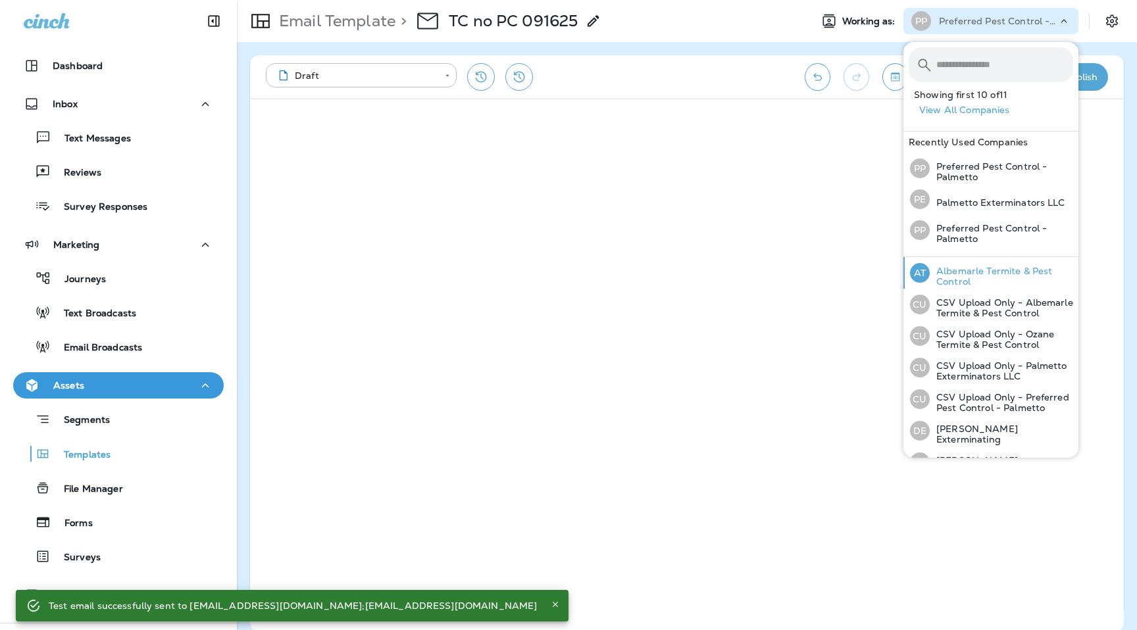
click at [975, 272] on p "Albemarle Termite & Pest Control" at bounding box center [1001, 276] width 143 height 21
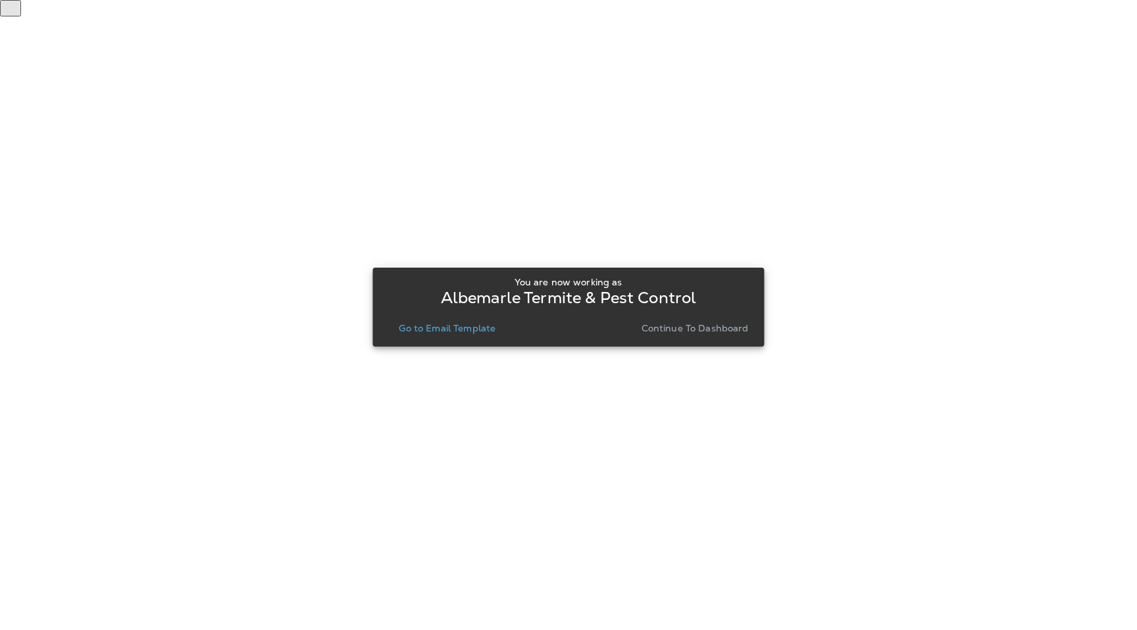
click at [476, 332] on p "Go to Email Template" at bounding box center [447, 328] width 97 height 11
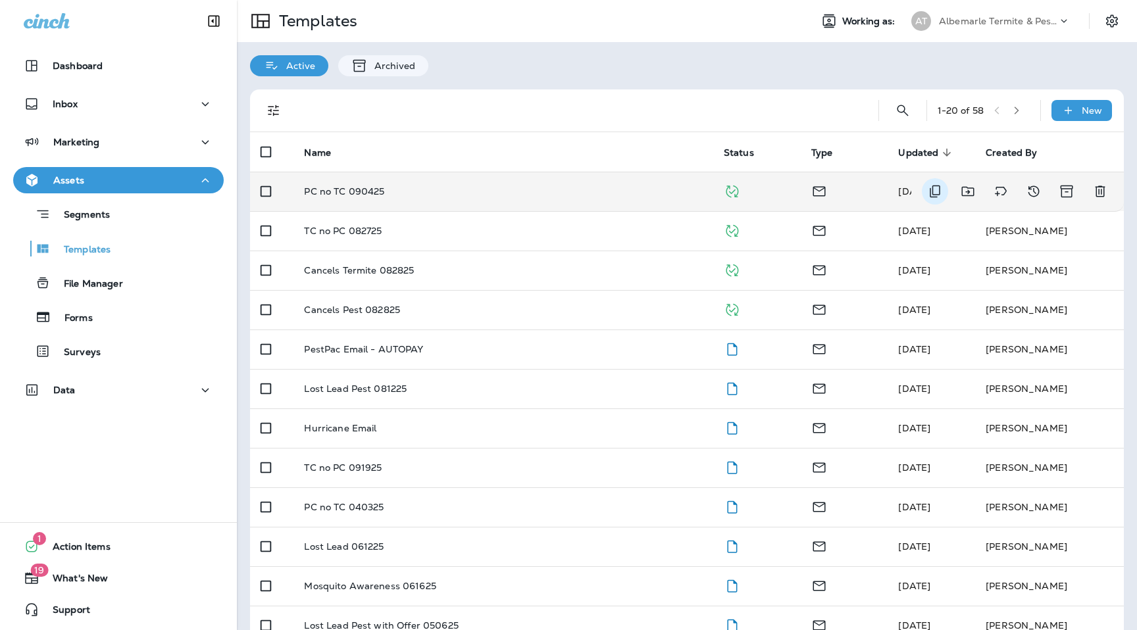
click at [933, 189] on icon "Duplicate" at bounding box center [935, 192] width 11 height 13
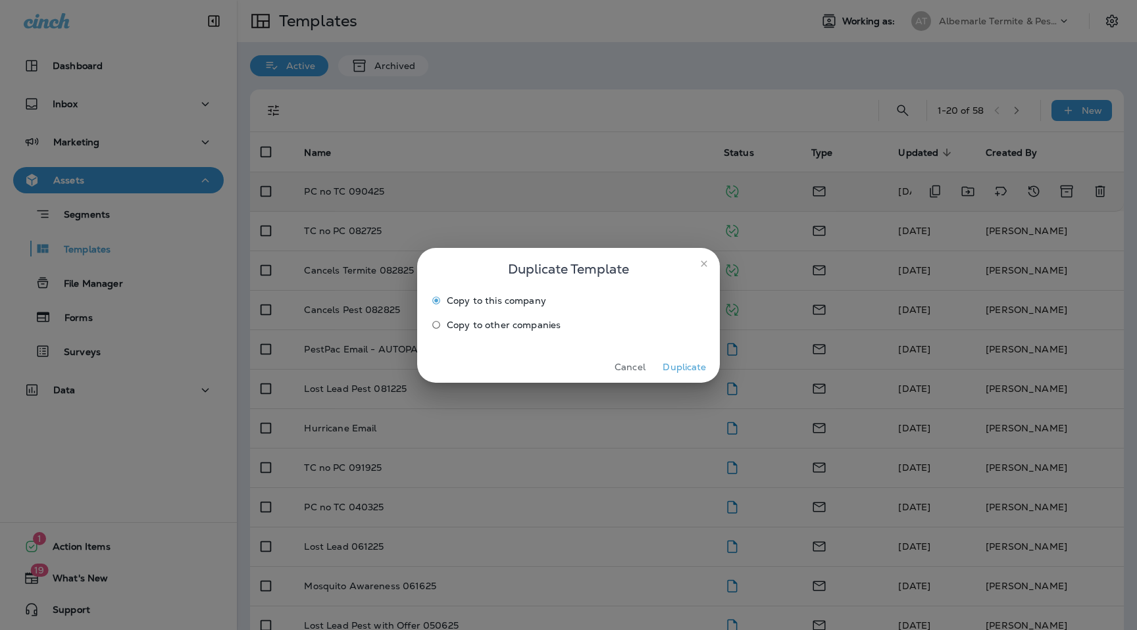
click at [686, 372] on button "Duplicate" at bounding box center [684, 367] width 49 height 20
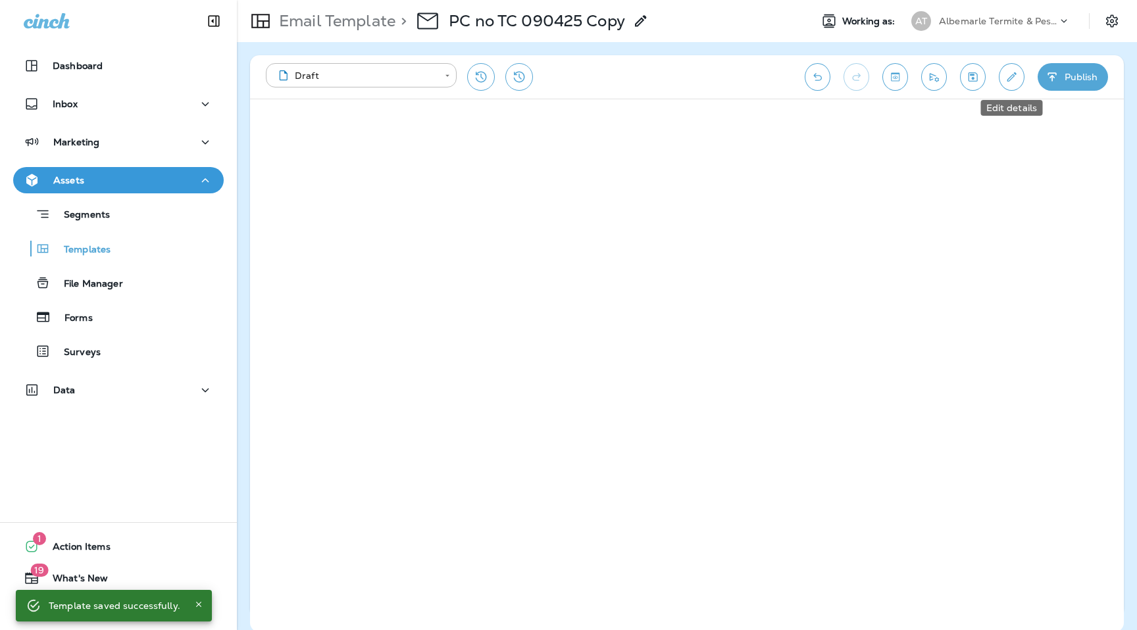
click at [1010, 79] on icon "Edit details" at bounding box center [1012, 76] width 14 height 13
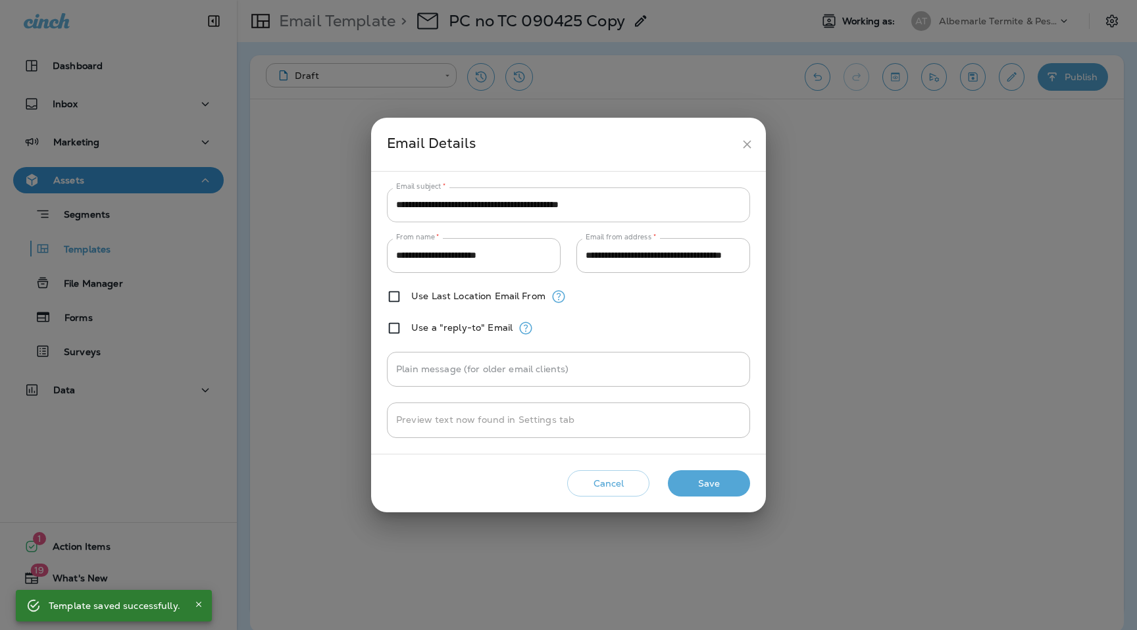
click at [478, 211] on input "**********" at bounding box center [568, 205] width 363 height 35
paste input "text"
type input "**********"
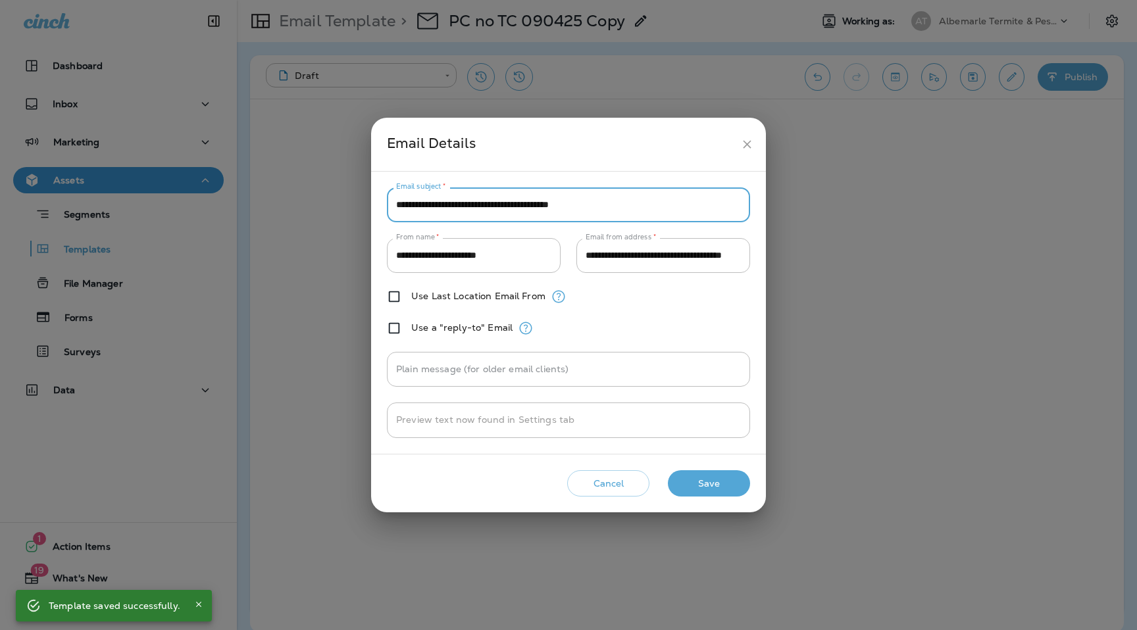
click at [726, 485] on button "Save" at bounding box center [709, 484] width 82 height 27
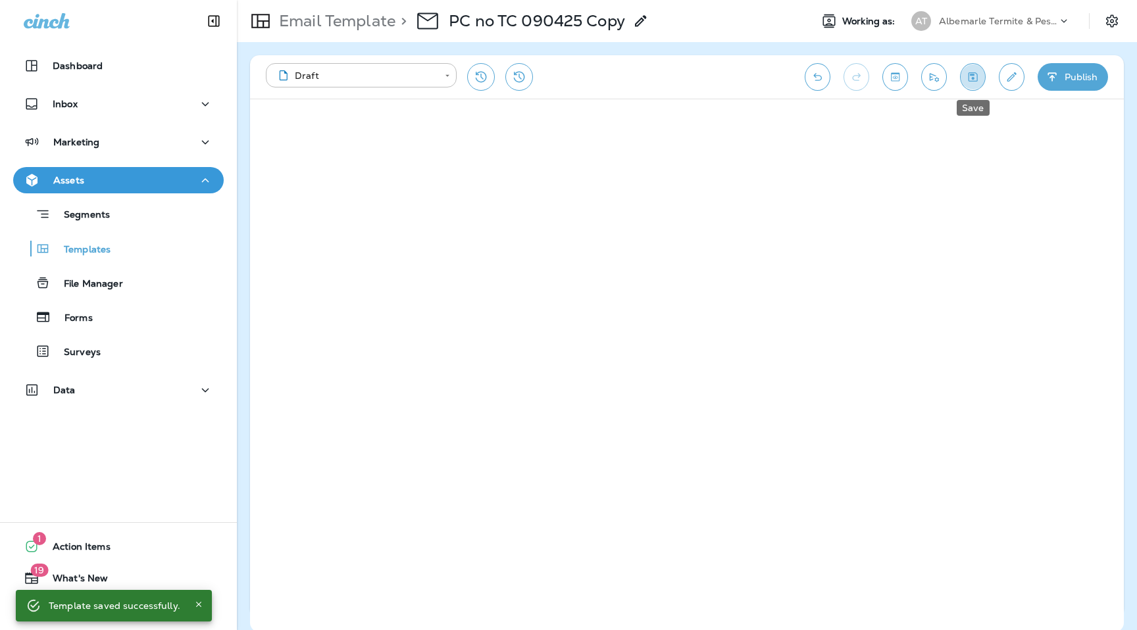
click at [975, 87] on button "Save" at bounding box center [973, 77] width 26 height 28
click at [933, 82] on icon "Send test email" at bounding box center [934, 76] width 14 height 13
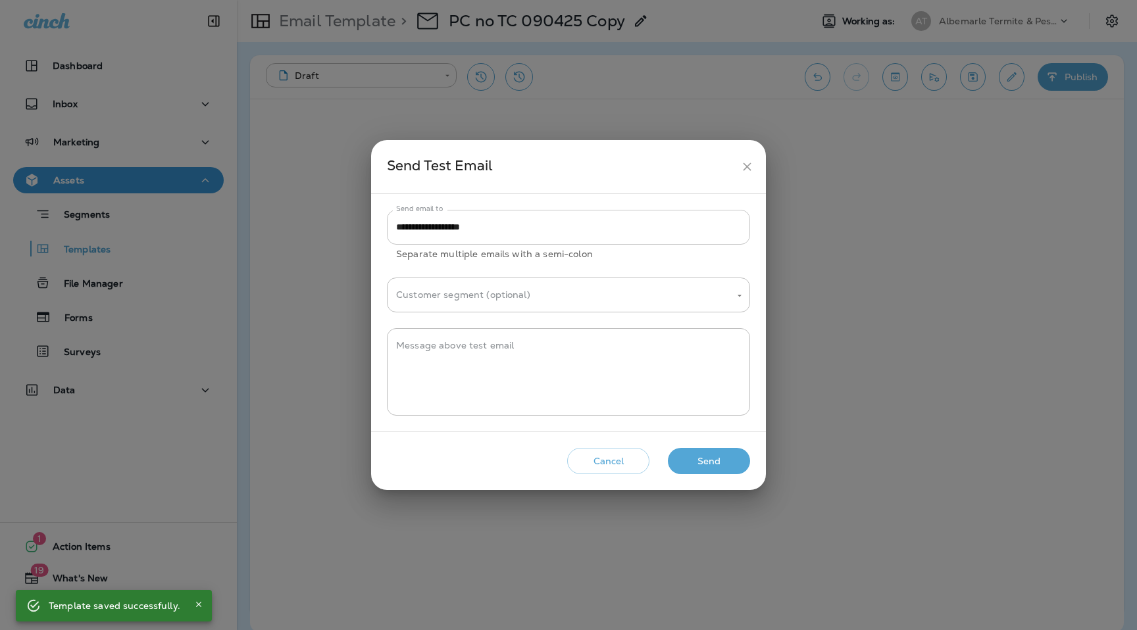
click at [515, 230] on input "**********" at bounding box center [568, 227] width 363 height 35
paste input "**********"
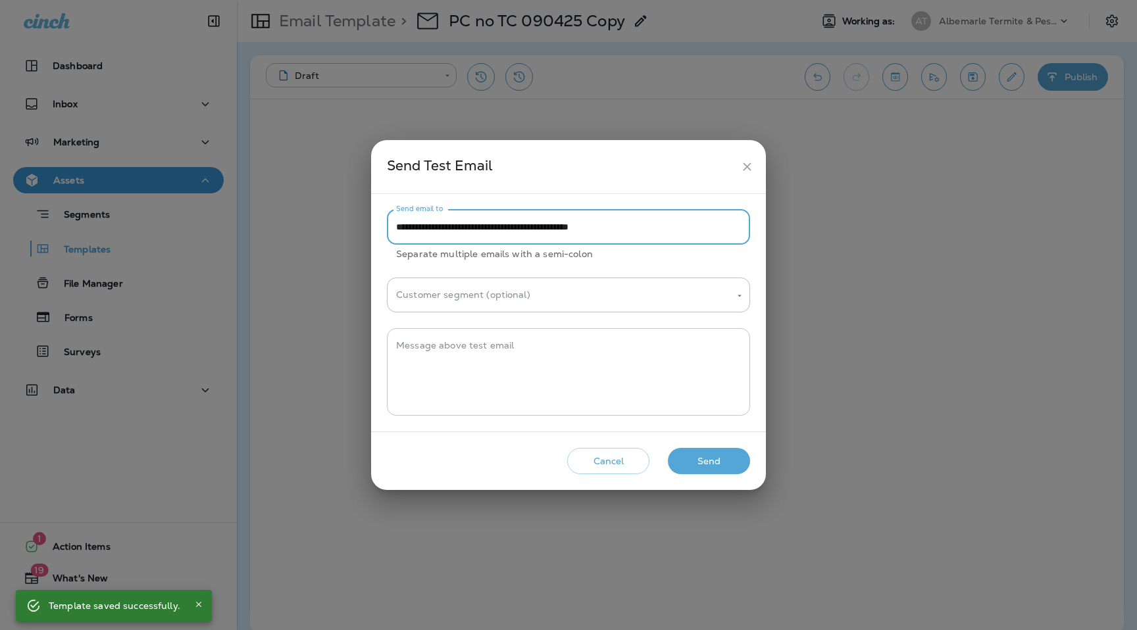
type input "**********"
click at [543, 367] on textarea "Message above test email" at bounding box center [568, 372] width 345 height 66
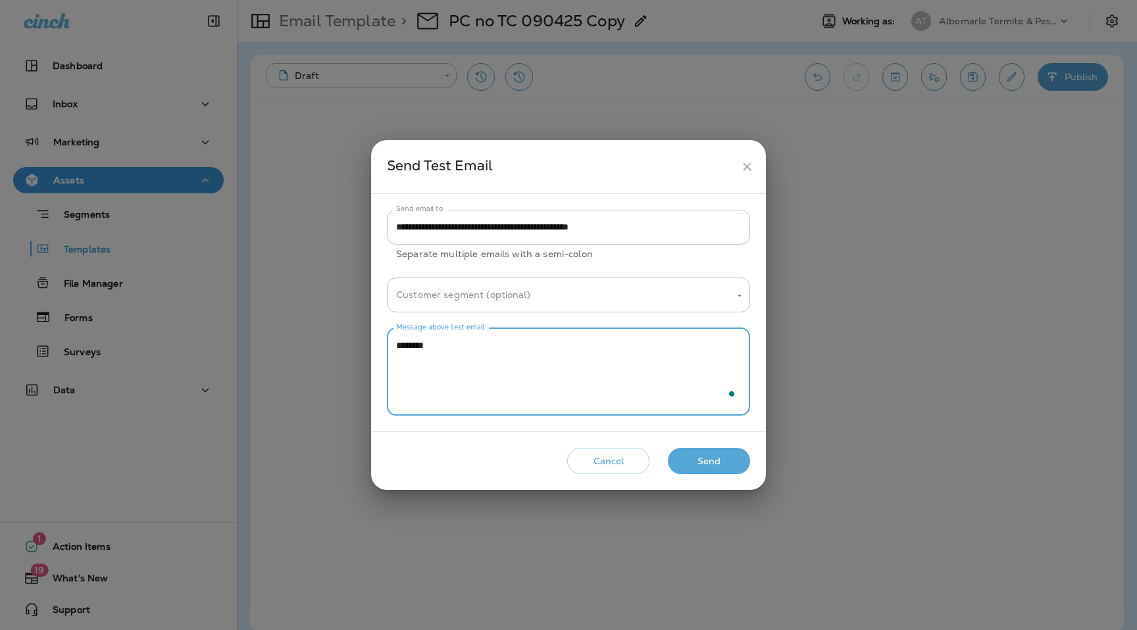
type textarea "********"
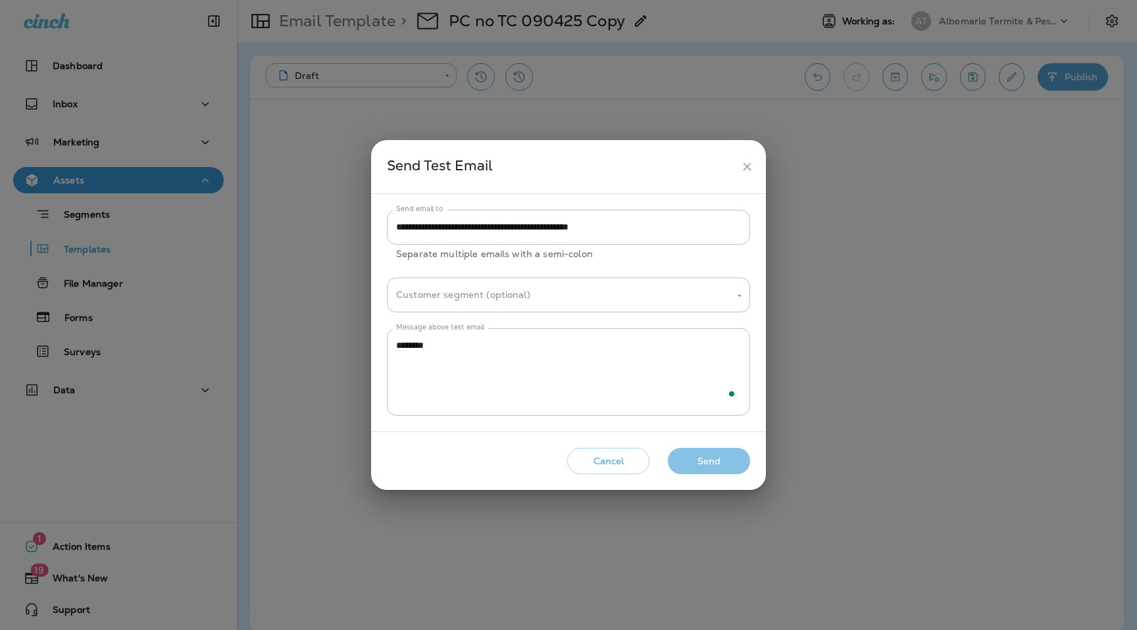
click at [726, 456] on button "Send" at bounding box center [709, 461] width 82 height 27
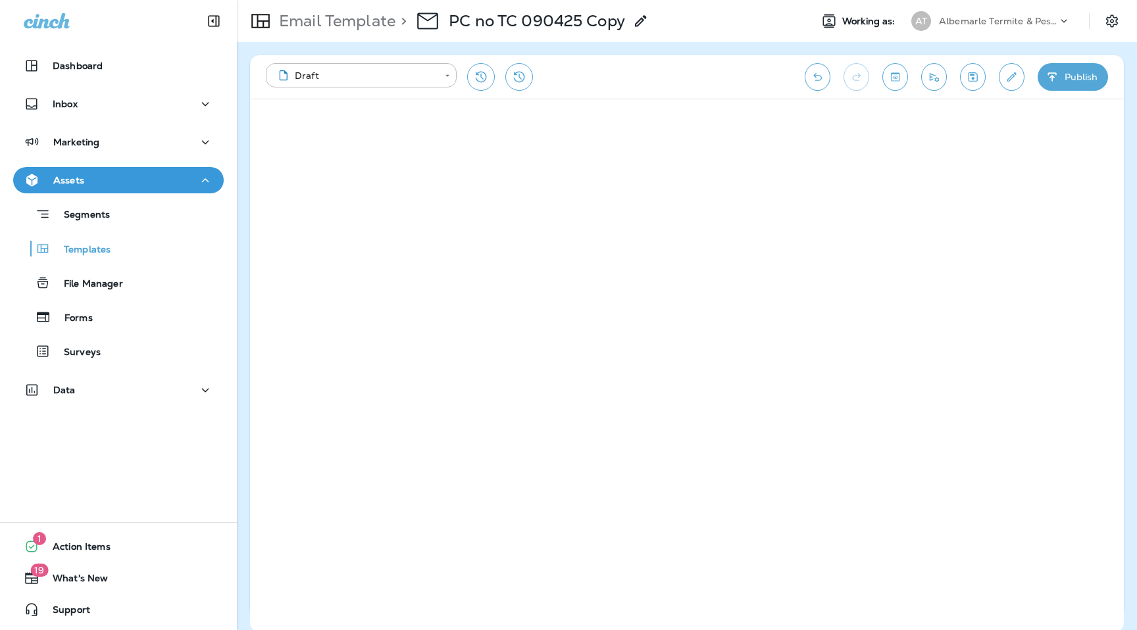
click at [975, 76] on icon "Save" at bounding box center [973, 76] width 14 height 13
click at [992, 25] on p "Albemarle Termite & Pest Control" at bounding box center [998, 21] width 118 height 11
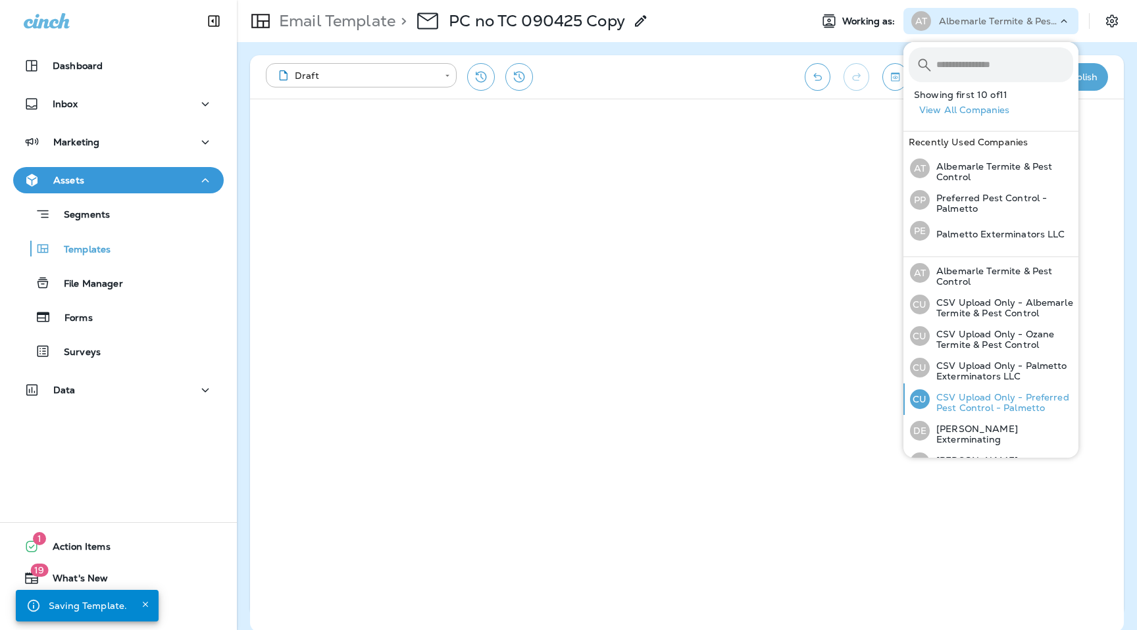
scroll to position [145, 0]
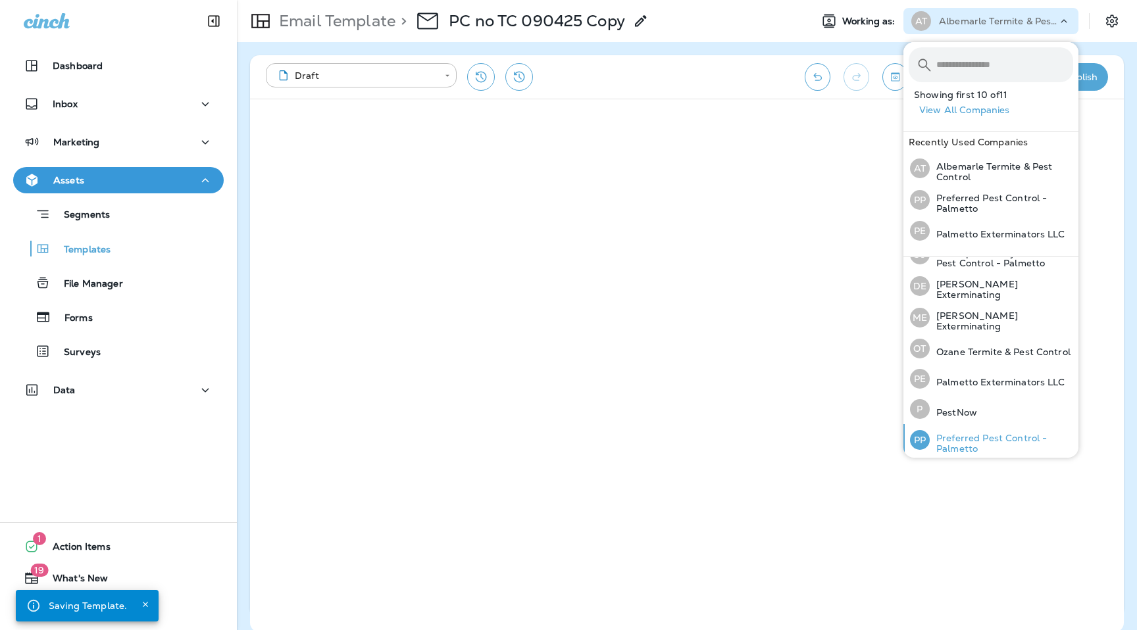
click at [983, 426] on div "PP Preferred Pest Control - Palmetto" at bounding box center [992, 440] width 174 height 32
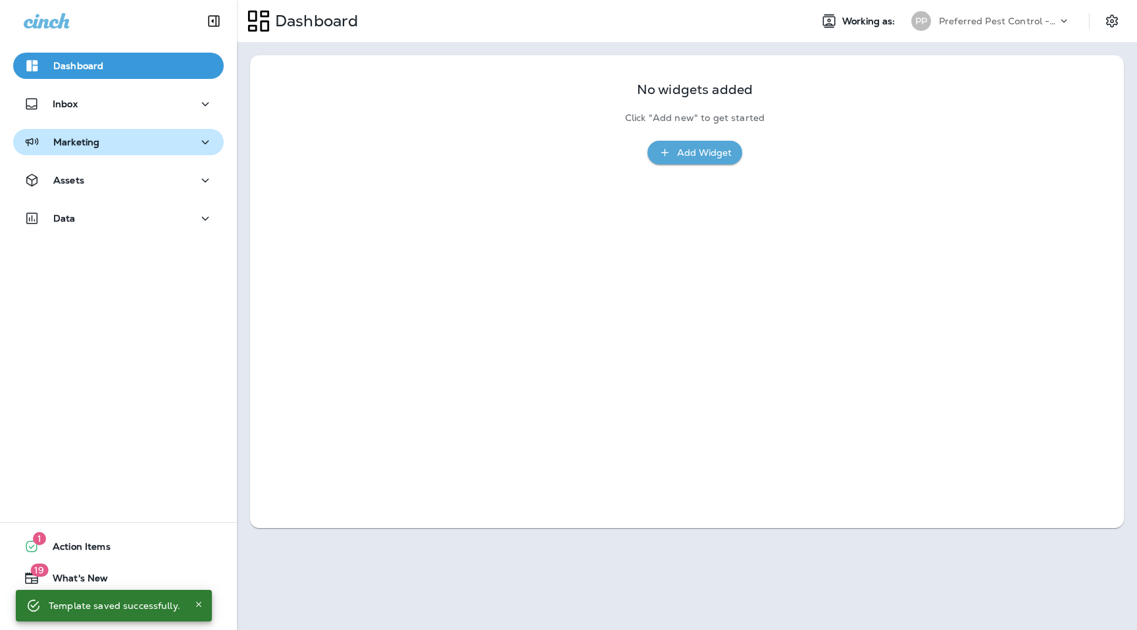
click at [71, 147] on p "Marketing" at bounding box center [76, 142] width 46 height 11
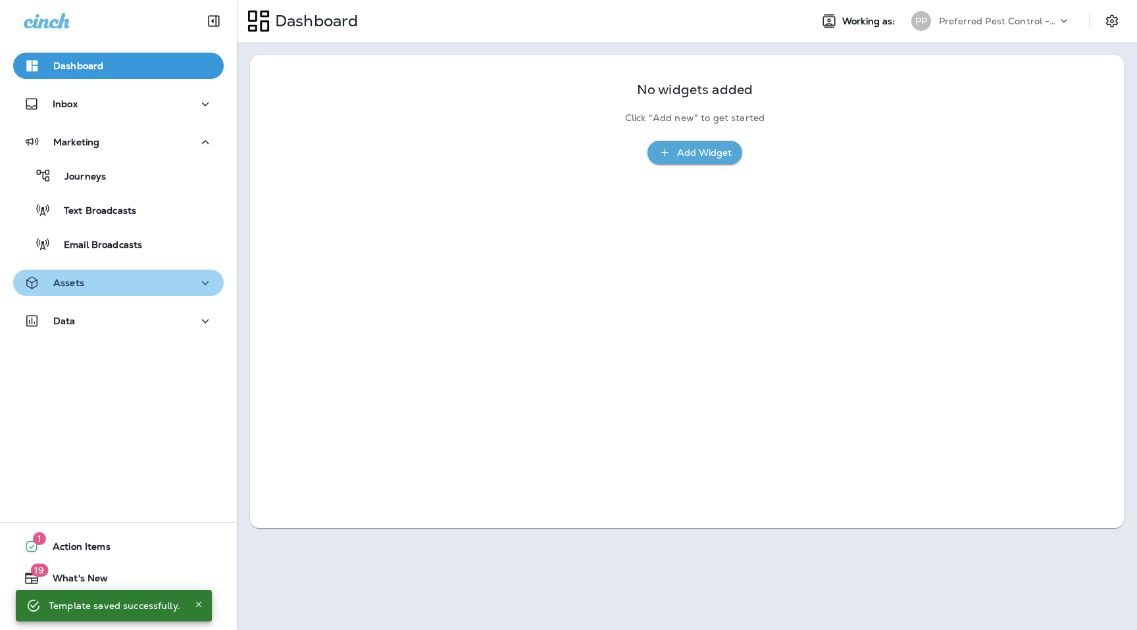
click at [74, 287] on p "Assets" at bounding box center [68, 283] width 31 height 11
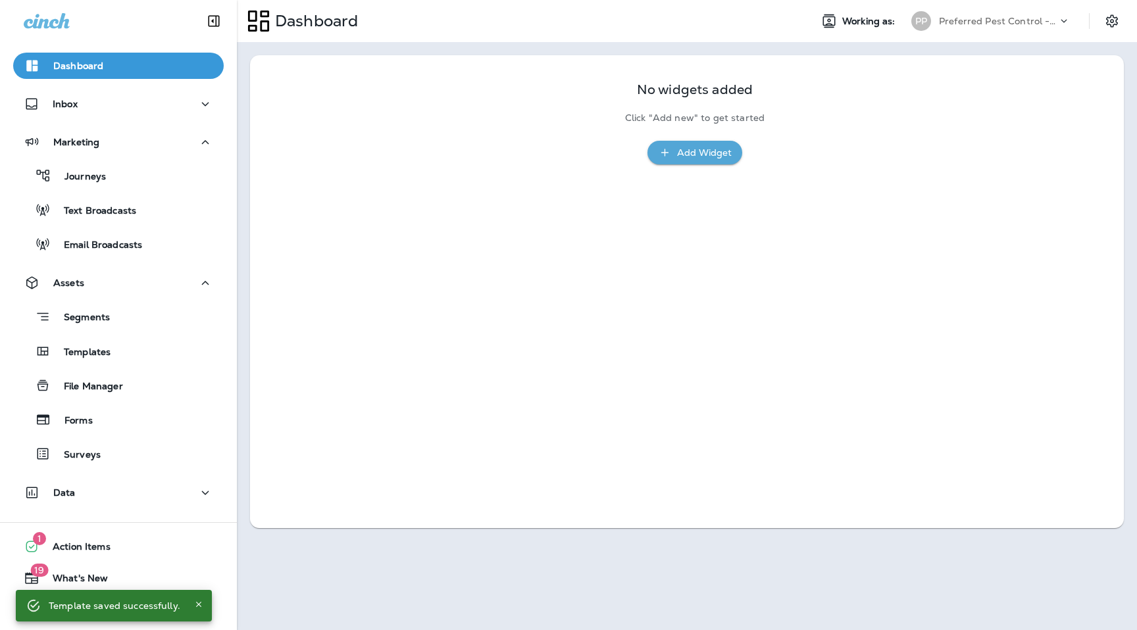
click at [88, 369] on div "Segments Templates File Manager Forms Surveys" at bounding box center [118, 382] width 211 height 172
click at [91, 349] on p "Templates" at bounding box center [81, 353] width 60 height 13
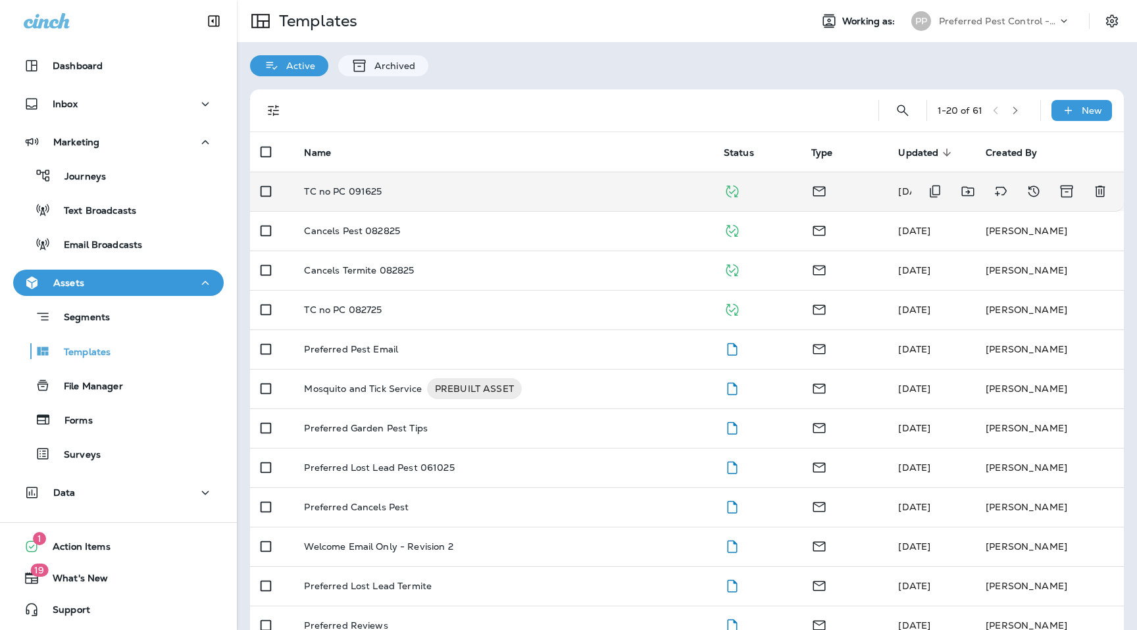
click at [367, 199] on td "TC no PC 091625" at bounding box center [503, 191] width 419 height 39
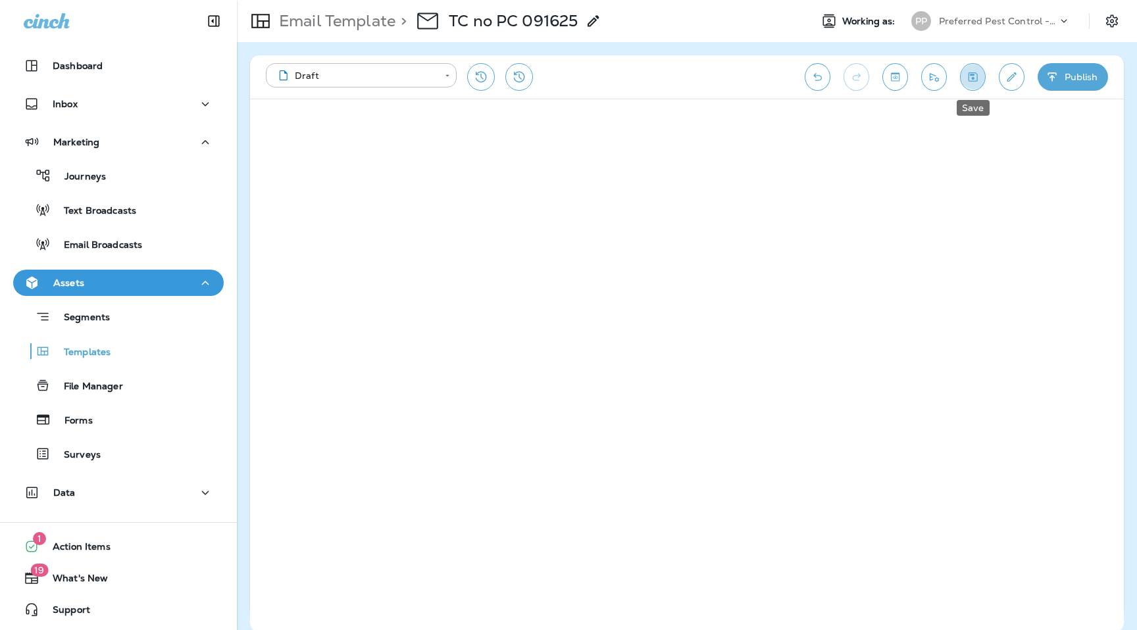
click at [971, 75] on icon "Save" at bounding box center [973, 76] width 9 height 9
click at [933, 84] on button "Send test email" at bounding box center [934, 77] width 26 height 28
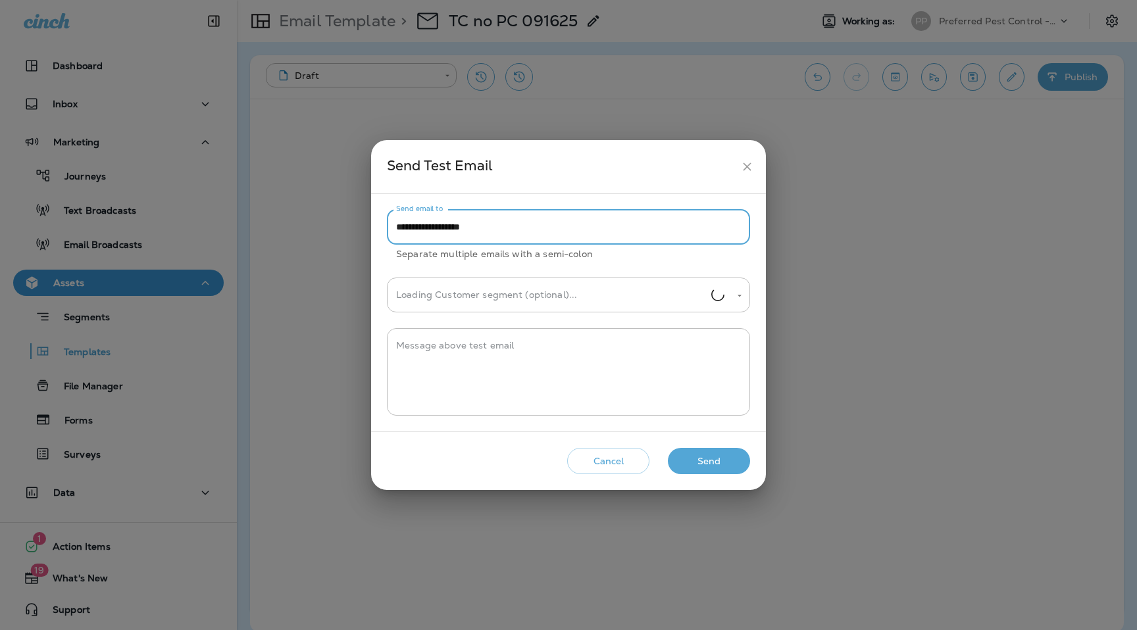
click at [538, 226] on input "**********" at bounding box center [568, 227] width 363 height 35
paste input "**********"
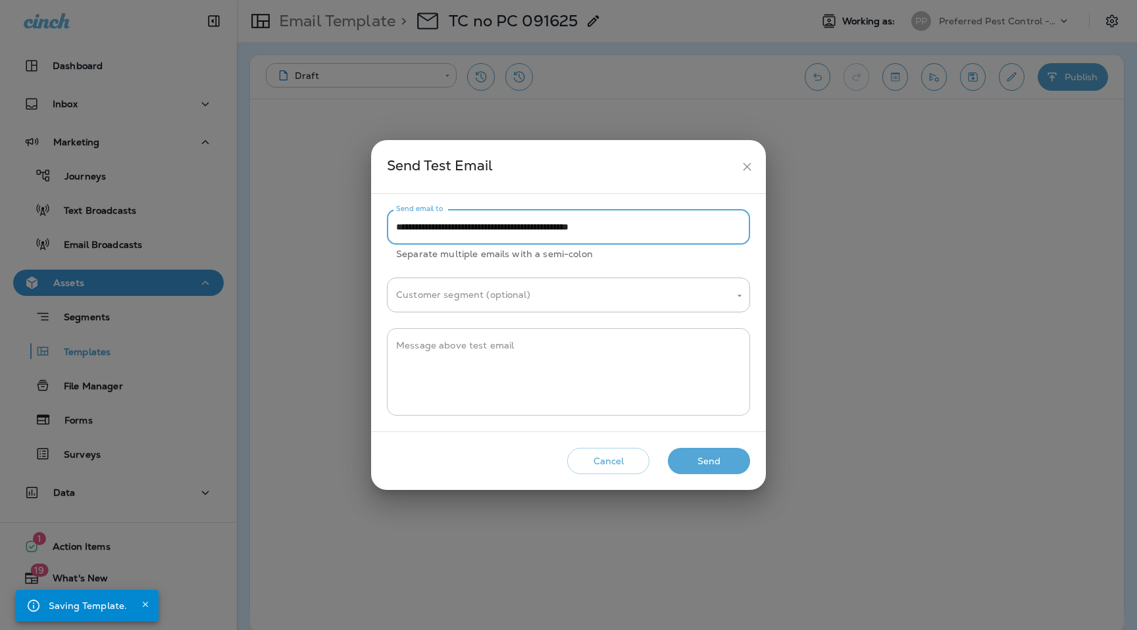
type input "**********"
click at [557, 361] on textarea "Message above test email" at bounding box center [568, 372] width 345 height 66
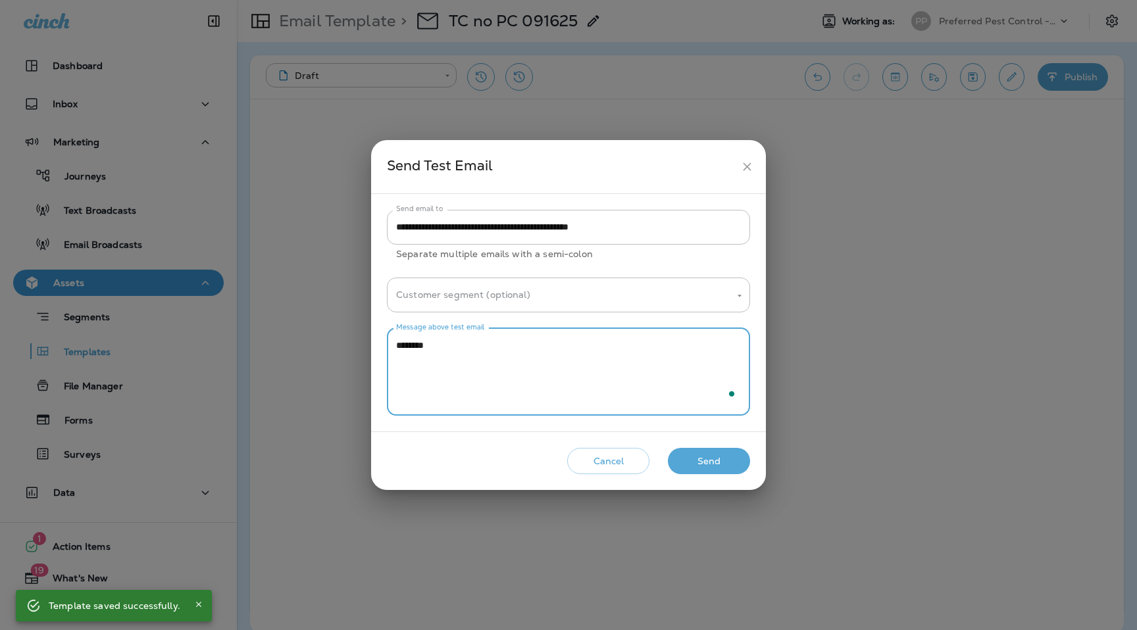
type textarea "********"
click at [703, 469] on button "Send" at bounding box center [709, 461] width 82 height 27
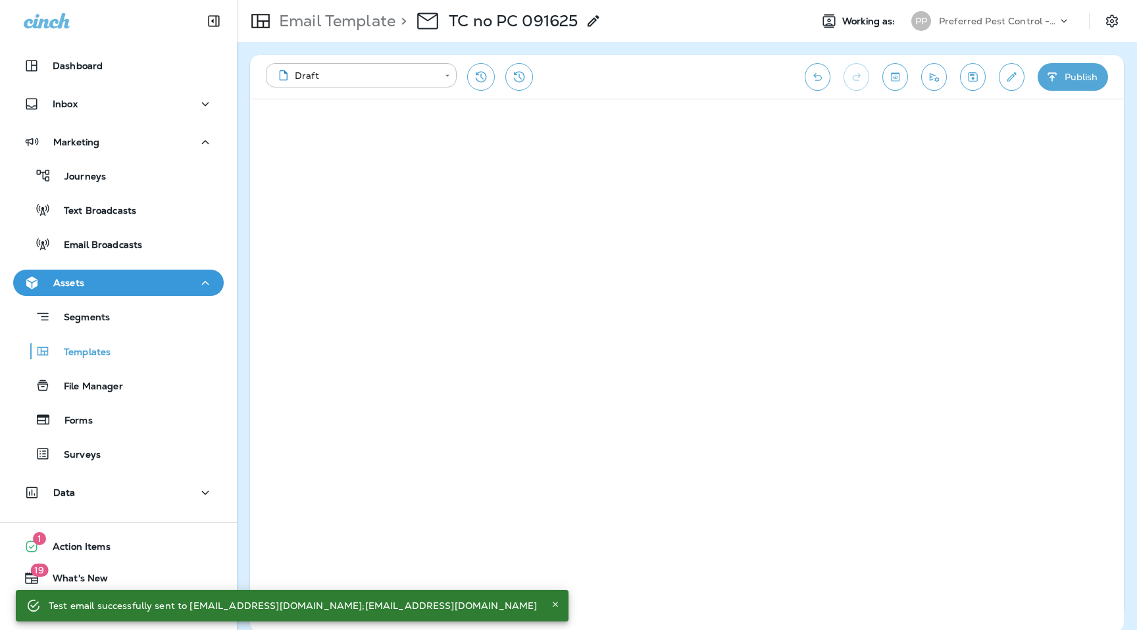
click at [965, 24] on p "Preferred Pest Control - Palmetto" at bounding box center [998, 21] width 118 height 11
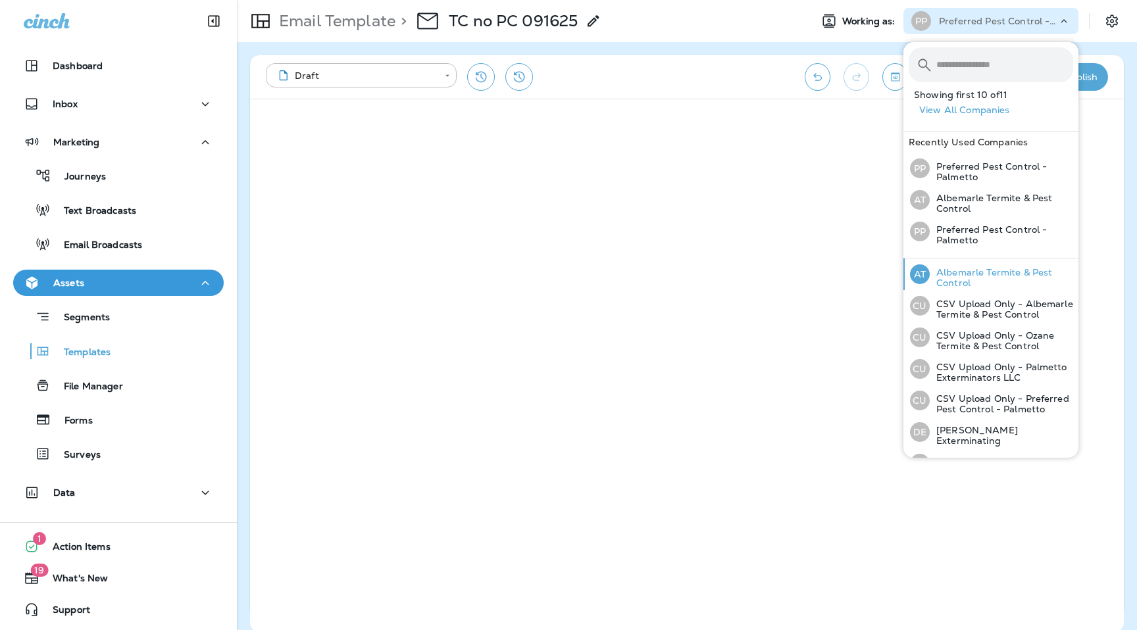
click at [986, 274] on p "Albemarle Termite & Pest Control" at bounding box center [1001, 277] width 143 height 21
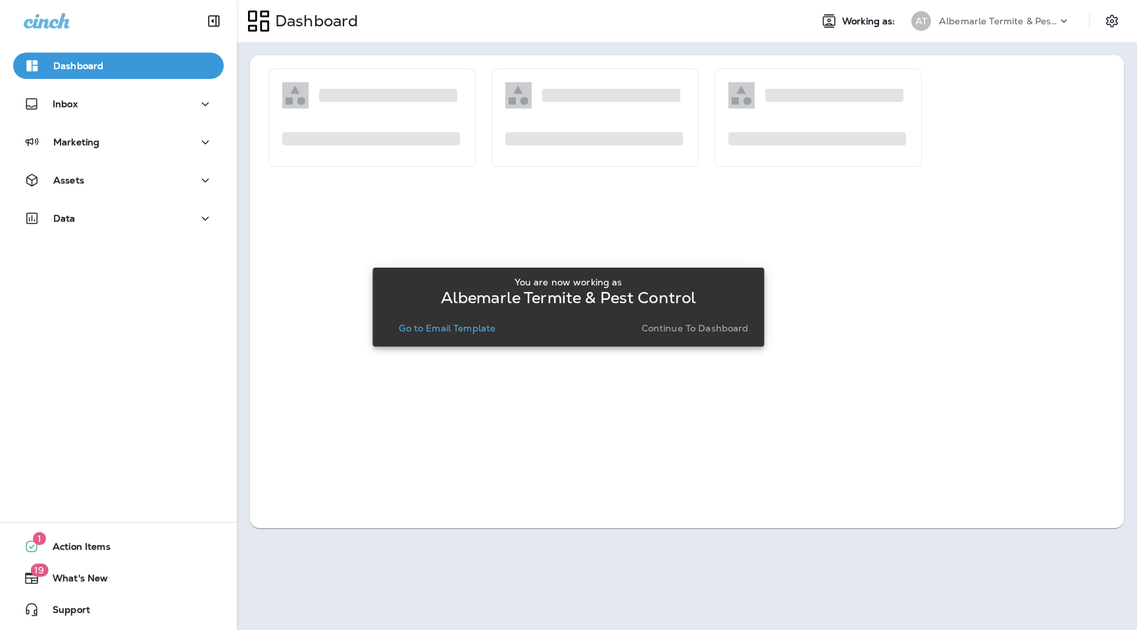
click at [442, 314] on div "You are now working as Albemarle Termite & Pest Control Go to Email Template Co…" at bounding box center [568, 307] width 371 height 61
click at [442, 334] on p "Go to Email Template" at bounding box center [447, 328] width 97 height 11
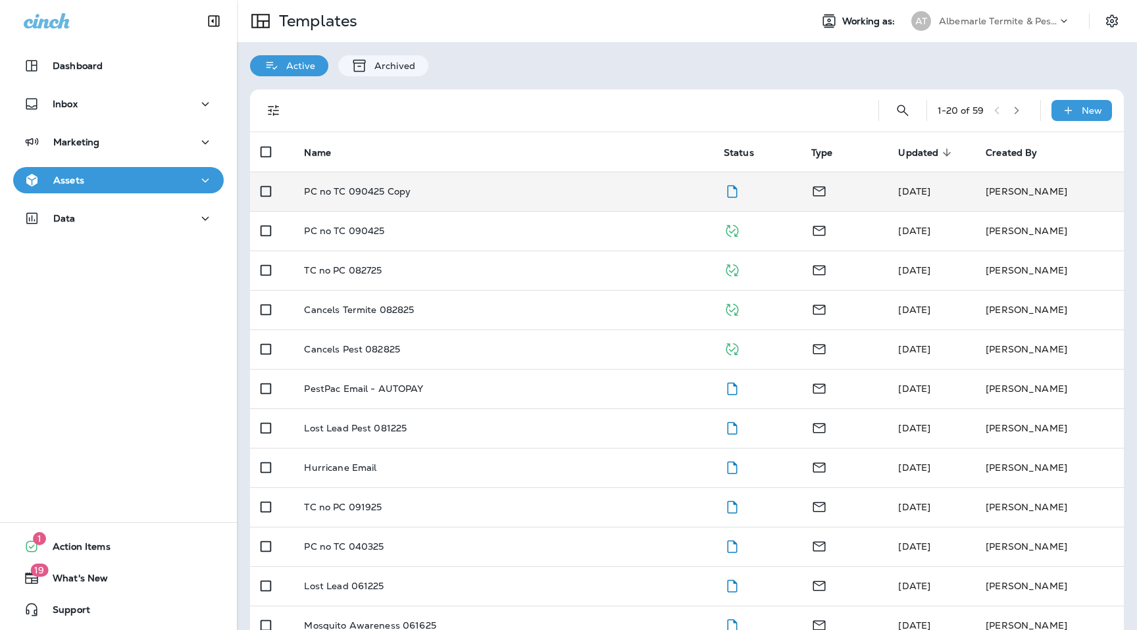
click at [380, 195] on p "PC no TC 090425 Copy" at bounding box center [357, 191] width 107 height 11
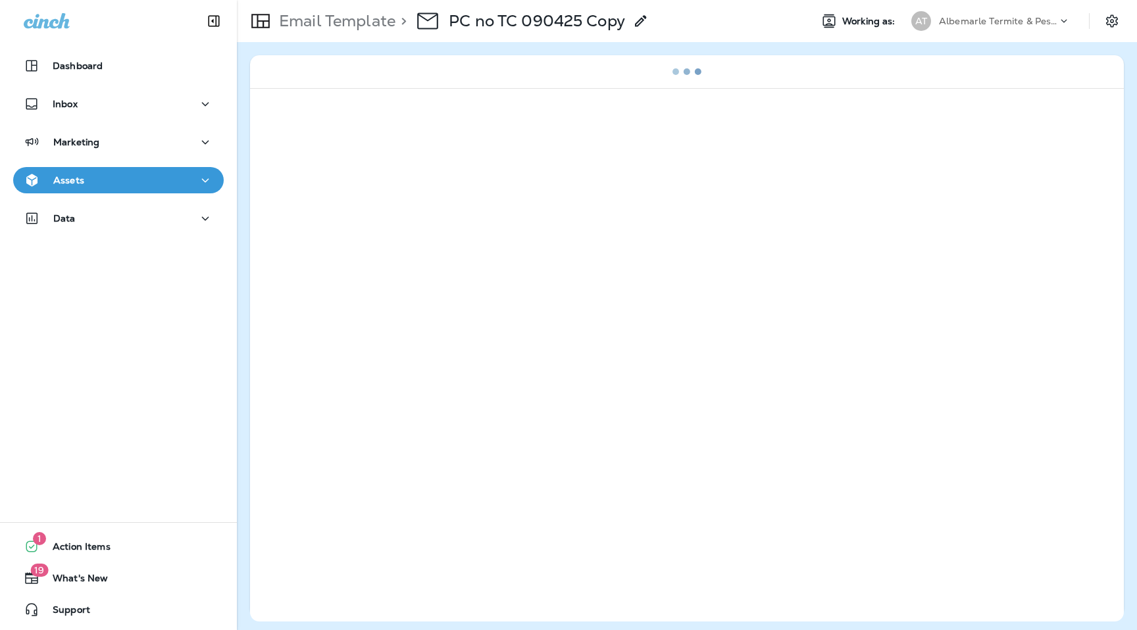
click at [644, 21] on use at bounding box center [640, 20] width 11 height 11
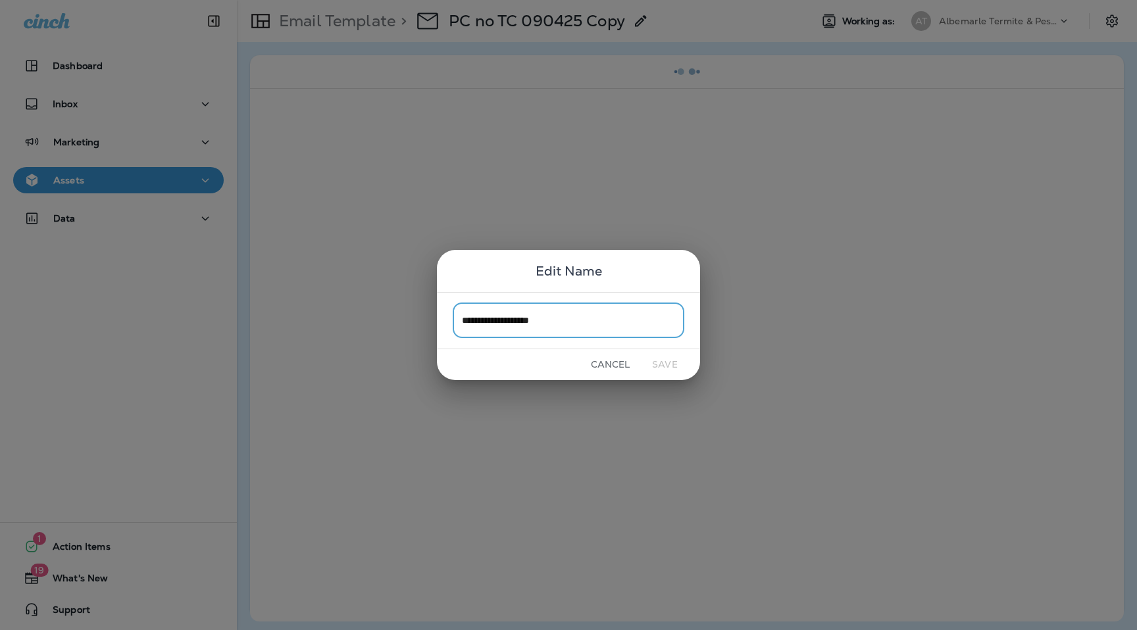
click at [579, 315] on input "**********" at bounding box center [569, 320] width 232 height 35
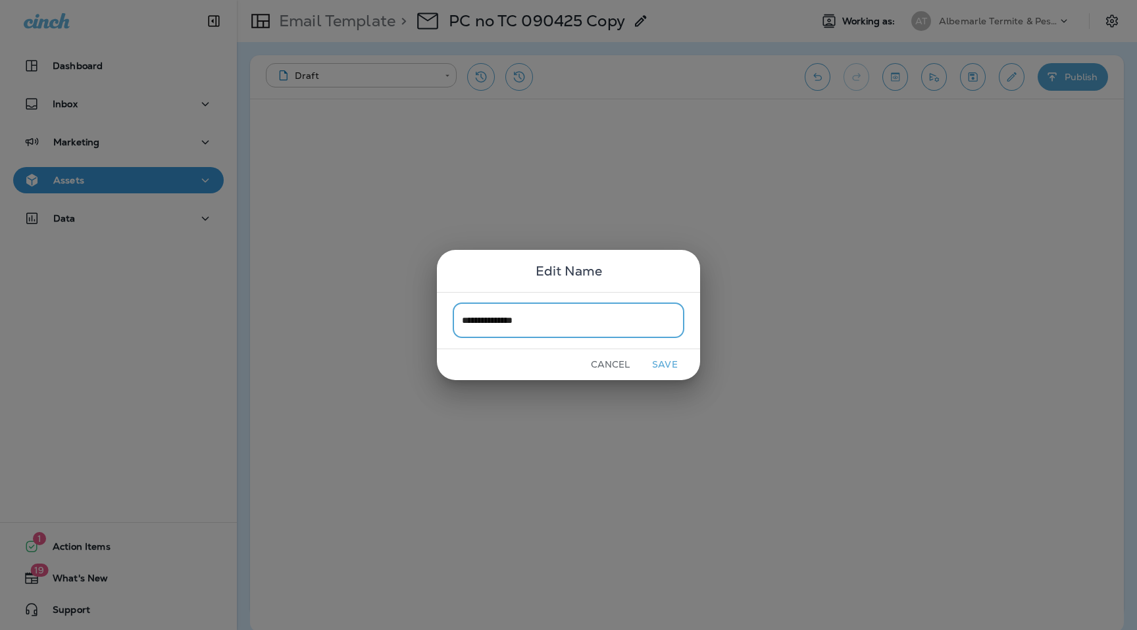
click at [532, 324] on input "**********" at bounding box center [569, 320] width 232 height 35
drag, startPoint x: 503, startPoint y: 323, endPoint x: 366, endPoint y: 324, distance: 137.5
click at [366, 324] on div "**********" at bounding box center [568, 315] width 1137 height 630
type input "**********"
click at [679, 361] on button "Save" at bounding box center [664, 365] width 49 height 20
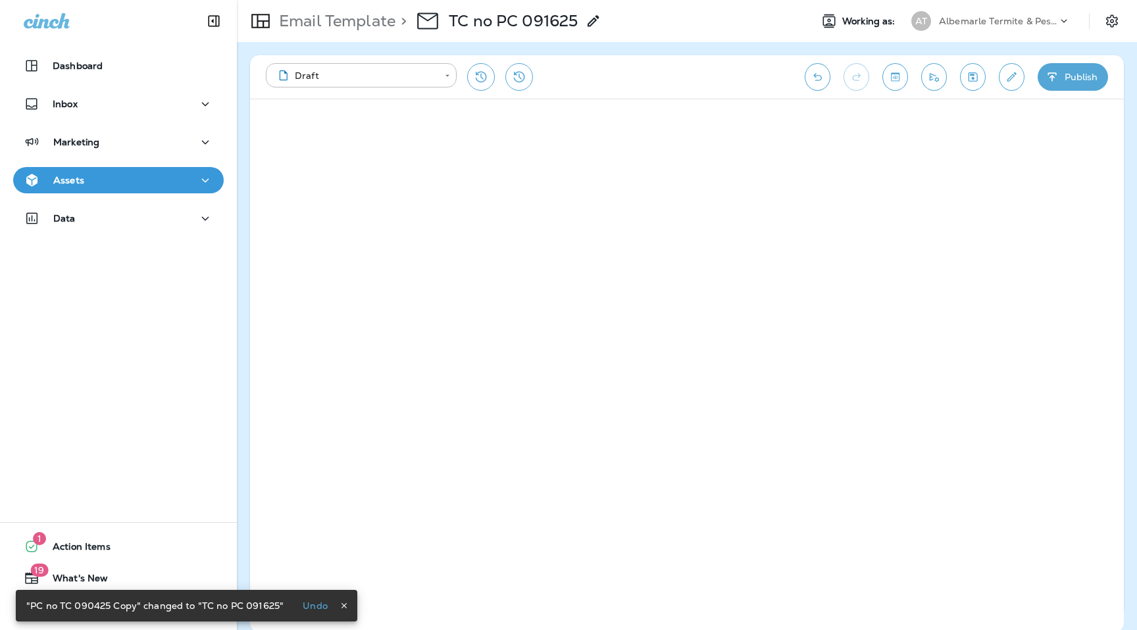
click at [1023, 24] on p "Albemarle Termite & Pest Control" at bounding box center [998, 21] width 118 height 11
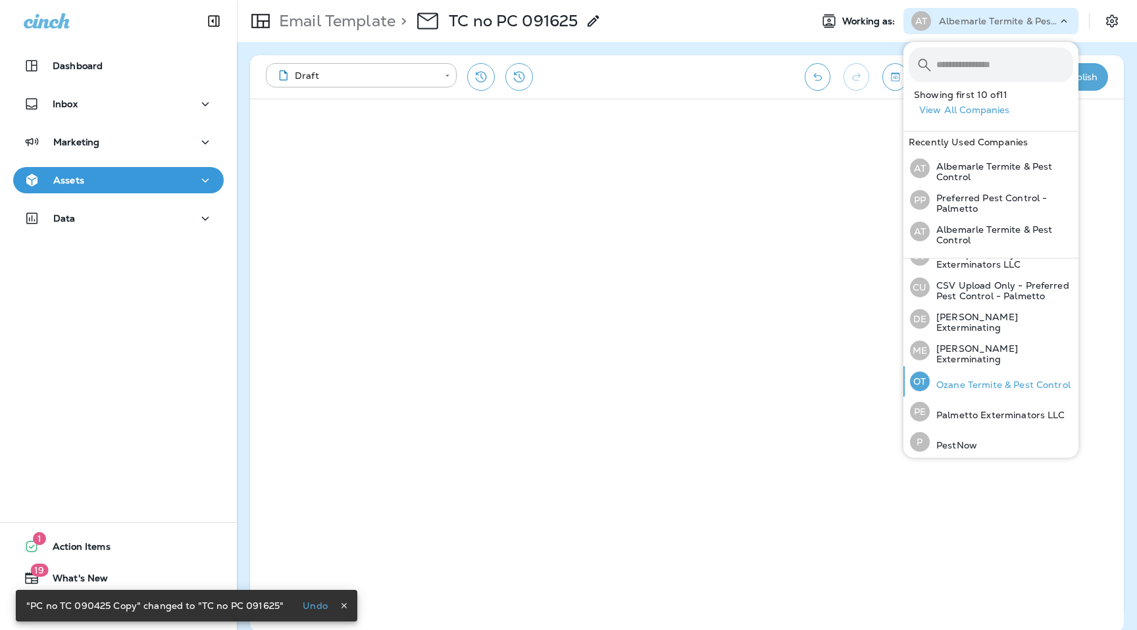
scroll to position [134, 0]
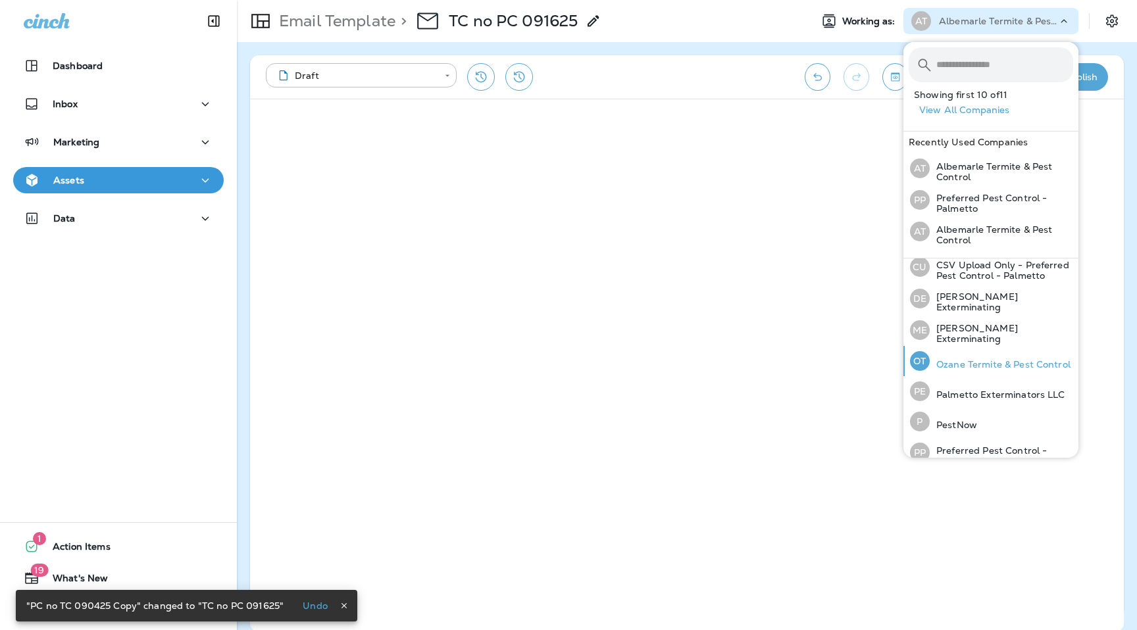
click at [967, 370] on div "OT Ozane Termite & Pest Control" at bounding box center [990, 361] width 171 height 30
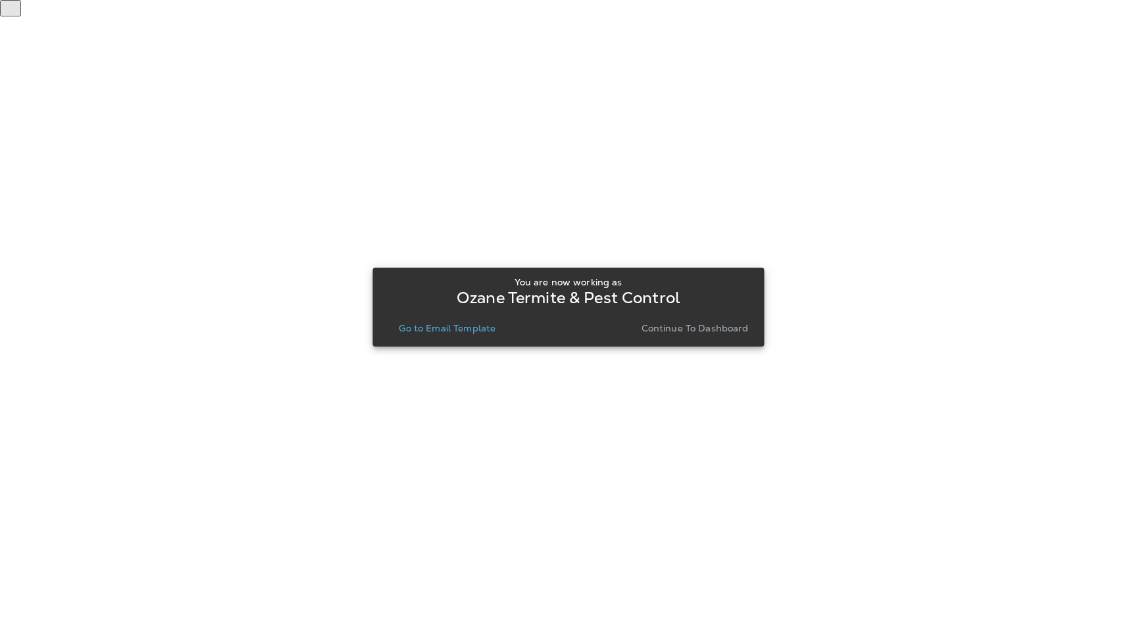
click at [469, 338] on div "You are now working as Ozane Termite & Pest Control Go to Email Template Contin…" at bounding box center [568, 307] width 371 height 71
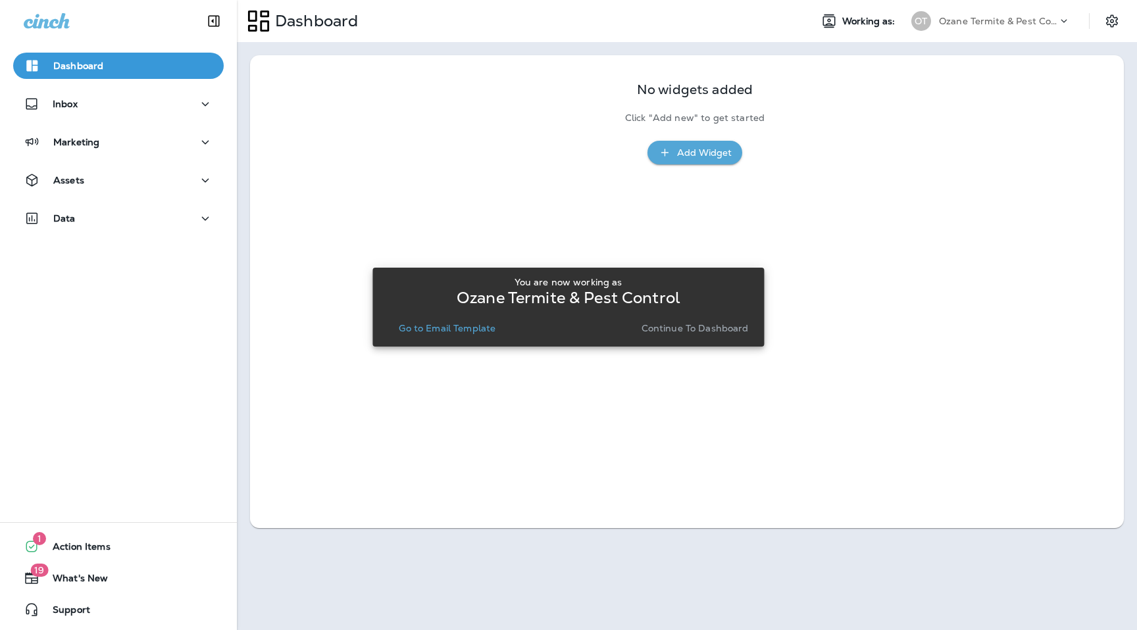
click at [479, 330] on p "Go to Email Template" at bounding box center [447, 328] width 97 height 11
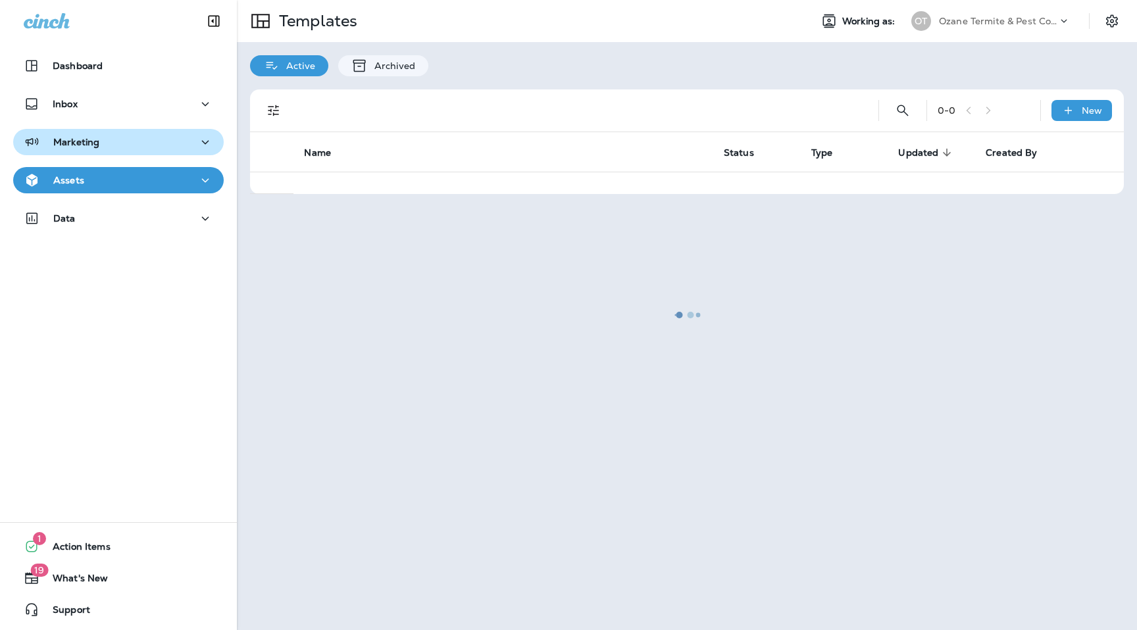
click at [127, 137] on div "Marketing" at bounding box center [119, 142] width 190 height 16
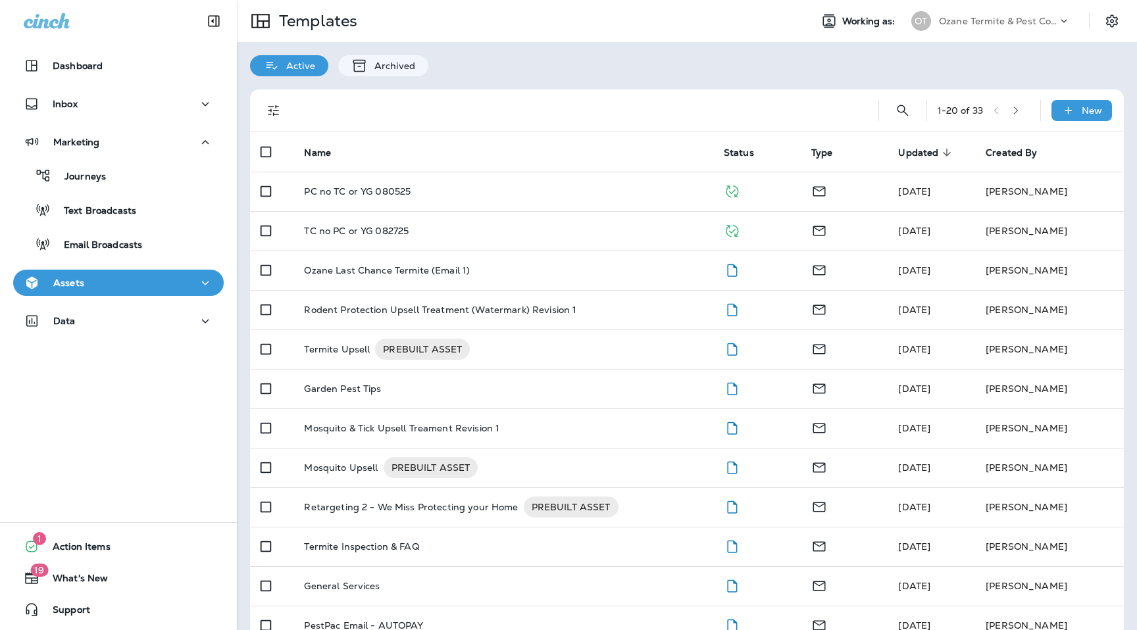
click at [570, 67] on div "Active Archived" at bounding box center [687, 59] width 900 height 34
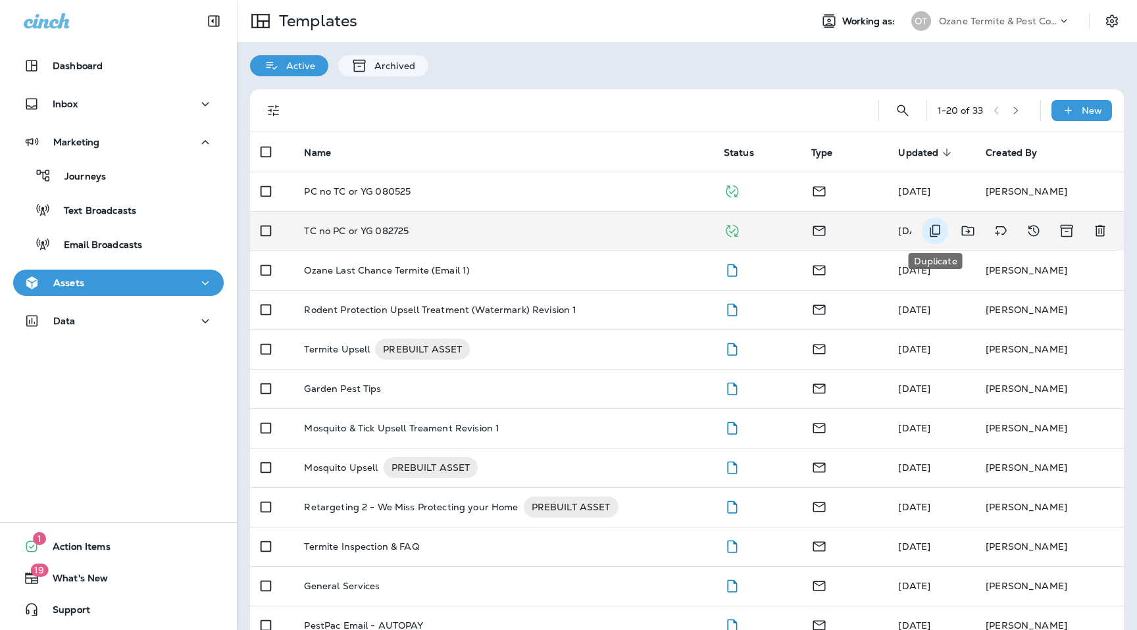
click at [930, 233] on icon "Duplicate" at bounding box center [935, 231] width 11 height 13
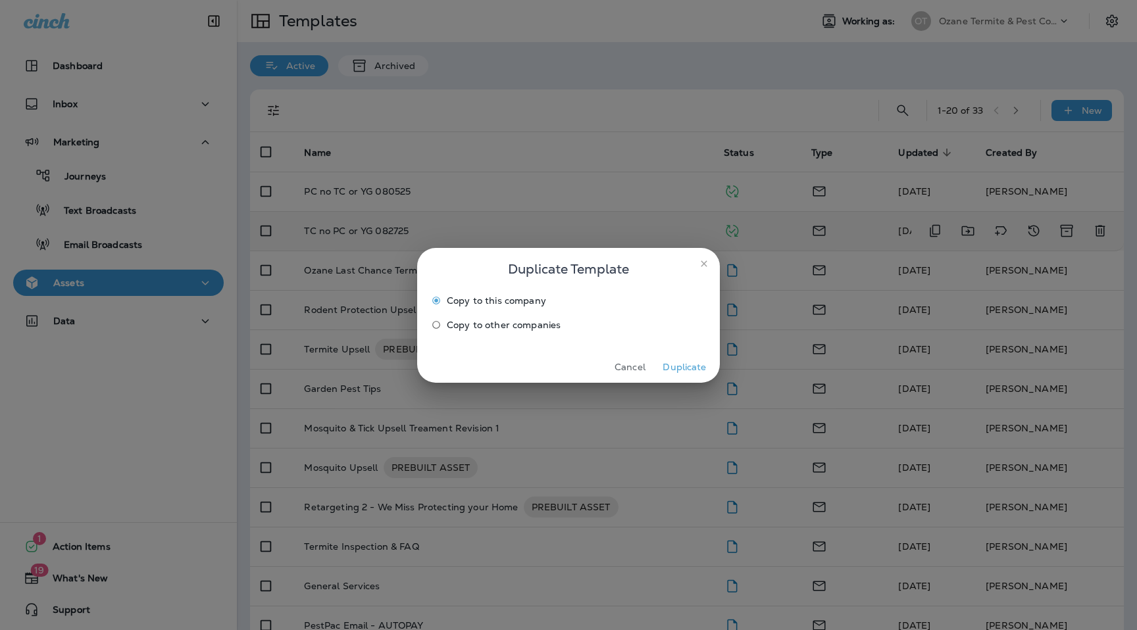
click at [683, 367] on button "Duplicate" at bounding box center [684, 367] width 49 height 20
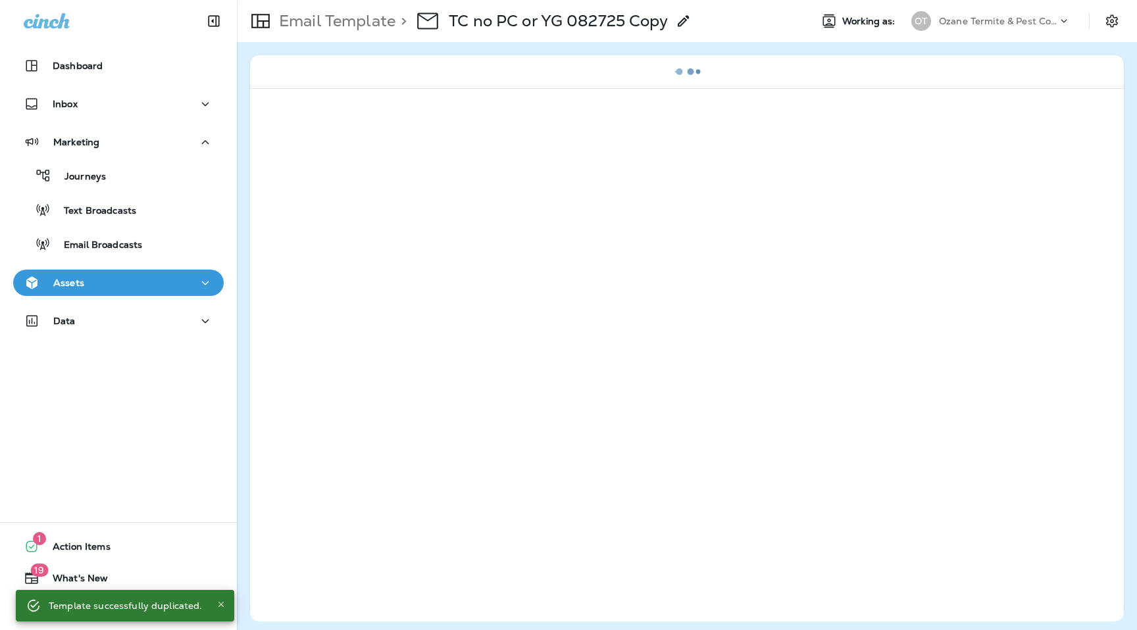
click at [688, 14] on icon at bounding box center [684, 21] width 16 height 16
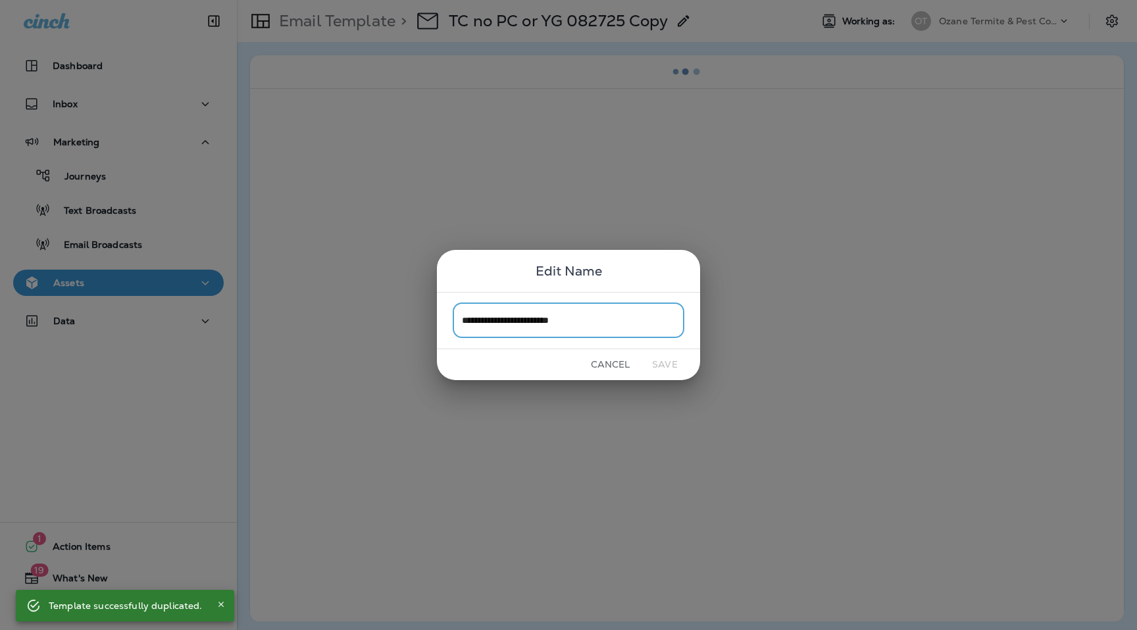
click at [545, 315] on input "**********" at bounding box center [569, 320] width 232 height 35
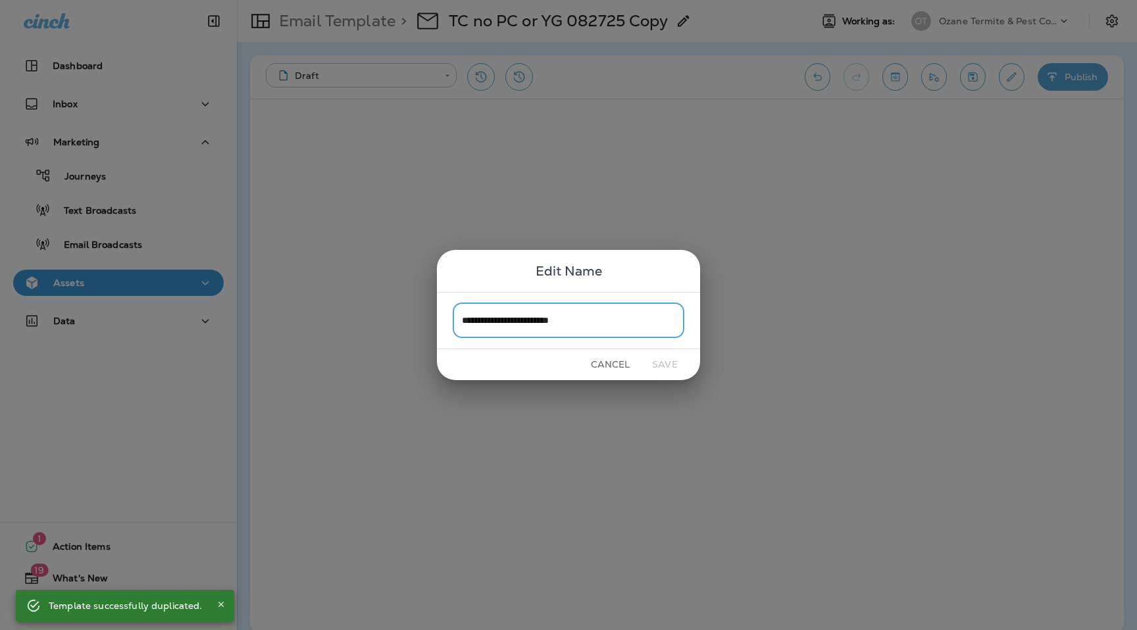
drag, startPoint x: 594, startPoint y: 322, endPoint x: 535, endPoint y: 322, distance: 58.6
click at [535, 322] on input "**********" at bounding box center [569, 320] width 232 height 35
drag, startPoint x: 507, startPoint y: 324, endPoint x: 735, endPoint y: 324, distance: 228.4
click at [735, 324] on div "**********" at bounding box center [568, 315] width 1137 height 630
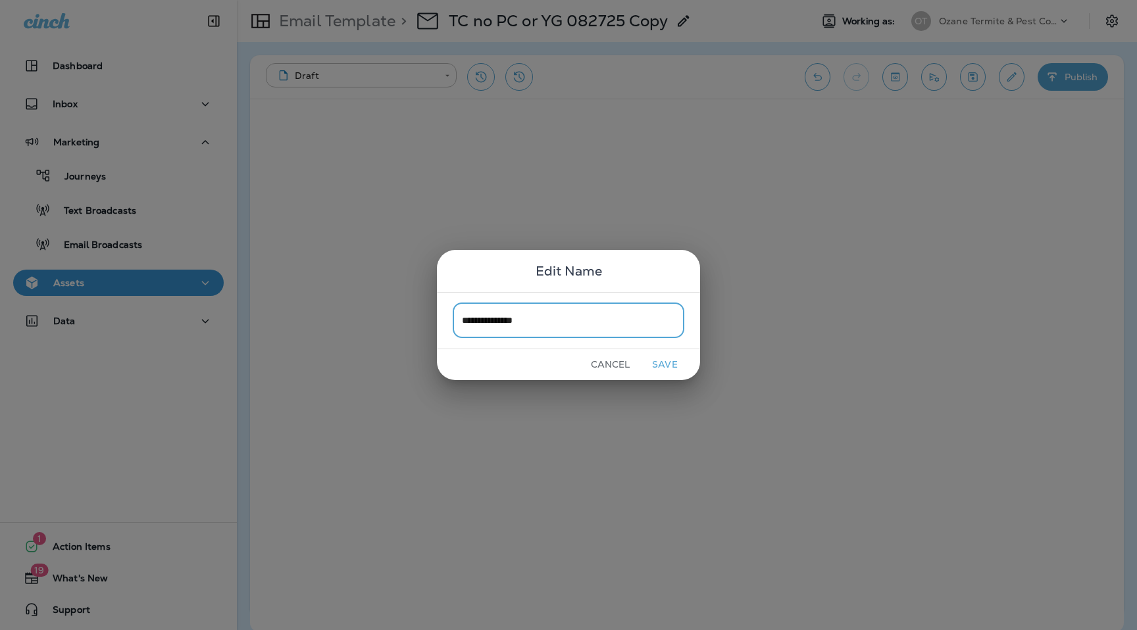
type input "**********"
click at [671, 367] on button "Save" at bounding box center [664, 365] width 49 height 20
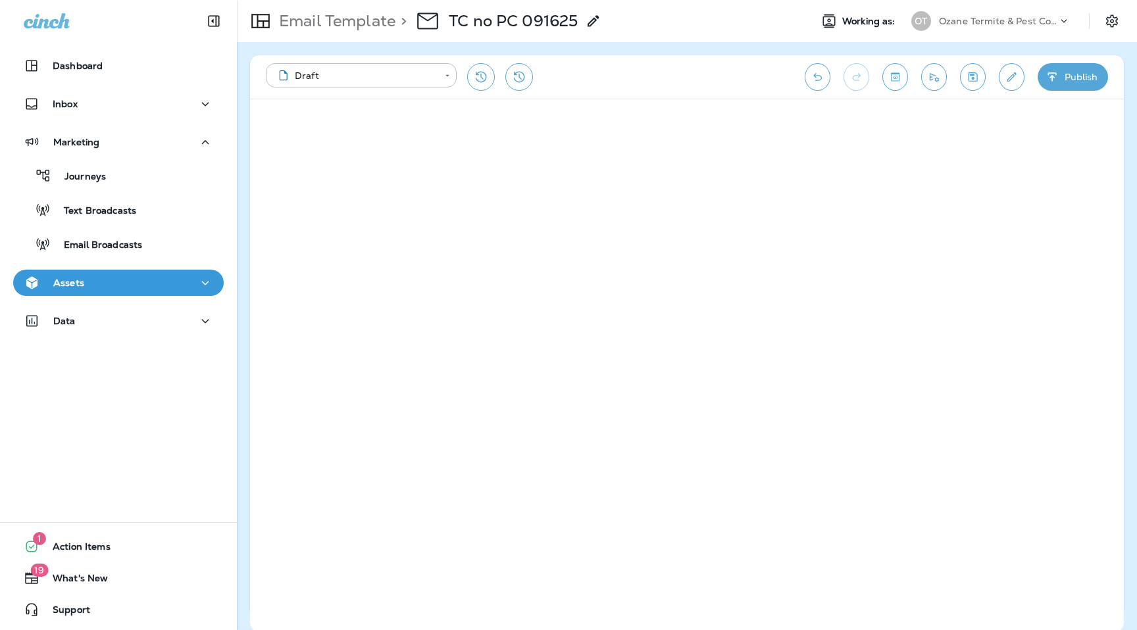
click at [967, 78] on icon "Save" at bounding box center [973, 76] width 14 height 13
click at [1006, 74] on icon "Edit details" at bounding box center [1012, 76] width 14 height 13
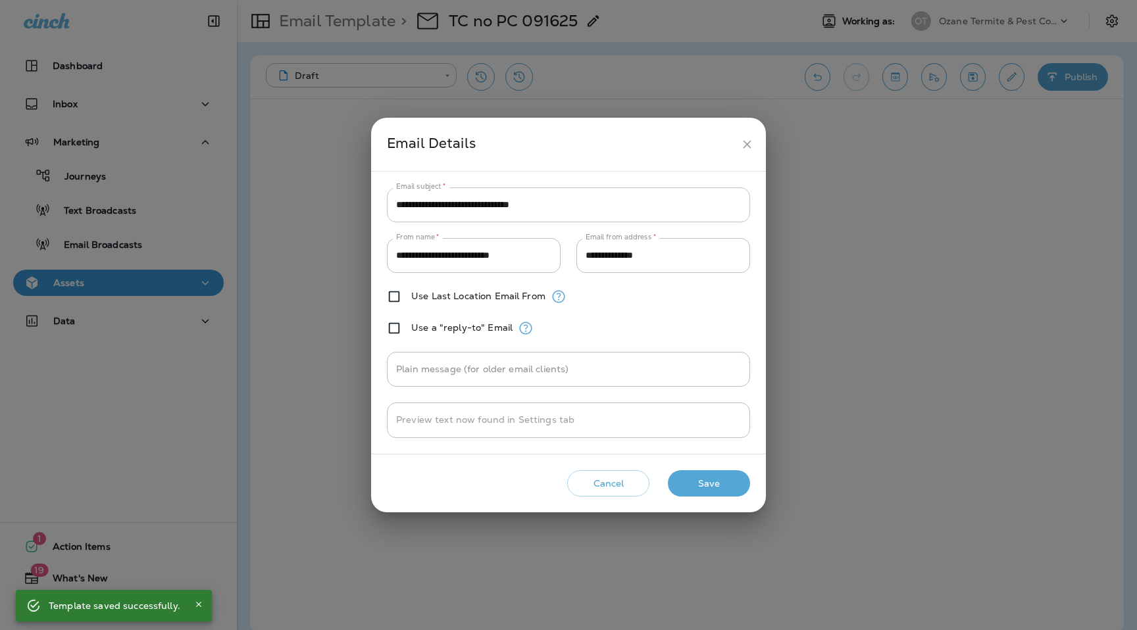
click at [628, 190] on input "**********" at bounding box center [568, 205] width 363 height 35
paste input "**********"
type input "**********"
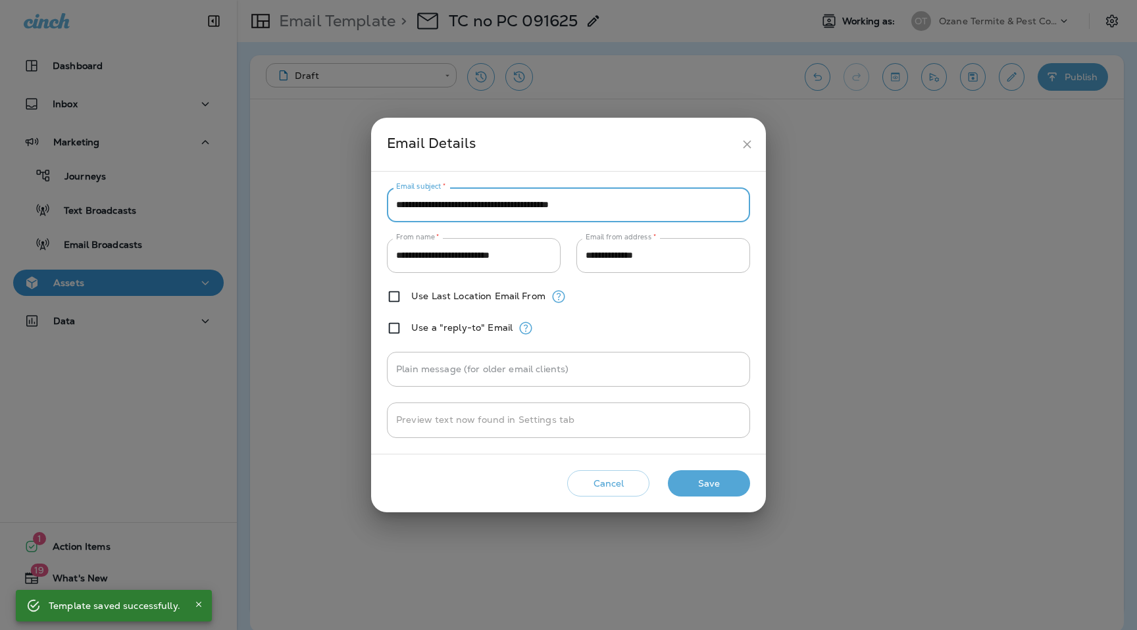
click at [727, 486] on button "Save" at bounding box center [709, 484] width 82 height 27
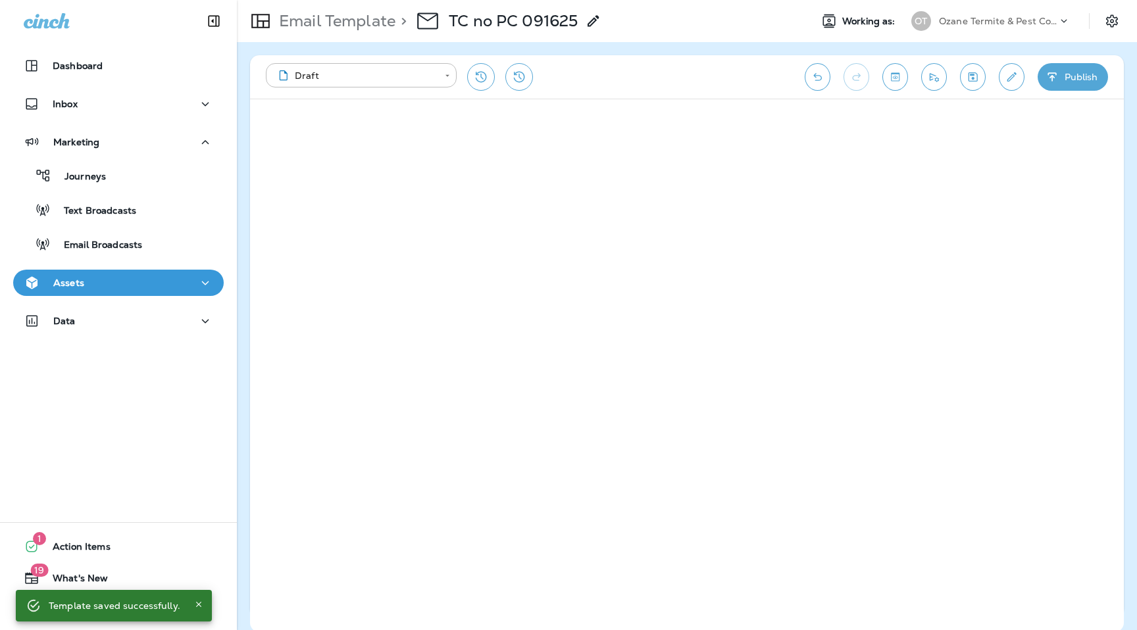
click at [931, 74] on icon "Send test email" at bounding box center [934, 77] width 9 height 9
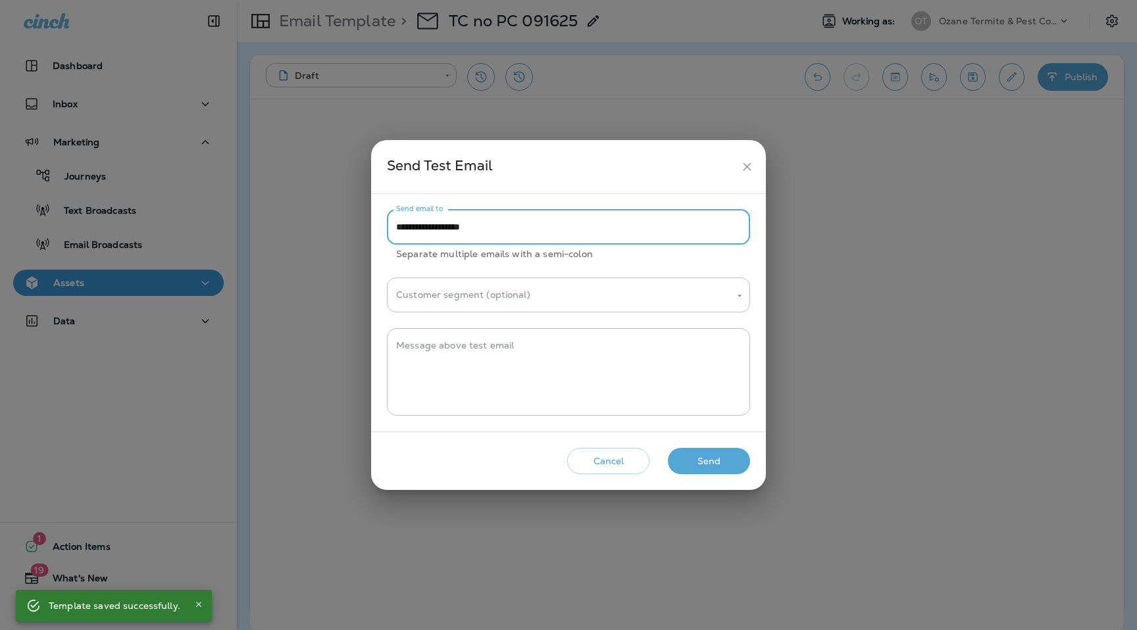
click at [557, 226] on input "**********" at bounding box center [568, 227] width 363 height 35
paste input "**********"
type input "**********"
click at [548, 355] on textarea "Message above test email" at bounding box center [568, 372] width 345 height 66
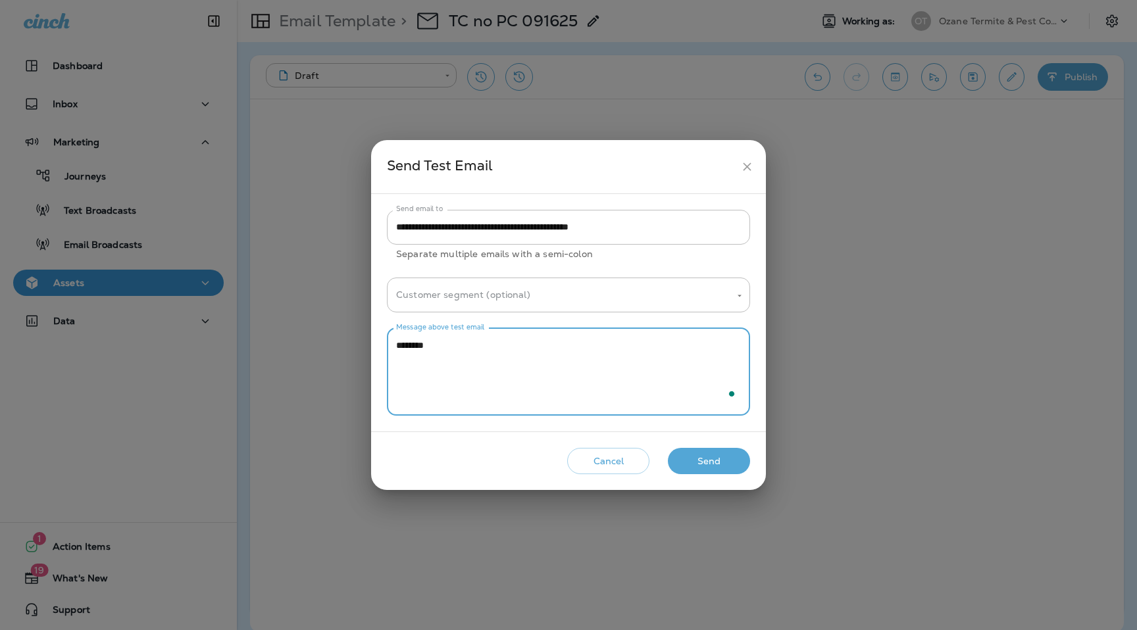
type textarea "********"
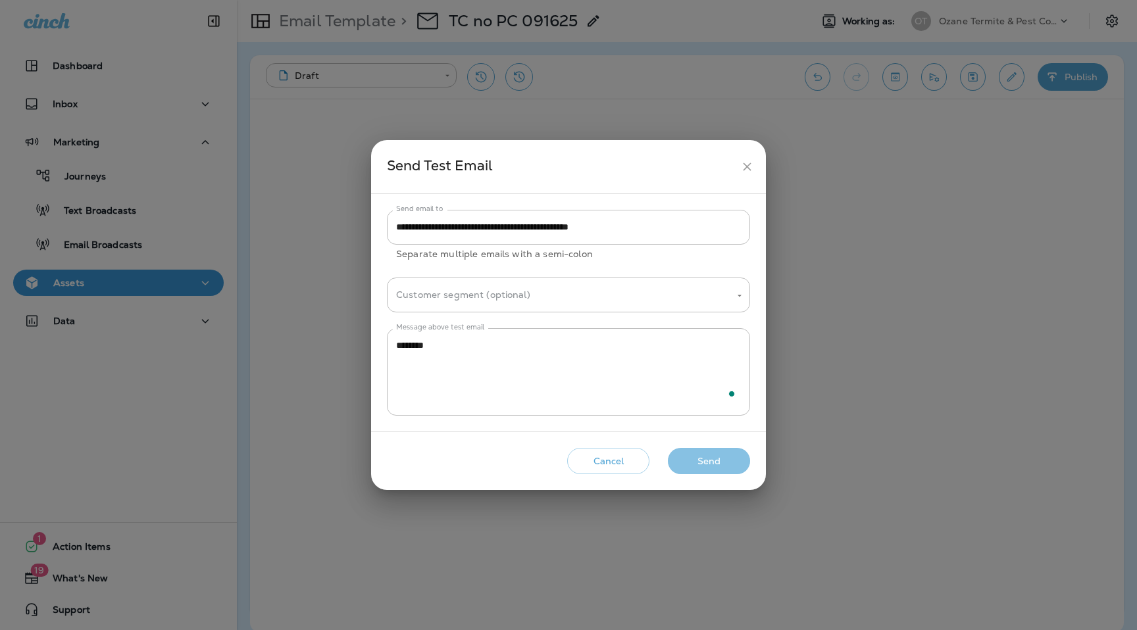
click at [711, 459] on button "Send" at bounding box center [709, 461] width 82 height 27
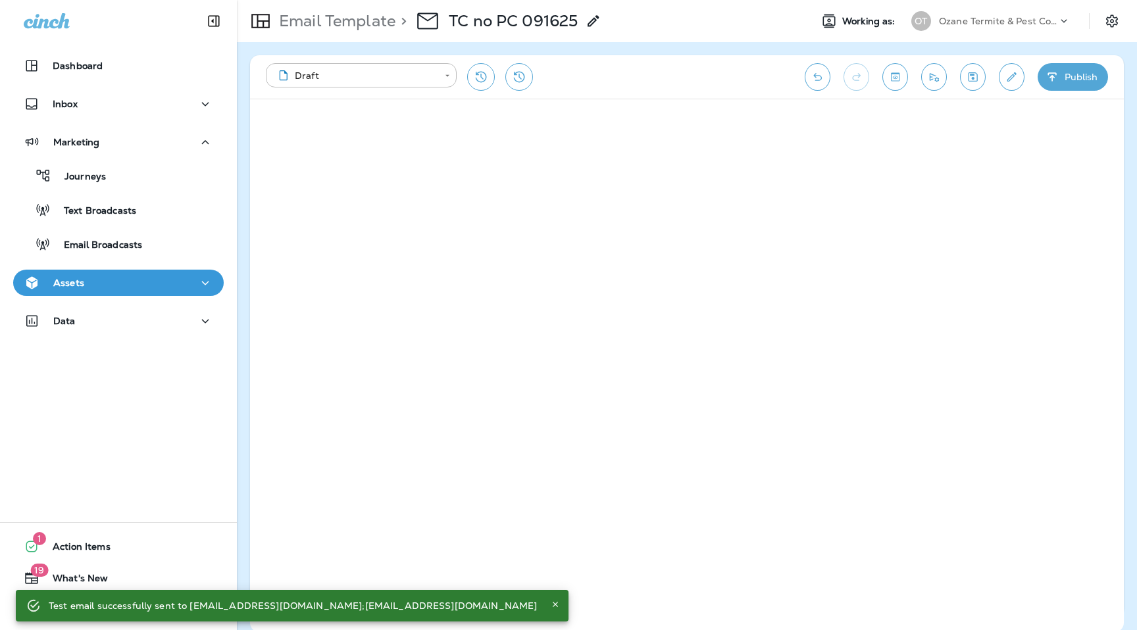
click at [992, 21] on p "Ozane Termite & Pest Control" at bounding box center [998, 21] width 118 height 11
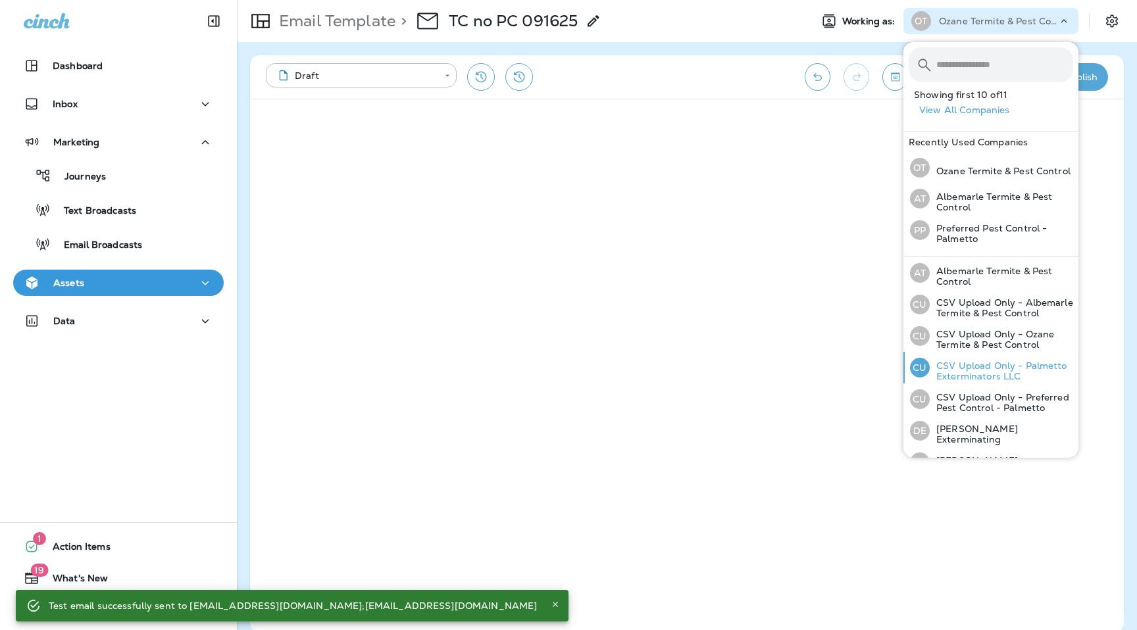
scroll to position [145, 0]
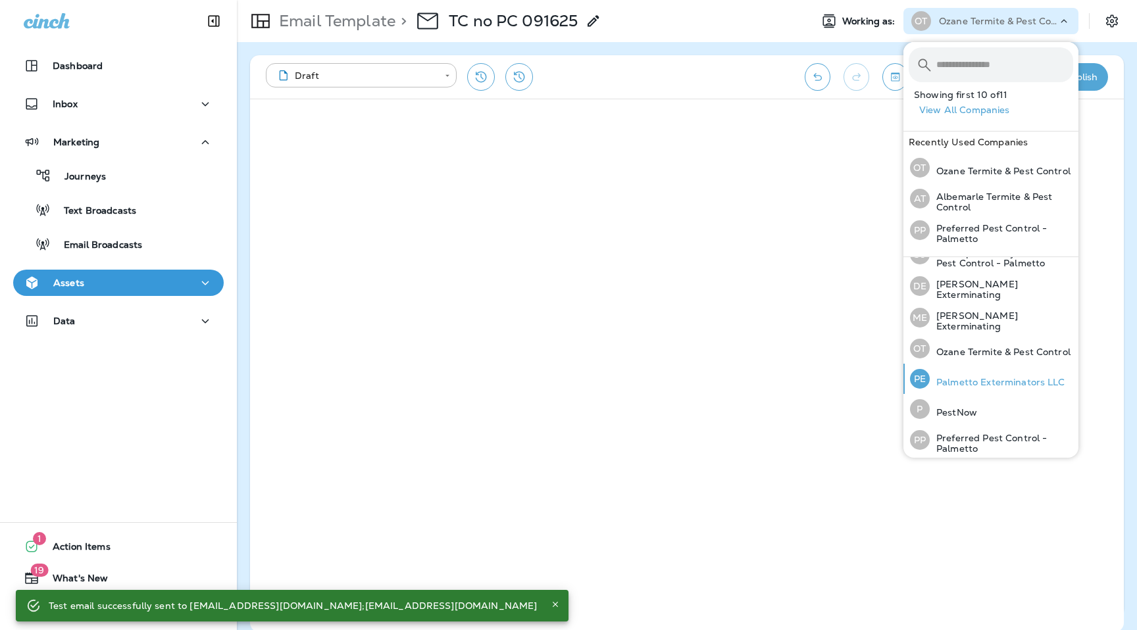
click at [961, 377] on p "Palmetto Exterminators LLC" at bounding box center [998, 382] width 136 height 11
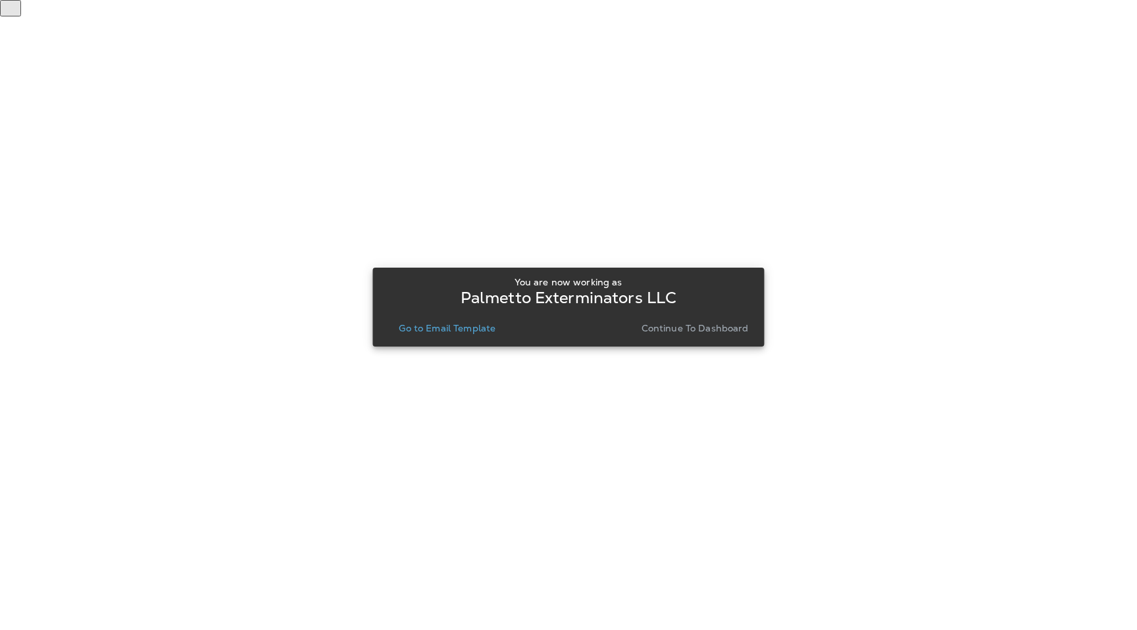
click at [467, 326] on p "Go to Email Template" at bounding box center [447, 328] width 97 height 11
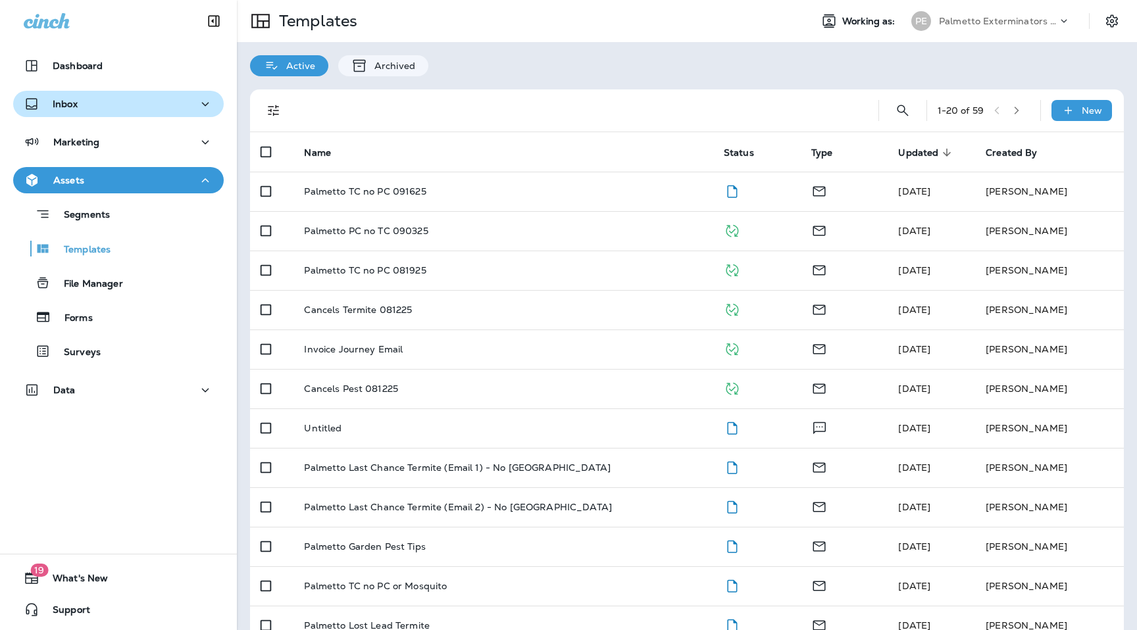
click at [128, 105] on div "Inbox" at bounding box center [119, 104] width 190 height 16
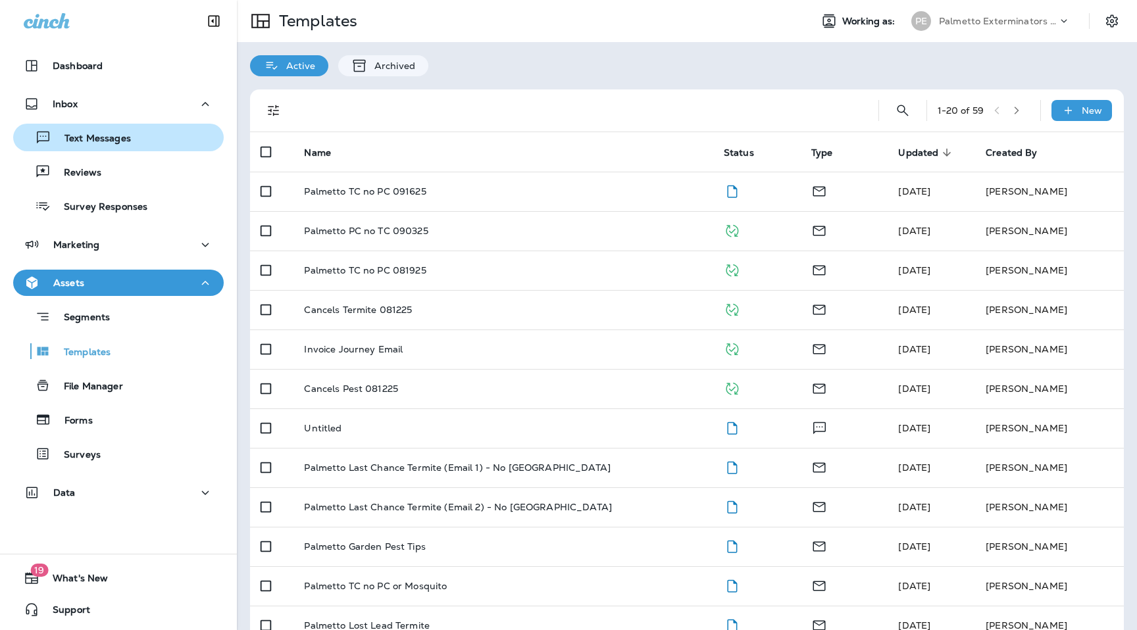
click at [126, 145] on div "Text Messages" at bounding box center [74, 138] width 113 height 20
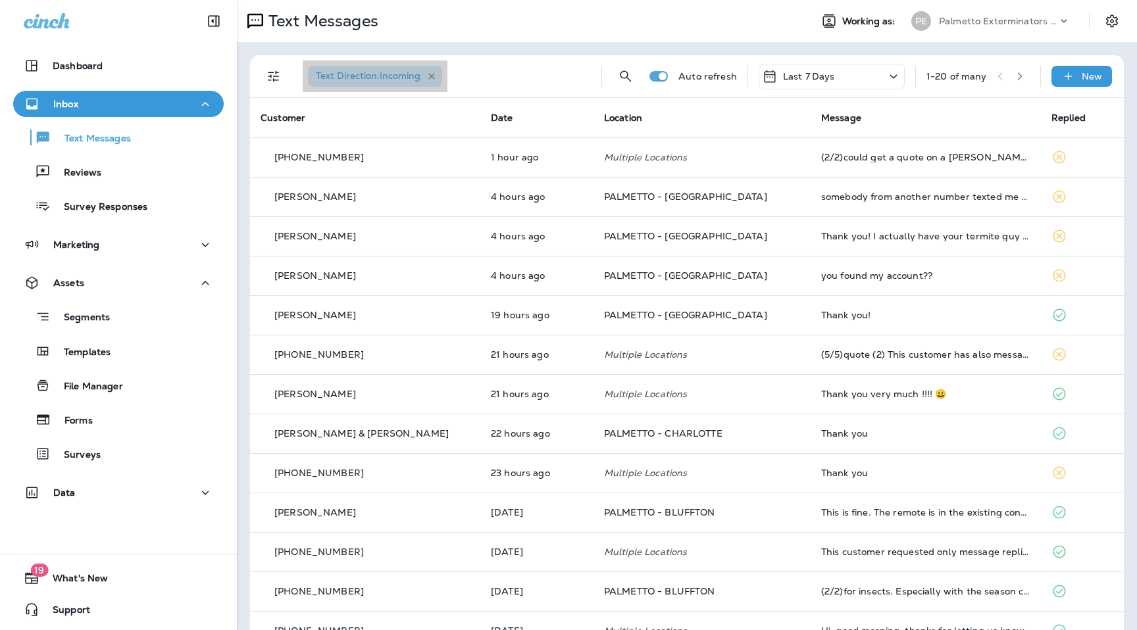
click at [434, 75] on icon "button" at bounding box center [431, 76] width 7 height 7
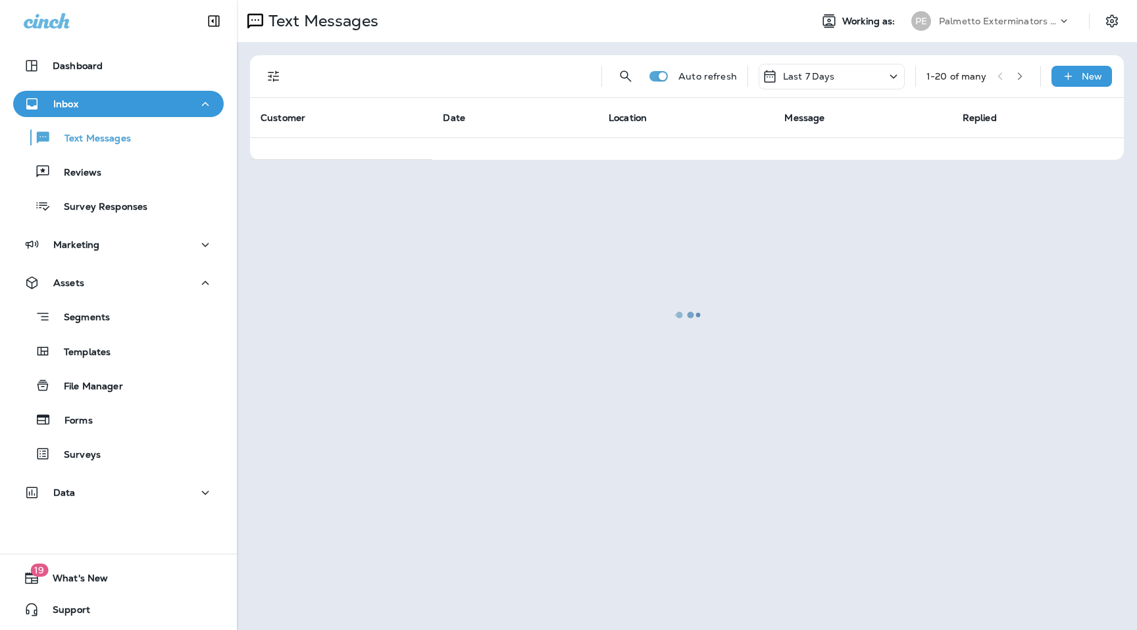
click at [276, 80] on div at bounding box center [687, 315] width 898 height 628
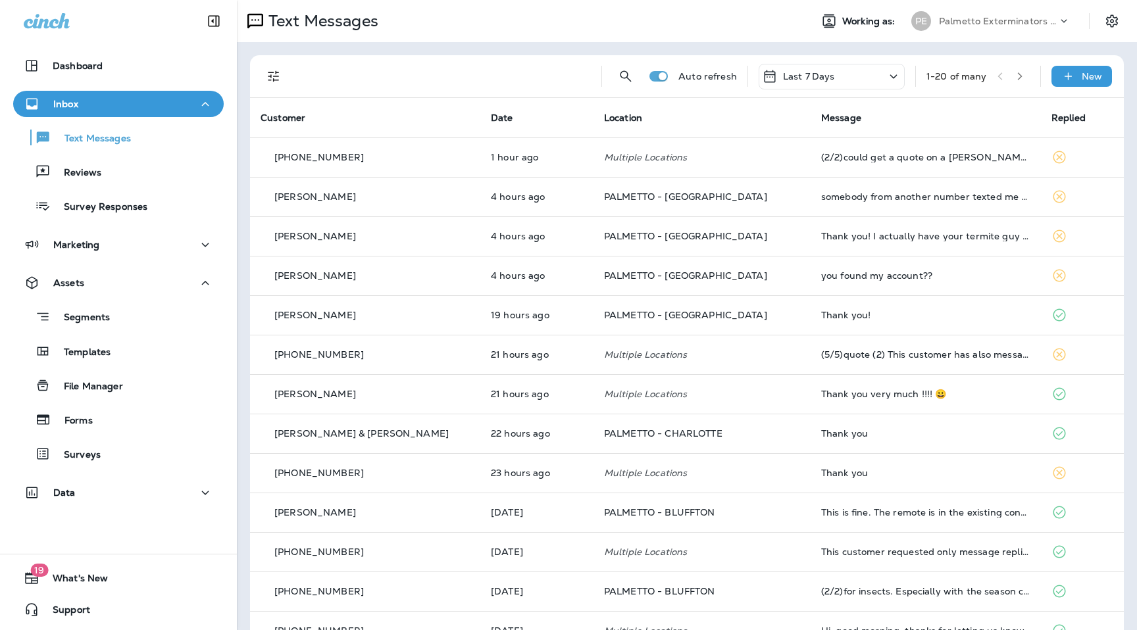
click at [276, 81] on icon "Filters" at bounding box center [274, 76] width 16 height 16
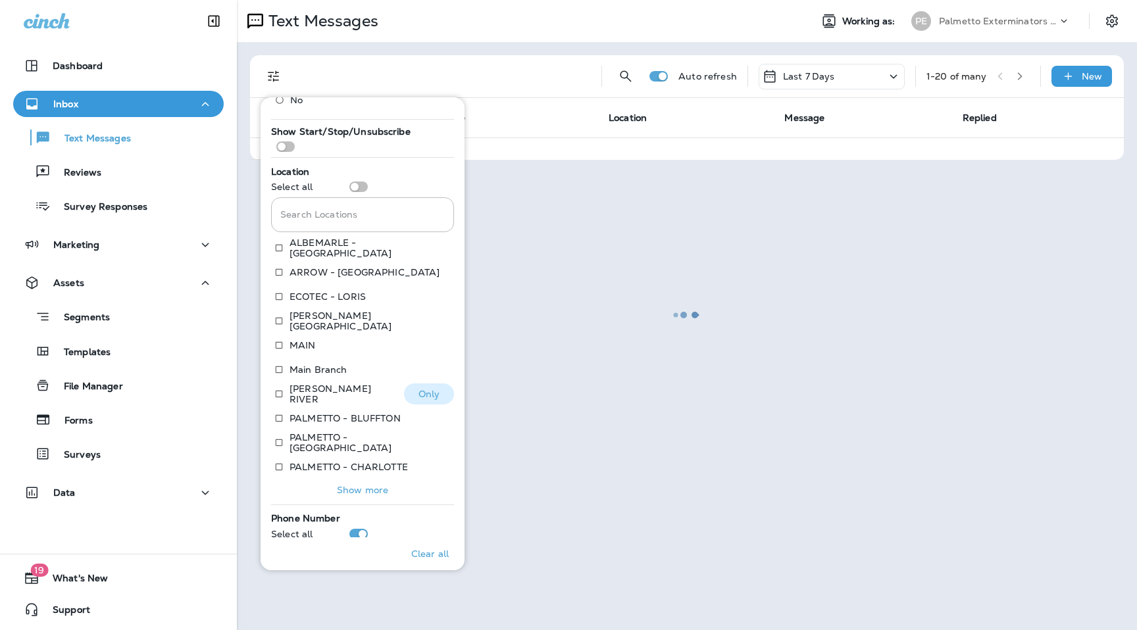
scroll to position [235, 0]
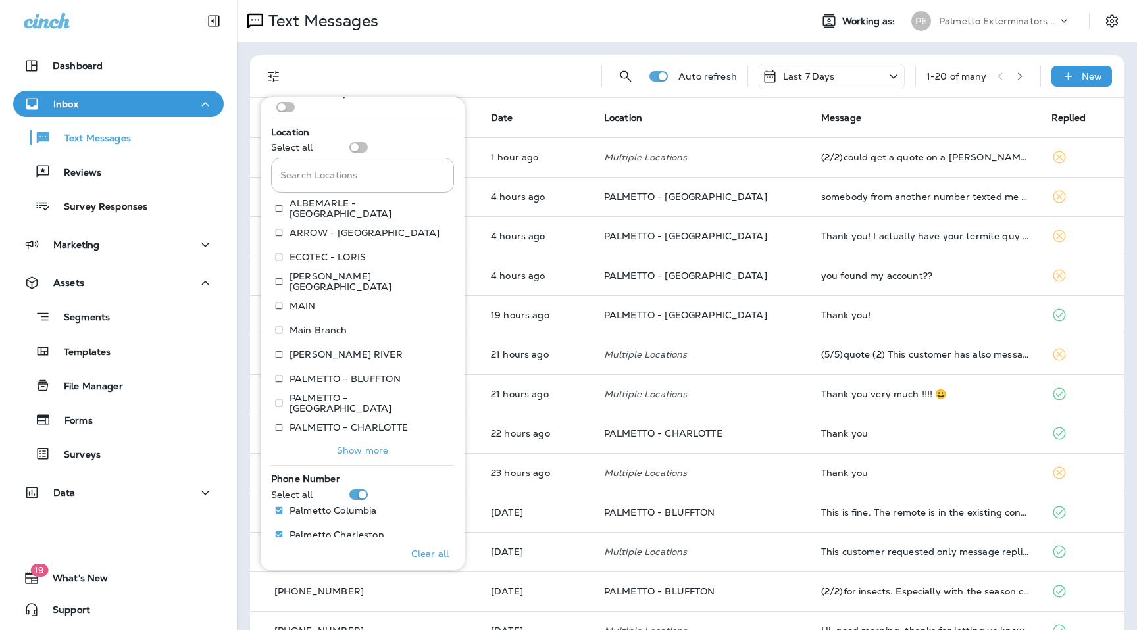
click at [355, 449] on p "Show more" at bounding box center [362, 451] width 51 height 11
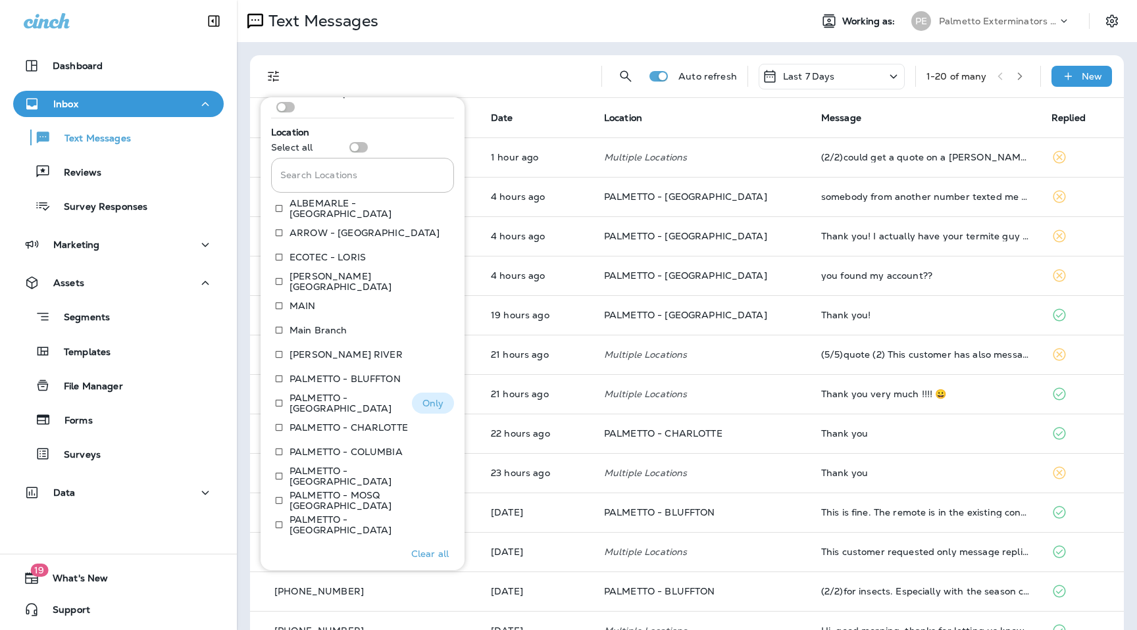
click at [445, 405] on button "Only" at bounding box center [433, 403] width 42 height 21
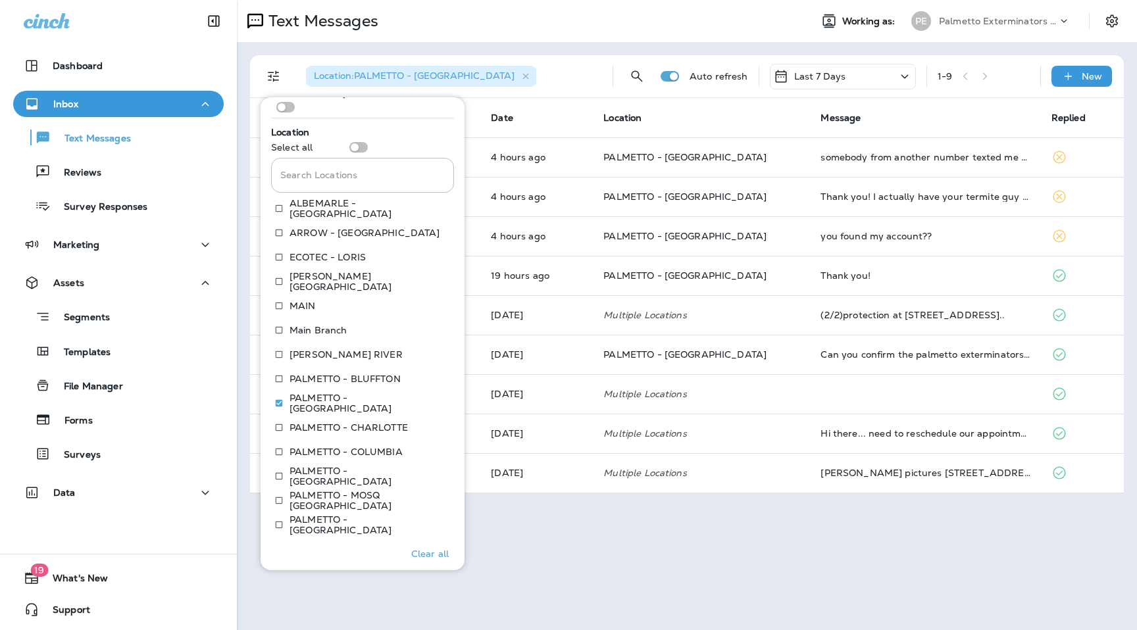
click at [573, 51] on div "Location : PALMETTO - CHARLESTON Auto refresh Last 7 Days 1 - 9 New Customer Da…" at bounding box center [687, 274] width 900 height 465
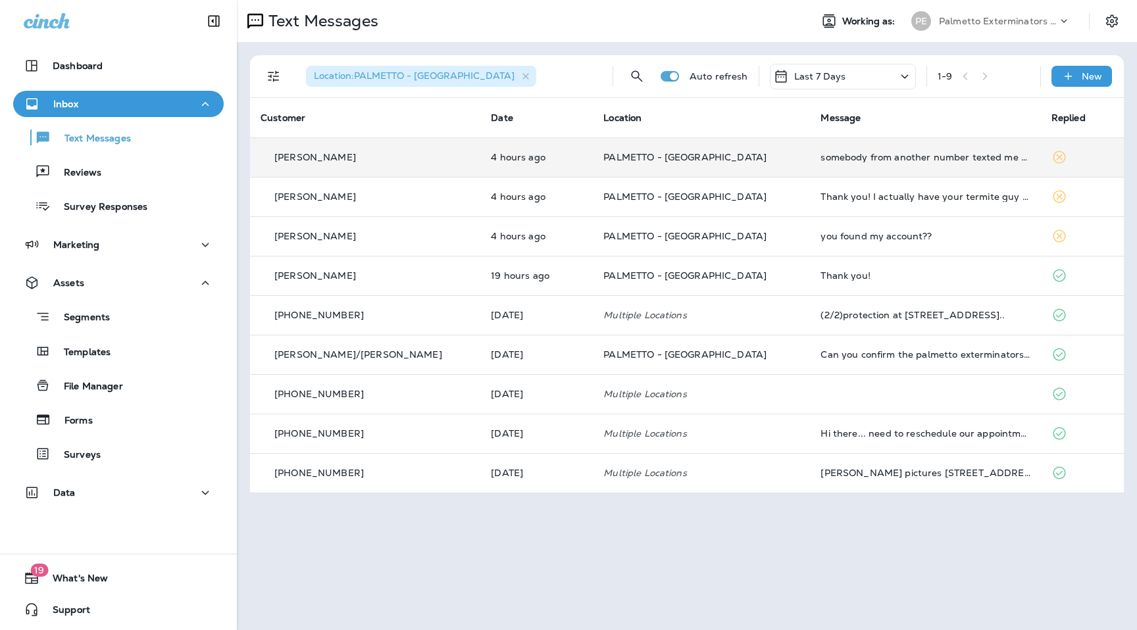
click at [761, 159] on td "PALMETTO - [GEOGRAPHIC_DATA]" at bounding box center [701, 157] width 217 height 39
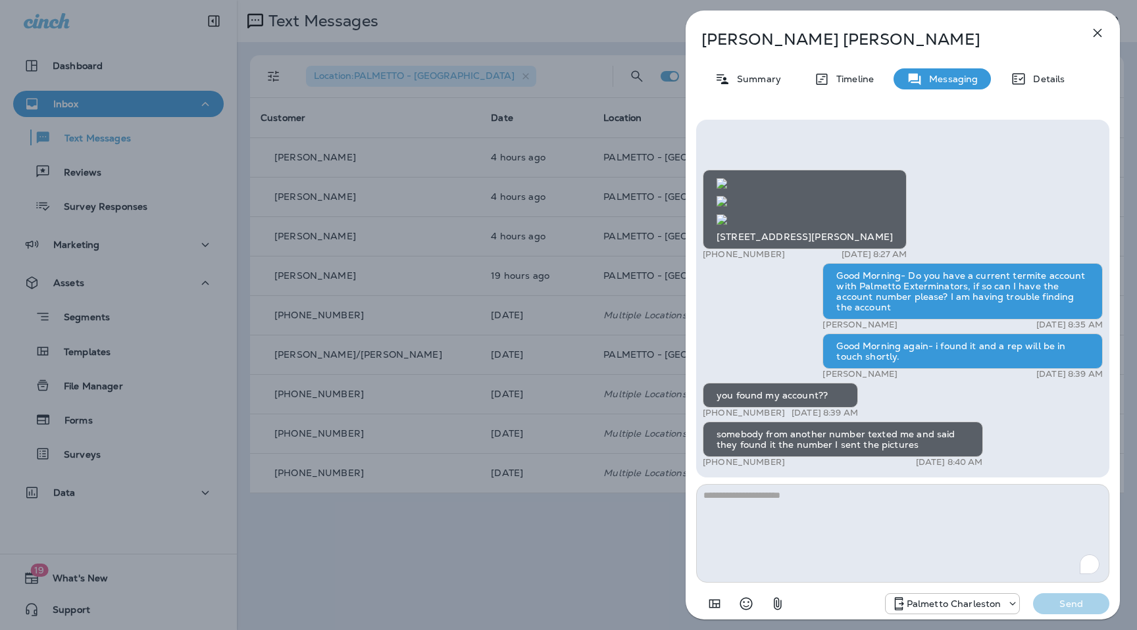
click at [1096, 36] on icon "button" at bounding box center [1098, 33] width 16 height 16
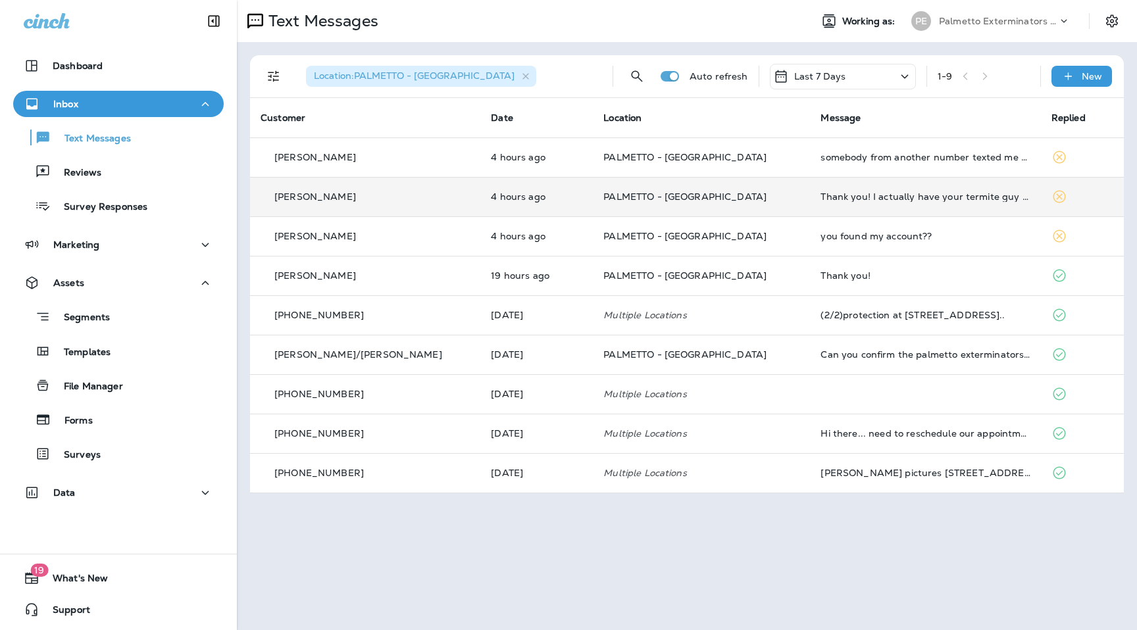
click at [414, 195] on div "[PERSON_NAME]" at bounding box center [365, 197] width 209 height 14
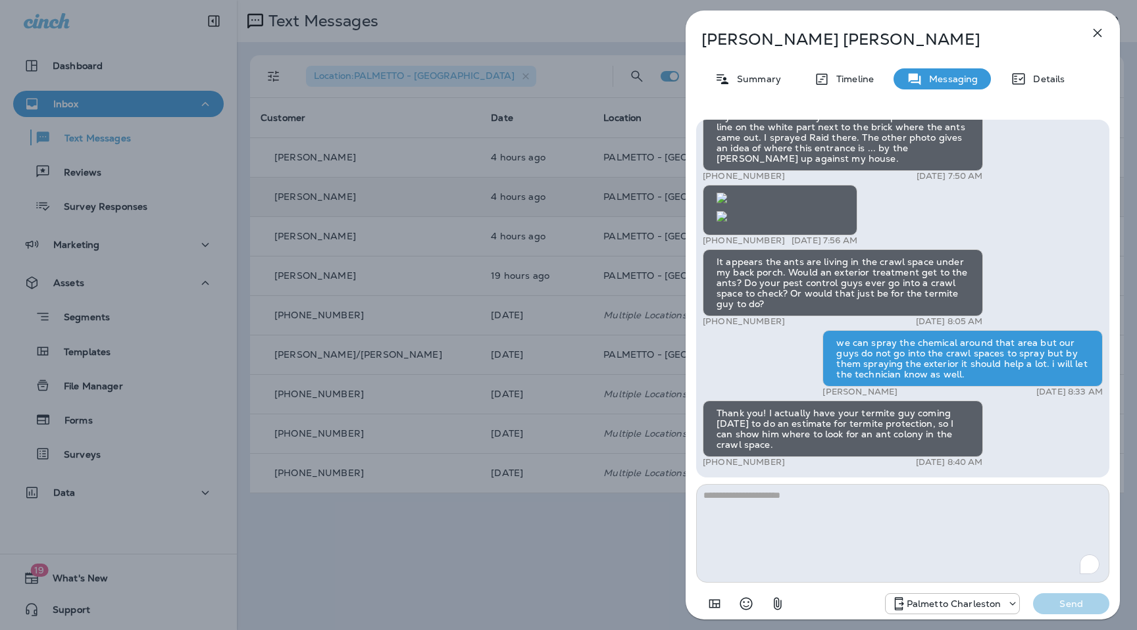
click at [1105, 29] on icon "button" at bounding box center [1098, 33] width 16 height 16
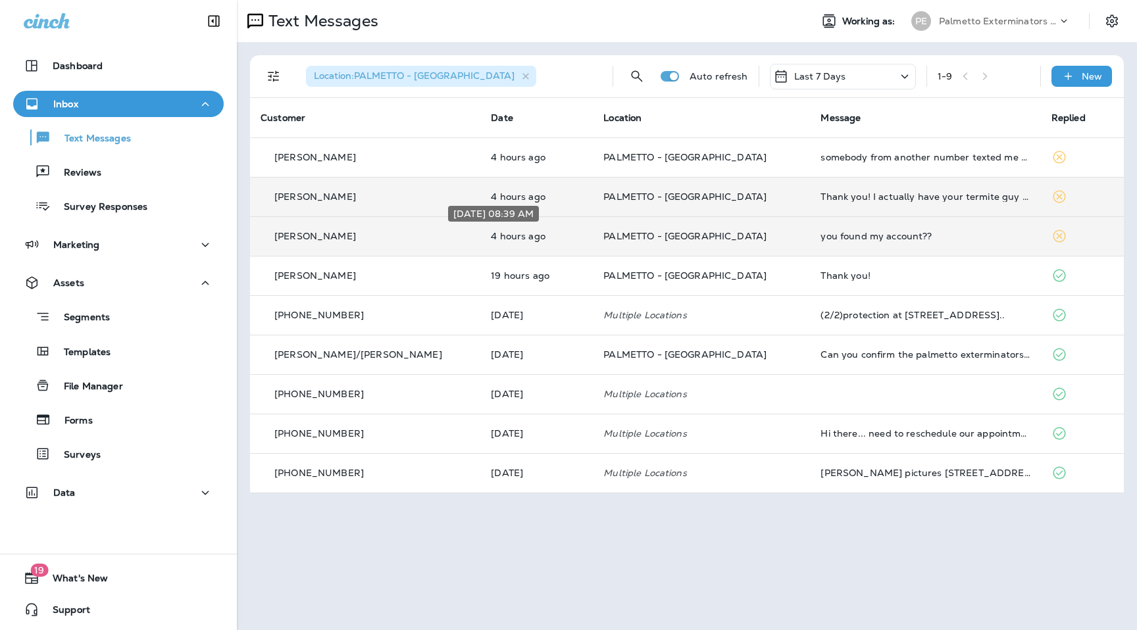
click at [491, 232] on p "4 hours ago" at bounding box center [536, 236] width 91 height 11
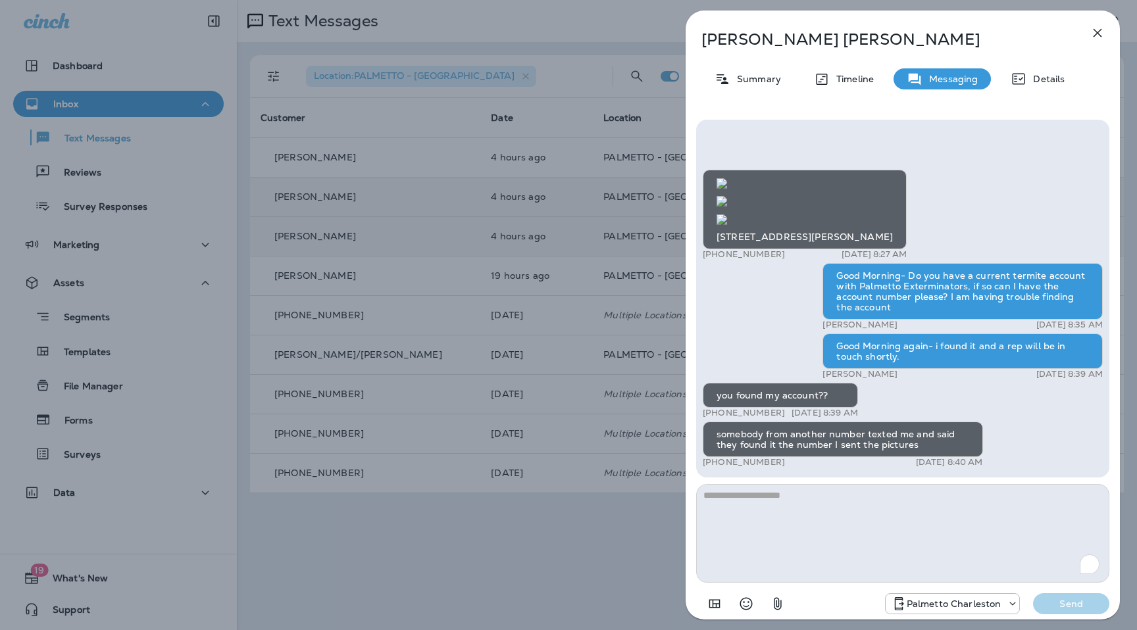
click at [1092, 40] on icon "button" at bounding box center [1098, 33] width 16 height 16
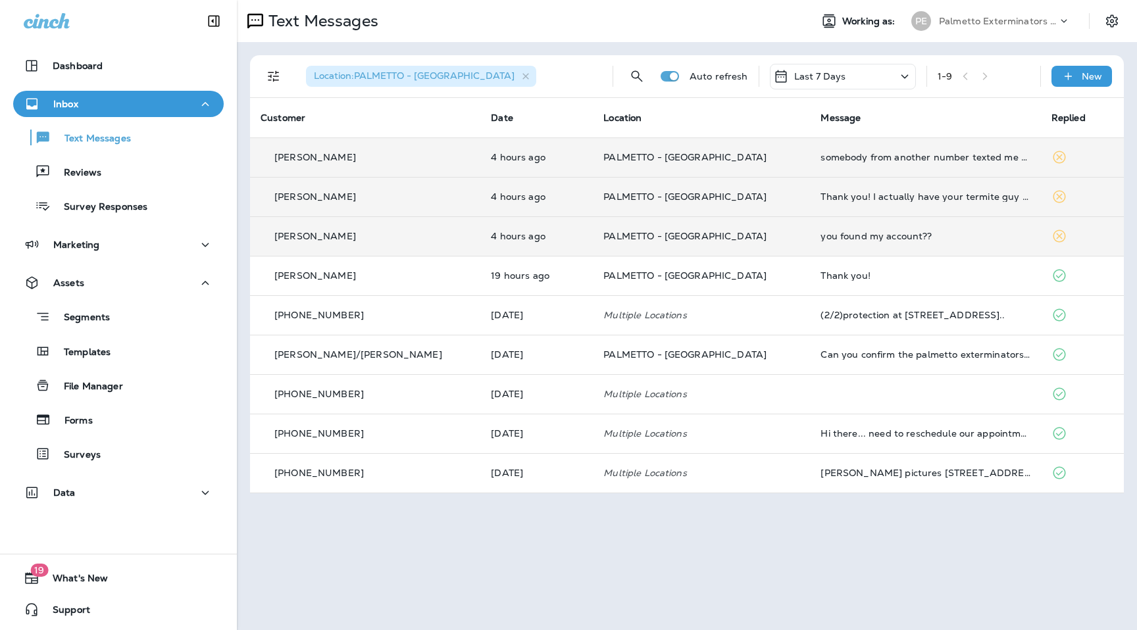
click at [428, 152] on td "[PERSON_NAME]" at bounding box center [365, 157] width 230 height 39
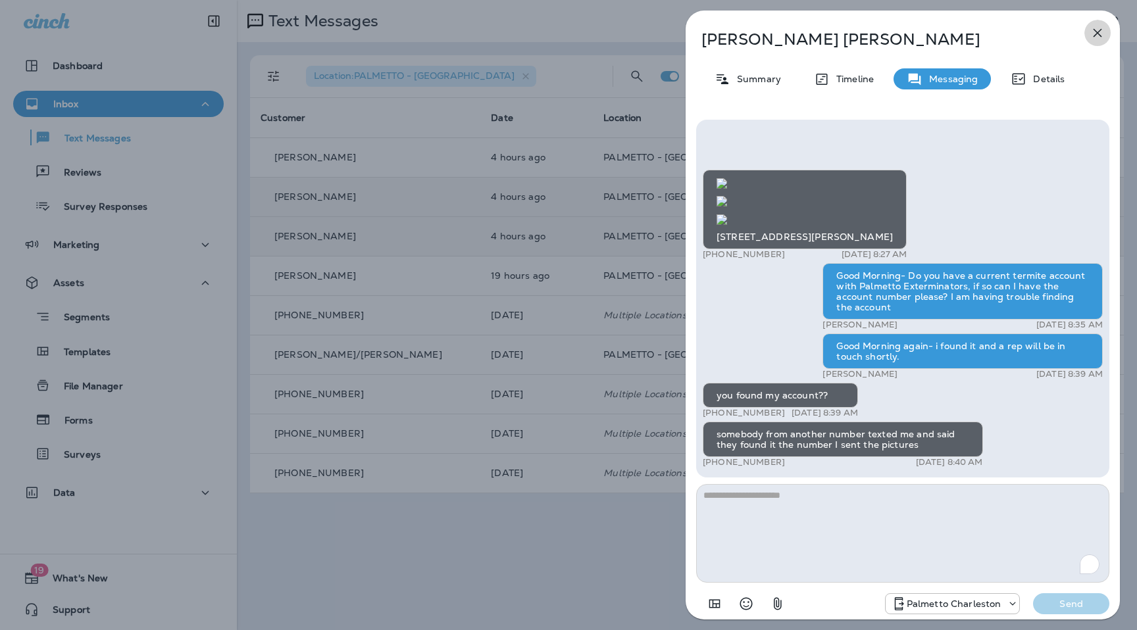
click at [1098, 38] on icon "button" at bounding box center [1098, 33] width 16 height 16
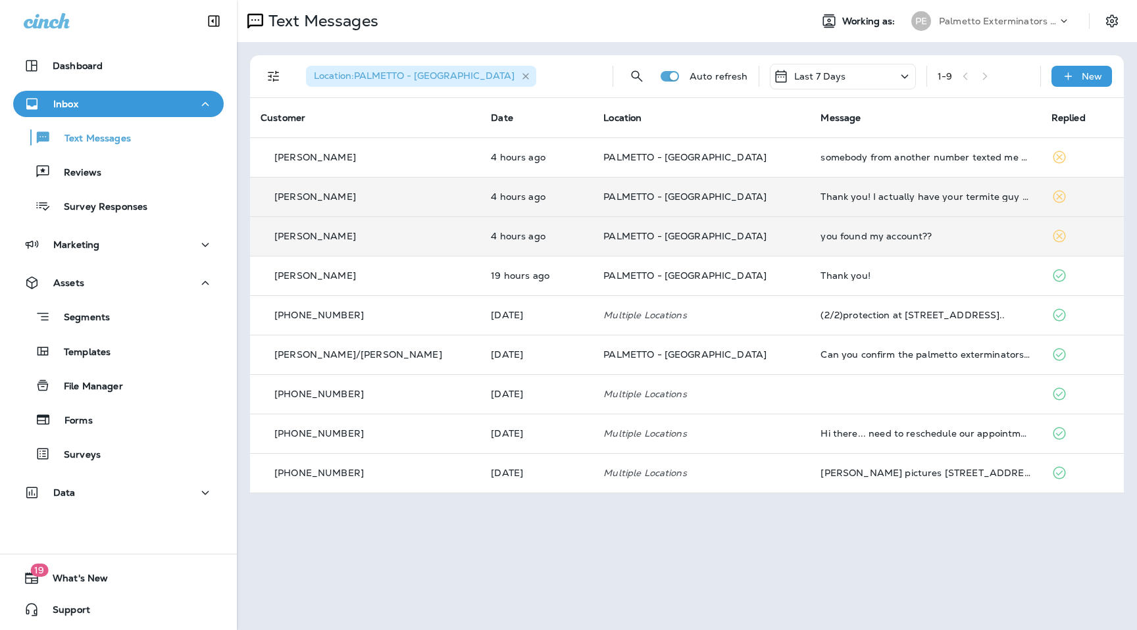
click at [521, 79] on icon "button" at bounding box center [526, 76] width 11 height 11
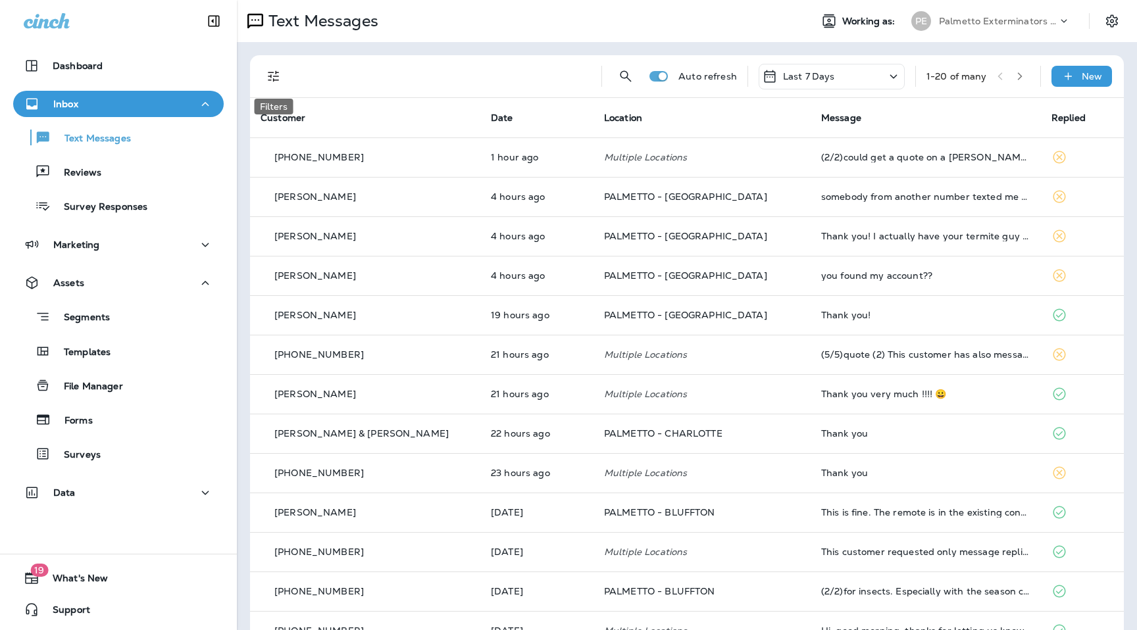
click at [276, 80] on icon "Filters" at bounding box center [273, 76] width 11 height 11
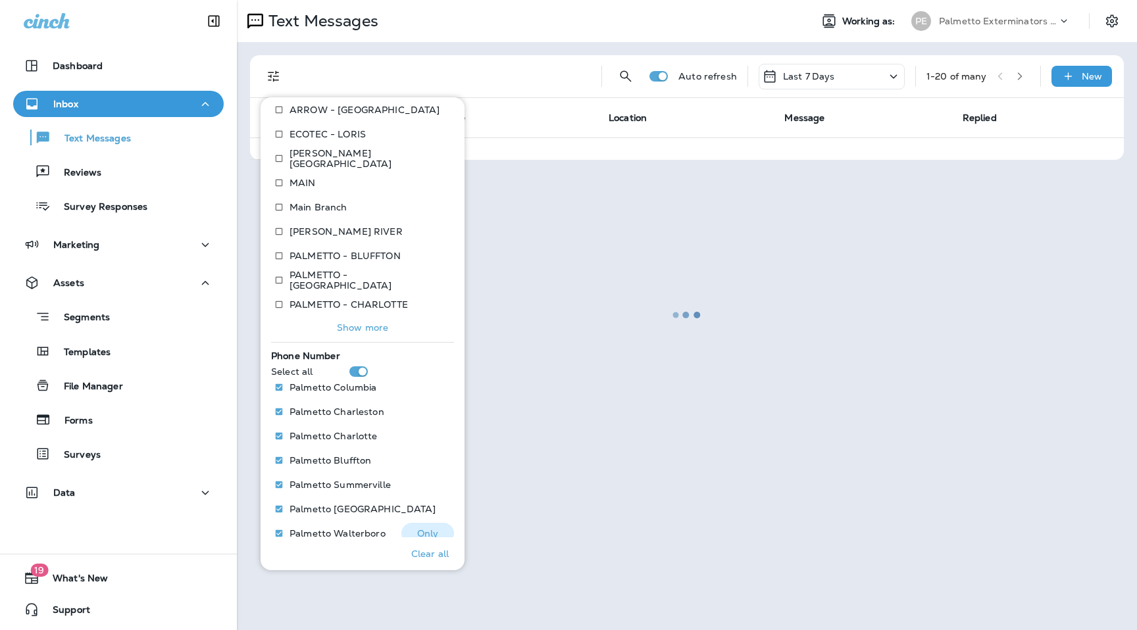
scroll to position [414, 0]
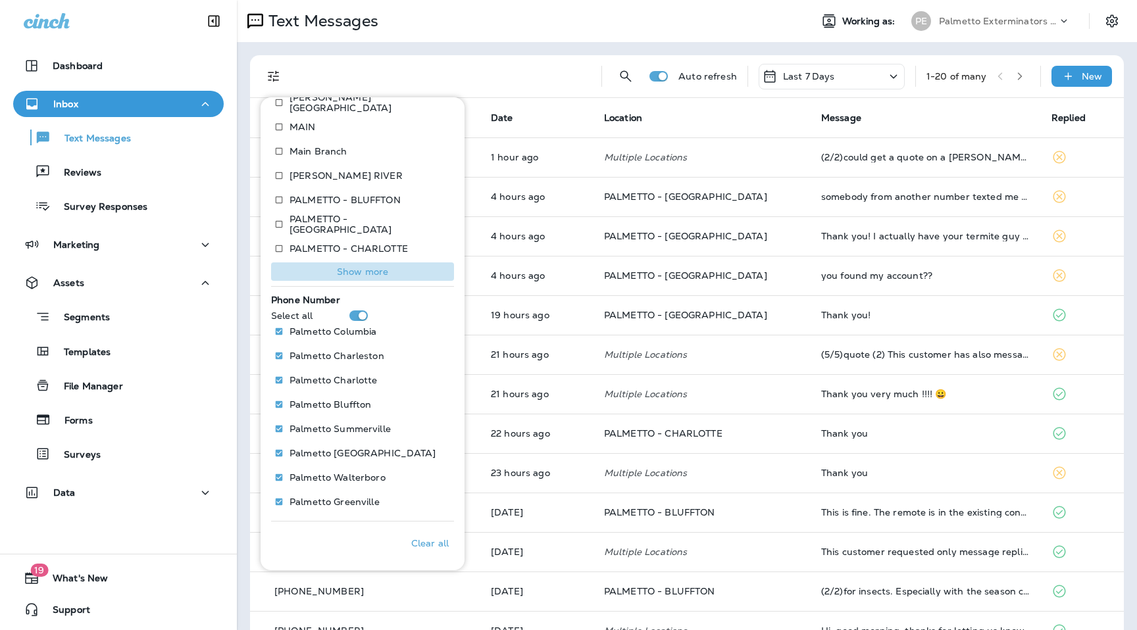
click at [359, 272] on p "Show more" at bounding box center [362, 272] width 51 height 11
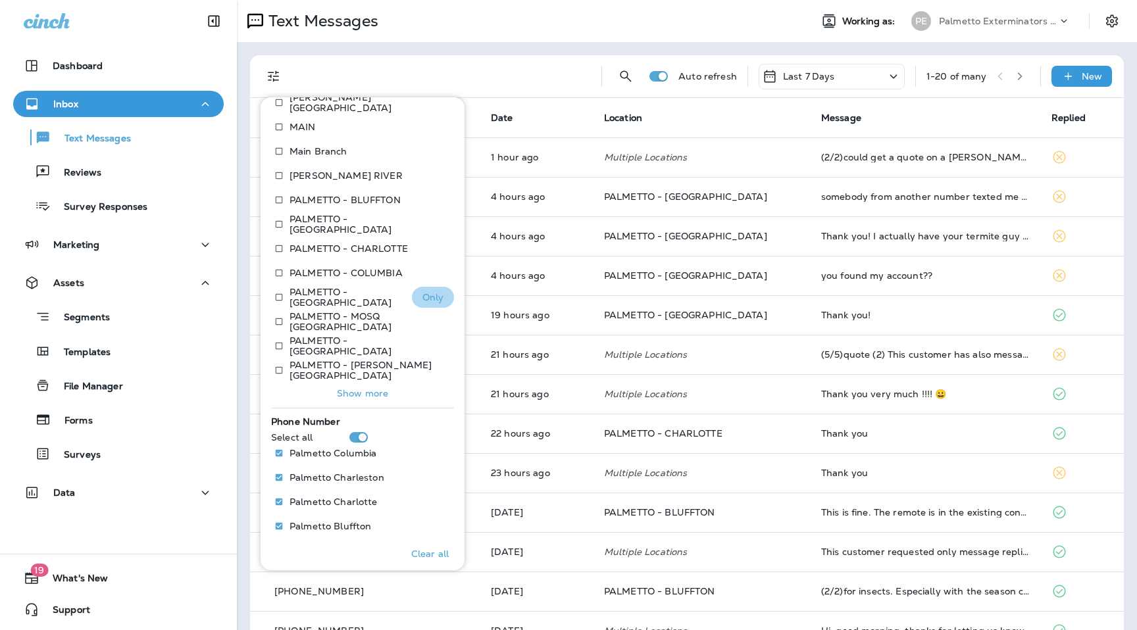
click at [430, 297] on p "Only" at bounding box center [434, 297] width 22 height 11
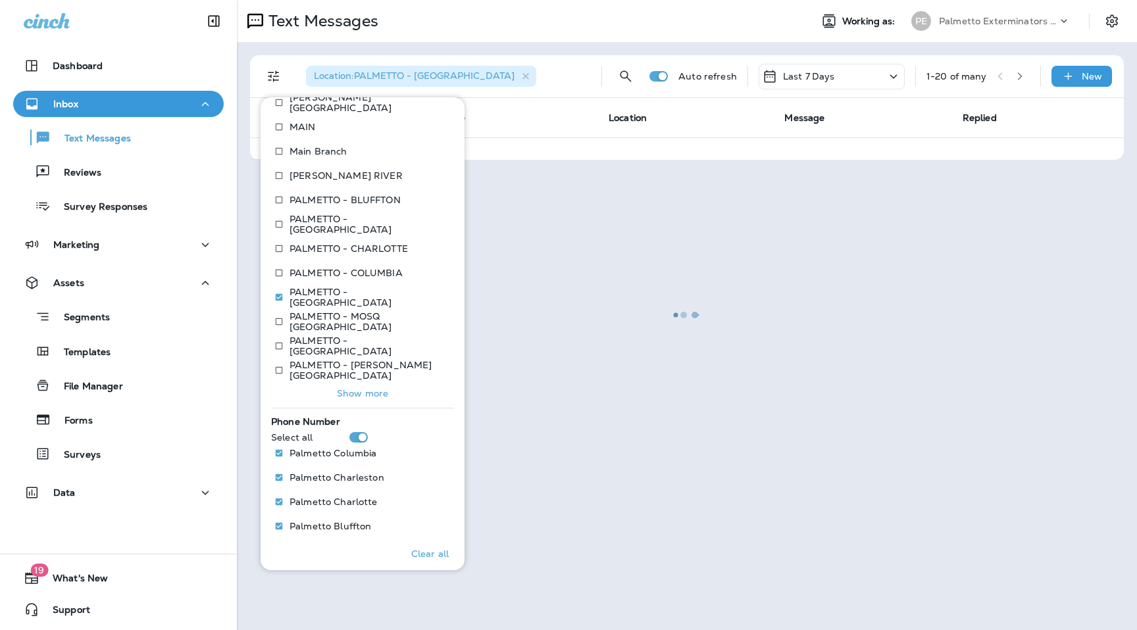
click at [533, 31] on div at bounding box center [687, 315] width 898 height 628
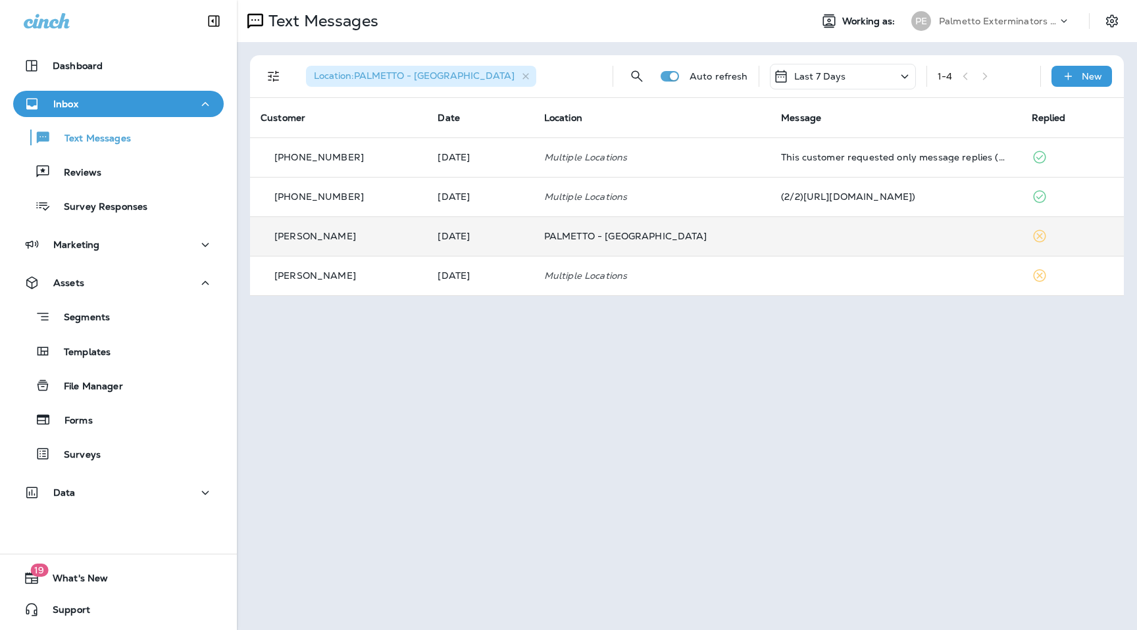
click at [648, 240] on span "PALMETTO - [GEOGRAPHIC_DATA]" at bounding box center [625, 236] width 163 height 12
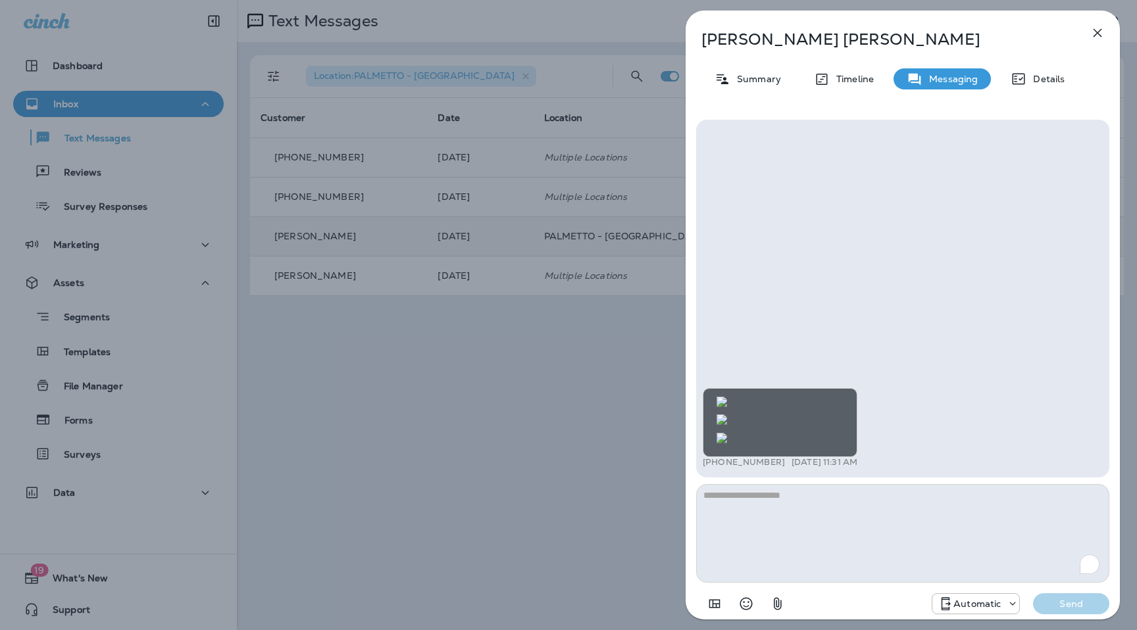
click at [1099, 30] on icon "button" at bounding box center [1098, 33] width 9 height 9
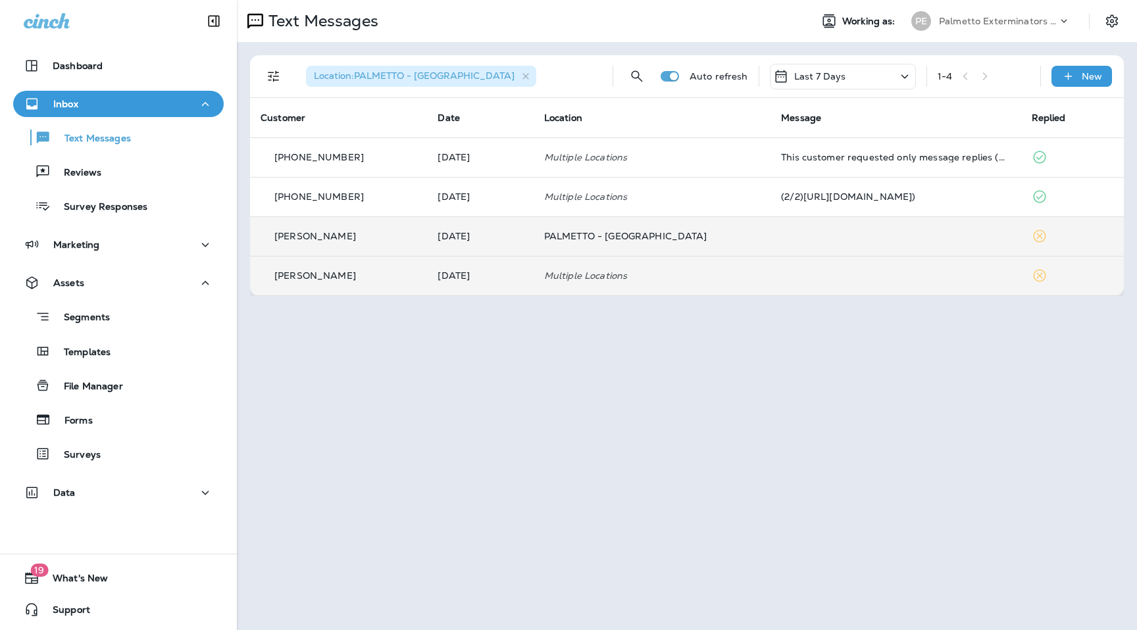
click at [566, 275] on p "Multiple Locations" at bounding box center [652, 275] width 216 height 11
